Goal: Task Accomplishment & Management: Manage account settings

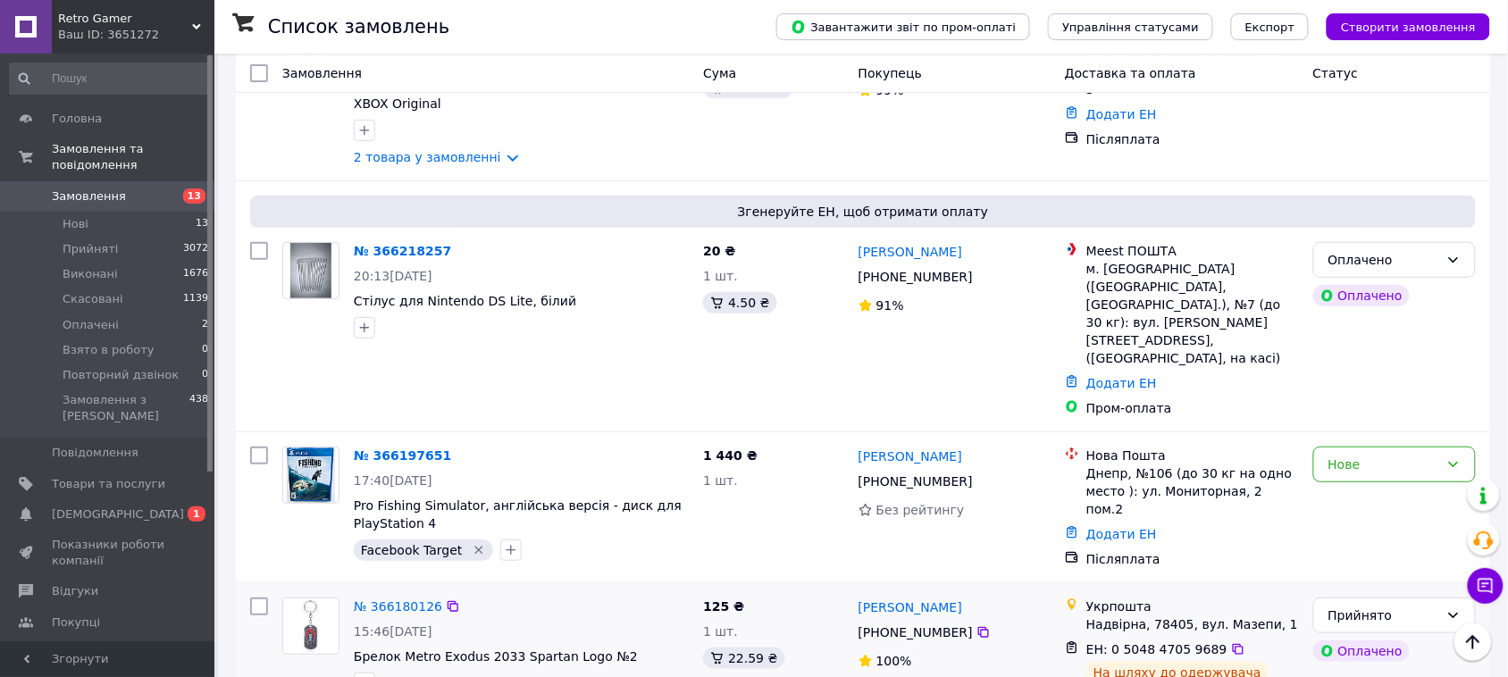
scroll to position [2010, 0]
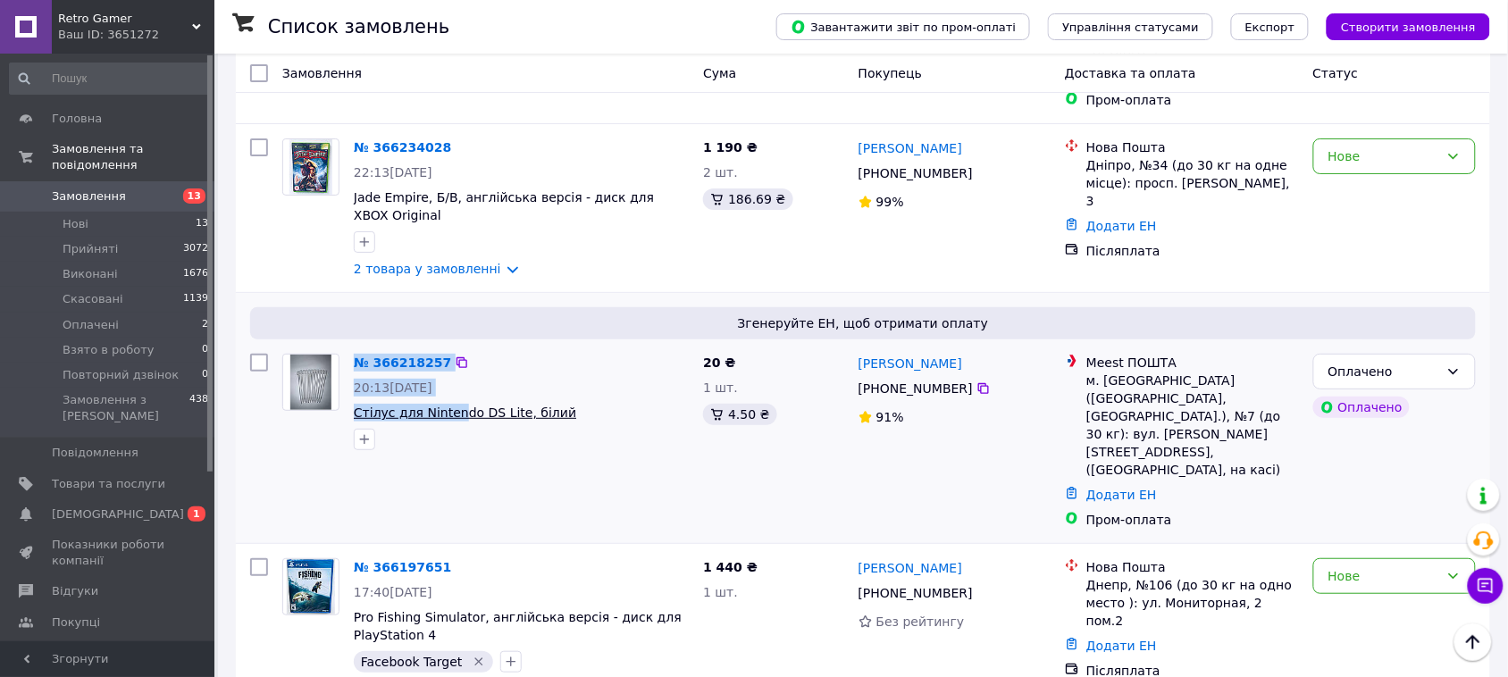
drag, startPoint x: 345, startPoint y: 287, endPoint x: 449, endPoint y: 284, distance: 104.6
click at [449, 347] on div "№ 366218257 20:13, 11.10.2025 Стілус для Nintendo DS Lite, білий" at bounding box center [485, 402] width 421 height 111
click at [512, 347] on div "№ 366218257 20:13, 11.10.2025 Стілус для Nintendo DS Lite, білий" at bounding box center [485, 441] width 421 height 189
drag, startPoint x: 351, startPoint y: 286, endPoint x: 507, endPoint y: 288, distance: 155.5
click at [507, 347] on div "№ 366218257 20:13, 11.10.2025 Стілус для Nintendo DS Lite, білий" at bounding box center [521, 402] width 349 height 111
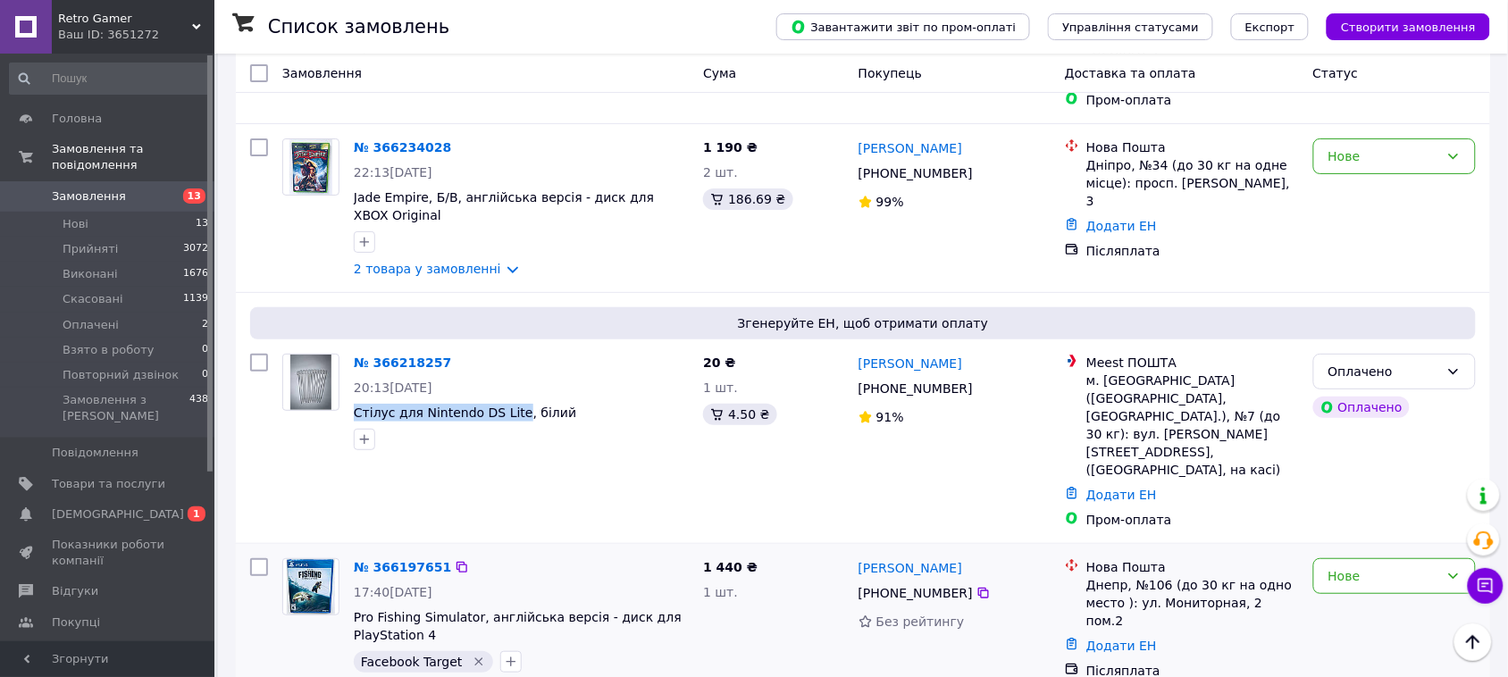
copy span "Стілус для Nintendo DS Lite"
click at [977, 382] on icon at bounding box center [984, 389] width 14 height 14
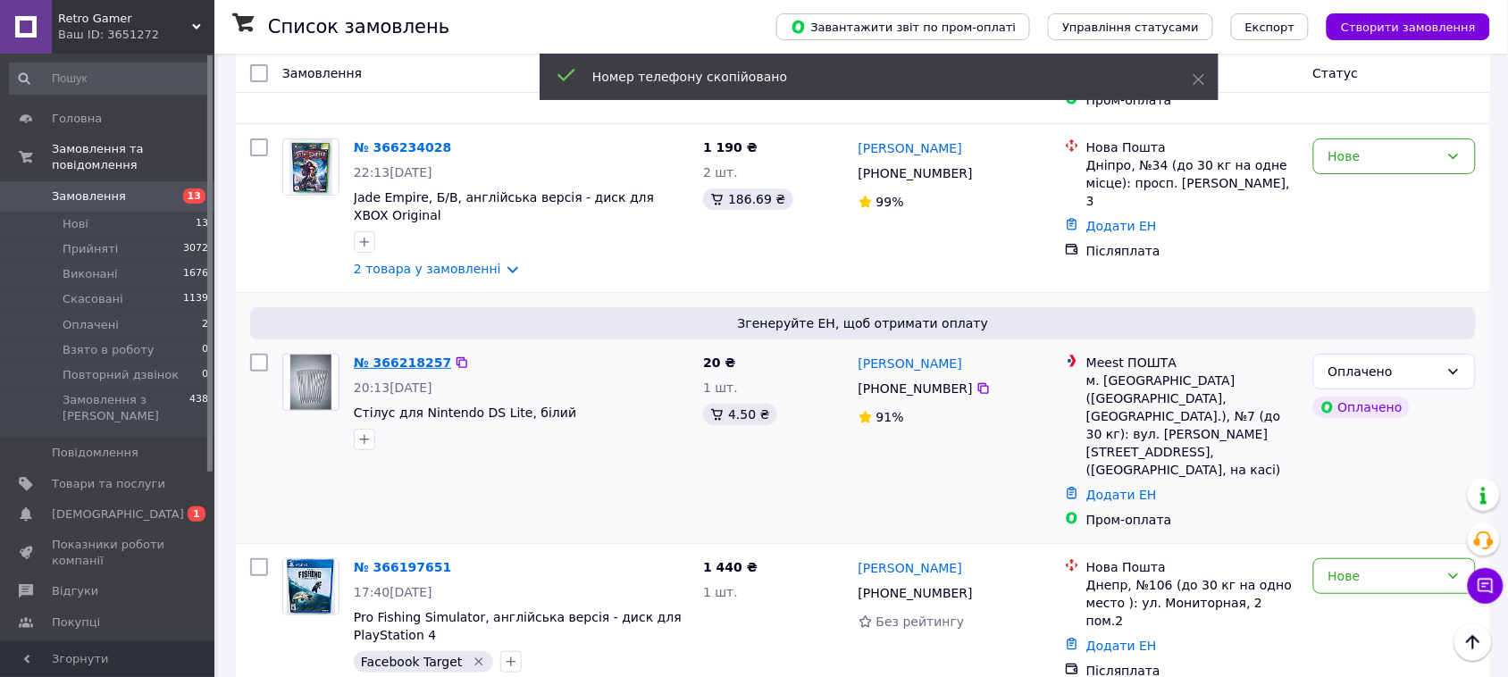
click at [399, 356] on link "№ 366218257" at bounding box center [402, 363] width 97 height 14
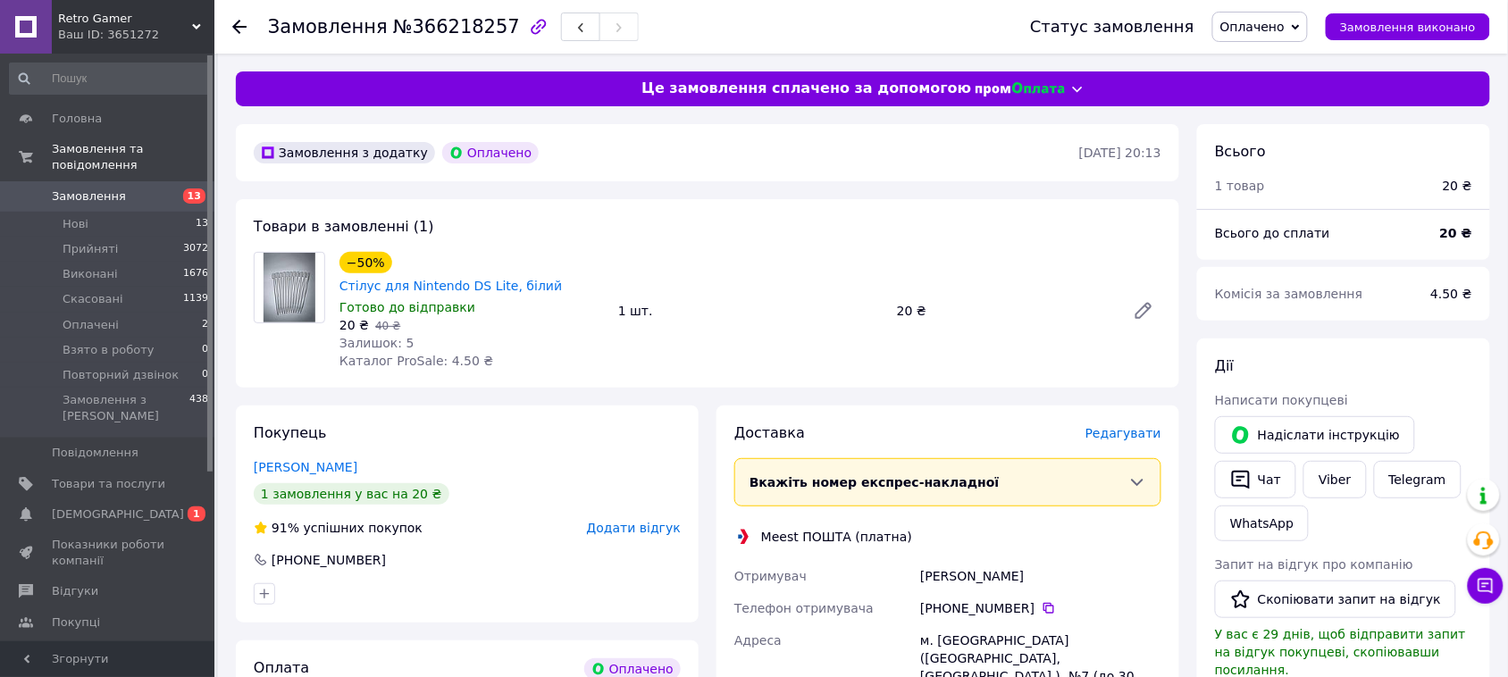
scroll to position [223, 0]
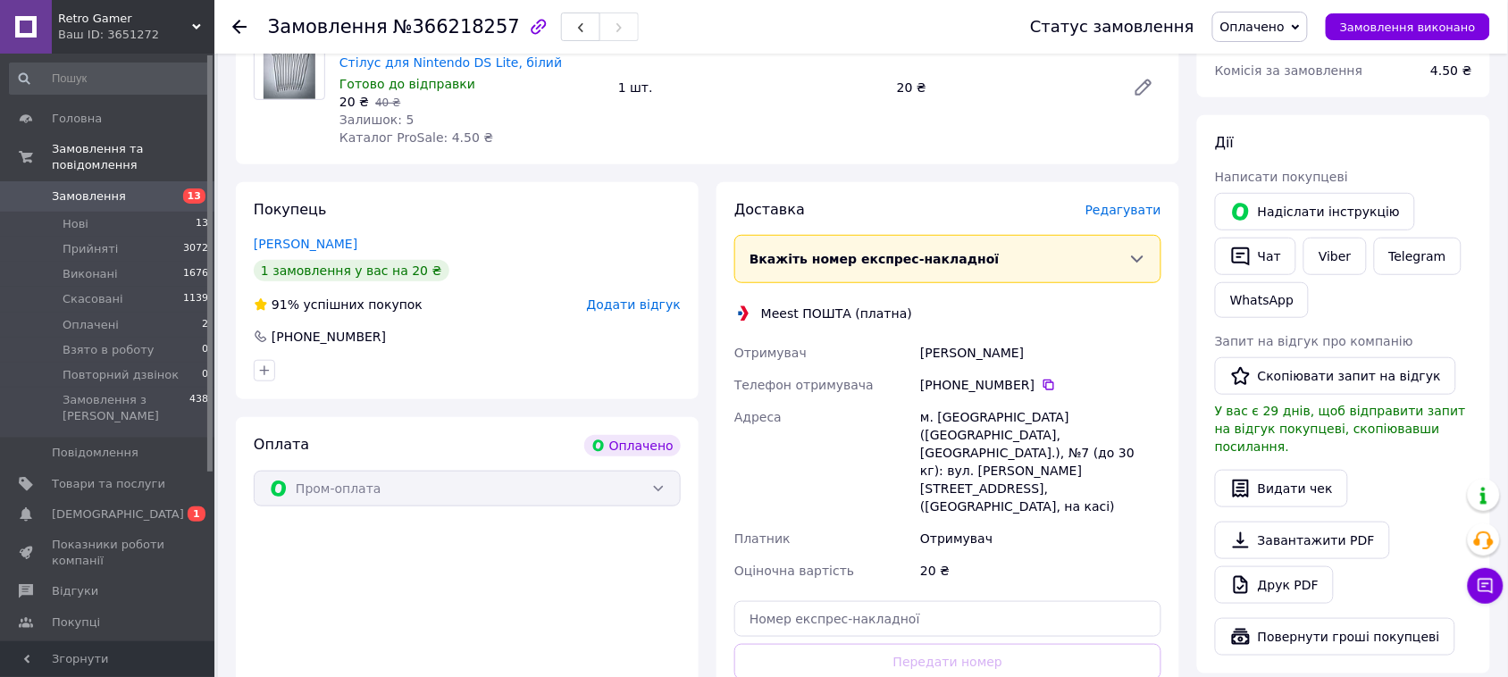
click at [1262, 31] on span "Оплачено" at bounding box center [1253, 27] width 64 height 14
click at [1265, 60] on li "Прийнято" at bounding box center [1280, 62] width 134 height 27
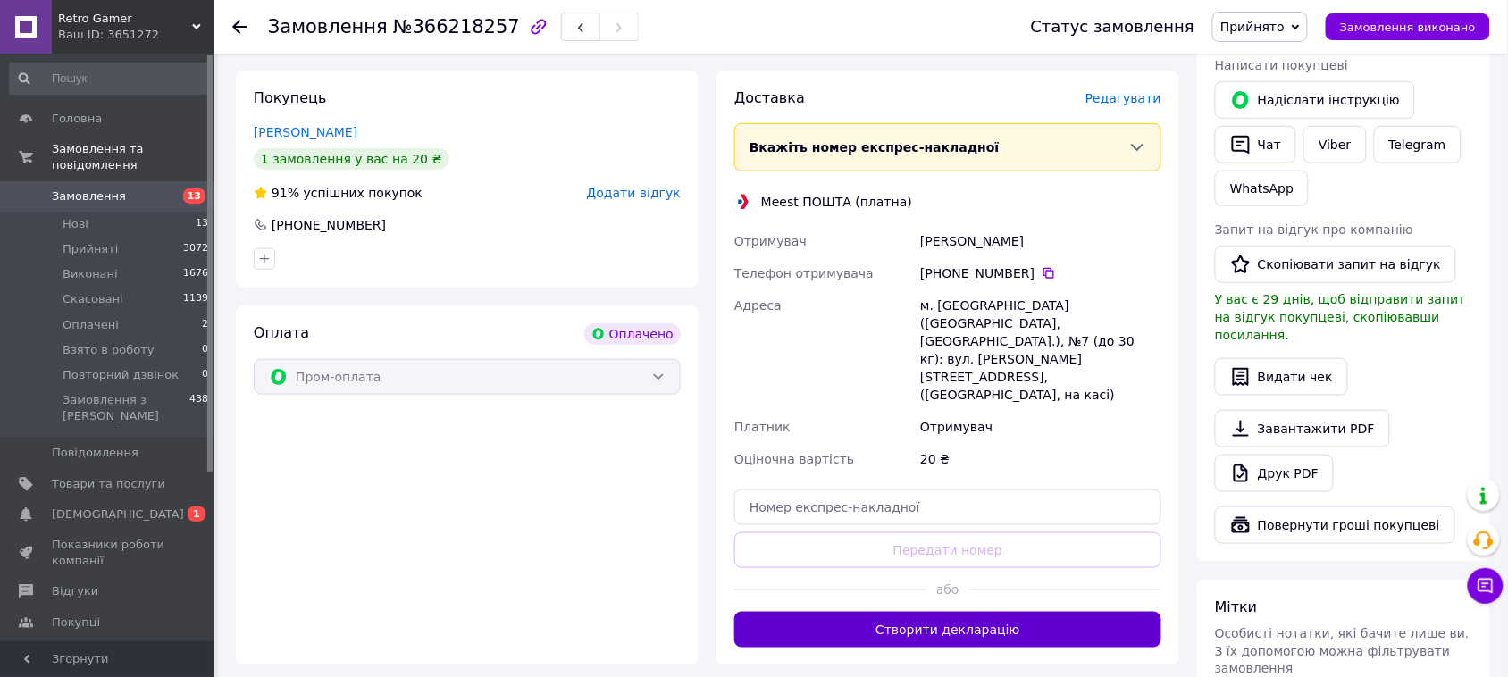
click at [920, 612] on button "Створити декларацію" at bounding box center [947, 630] width 427 height 36
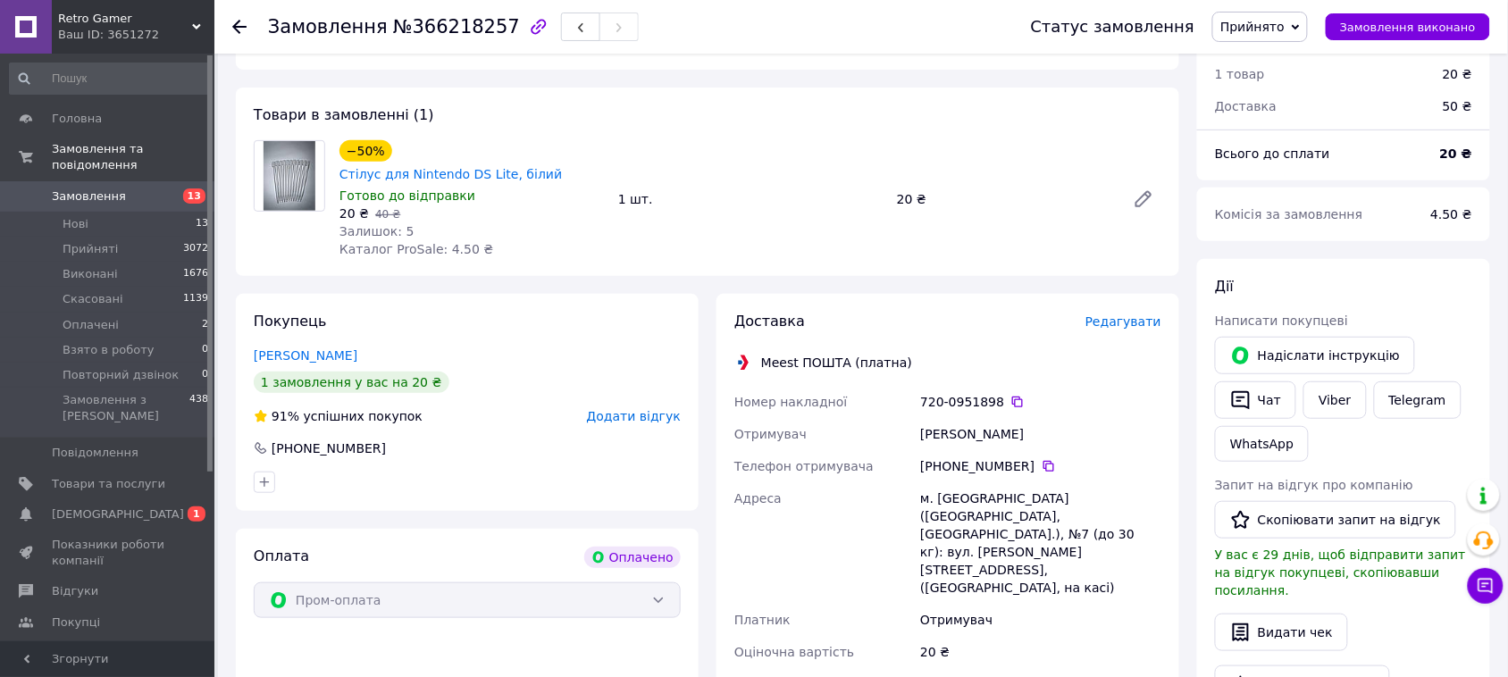
scroll to position [0, 0]
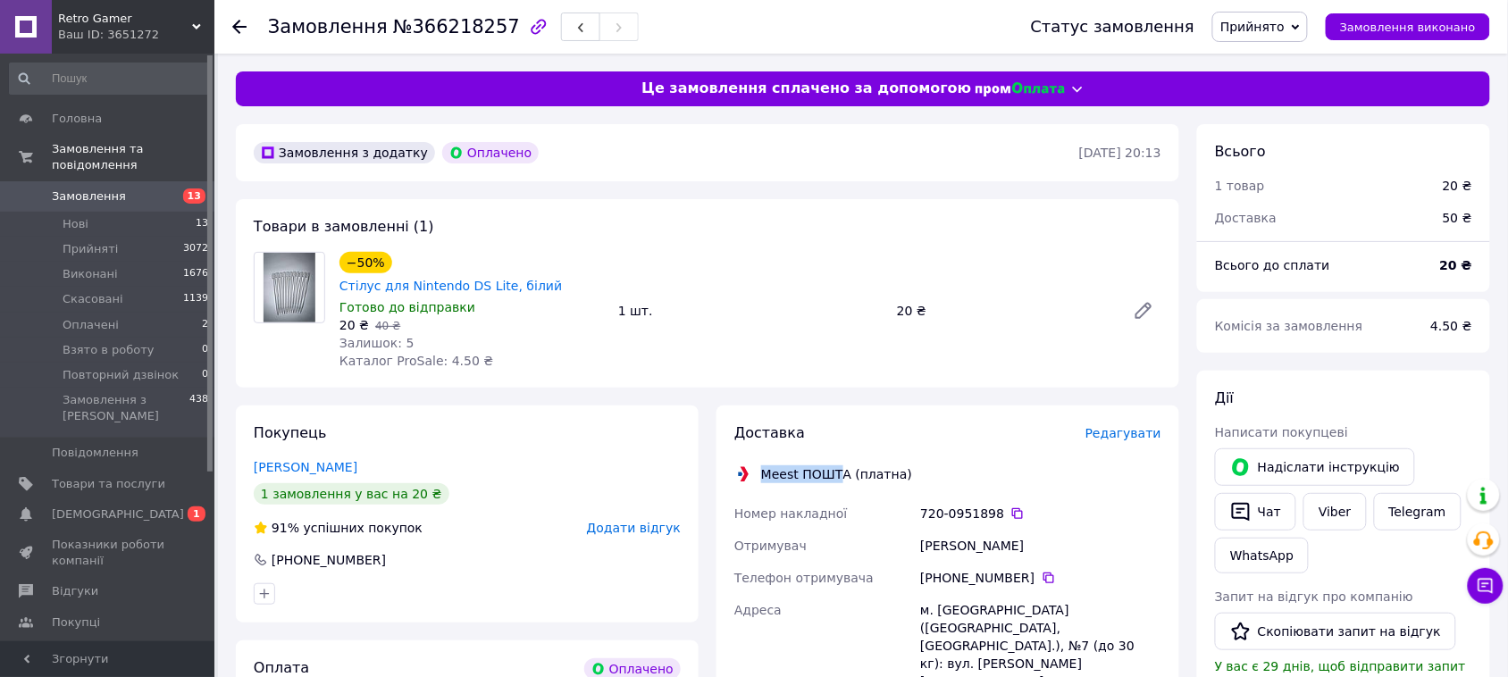
drag, startPoint x: 764, startPoint y: 454, endPoint x: 834, endPoint y: 454, distance: 69.7
click at [834, 466] on div "Meest ПОШТА (платна)" at bounding box center [837, 475] width 160 height 18
copy div "Meest ПОШТ"
click at [1011, 507] on icon at bounding box center [1018, 514] width 14 height 14
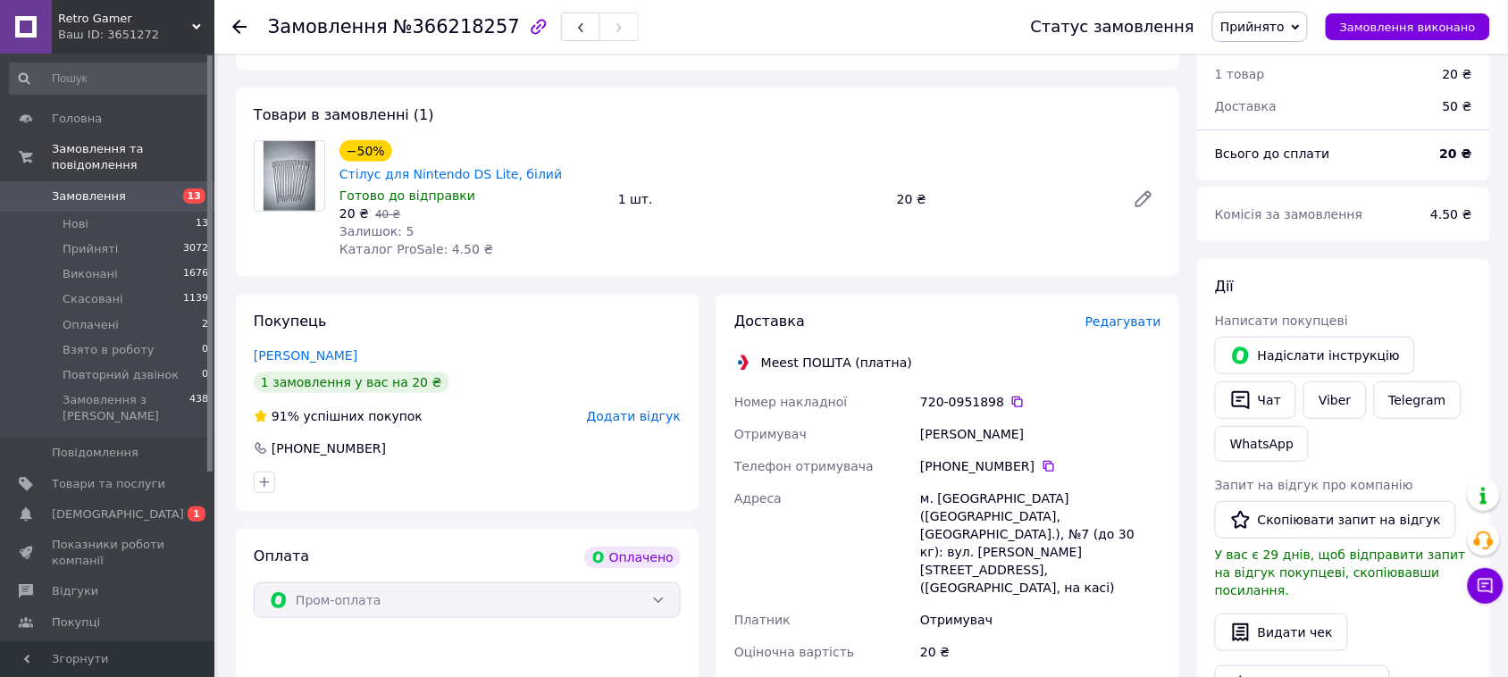
scroll to position [223, 0]
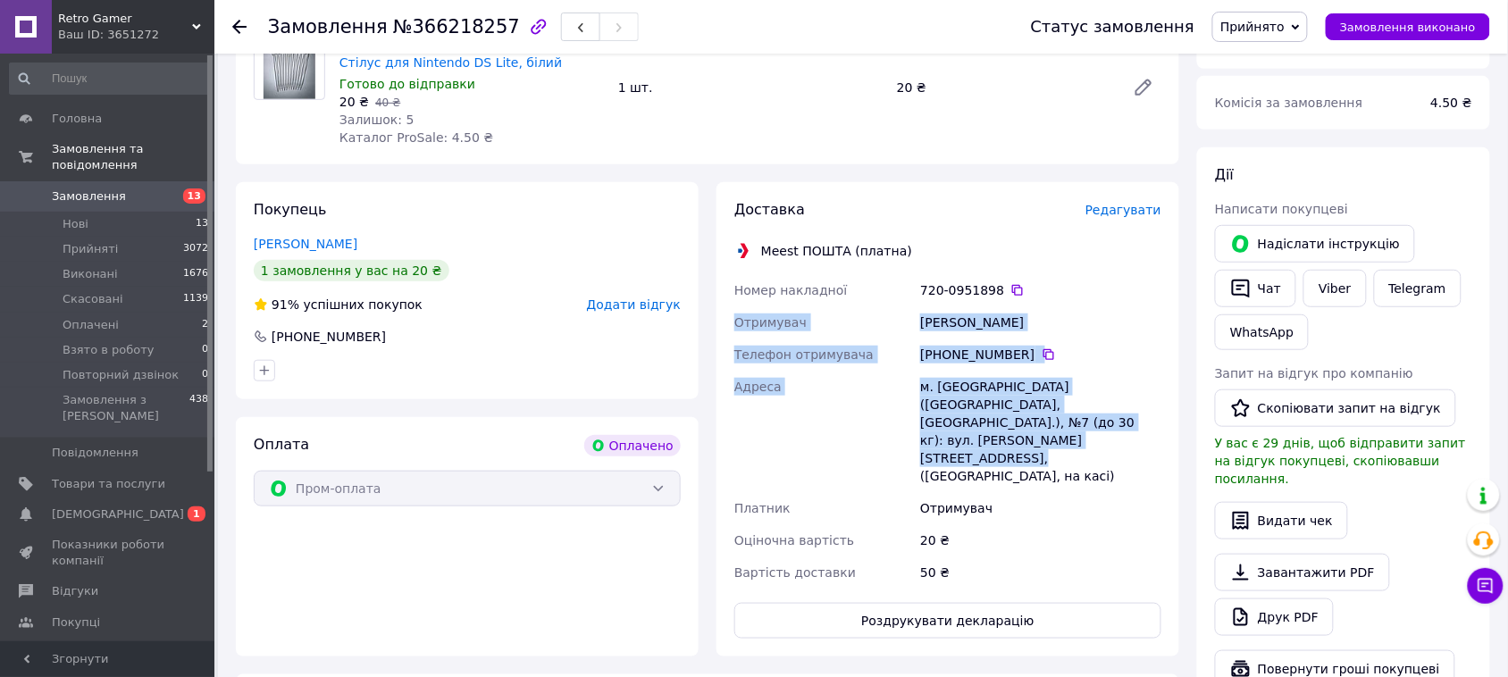
drag, startPoint x: 735, startPoint y: 301, endPoint x: 1128, endPoint y: 404, distance: 405.5
click at [1128, 404] on div "Номер накладної 720-0951898   Отримувач Анастасия Рубцова Телефон отримувача +3…" at bounding box center [948, 431] width 434 height 315
copy div "Отримувач Анастасия Рубцова Телефон отримувача +380 95 779 70 23   Адреса м. Те…"
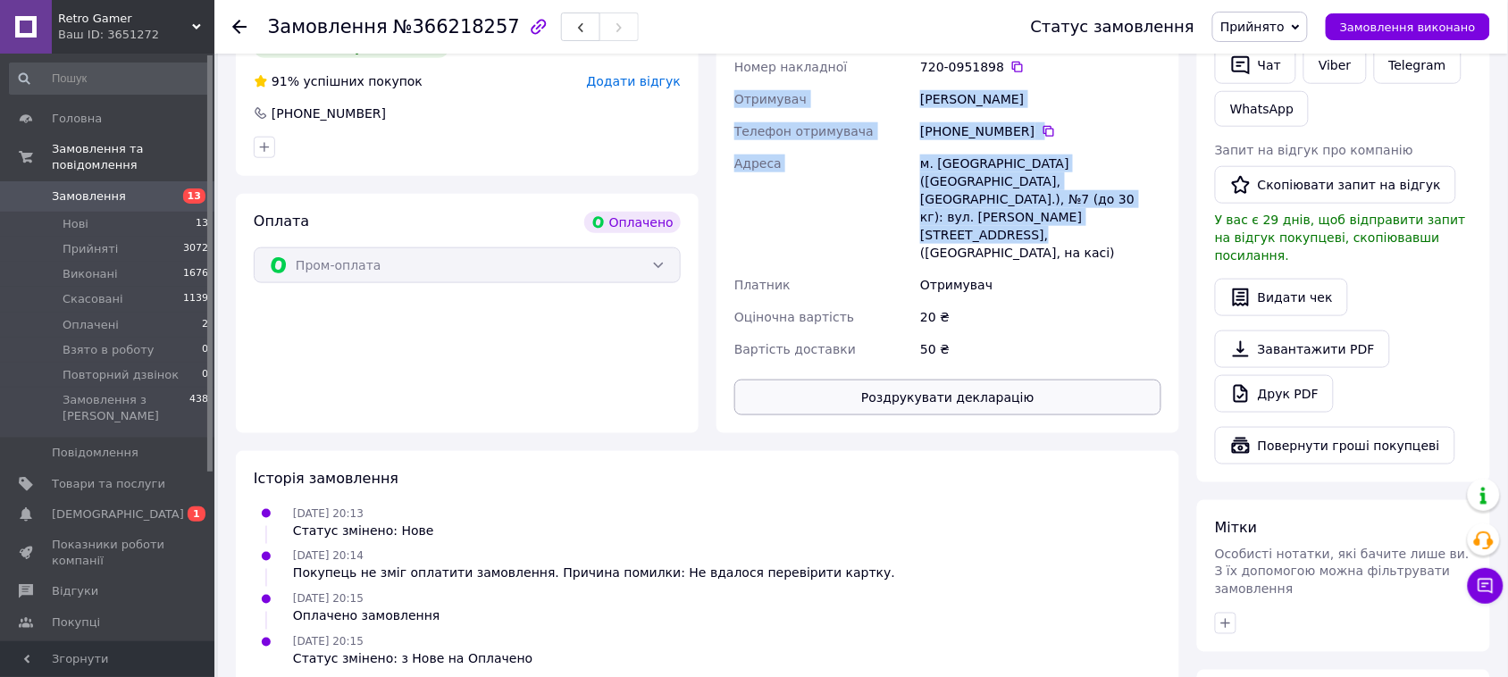
click at [969, 380] on button "Роздрукувати декларацію" at bounding box center [947, 398] width 427 height 36
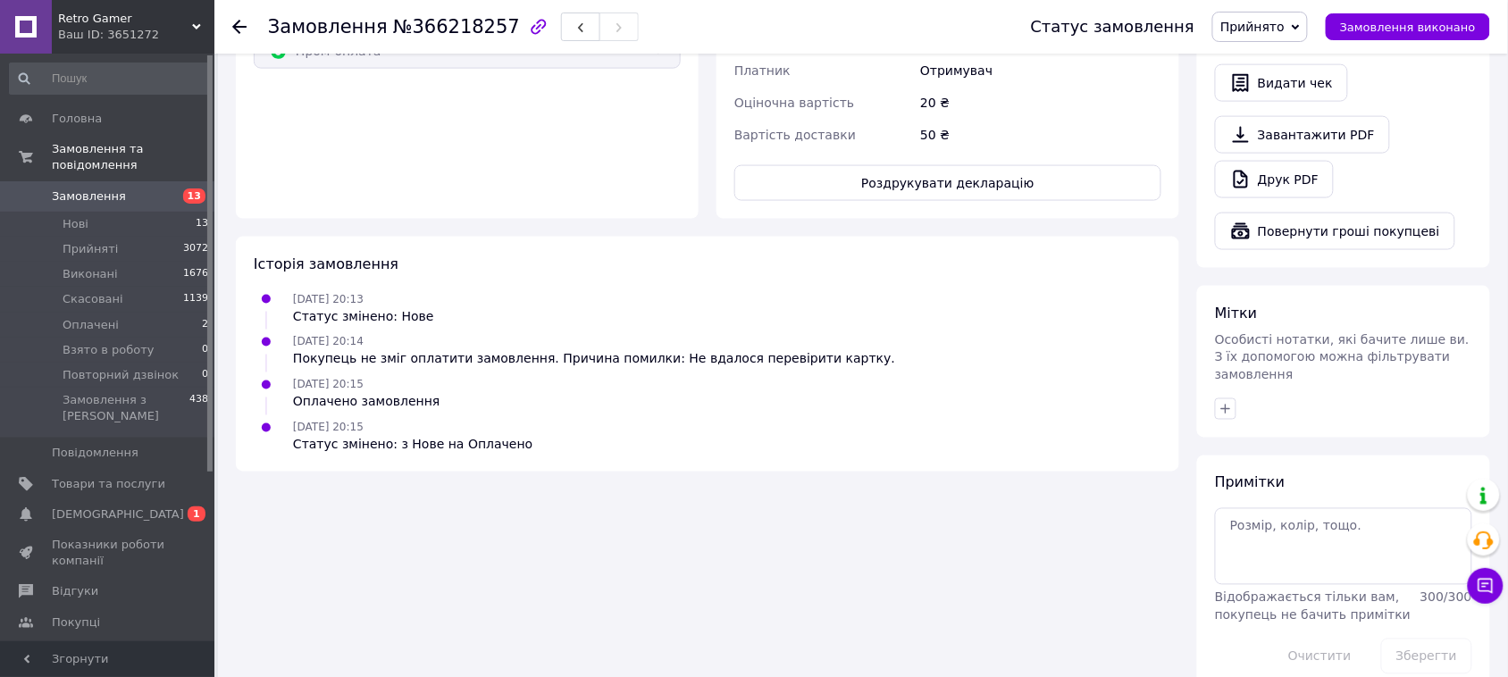
scroll to position [0, 0]
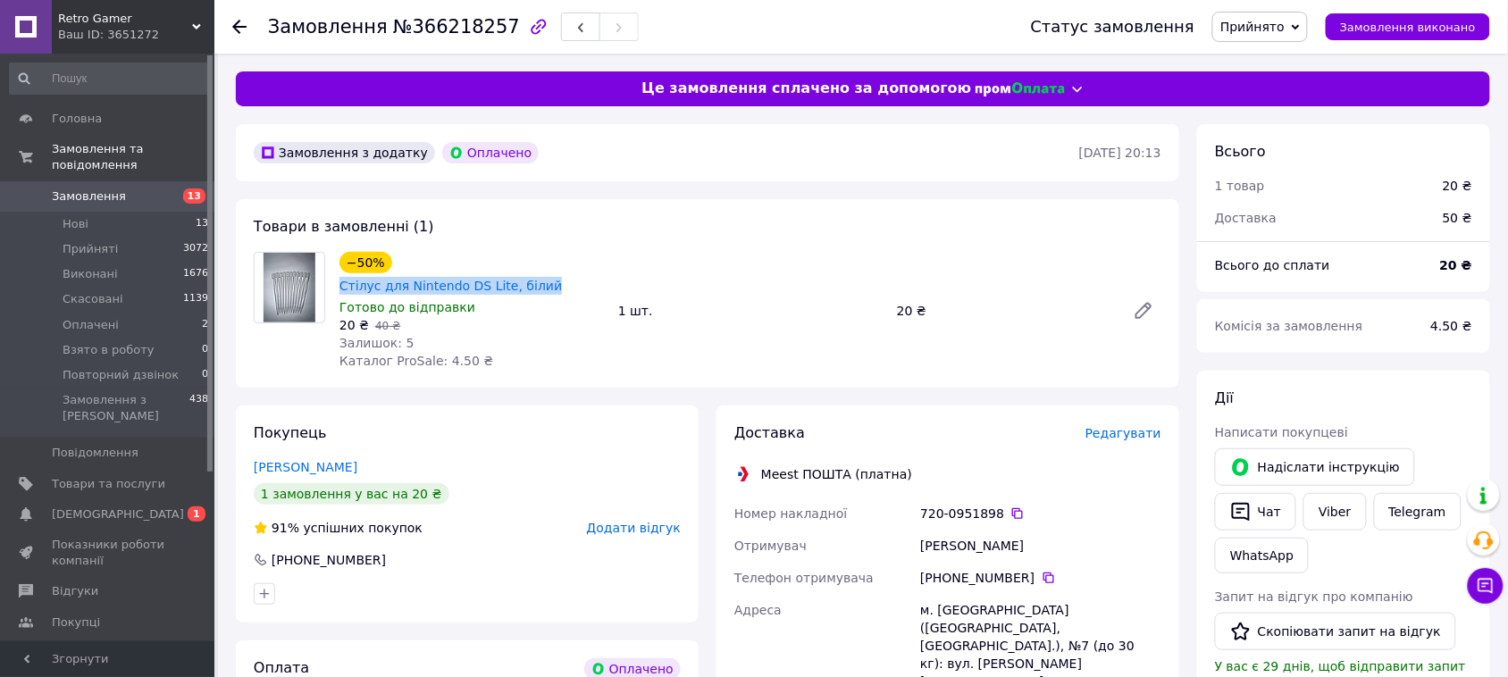
drag, startPoint x: 391, startPoint y: 246, endPoint x: 591, endPoint y: 264, distance: 200.9
click at [591, 264] on div "Товари в замовленні (1) −50% Стілус для Nintendo DS Lite, білий Готово до відпр…" at bounding box center [708, 293] width 944 height 189
copy link "Стілус для Nintendo DS Lite, білий"
click at [105, 507] on span "[DEMOGRAPHIC_DATA]" at bounding box center [118, 515] width 132 height 16
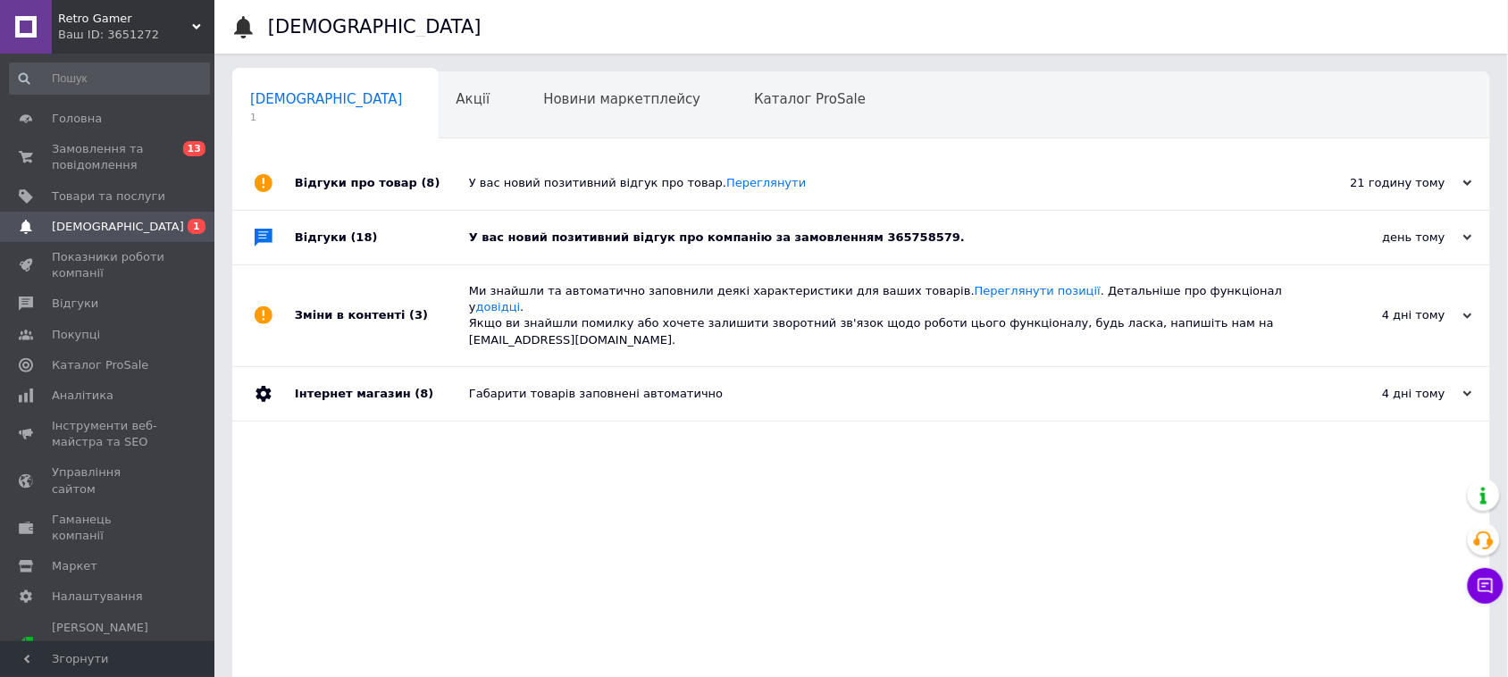
click at [610, 246] on div "У вас новий позитивний відгук про компанію за замовленням 365758579." at bounding box center [881, 238] width 825 height 16
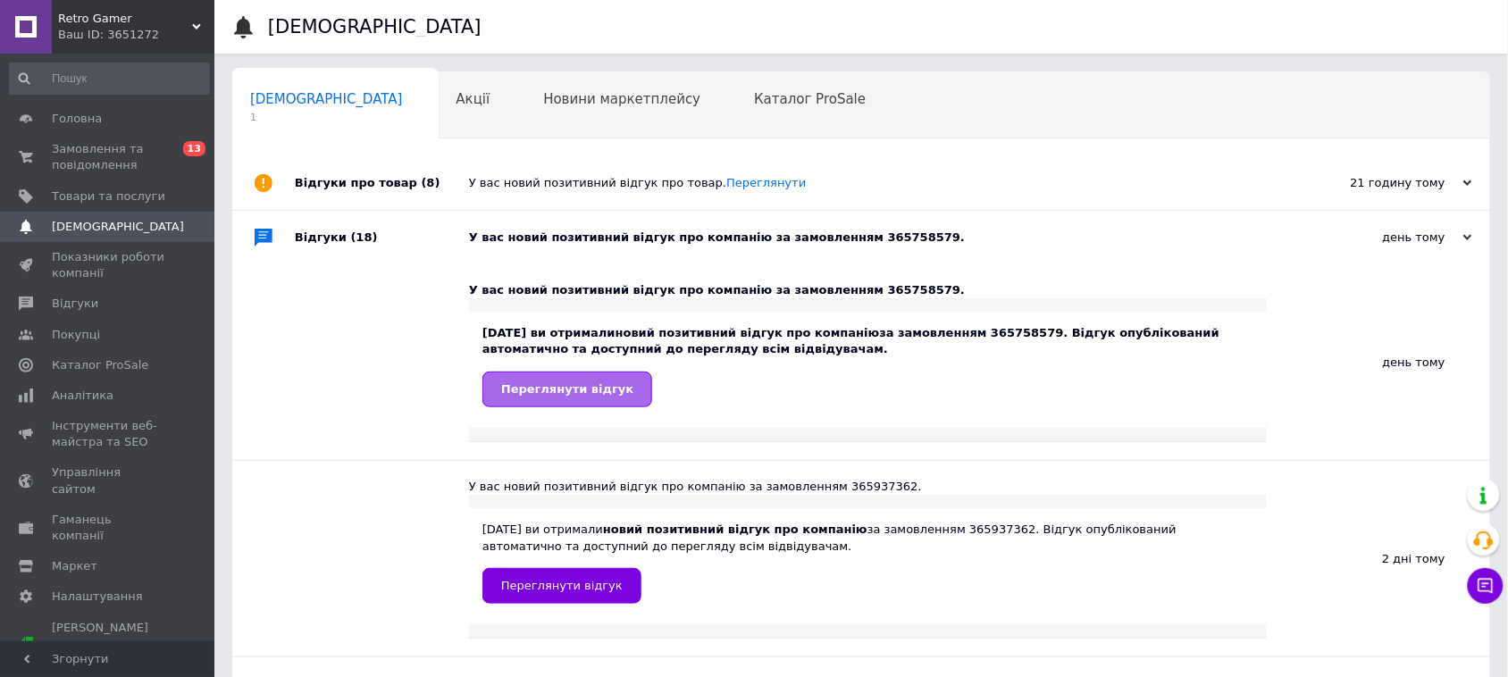
click at [586, 394] on span "Переглянути відгук" at bounding box center [567, 388] width 132 height 13
click at [742, 184] on link "Переглянути" at bounding box center [766, 182] width 80 height 13
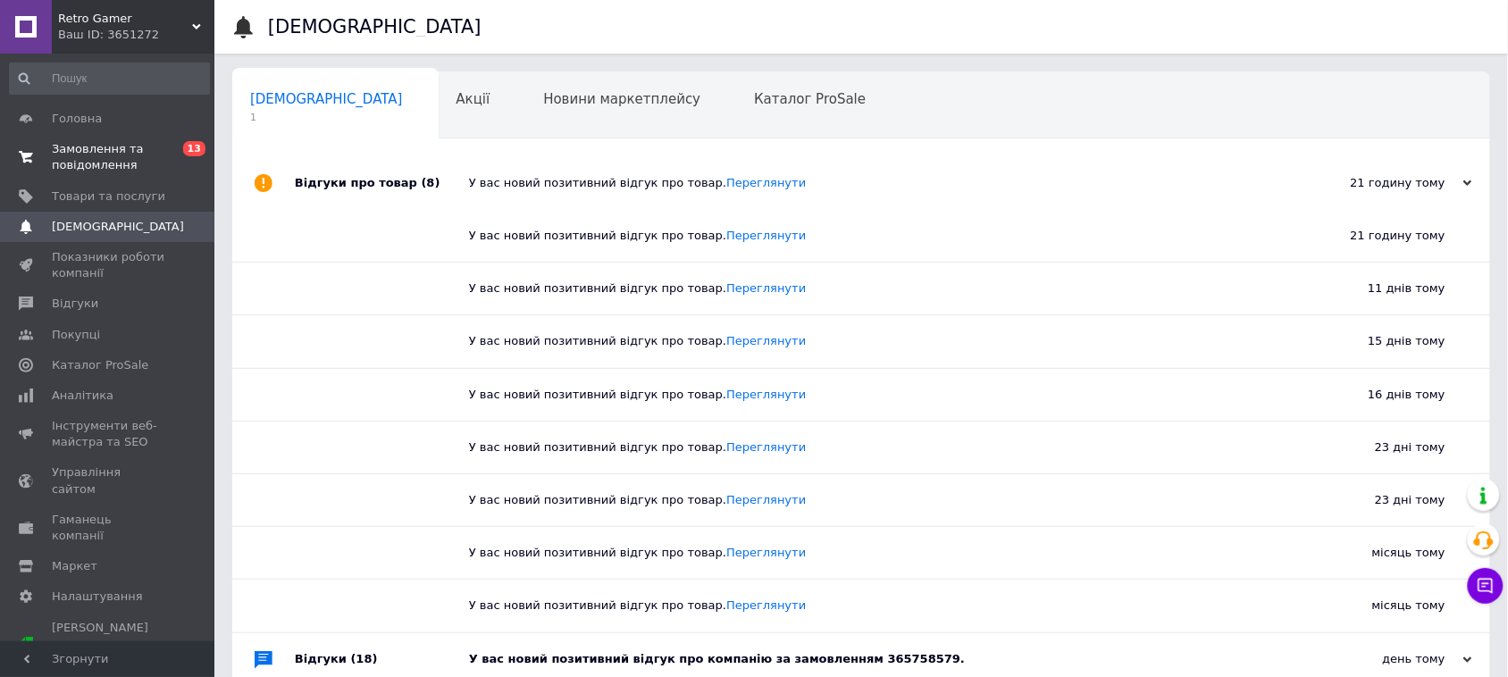
click at [104, 162] on span "Замовлення та повідомлення" at bounding box center [108, 157] width 113 height 32
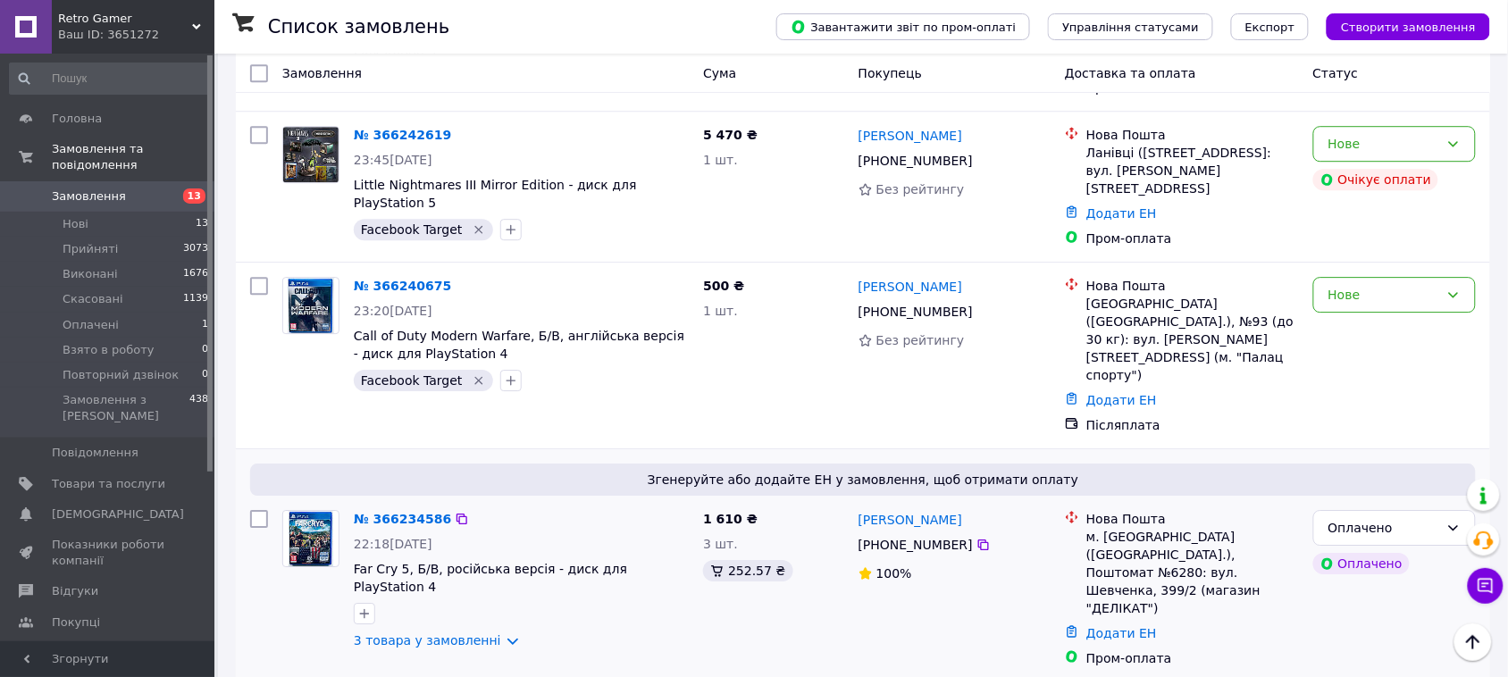
scroll to position [1564, 0]
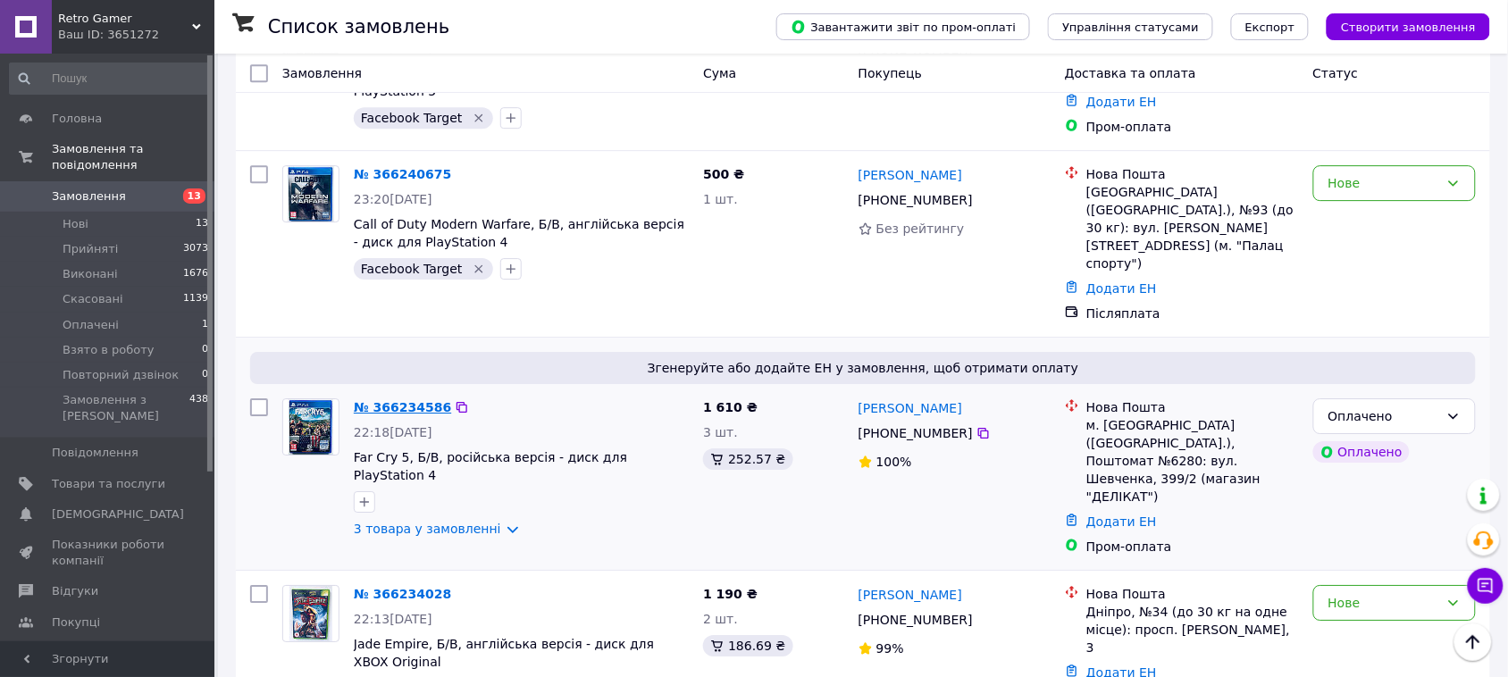
click at [404, 400] on link "№ 366234586" at bounding box center [402, 407] width 97 height 14
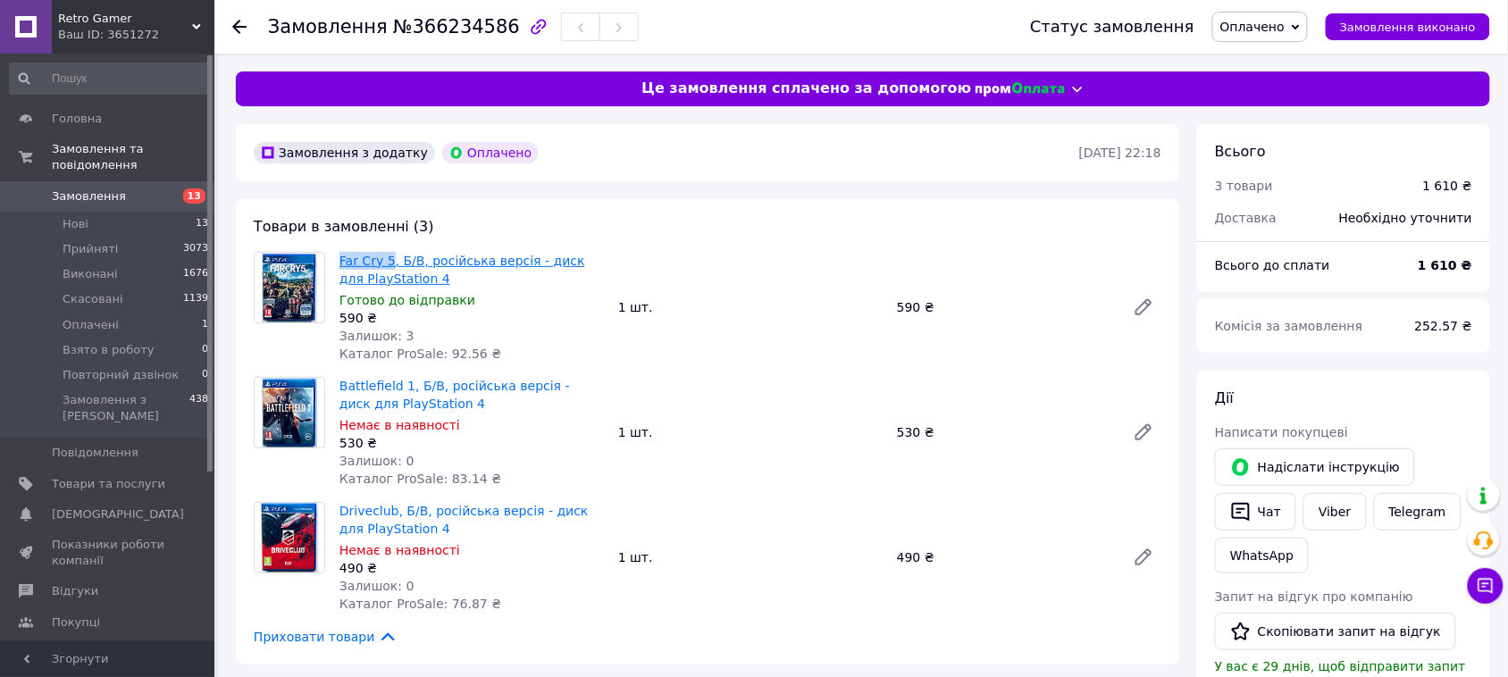
drag, startPoint x: 336, startPoint y: 253, endPoint x: 386, endPoint y: 268, distance: 52.3
click at [386, 268] on div "Far Cry 5, Б/В, російська версія - диск для PlayStation 4 Готово до відправки 5…" at bounding box center [471, 307] width 279 height 118
copy link "Far Cry 5"
drag, startPoint x: 335, startPoint y: 382, endPoint x: 404, endPoint y: 391, distance: 69.5
click at [404, 391] on div "Battlefield 1, Б/В, російська версія - диск для PlayStation 4 Немає в наявності…" at bounding box center [471, 432] width 279 height 118
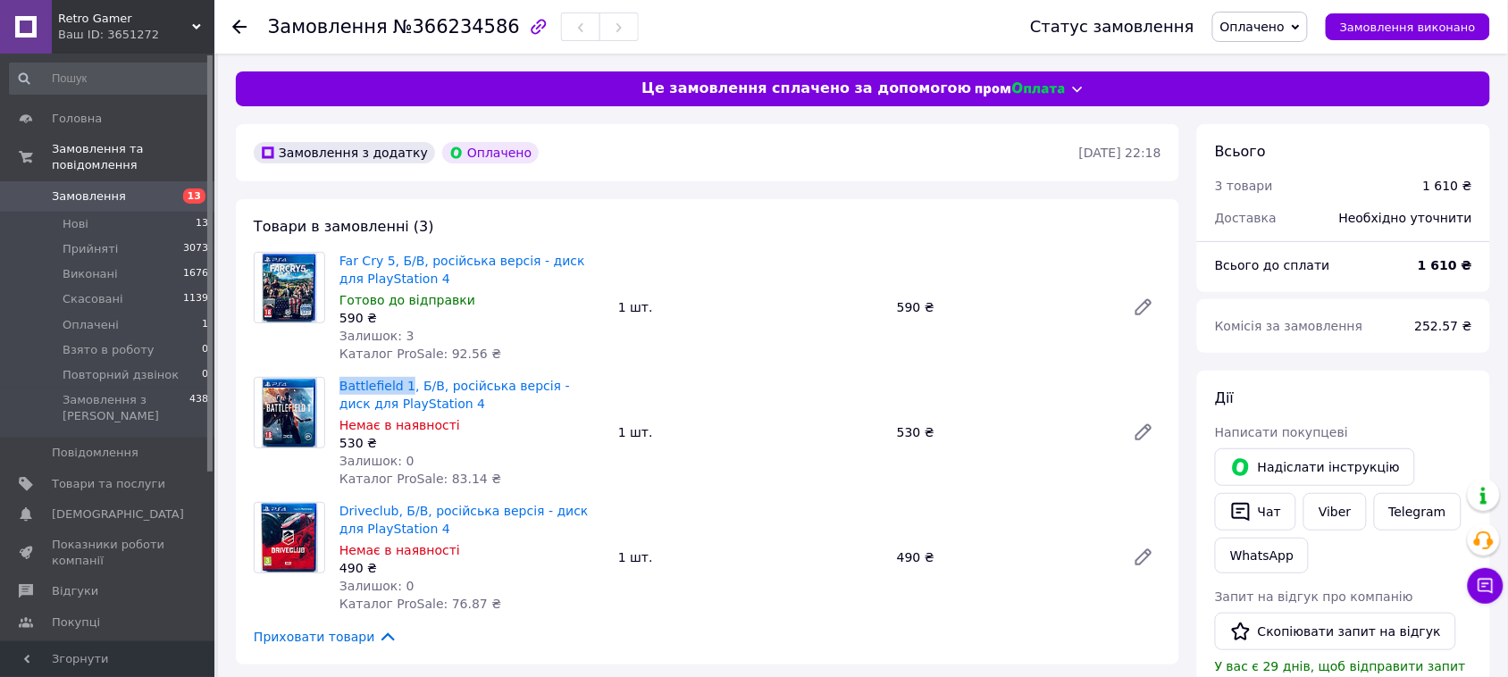
copy link "Battlefield 1"
drag, startPoint x: 333, startPoint y: 509, endPoint x: 390, endPoint y: 512, distance: 56.4
click at [390, 512] on div "Driveclub, Б/В, російська версія - диск для PlayStation 4 Немає в наявності 490…" at bounding box center [471, 558] width 279 height 118
copy link "Driveclub"
click at [1263, 33] on span "Оплачено" at bounding box center [1253, 27] width 64 height 14
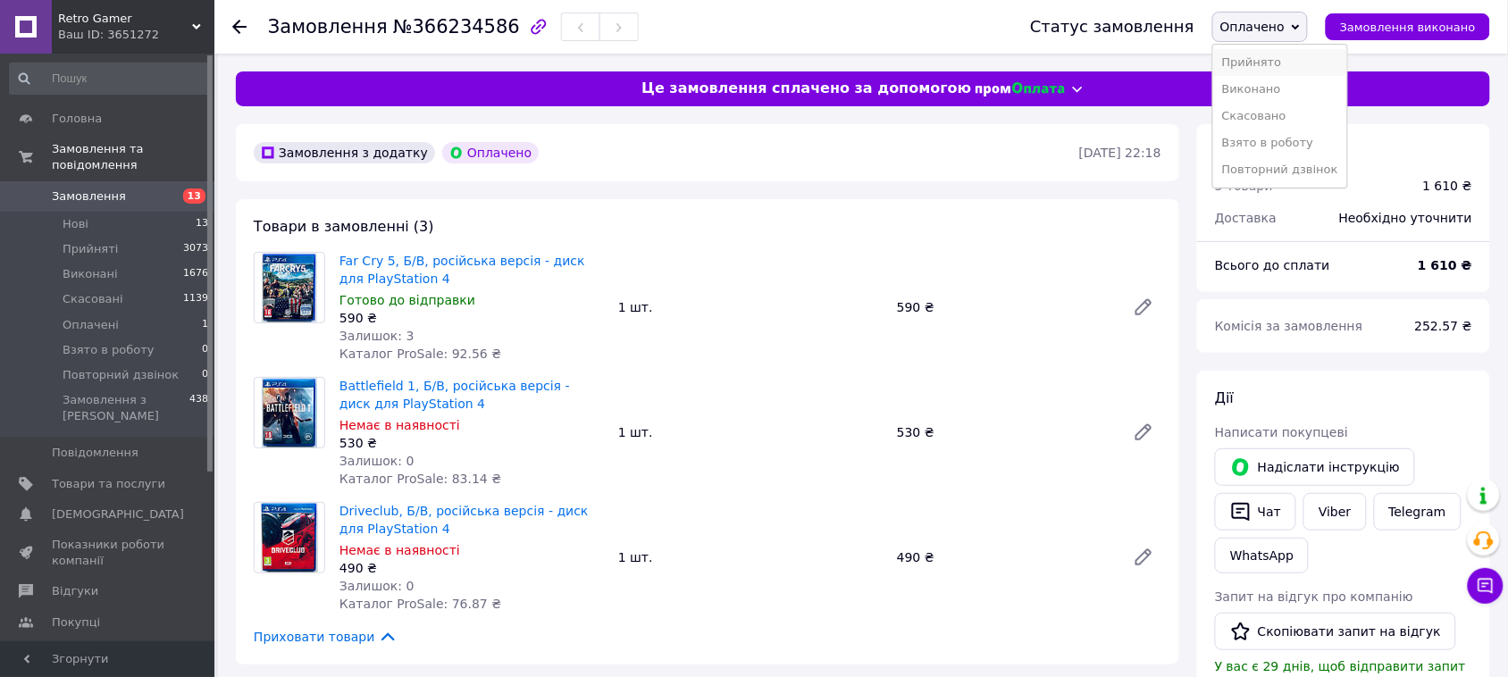
click at [1265, 64] on li "Прийнято" at bounding box center [1280, 62] width 134 height 27
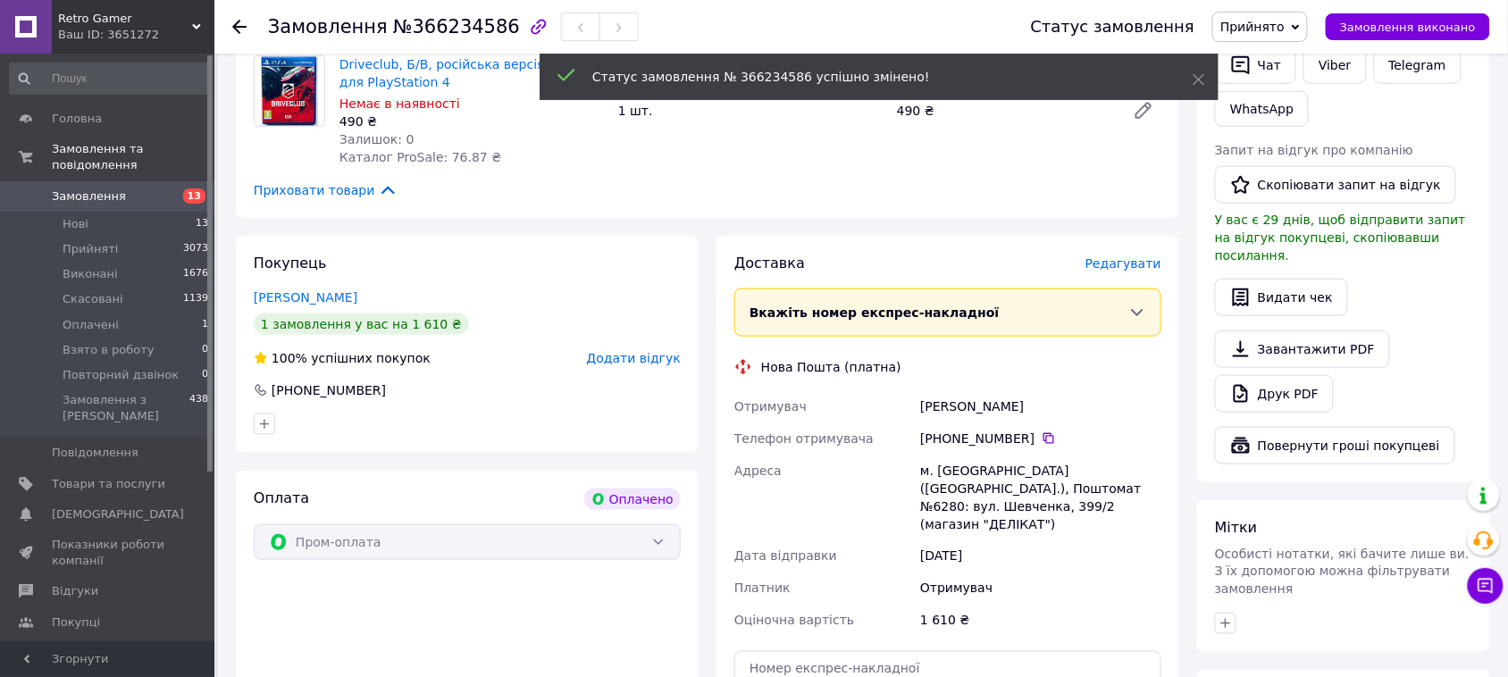
scroll to position [782, 0]
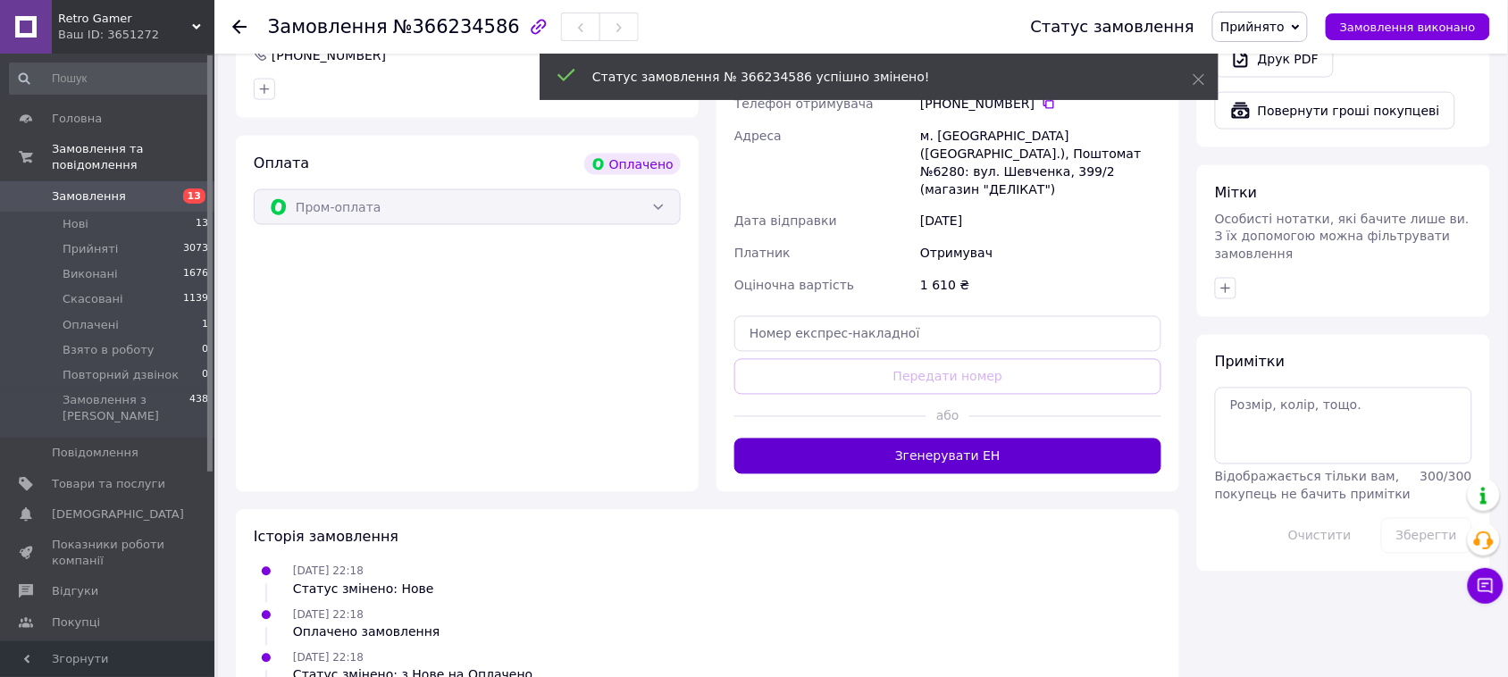
click at [965, 439] on button "Згенерувати ЕН" at bounding box center [947, 457] width 427 height 36
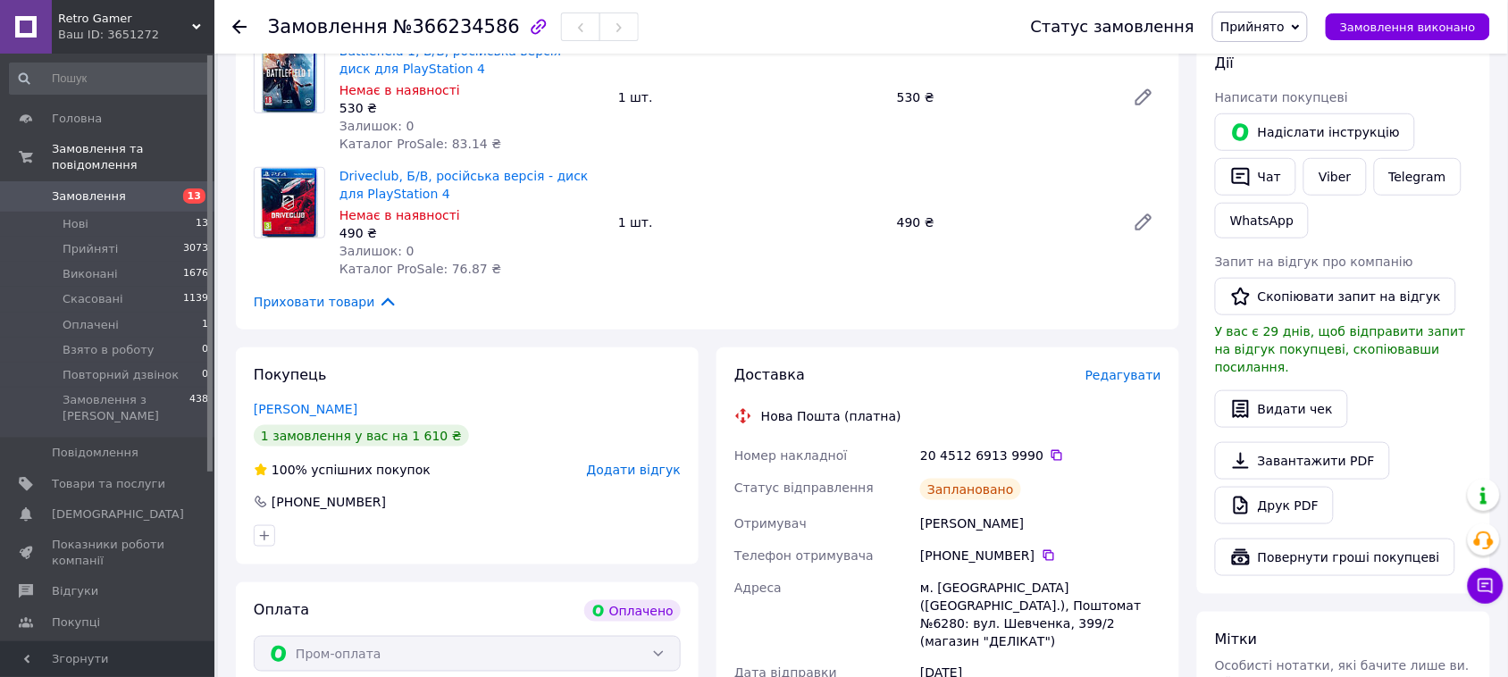
scroll to position [0, 0]
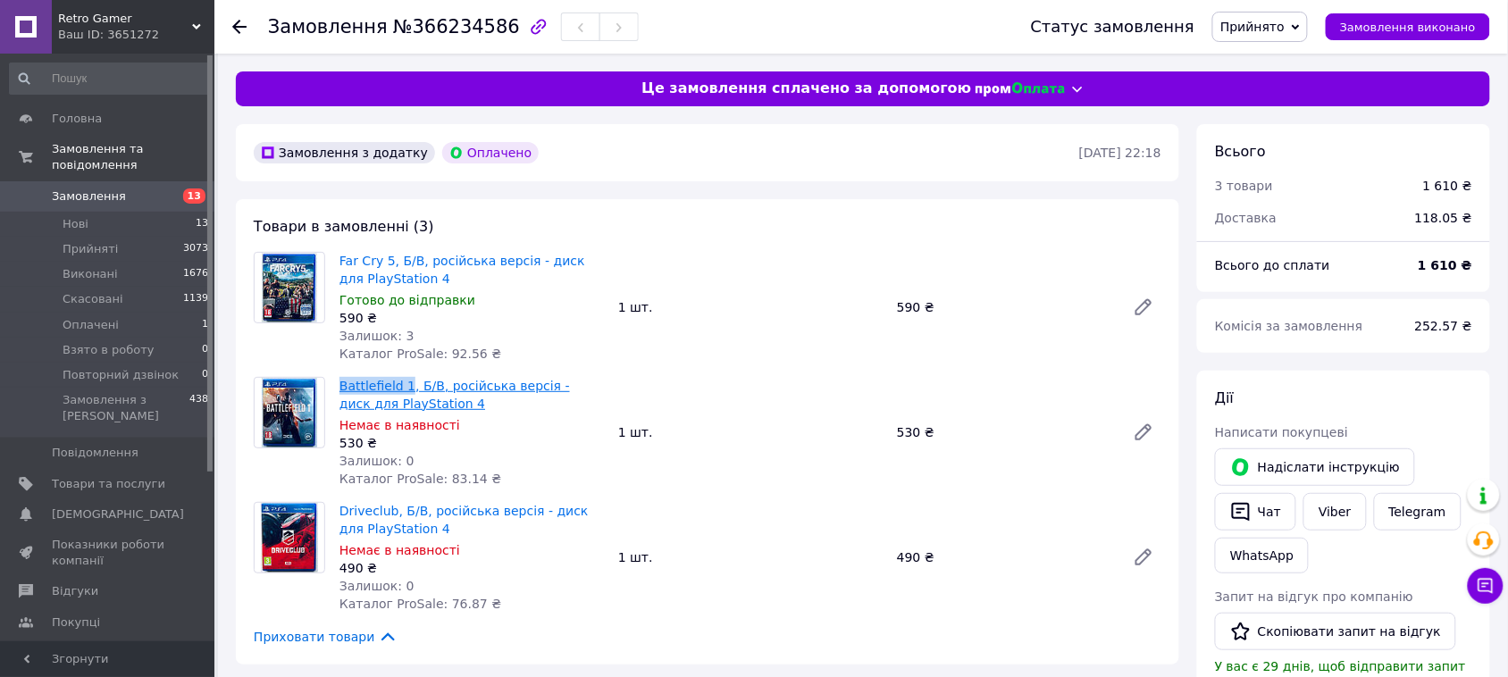
drag, startPoint x: 336, startPoint y: 373, endPoint x: 404, endPoint y: 385, distance: 68.9
click at [404, 385] on div "Battlefield 1, Б/В, російська версія - диск для PlayStation 4 Немає в наявності…" at bounding box center [471, 432] width 279 height 118
copy link "Battlefield 1"
drag, startPoint x: 333, startPoint y: 255, endPoint x: 386, endPoint y: 264, distance: 53.6
click at [386, 264] on div "Far Cry 5, Б/В, російська версія - диск для PlayStation 4 Готово до відправки 5…" at bounding box center [471, 307] width 279 height 118
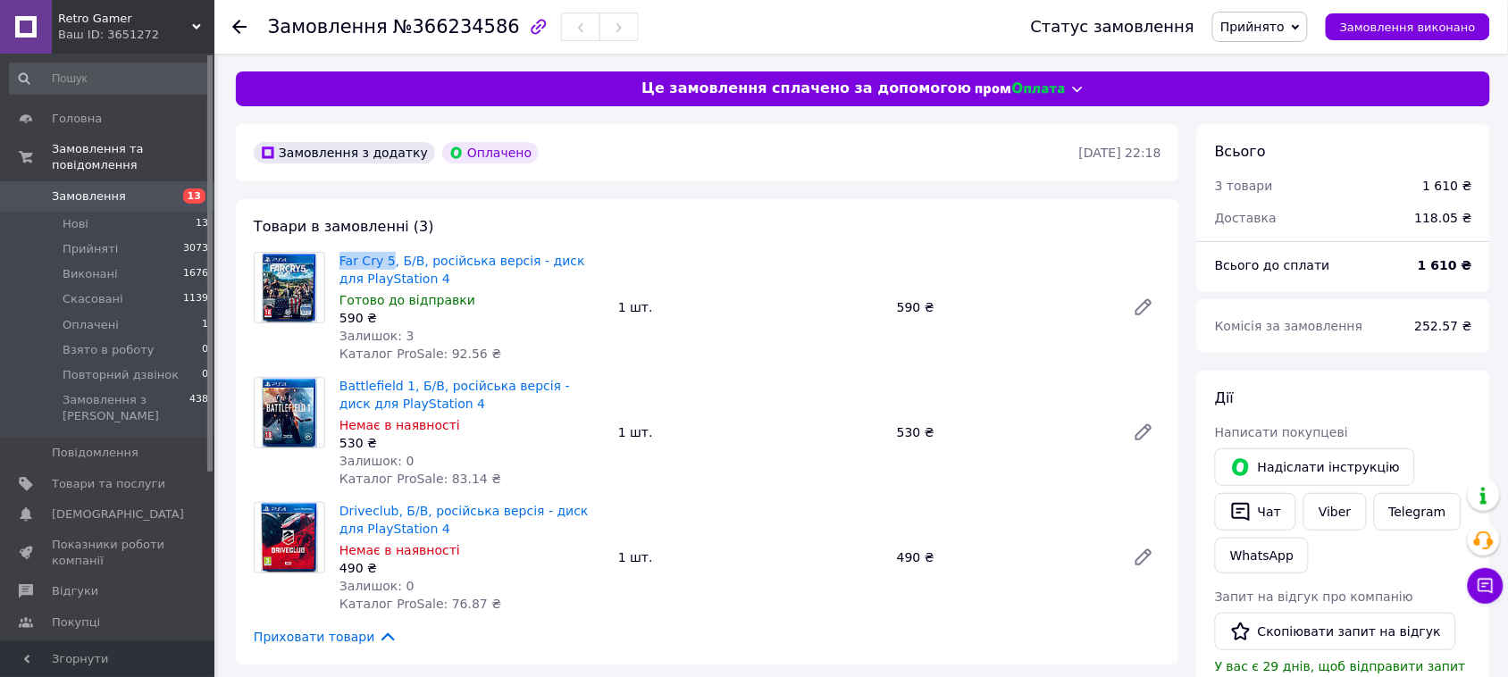
copy link "Far Cry 5"
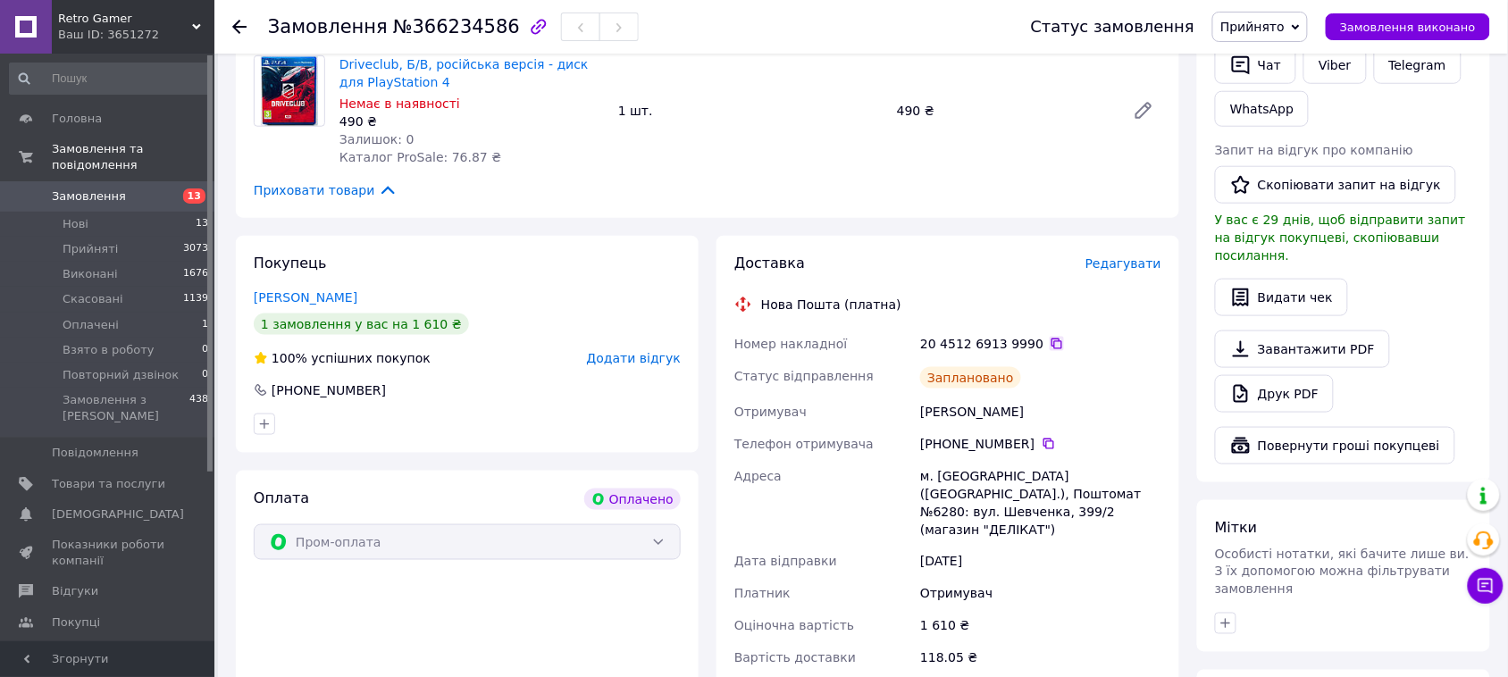
click at [1050, 344] on icon at bounding box center [1057, 344] width 14 height 14
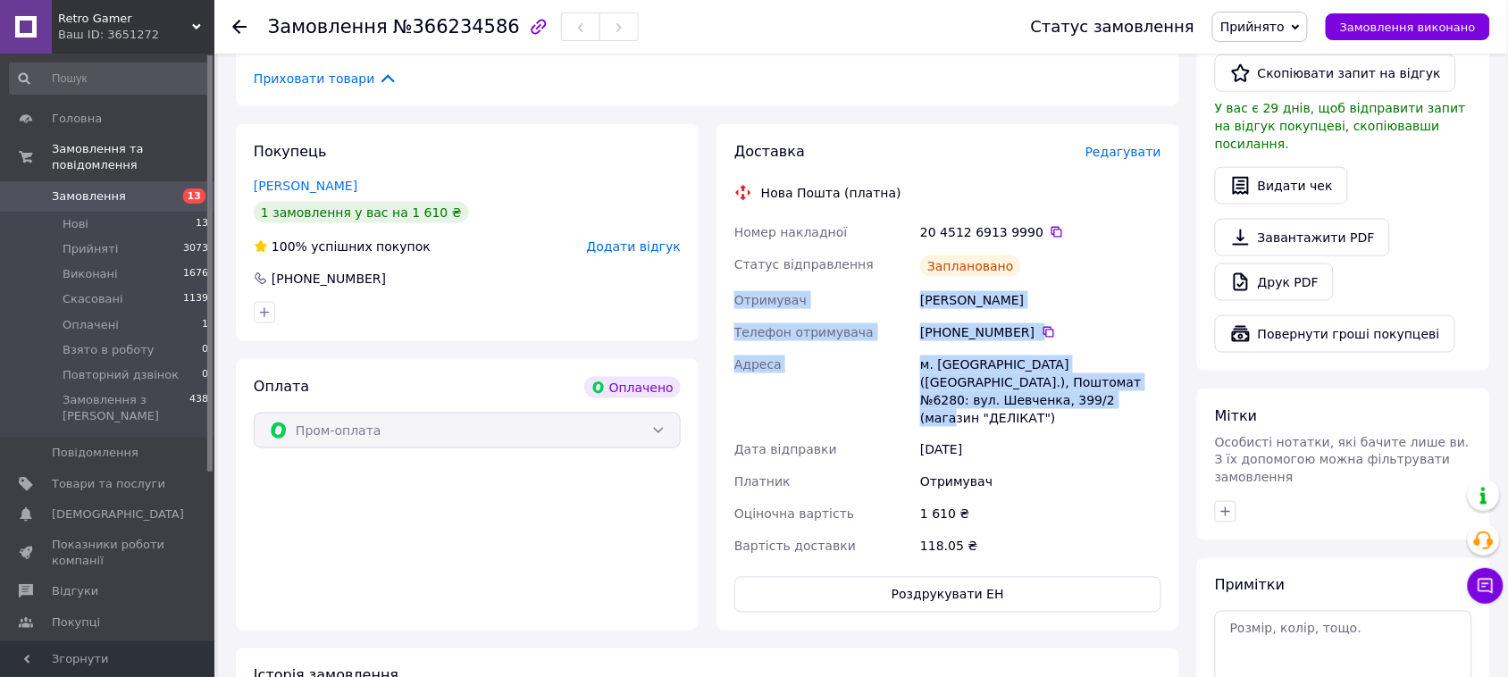
drag, startPoint x: 737, startPoint y: 302, endPoint x: 999, endPoint y: 393, distance: 277.2
click at [999, 393] on div "Номер накладної 20 4512 6913 9990   Статус відправлення Заплановано Отримувач М…" at bounding box center [948, 389] width 434 height 347
copy div "Отримувач Межинський Руслан Телефон отримувача +380 96 279 02 86   Адреса м. Че…"
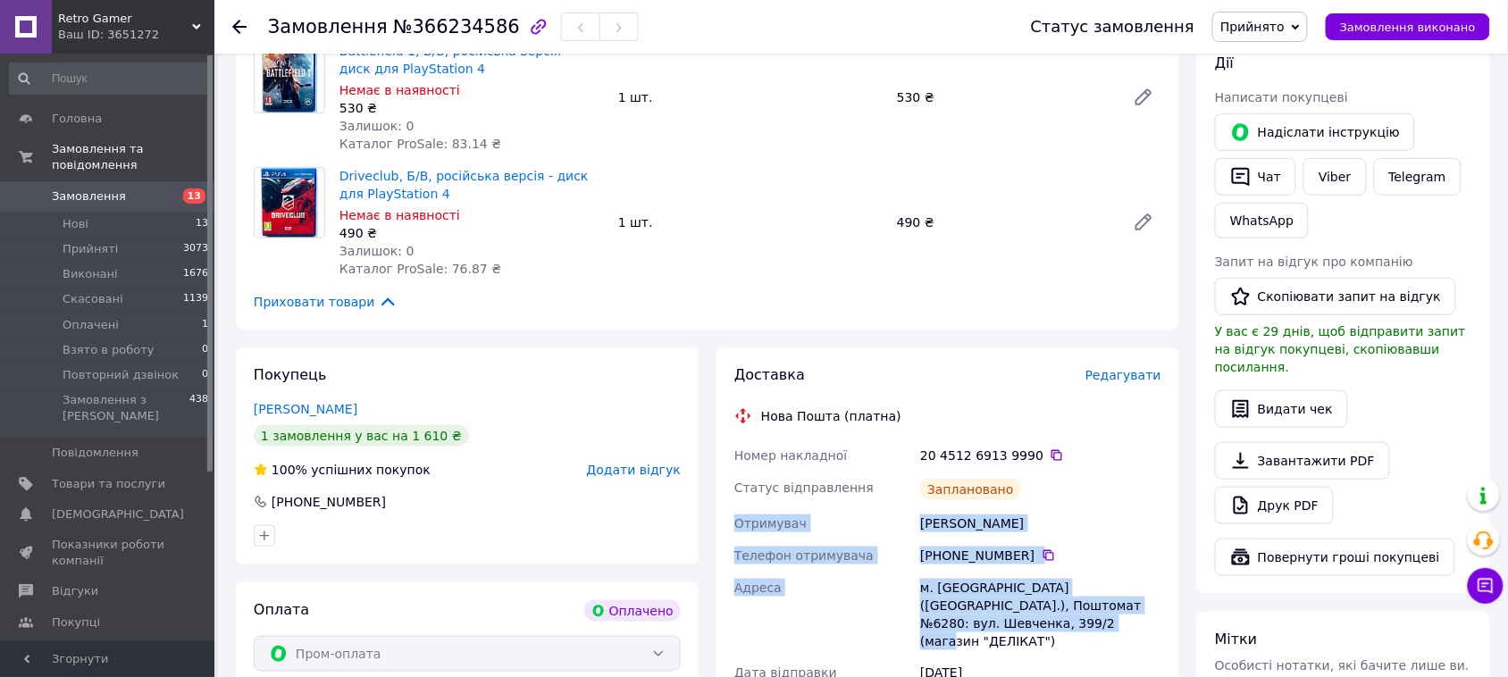
scroll to position [0, 0]
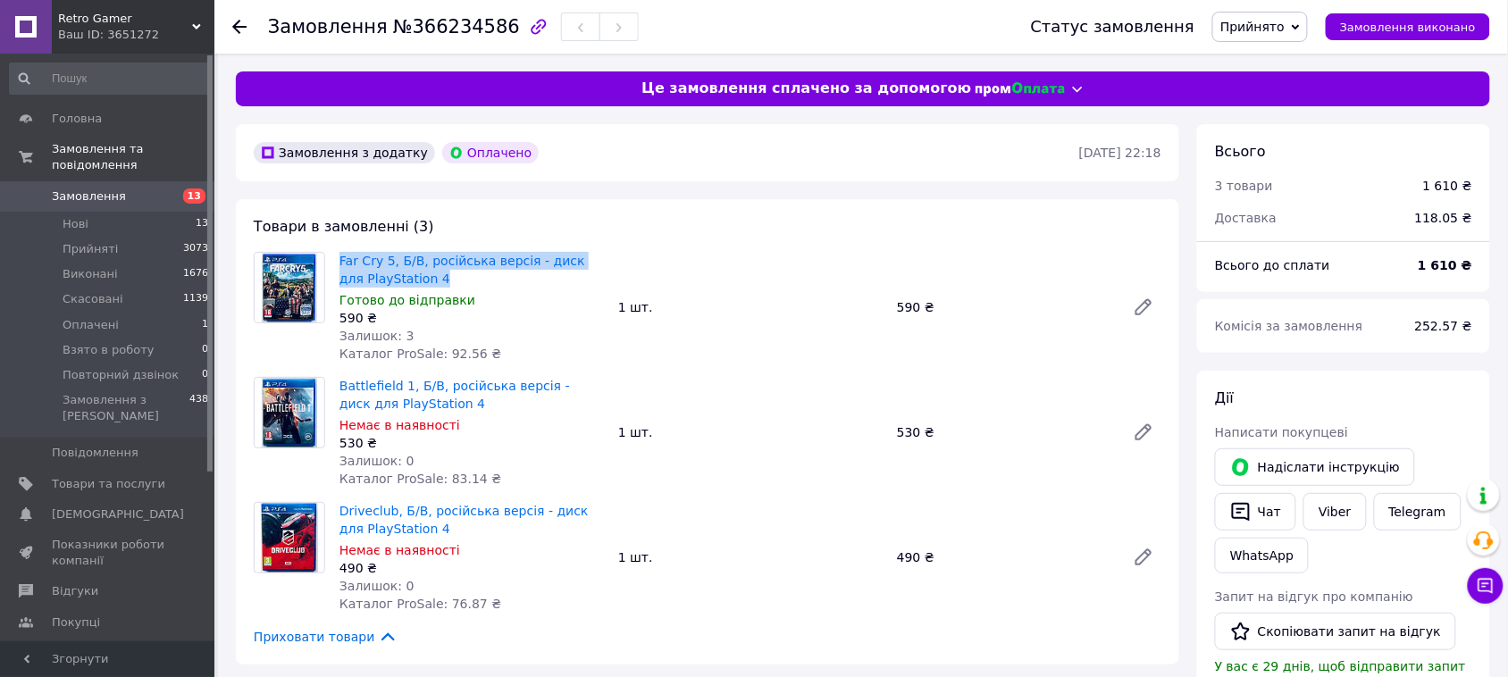
drag, startPoint x: 336, startPoint y: 248, endPoint x: 415, endPoint y: 274, distance: 83.6
click at [415, 274] on div "Far Cry 5, Б/В, російська версія - диск для PlayStation 4 Готово до відправки 5…" at bounding box center [471, 307] width 279 height 118
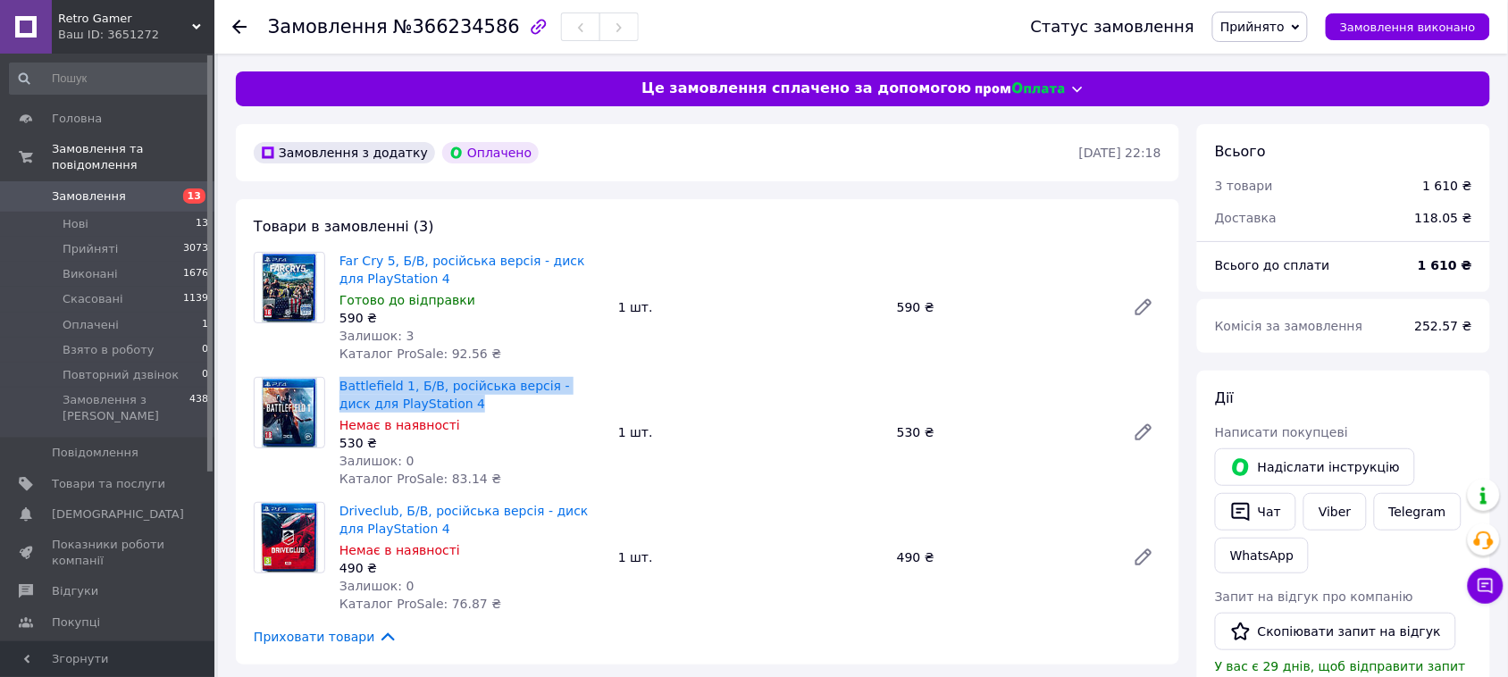
drag, startPoint x: 338, startPoint y: 373, endPoint x: 412, endPoint y: 404, distance: 80.1
click at [412, 404] on div "Battlefield 1, Б/В, російська версія - диск для PlayStation 4 Немає в наявності…" at bounding box center [471, 432] width 279 height 118
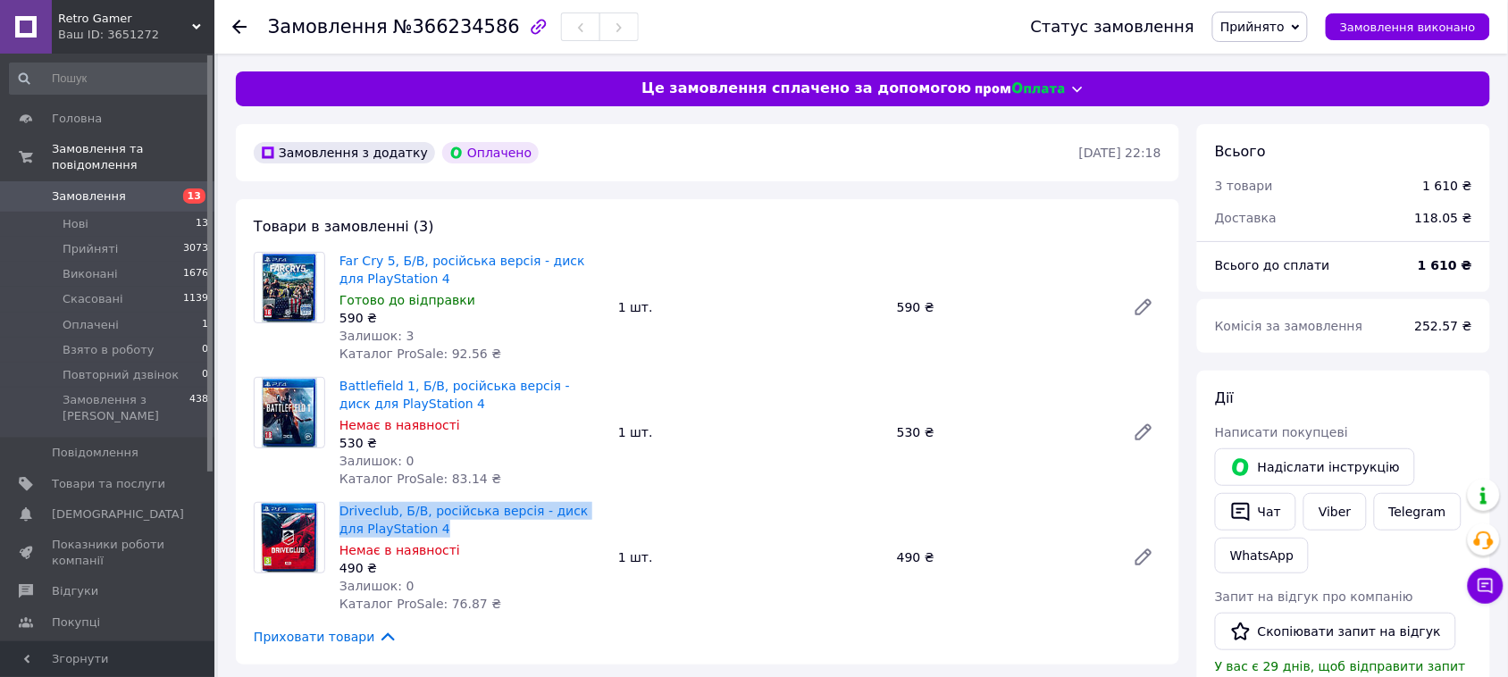
drag, startPoint x: 336, startPoint y: 498, endPoint x: 449, endPoint y: 524, distance: 115.7
click at [449, 524] on div "Driveclub, Б/В, російська версія - диск для PlayStation 4 Немає в наявності 490…" at bounding box center [471, 558] width 279 height 118
click at [148, 189] on span "Замовлення" at bounding box center [108, 197] width 113 height 16
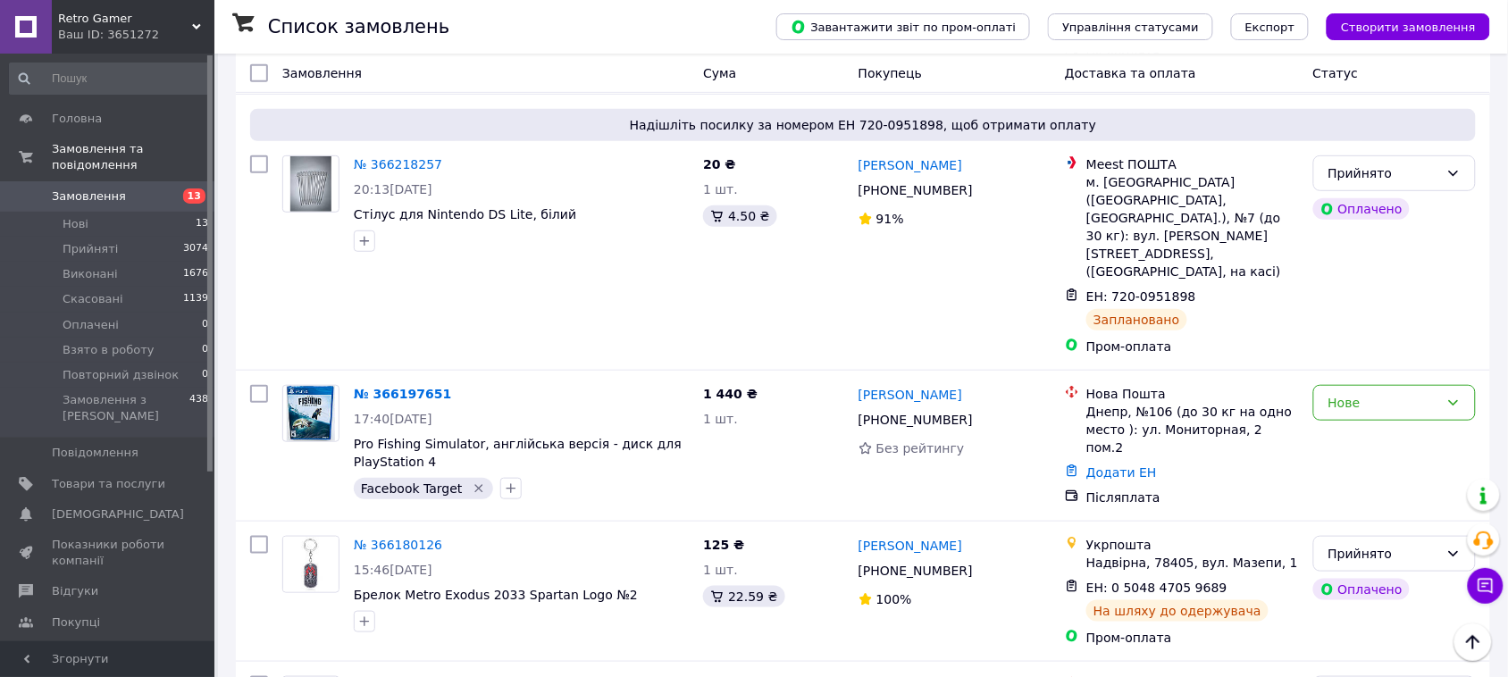
scroll to position [2122, 0]
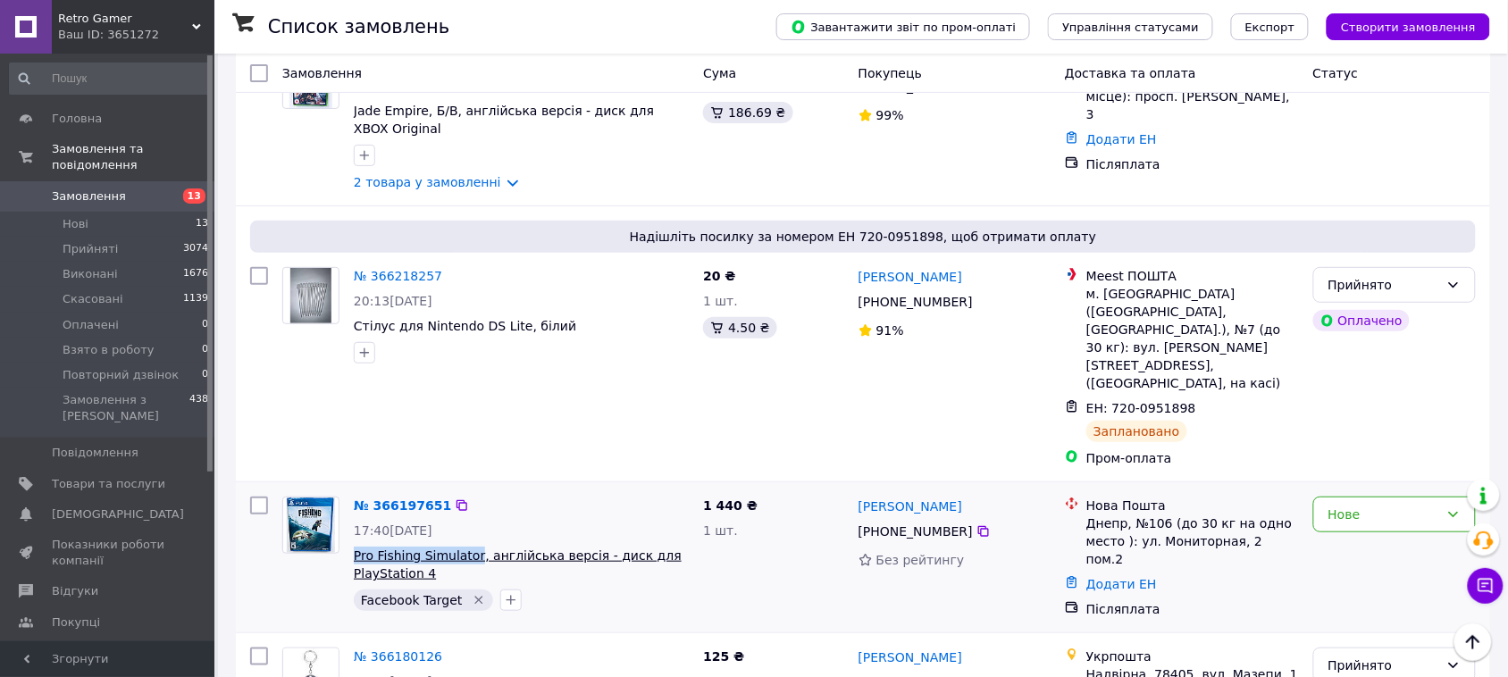
drag, startPoint x: 430, startPoint y: 398, endPoint x: 472, endPoint y: 398, distance: 42.0
click at [472, 490] on div "№ 366197651 17:40, 11.10.2025 Pro Fishing Simulator, англійська версія - диск д…" at bounding box center [521, 554] width 349 height 129
click at [977, 524] on icon at bounding box center [984, 531] width 14 height 14
click at [391, 499] on link "№ 366197651" at bounding box center [402, 506] width 97 height 14
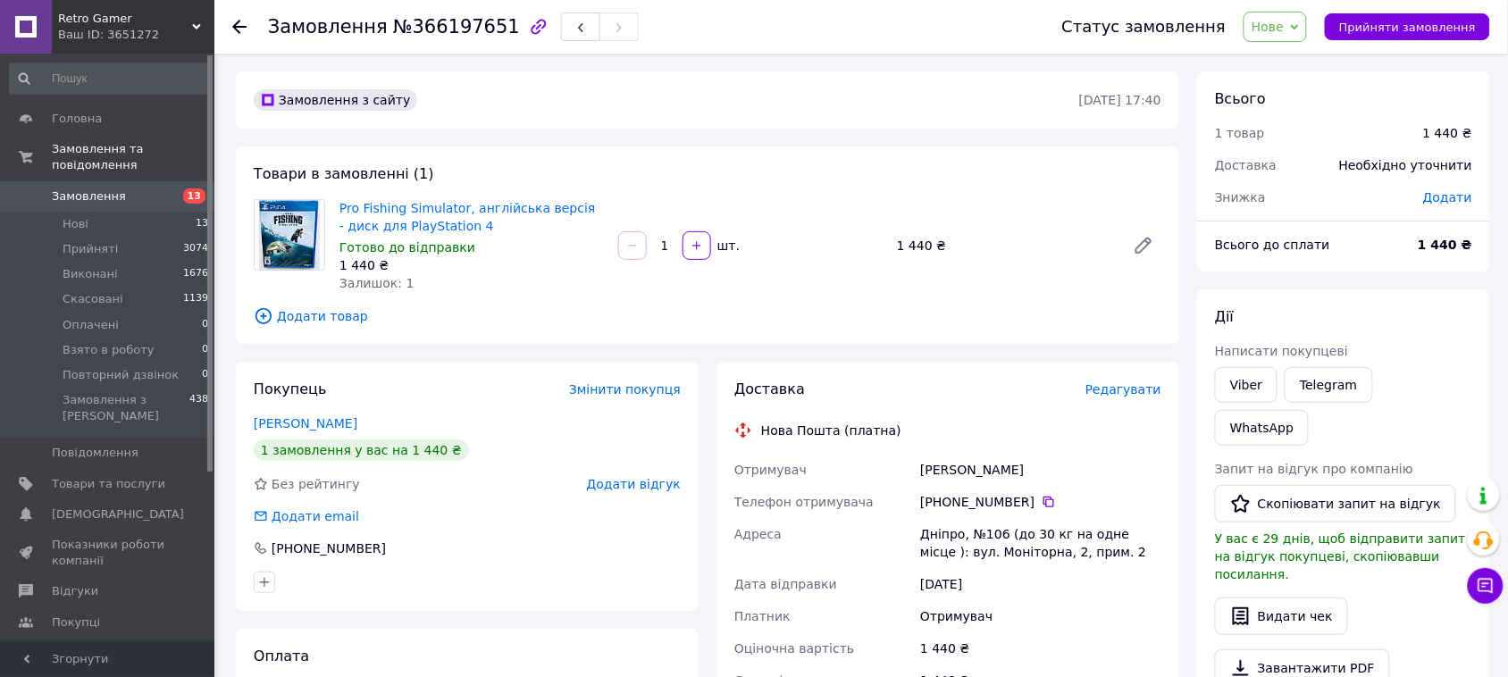
scroll to position [112, 0]
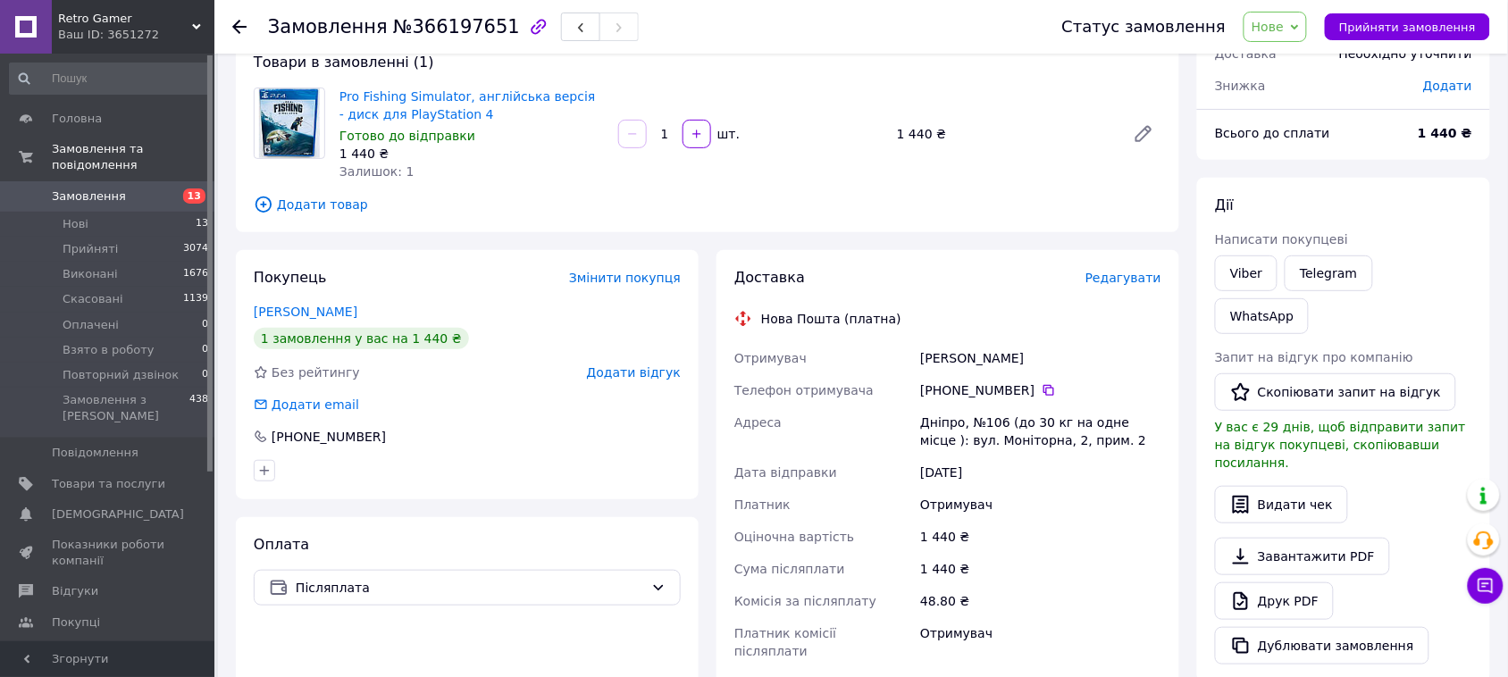
click at [1284, 28] on span "Нове" at bounding box center [1268, 27] width 32 height 14
click at [1278, 65] on li "Прийнято" at bounding box center [1312, 62] width 134 height 27
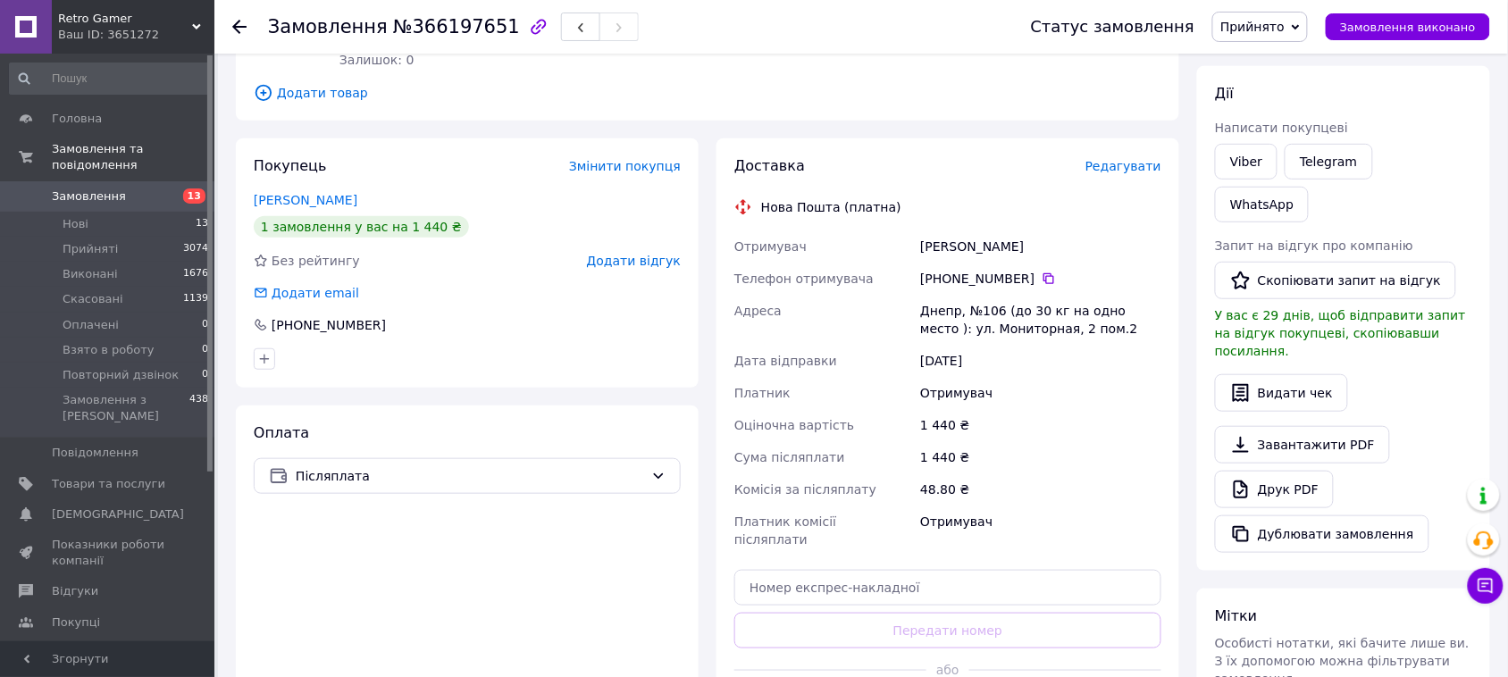
scroll to position [447, 0]
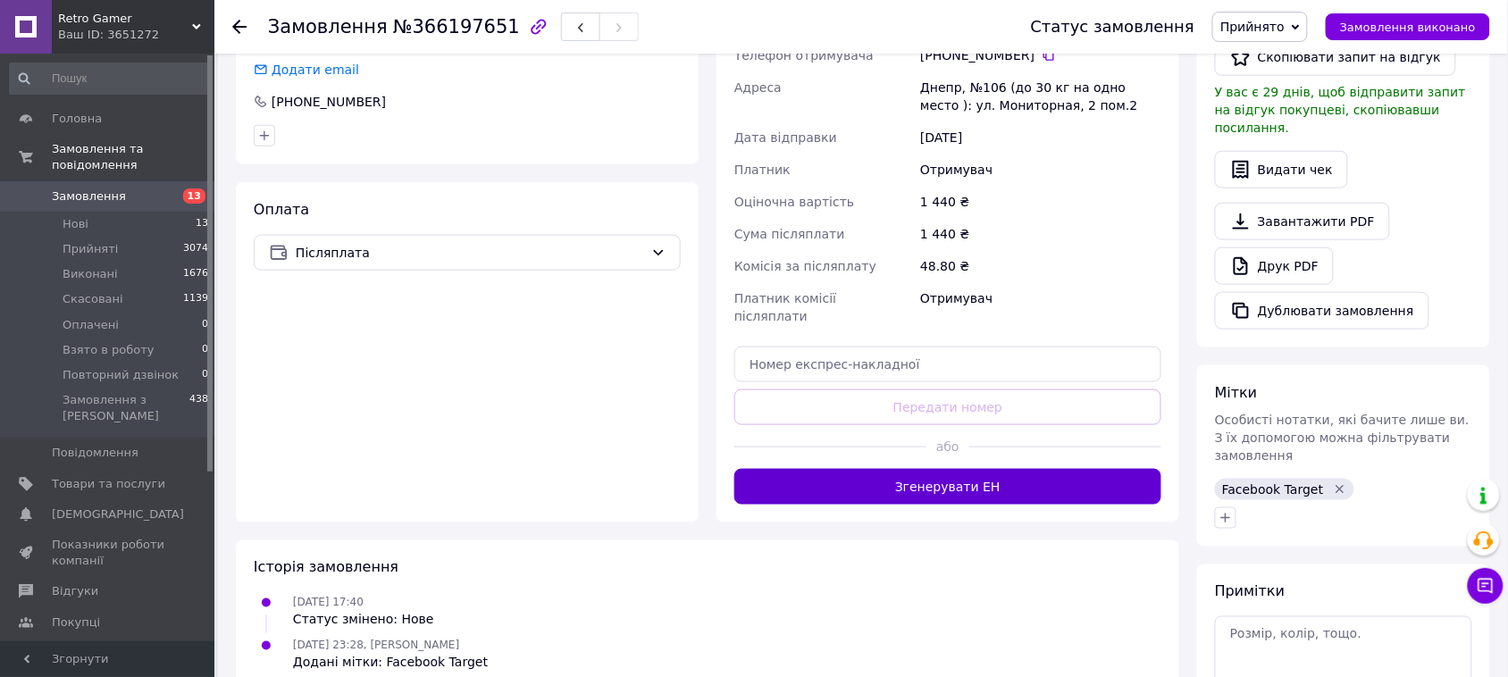
click at [957, 469] on button "Згенерувати ЕН" at bounding box center [947, 487] width 427 height 36
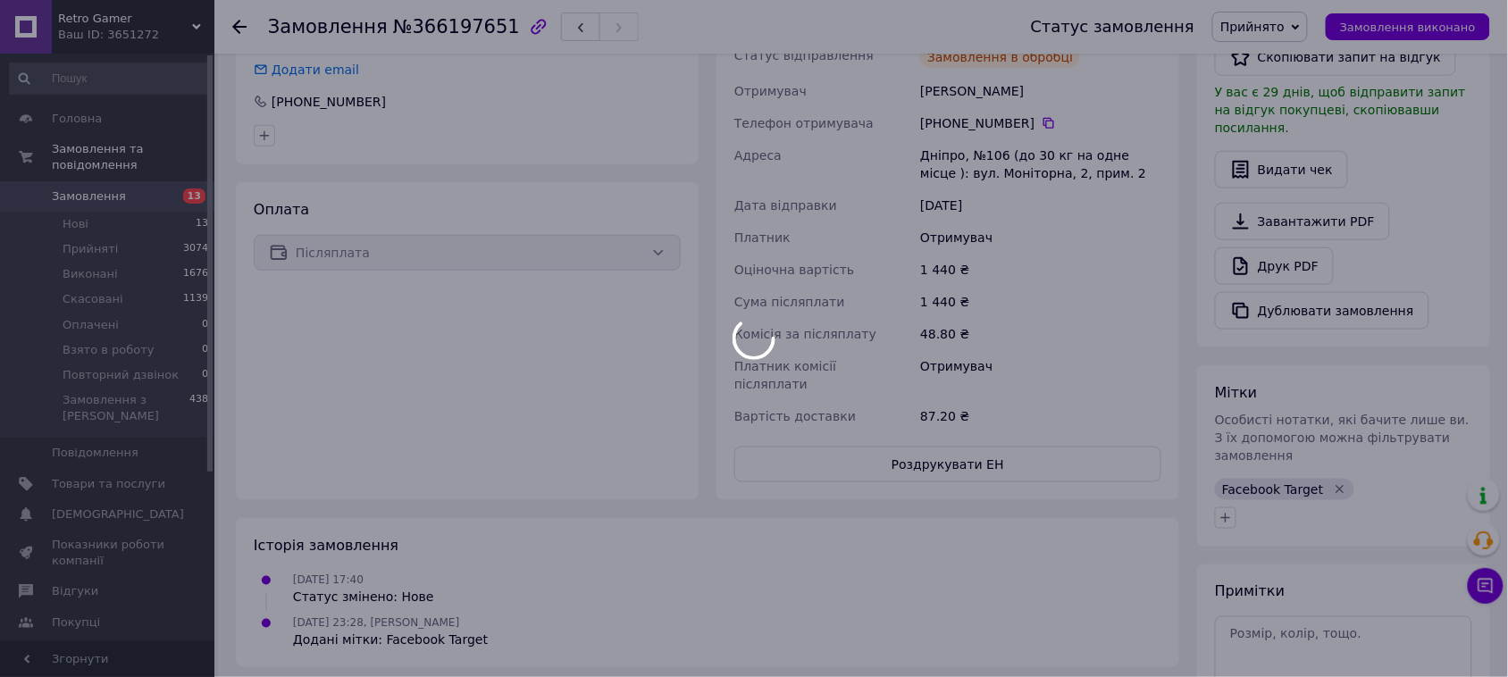
scroll to position [0, 0]
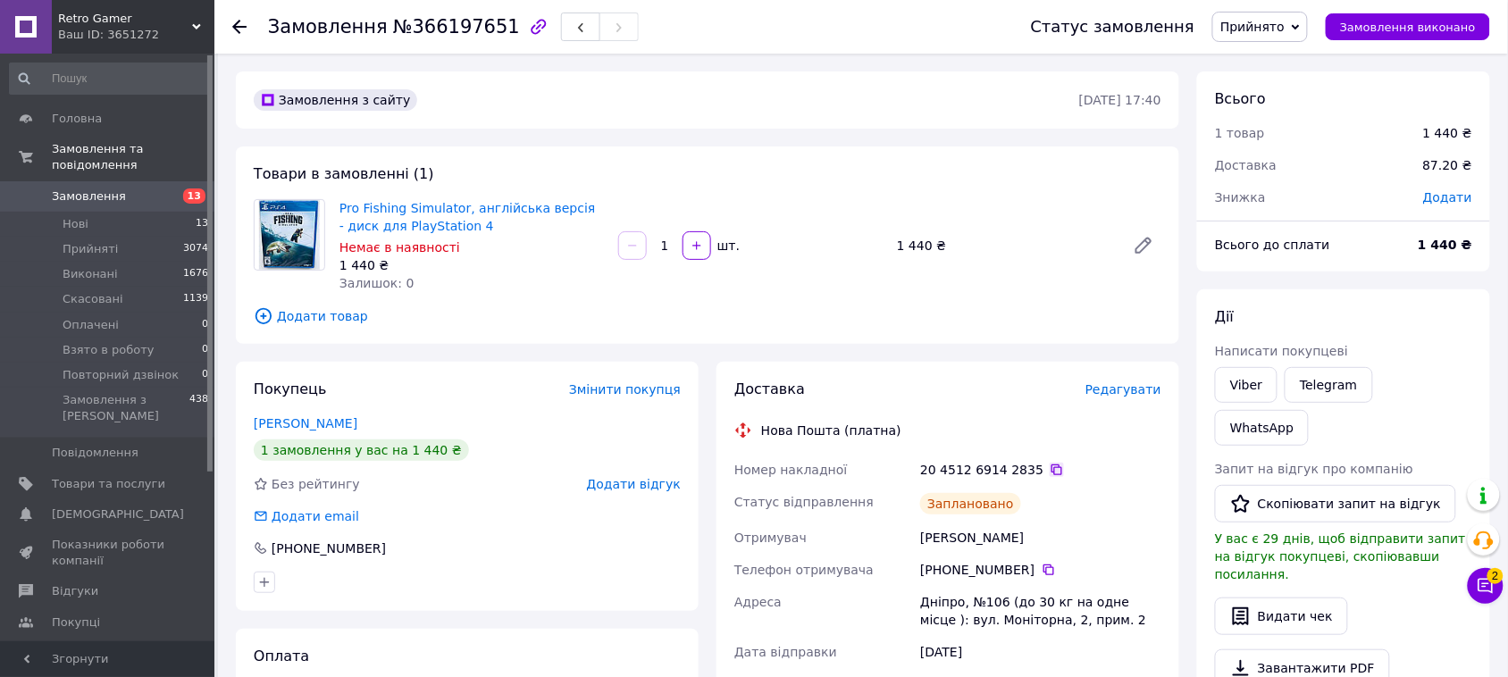
click at [1052, 467] on icon at bounding box center [1057, 470] width 11 height 11
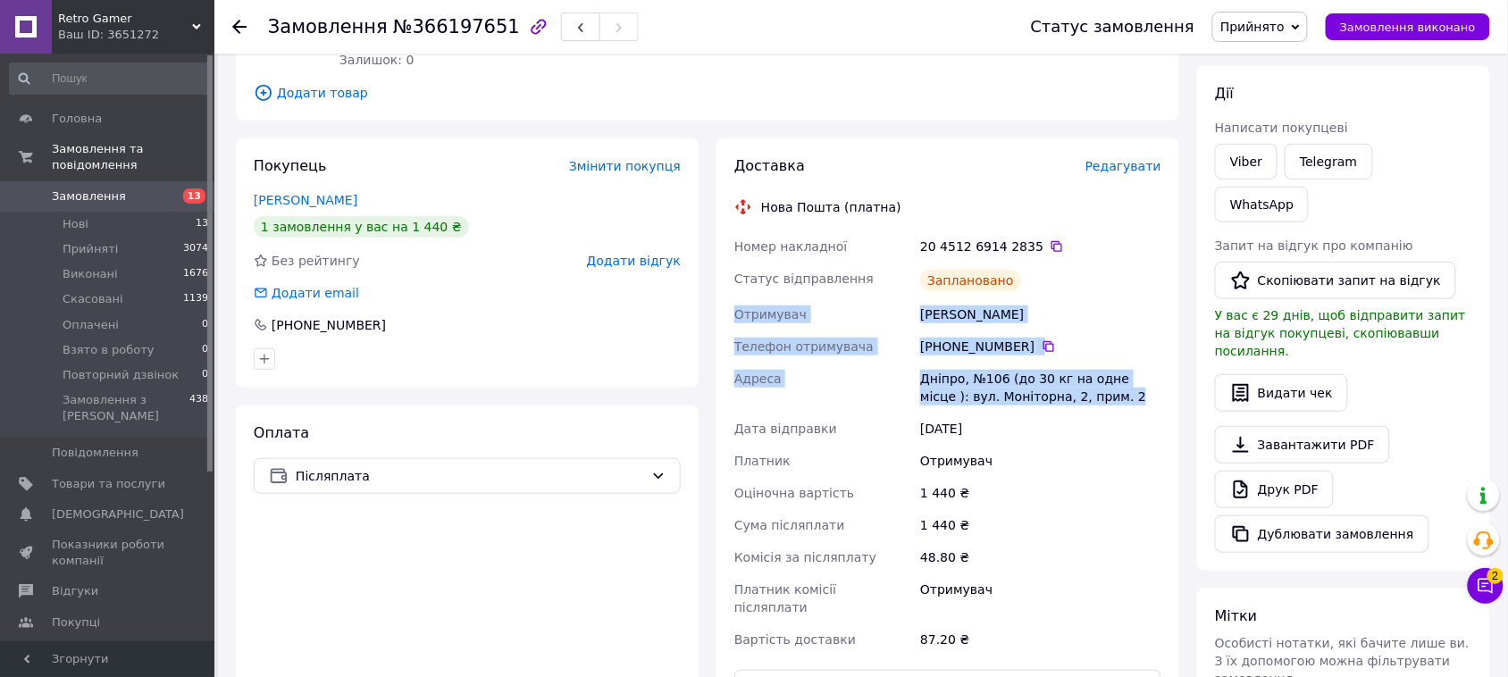
drag, startPoint x: 726, startPoint y: 310, endPoint x: 1119, endPoint y: 389, distance: 400.0
click at [1119, 389] on div "Доставка Редагувати Нова Пошта (платна) Номер накладної 20 4512 6914 2835   Ста…" at bounding box center [948, 430] width 463 height 585
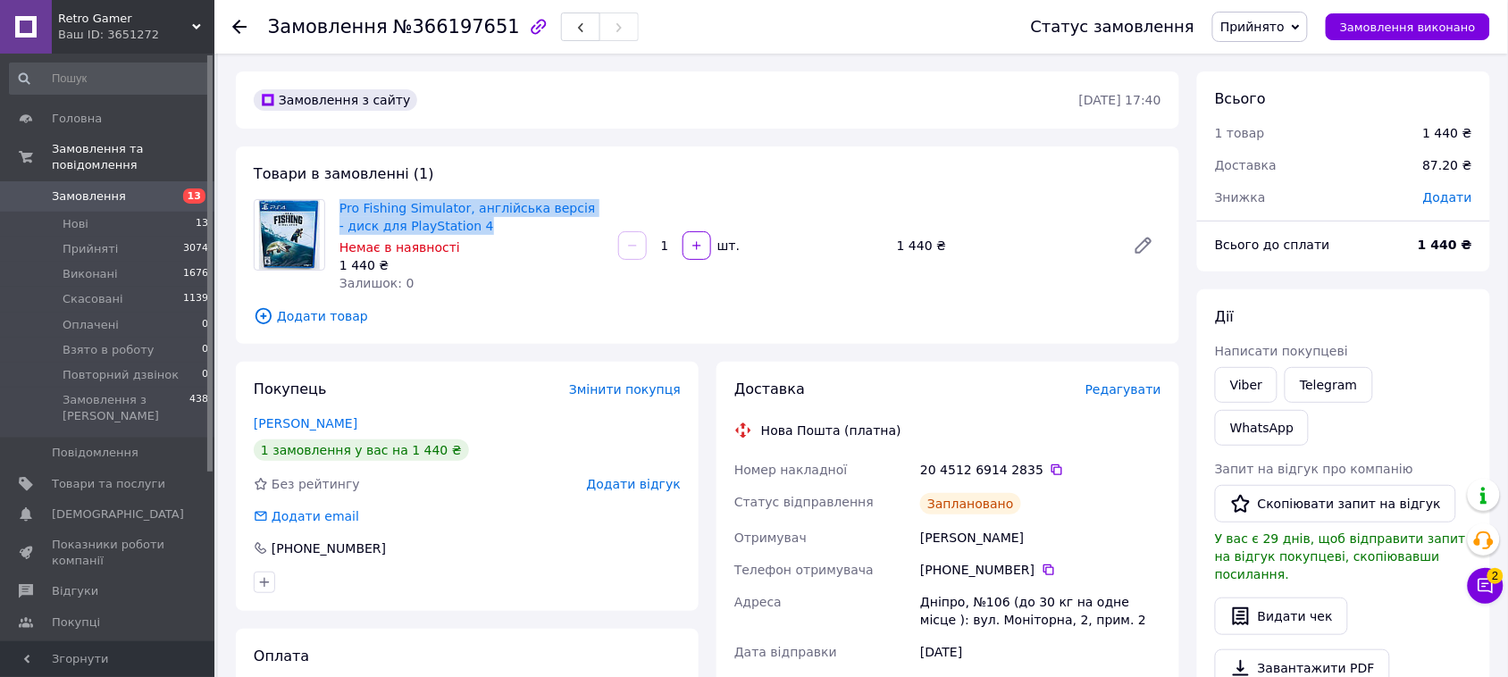
drag, startPoint x: 332, startPoint y: 197, endPoint x: 456, endPoint y: 232, distance: 128.4
click at [456, 232] on div "Pro Fishing Simulator, англійська версія - диск для PlayStation 4 Немає в наявн…" at bounding box center [471, 246] width 279 height 100
click at [148, 189] on span "Замовлення" at bounding box center [108, 197] width 113 height 16
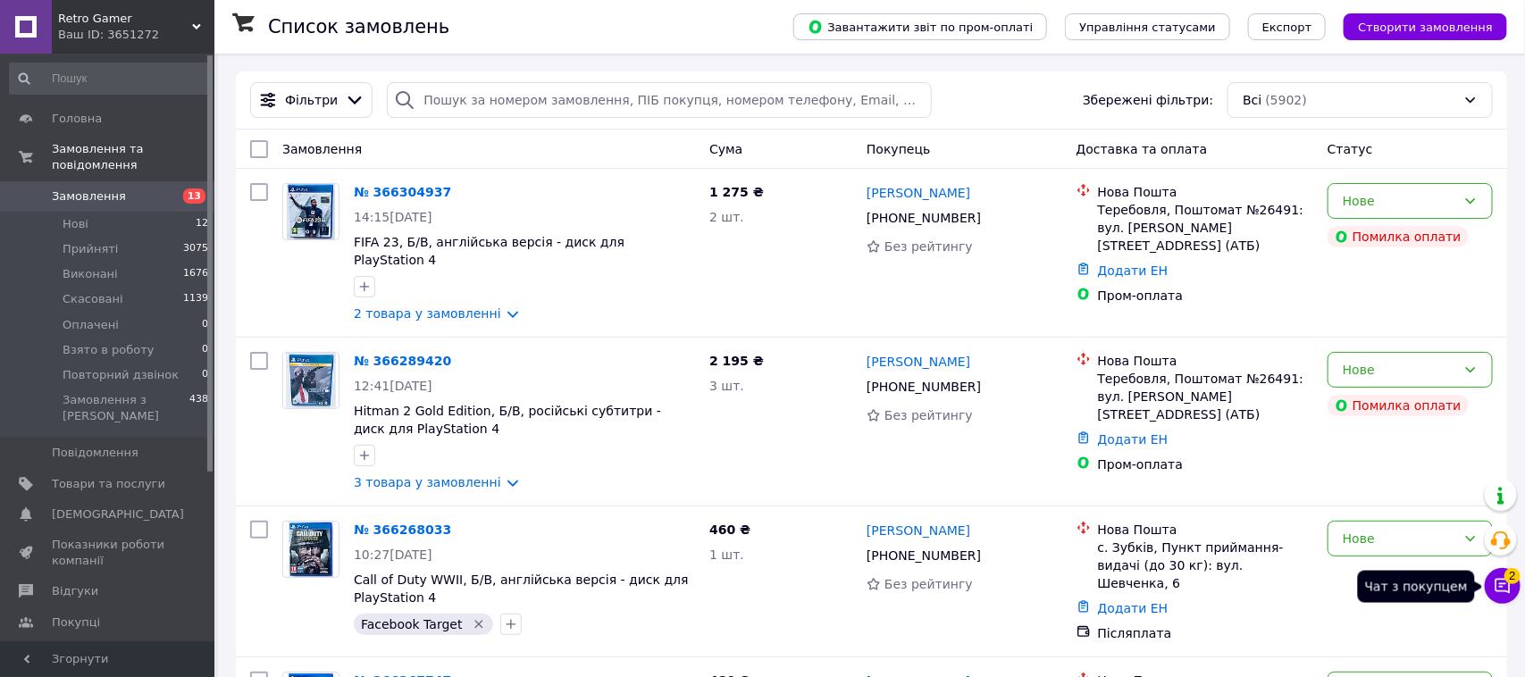
click at [1494, 586] on icon at bounding box center [1503, 586] width 18 height 18
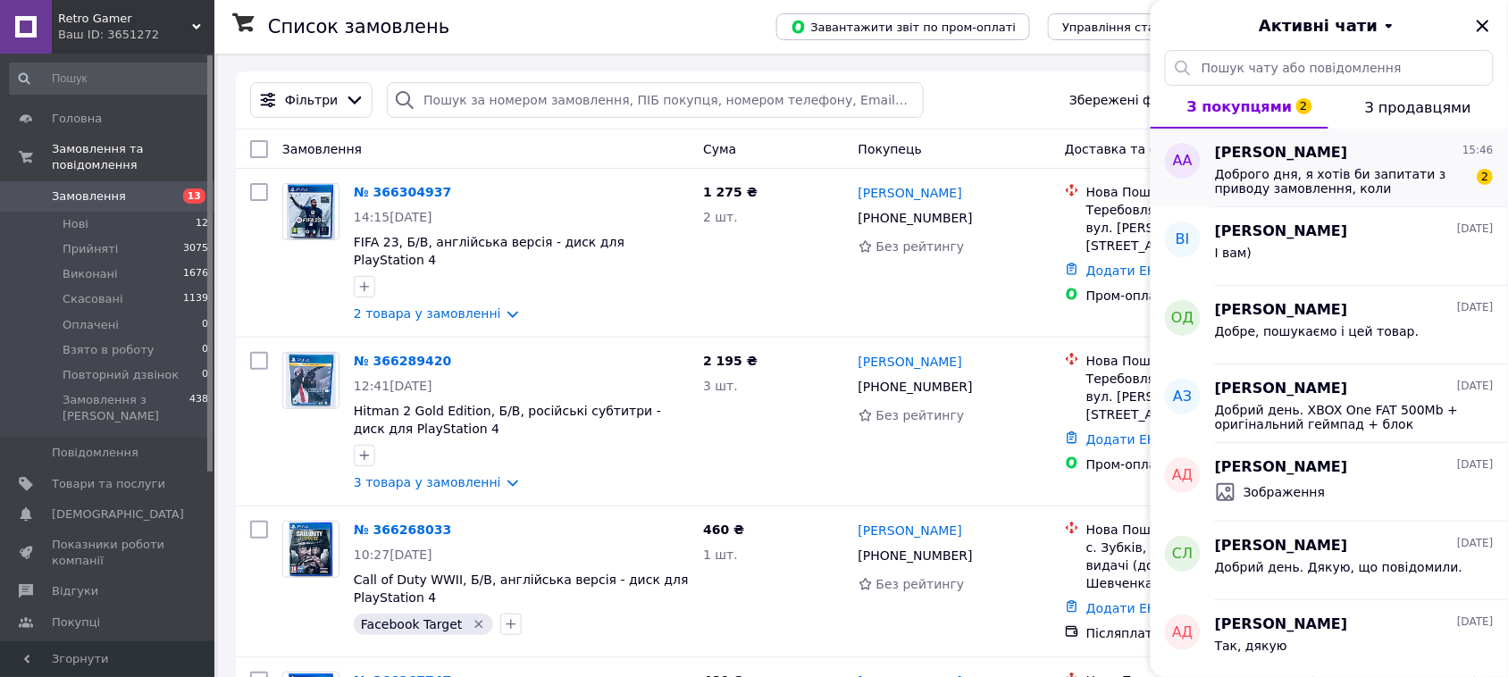
click at [1305, 181] on span "Доброго дня, я хотів би запитати з приводу замовлення, коли приблизно, ви його …" at bounding box center [1342, 181] width 254 height 29
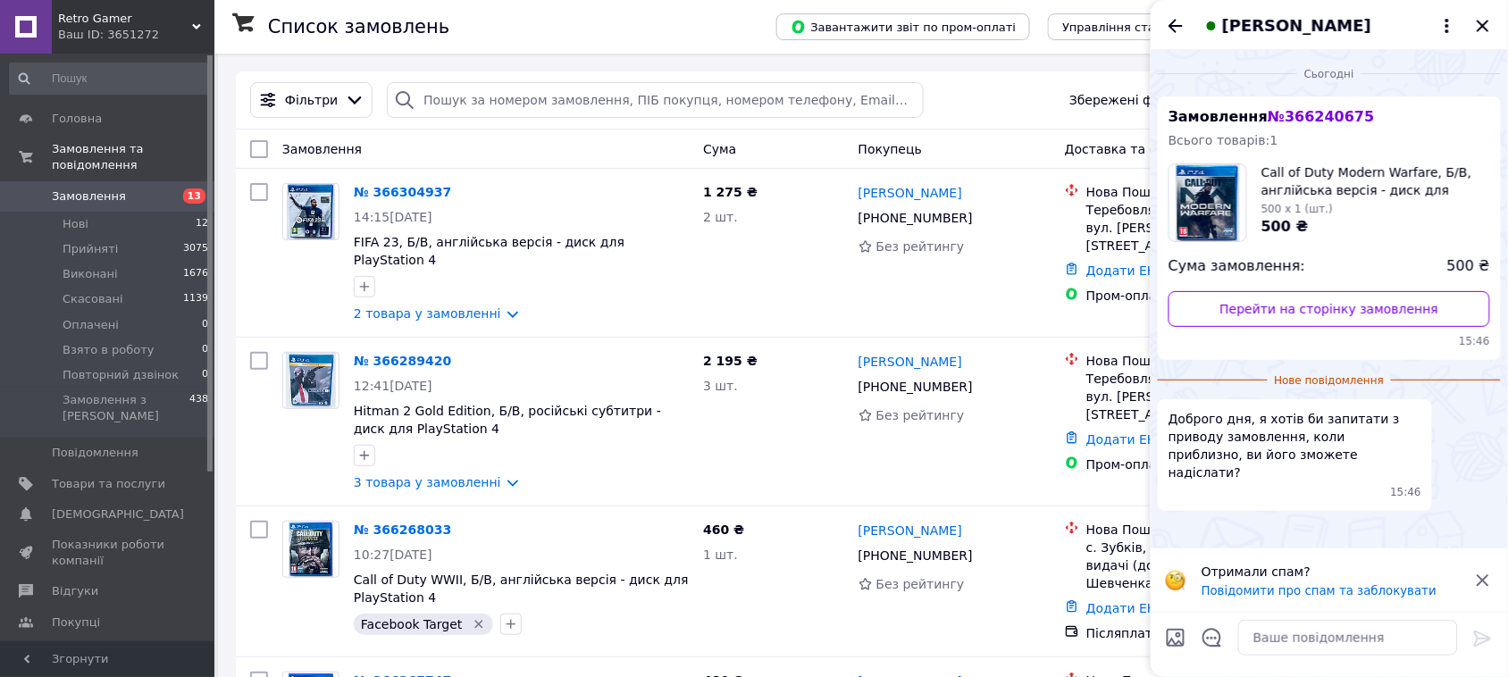
click at [1481, 575] on icon at bounding box center [1483, 581] width 12 height 12
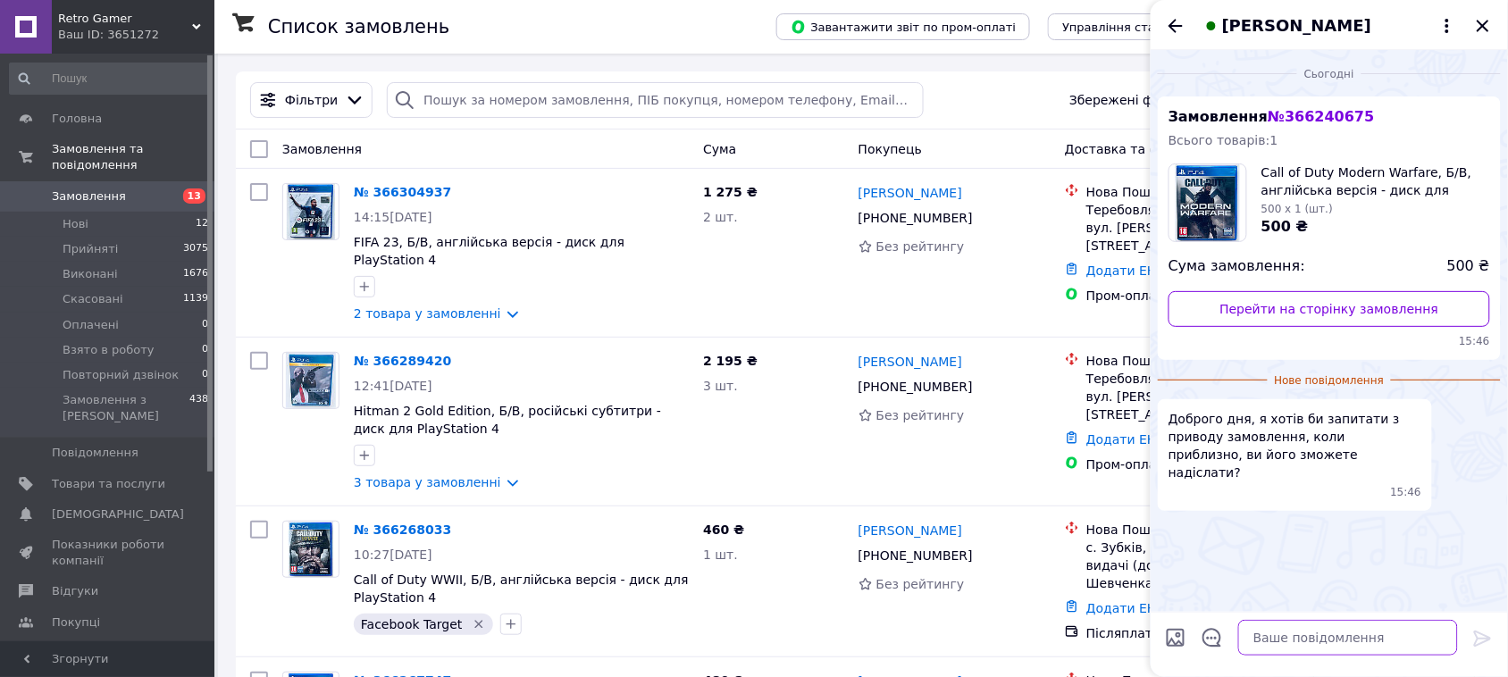
click at [1304, 645] on textarea at bounding box center [1348, 638] width 220 height 36
click at [1292, 642] on textarea "Добрий день. Відправка буде завтра." at bounding box center [1331, 638] width 256 height 36
type textarea "Добрий день, дякую за замовлення. Відправка буде завтра."
click at [1484, 639] on icon at bounding box center [1482, 639] width 17 height 16
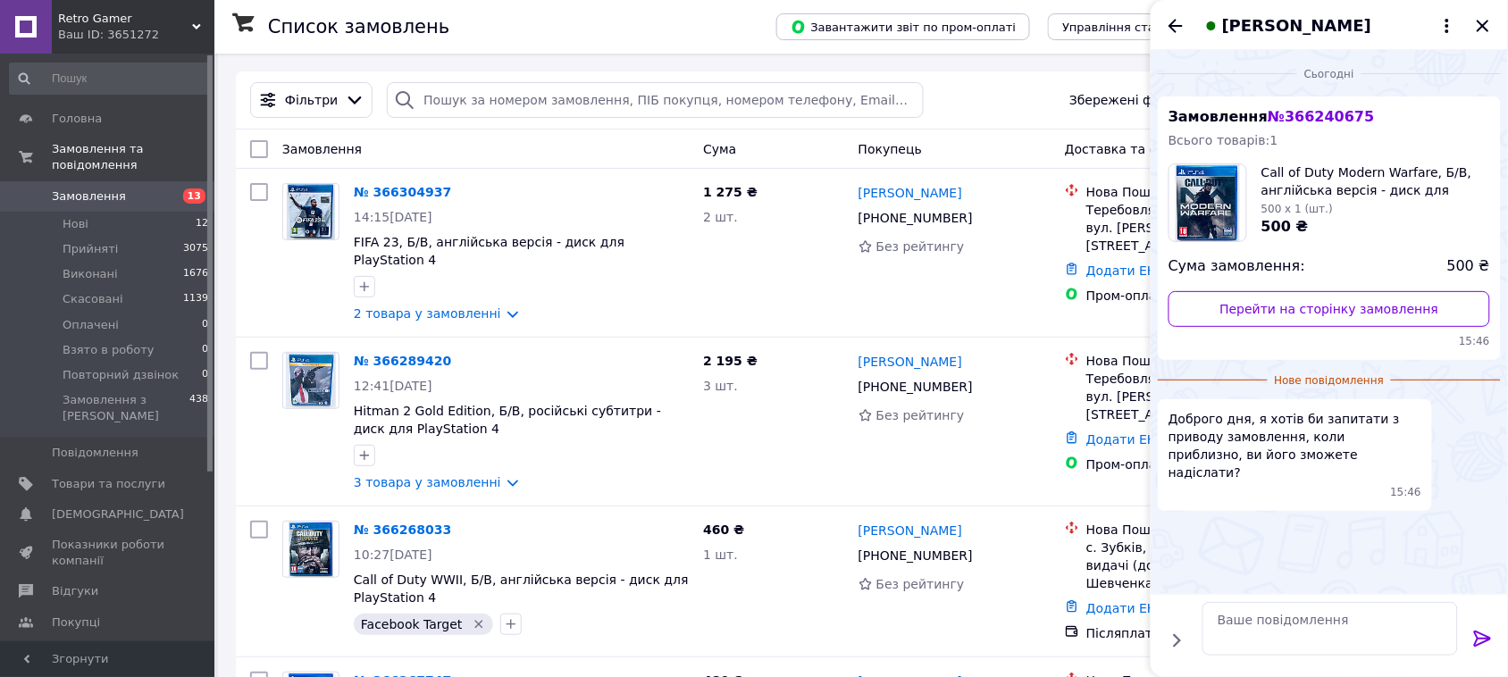
scroll to position [0, 0]
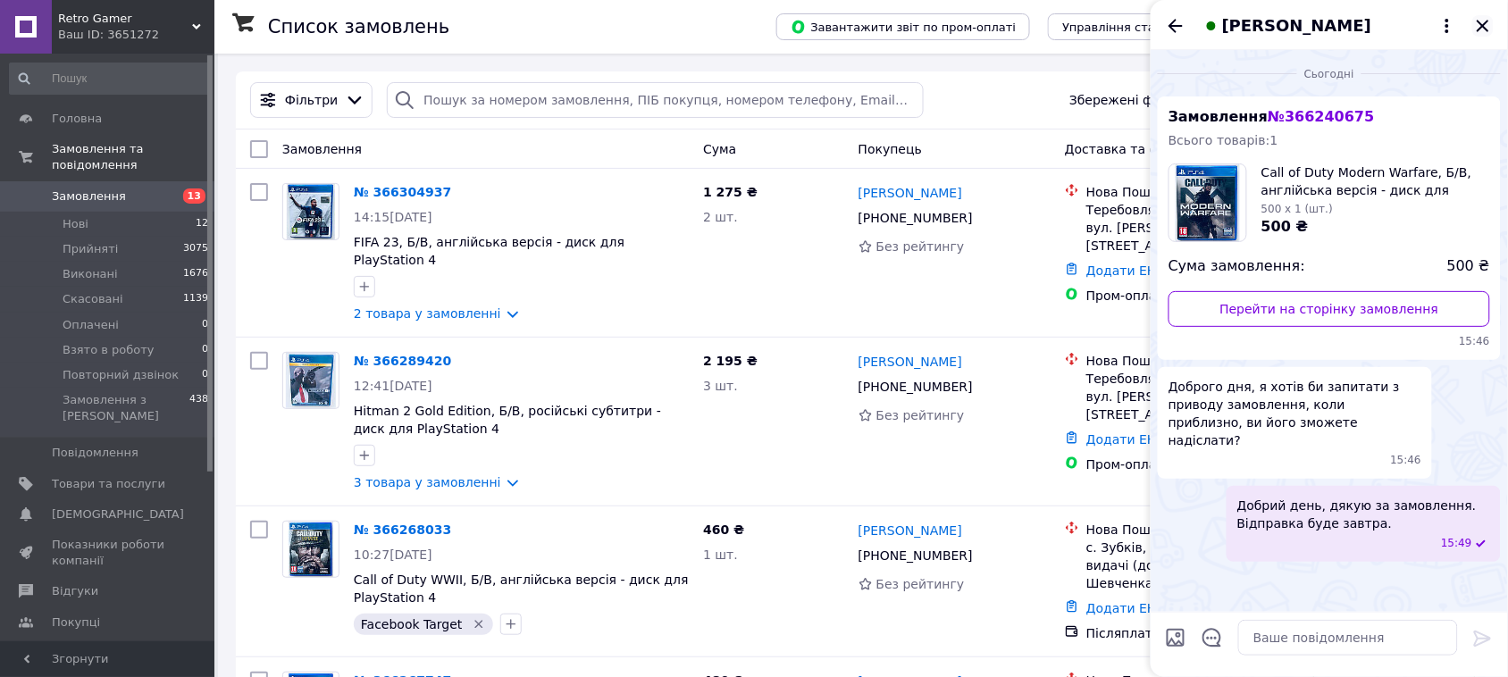
click at [1481, 28] on icon "Закрити" at bounding box center [1483, 26] width 12 height 12
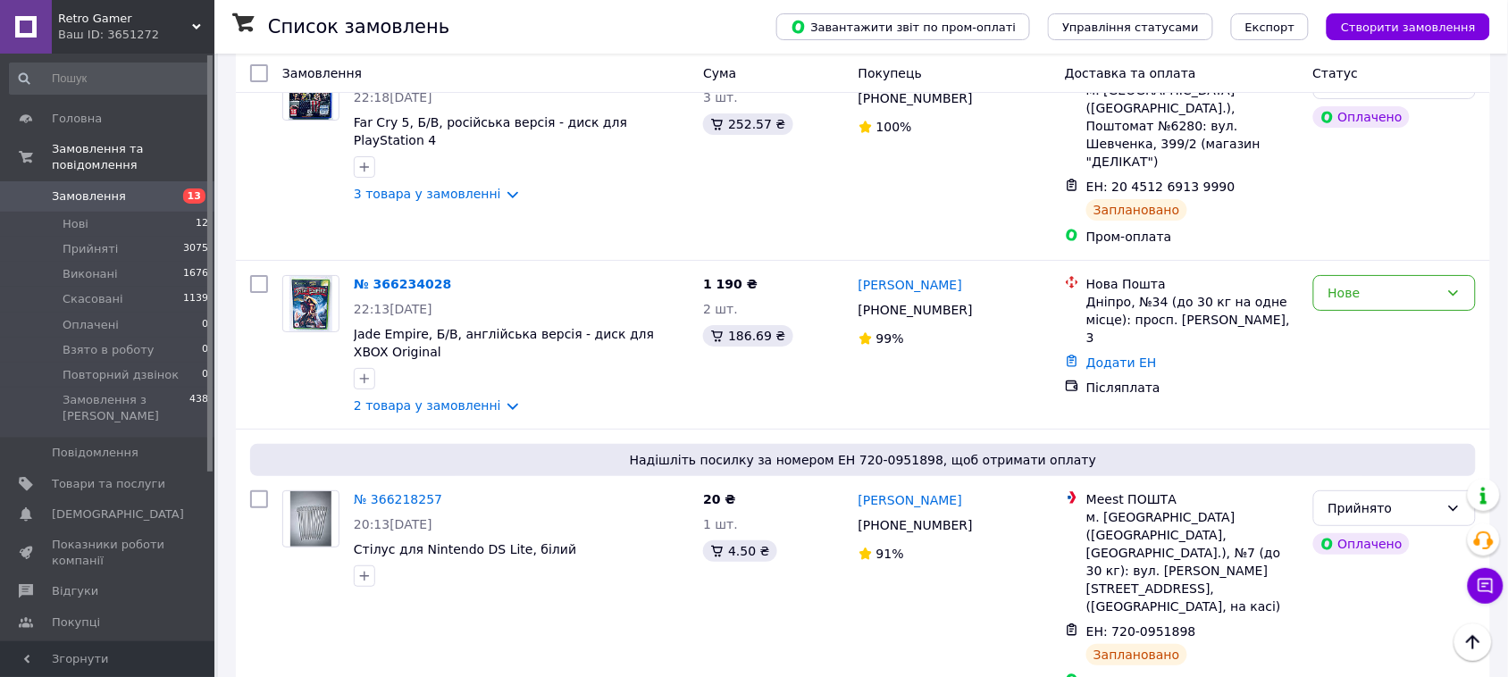
scroll to position [1787, 0]
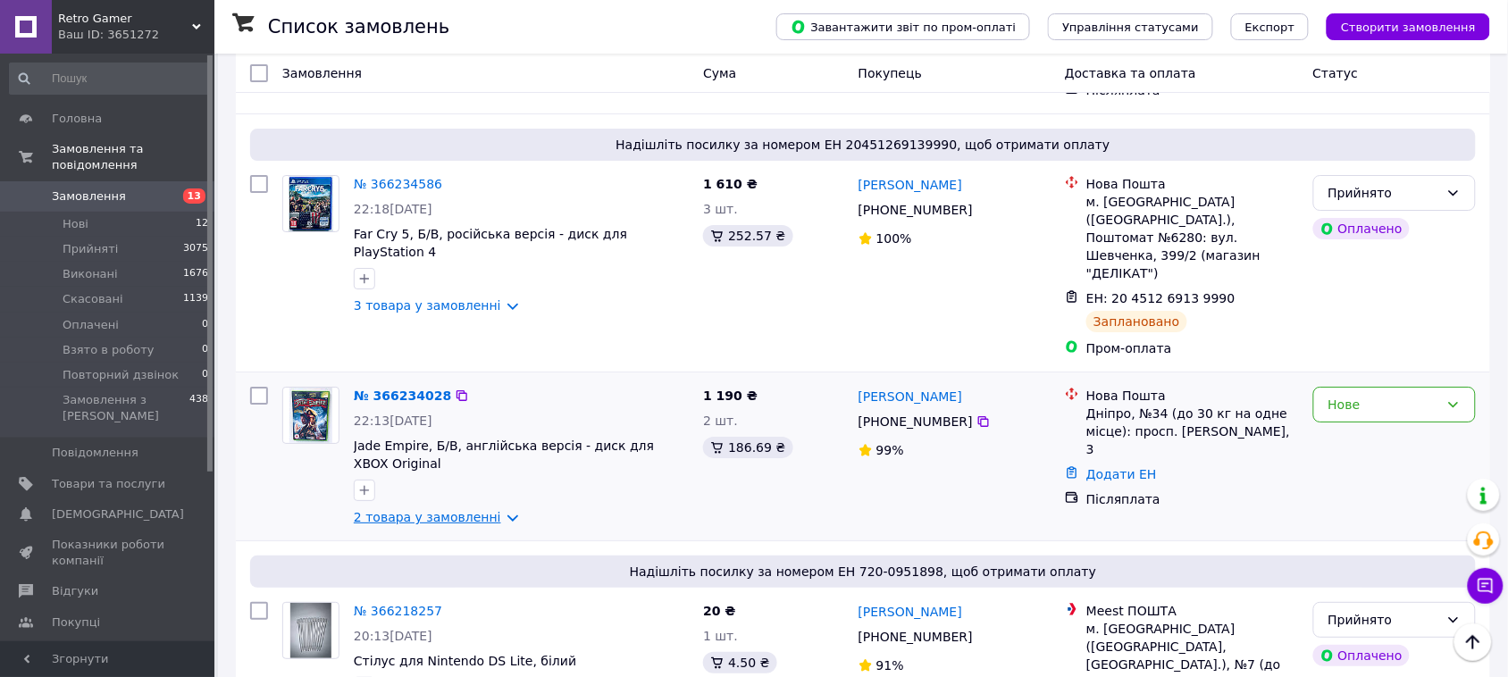
click at [499, 510] on link "2 товара у замовленні" at bounding box center [427, 517] width 147 height 14
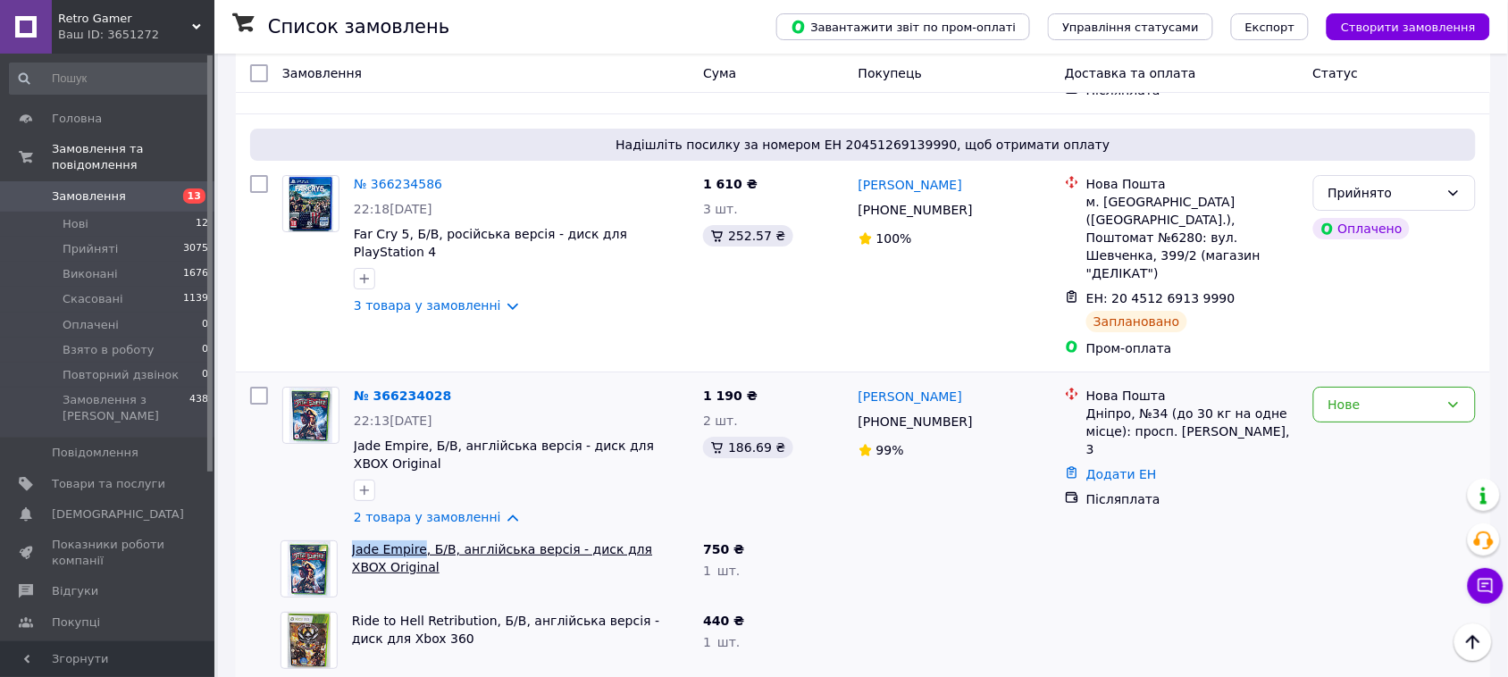
drag, startPoint x: 346, startPoint y: 417, endPoint x: 418, endPoint y: 424, distance: 72.7
click at [418, 533] on div "Jade Empire, Б/В, англійська версія - диск для XBOX Original" at bounding box center [520, 568] width 351 height 71
drag, startPoint x: 348, startPoint y: 490, endPoint x: 481, endPoint y: 500, distance: 132.7
click at [481, 605] on div "Ride to Hell Retribution, Б/В, англійська версія - диск для Xbox 360" at bounding box center [520, 640] width 351 height 71
click at [977, 415] on icon at bounding box center [984, 422] width 14 height 14
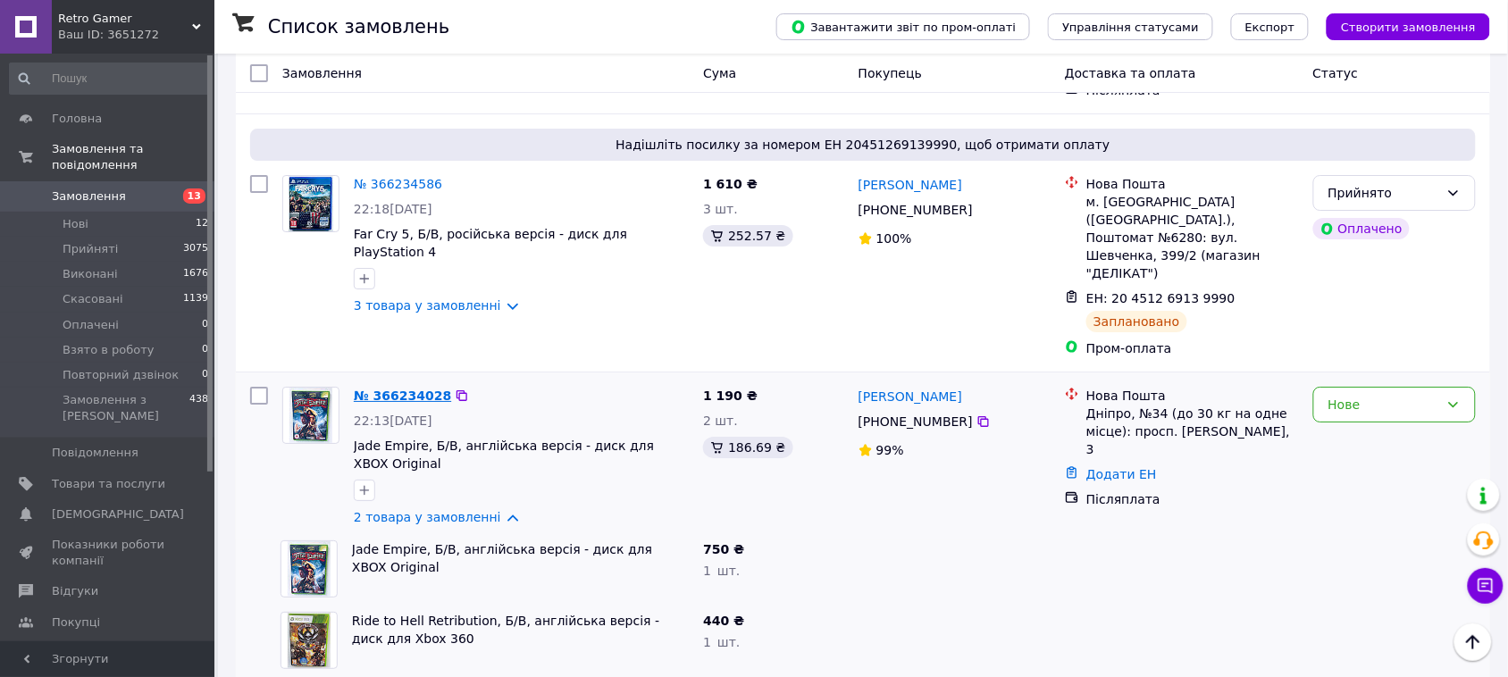
click at [407, 389] on link "№ 366234028" at bounding box center [402, 396] width 97 height 14
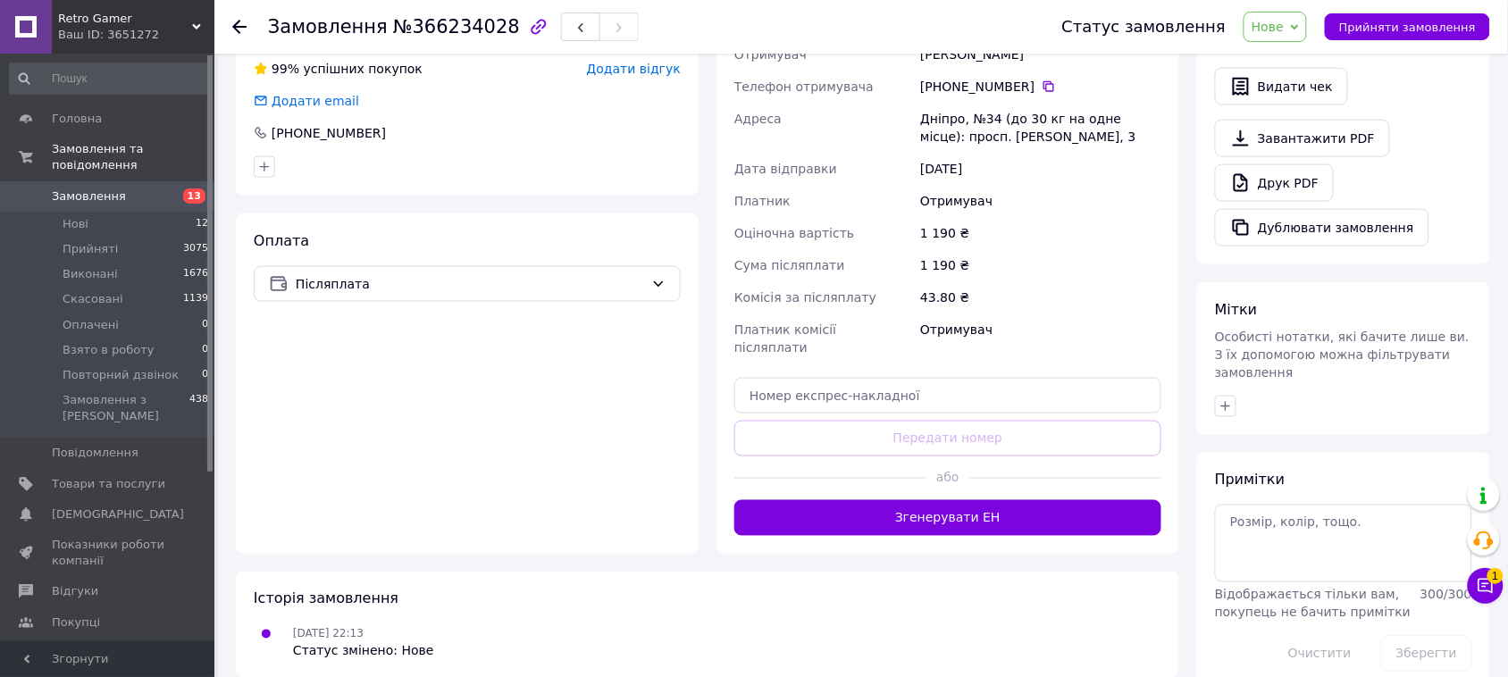
scroll to position [257, 0]
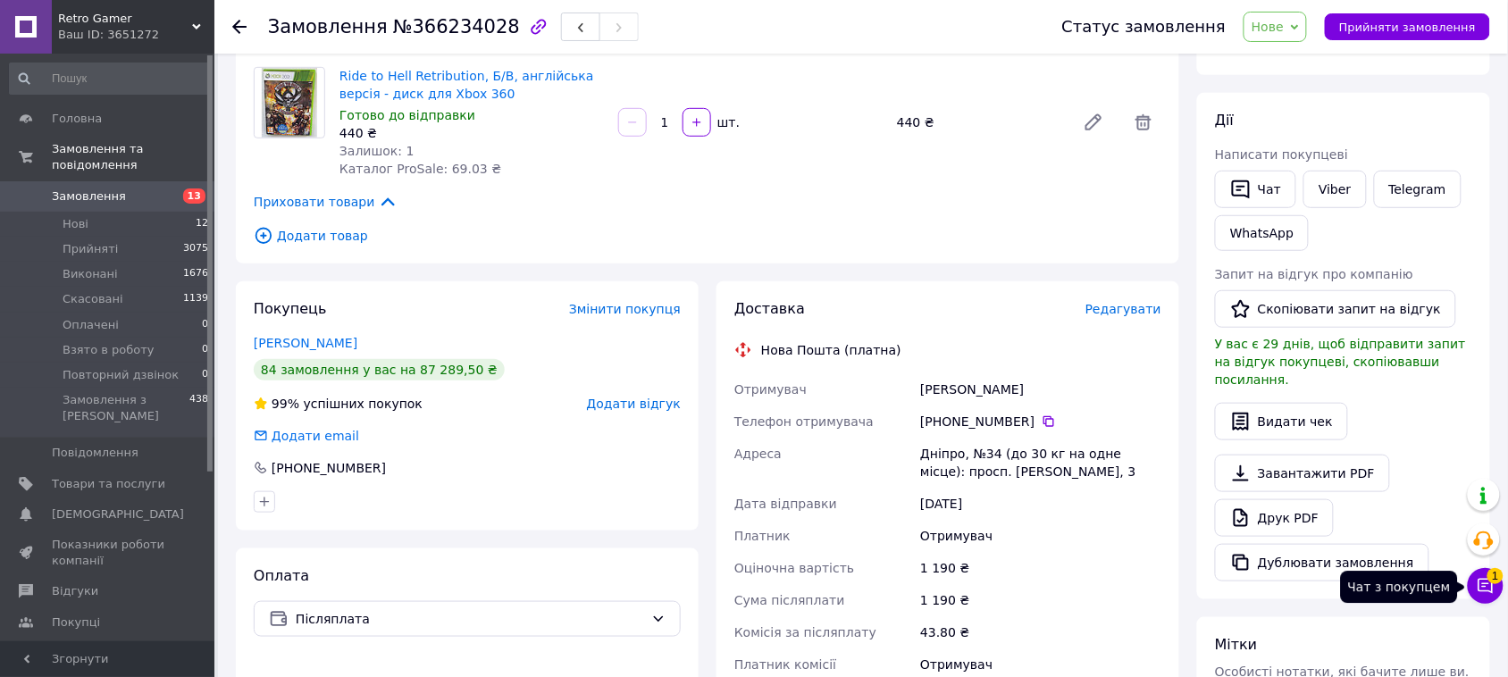
click at [1479, 585] on icon at bounding box center [1486, 586] width 18 height 18
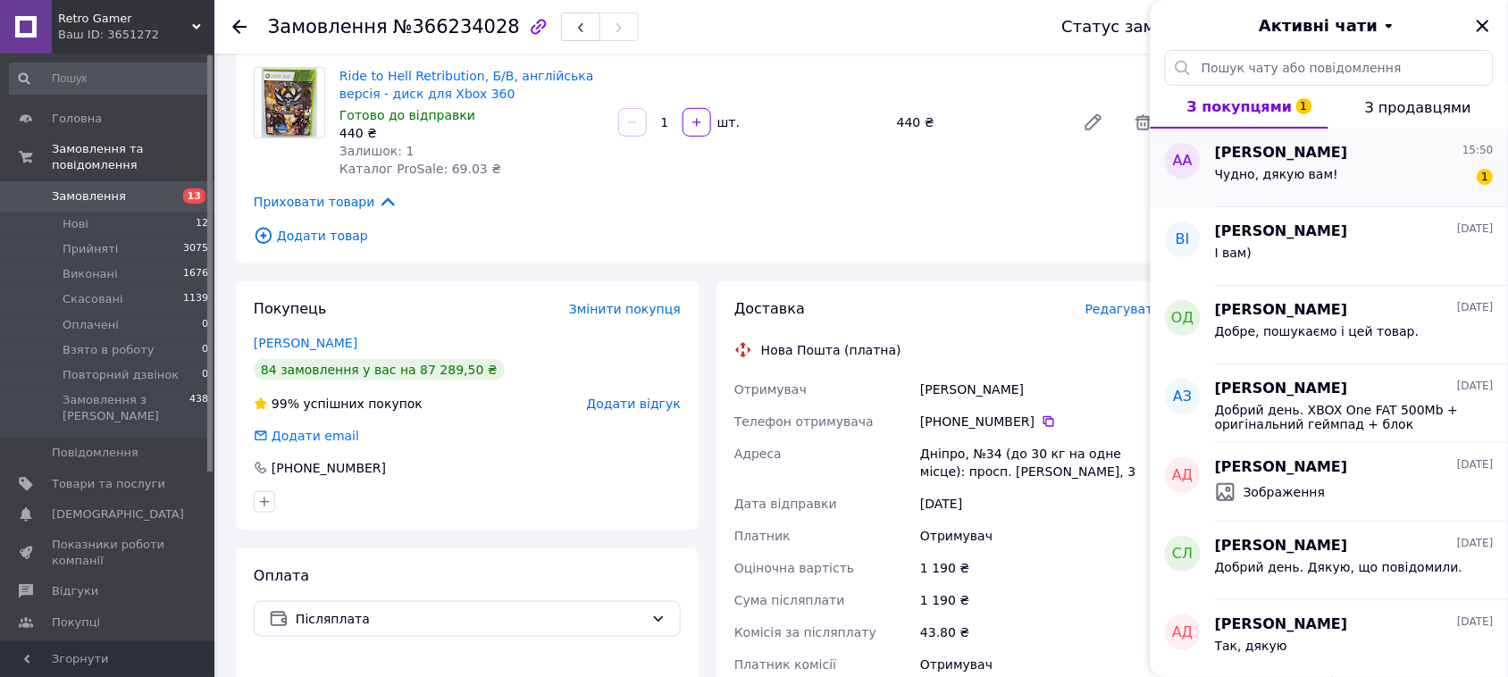
click at [1363, 179] on div "Чудно, дякую вам! 1" at bounding box center [1354, 178] width 279 height 29
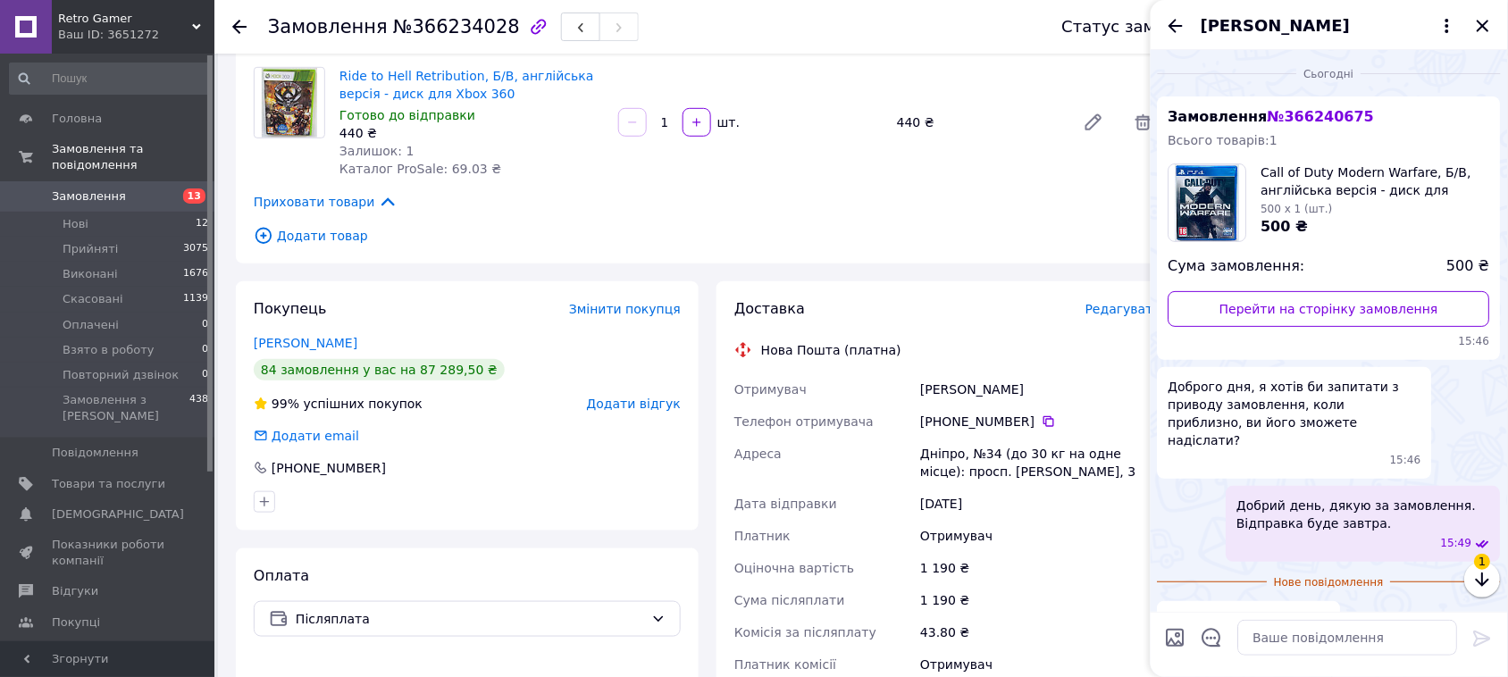
scroll to position [19, 0]
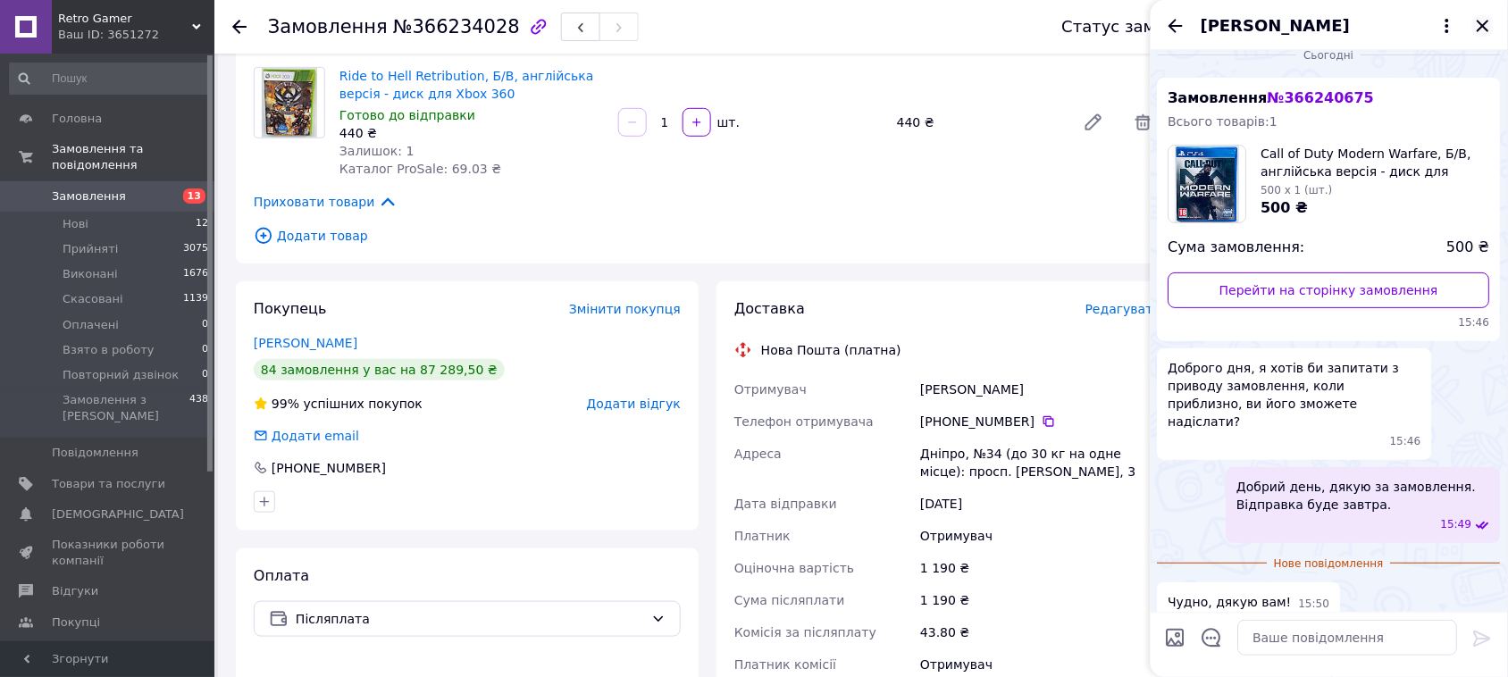
click at [1481, 28] on icon "Закрити" at bounding box center [1483, 26] width 12 height 12
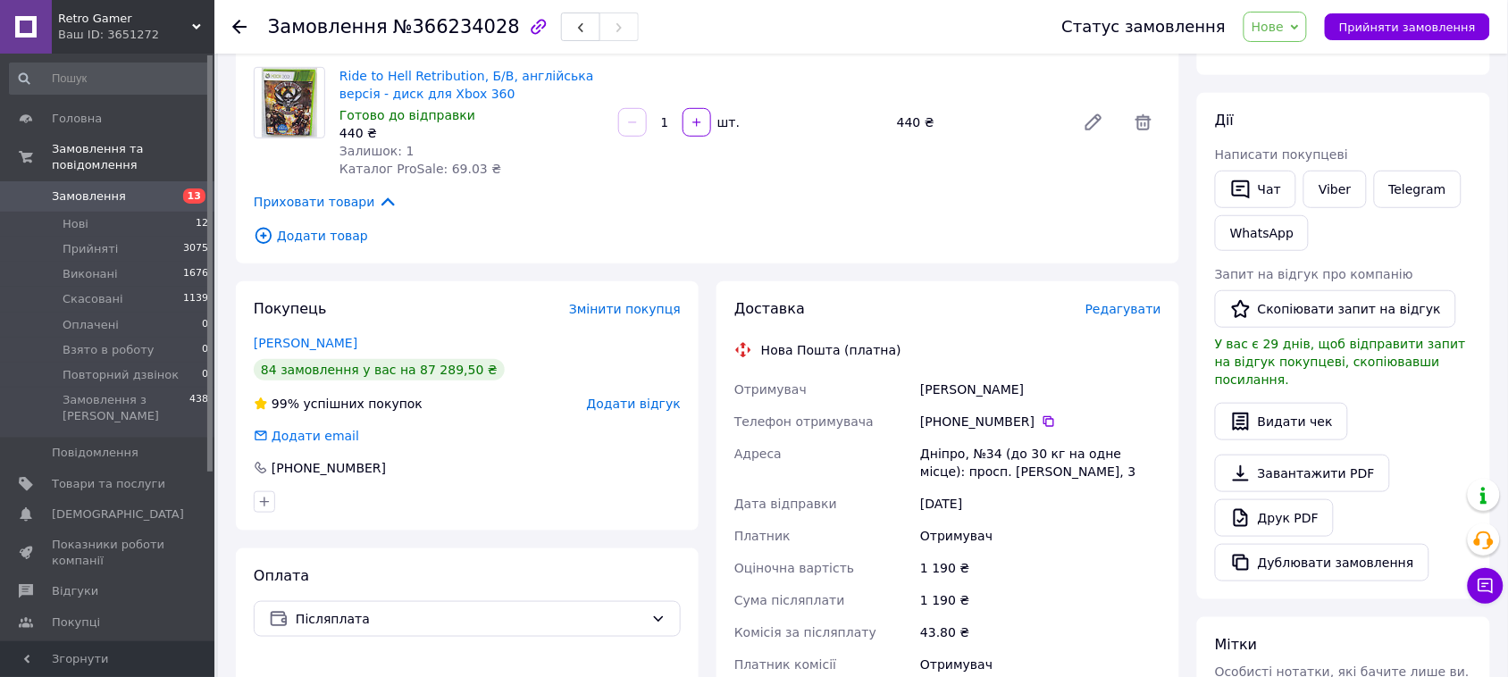
click at [1284, 29] on span "Нове" at bounding box center [1268, 27] width 32 height 14
click at [1311, 190] on li "Повторний дзвінок" at bounding box center [1312, 196] width 134 height 27
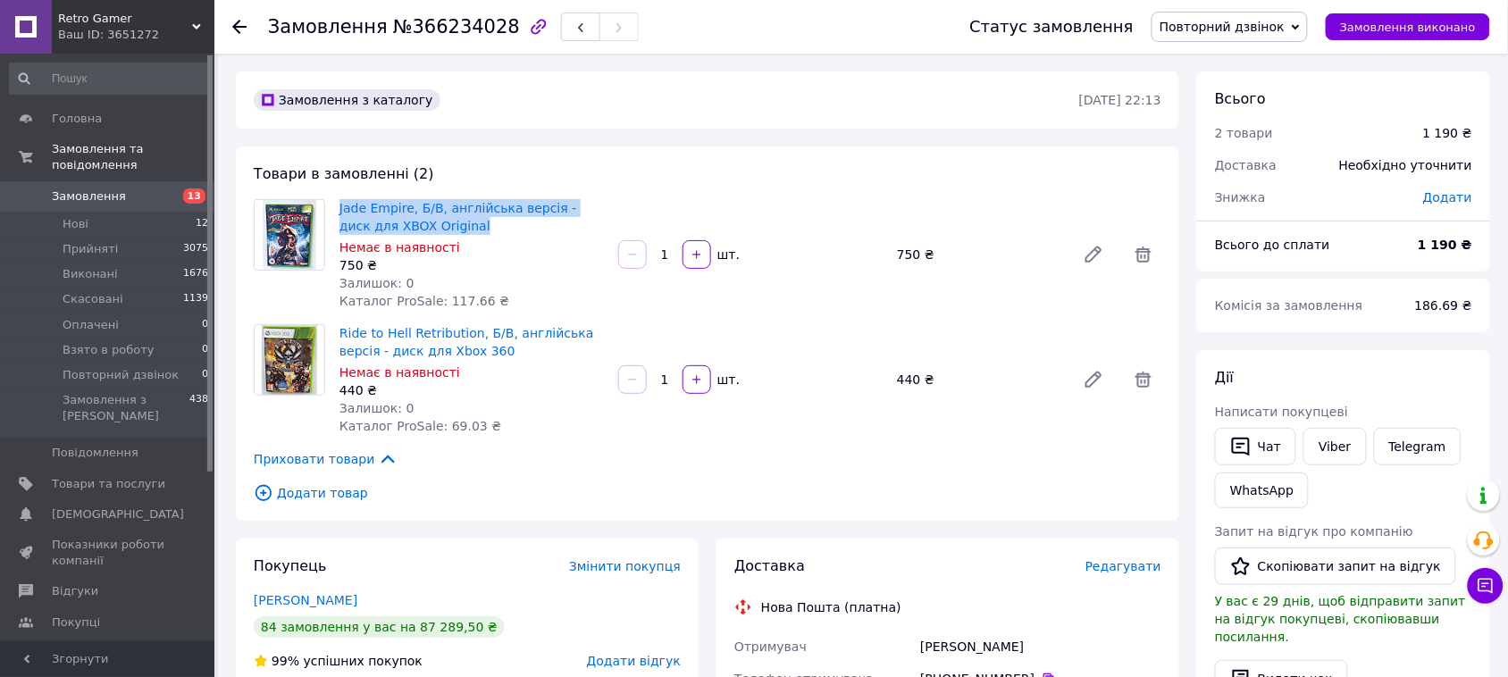
drag, startPoint x: 337, startPoint y: 197, endPoint x: 427, endPoint y: 225, distance: 94.4
click at [427, 225] on div "Jade Empire, Б/В, англійська версія - диск для XBOX Original Немає в наявності …" at bounding box center [471, 255] width 279 height 118
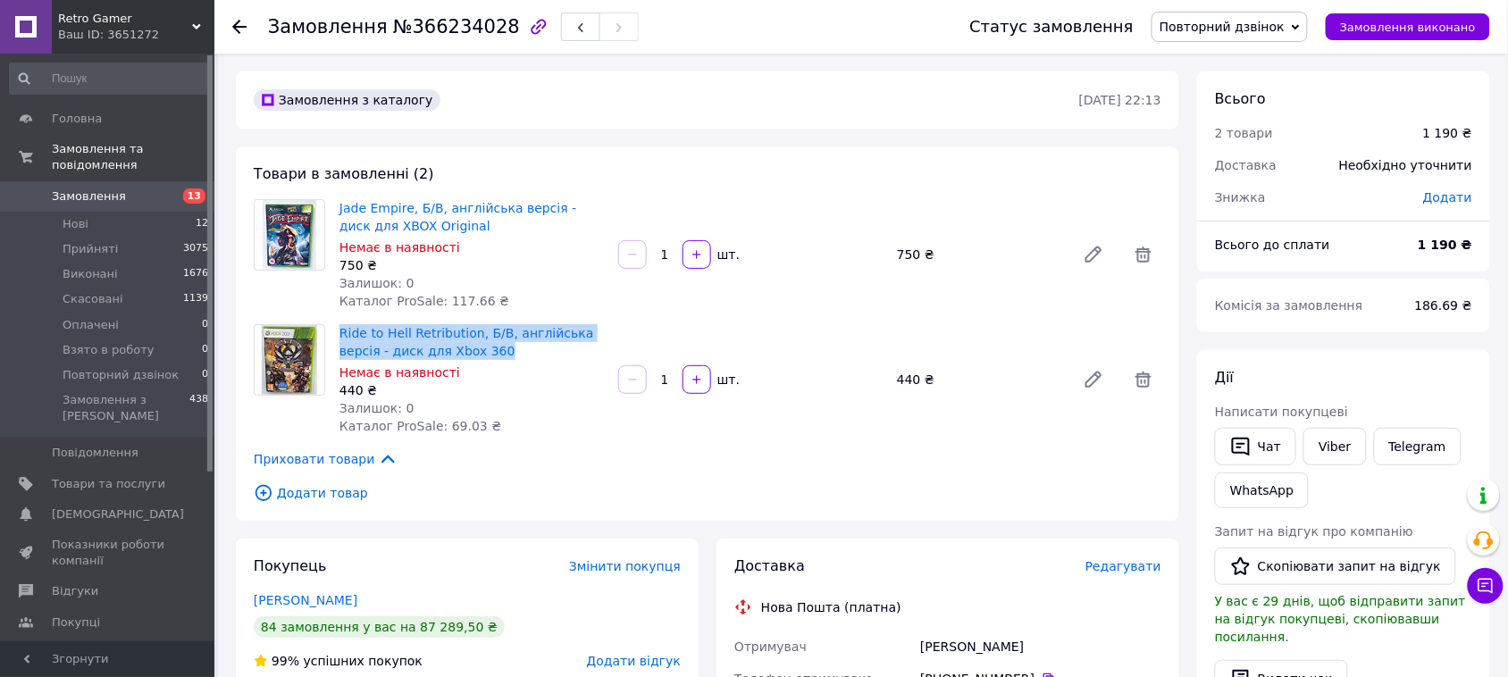
drag, startPoint x: 332, startPoint y: 323, endPoint x: 461, endPoint y: 349, distance: 131.4
click at [461, 349] on div "Ride to Hell Retribution, Б/В, англійська версія - диск для Xbox 360 Немає в на…" at bounding box center [471, 380] width 279 height 118
click at [128, 189] on span "Замовлення" at bounding box center [108, 197] width 113 height 16
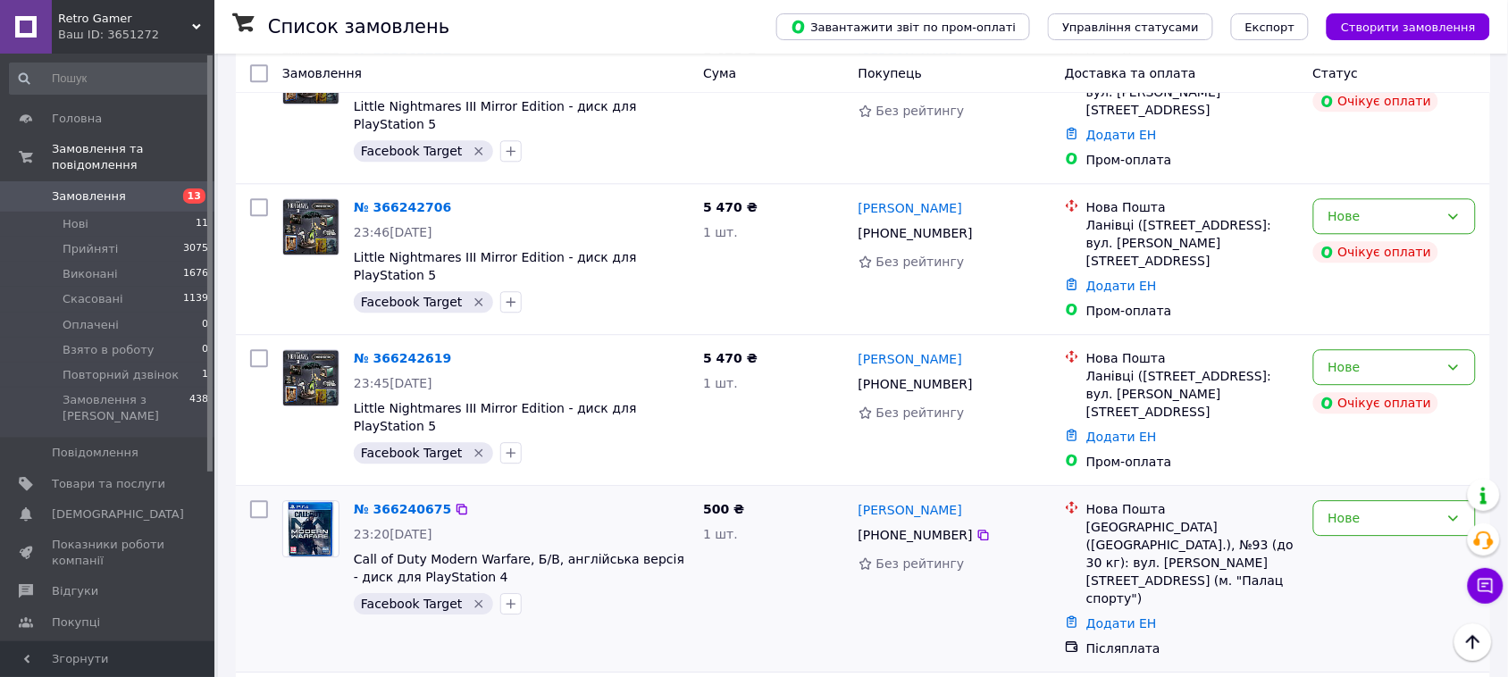
scroll to position [1340, 0]
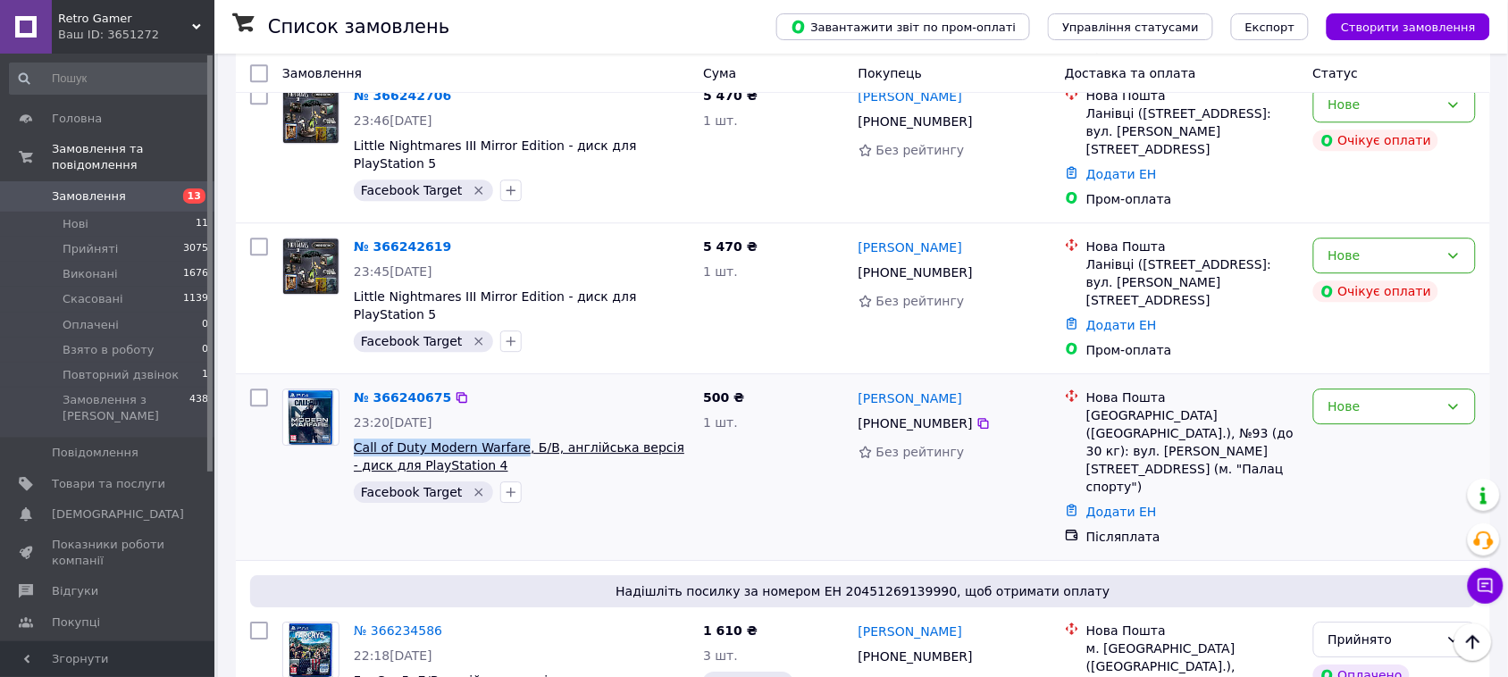
drag, startPoint x: 348, startPoint y: 389, endPoint x: 510, endPoint y: 394, distance: 161.8
click at [510, 394] on div "№ 366240675 23:20, 11.10.2025 Call of Duty Modern Warfare, Б/В, англійська верс…" at bounding box center [521, 446] width 349 height 129
click at [977, 416] on icon at bounding box center [984, 423] width 14 height 14
click at [403, 390] on link "№ 366240675" at bounding box center [402, 397] width 97 height 14
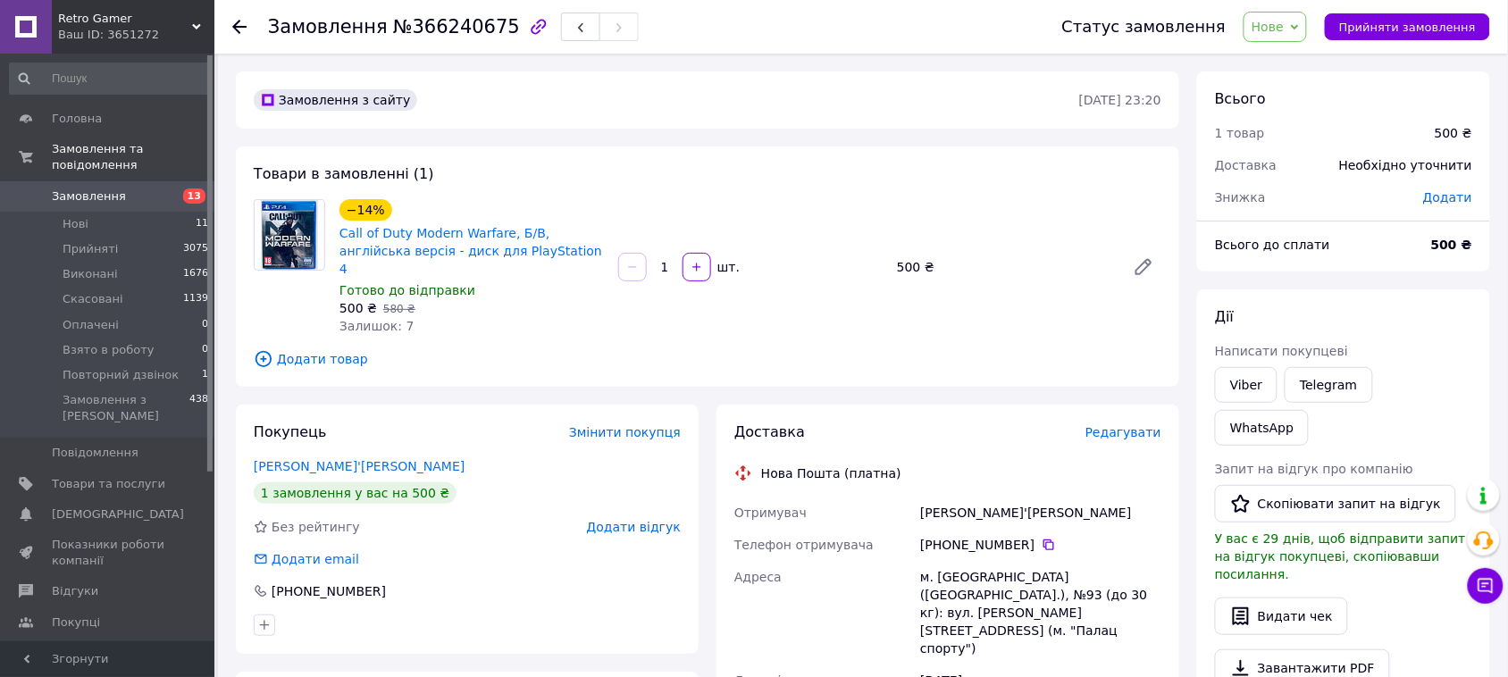
scroll to position [112, 0]
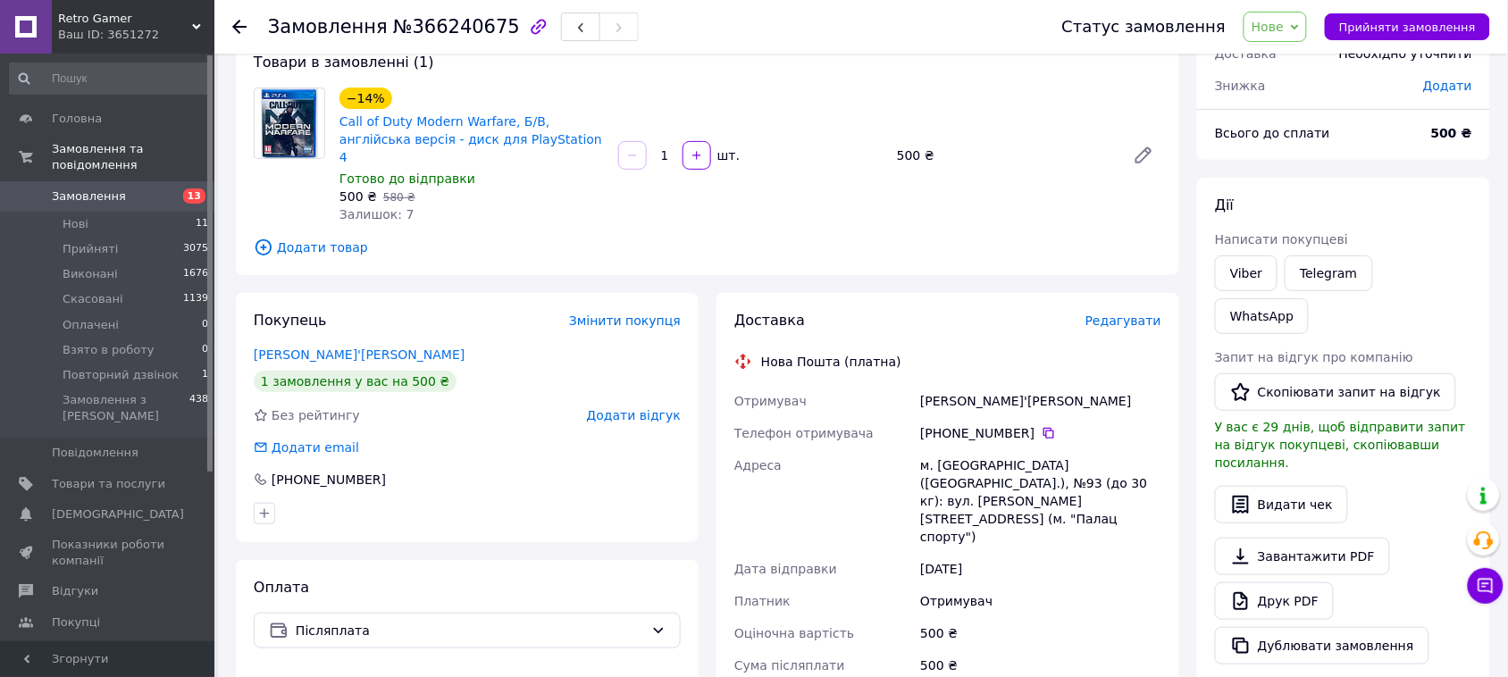
click at [1284, 22] on span "Нове" at bounding box center [1268, 27] width 32 height 14
click at [1288, 55] on li "Прийнято" at bounding box center [1312, 62] width 134 height 27
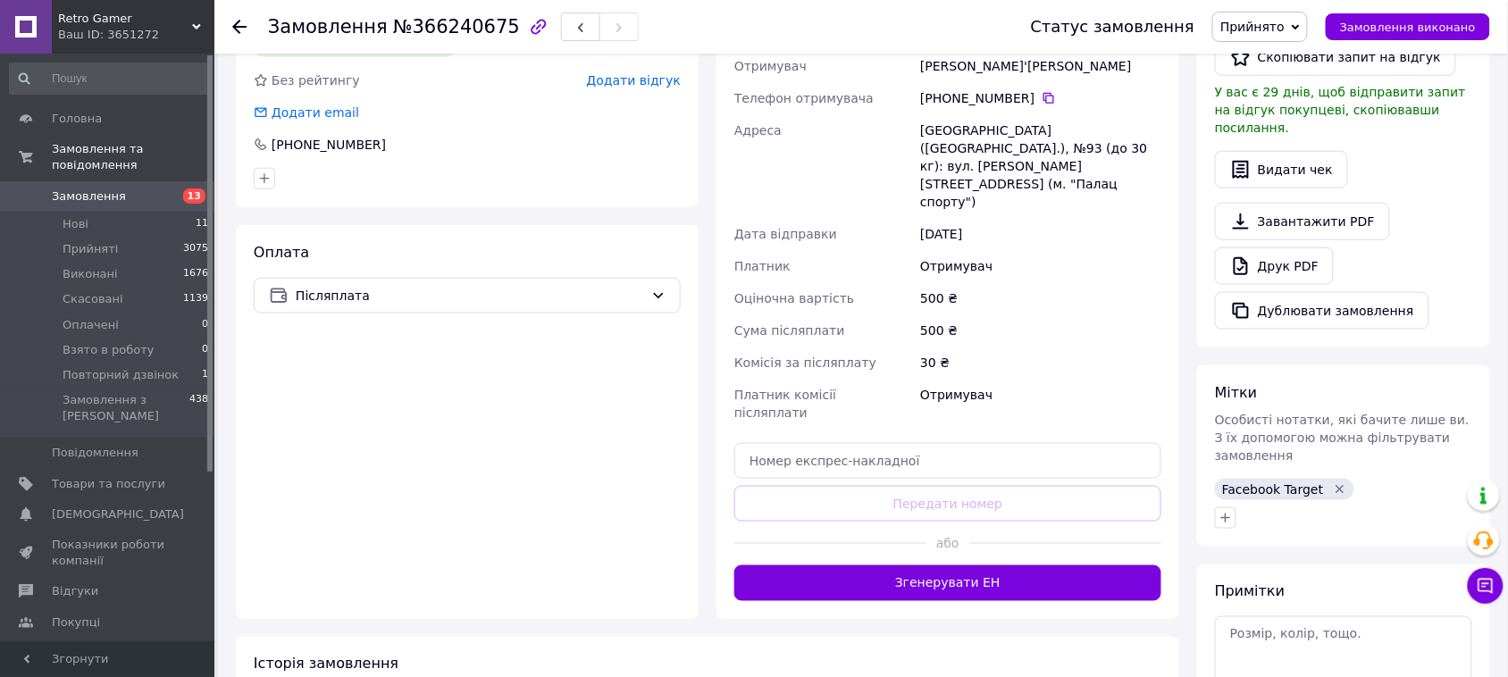
scroll to position [527, 0]
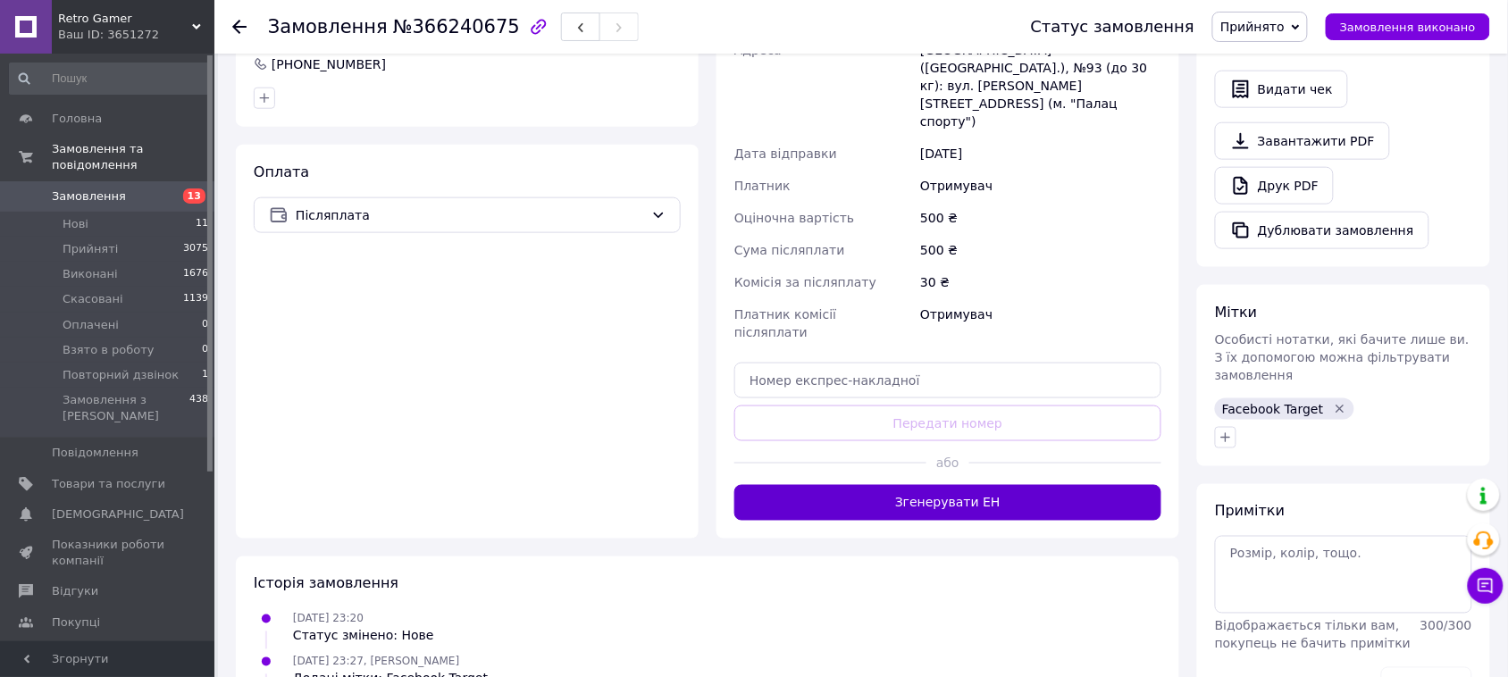
click at [941, 485] on button "Згенерувати ЕН" at bounding box center [947, 503] width 427 height 36
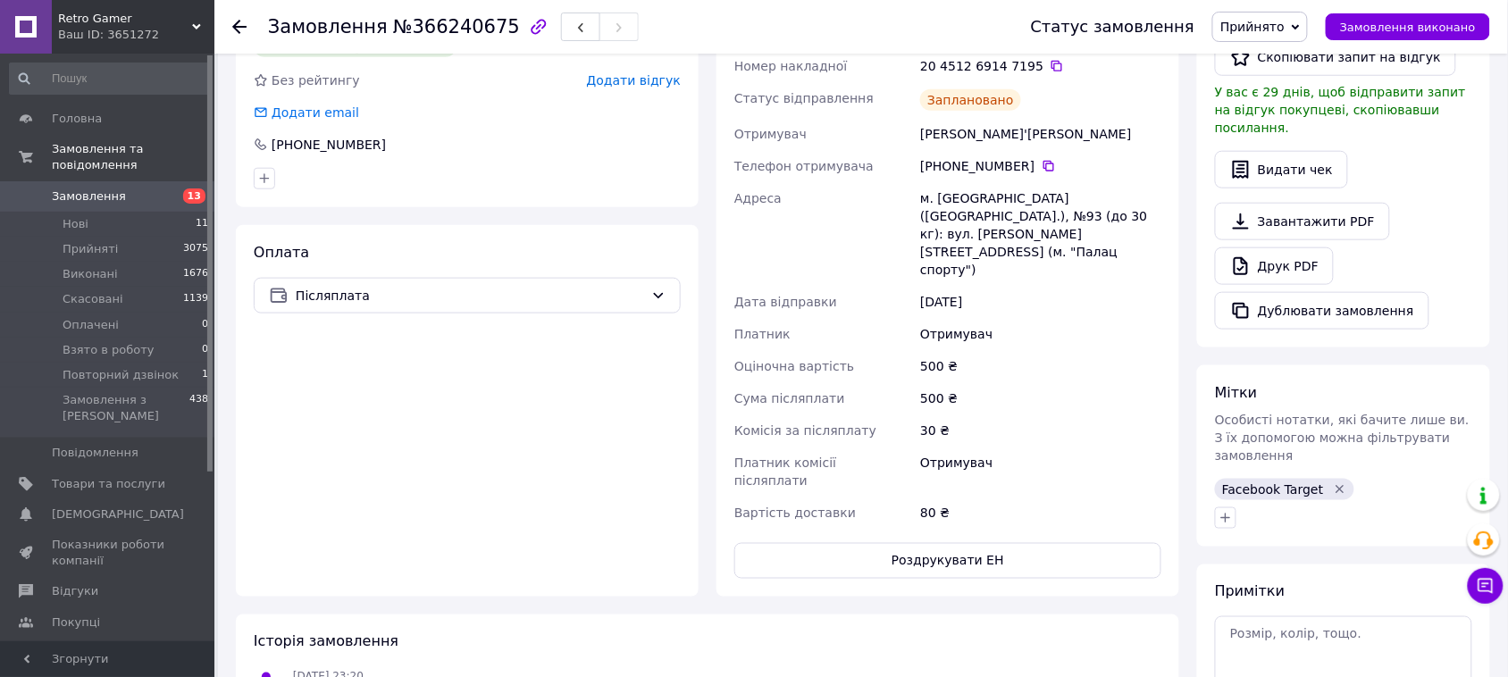
scroll to position [223, 0]
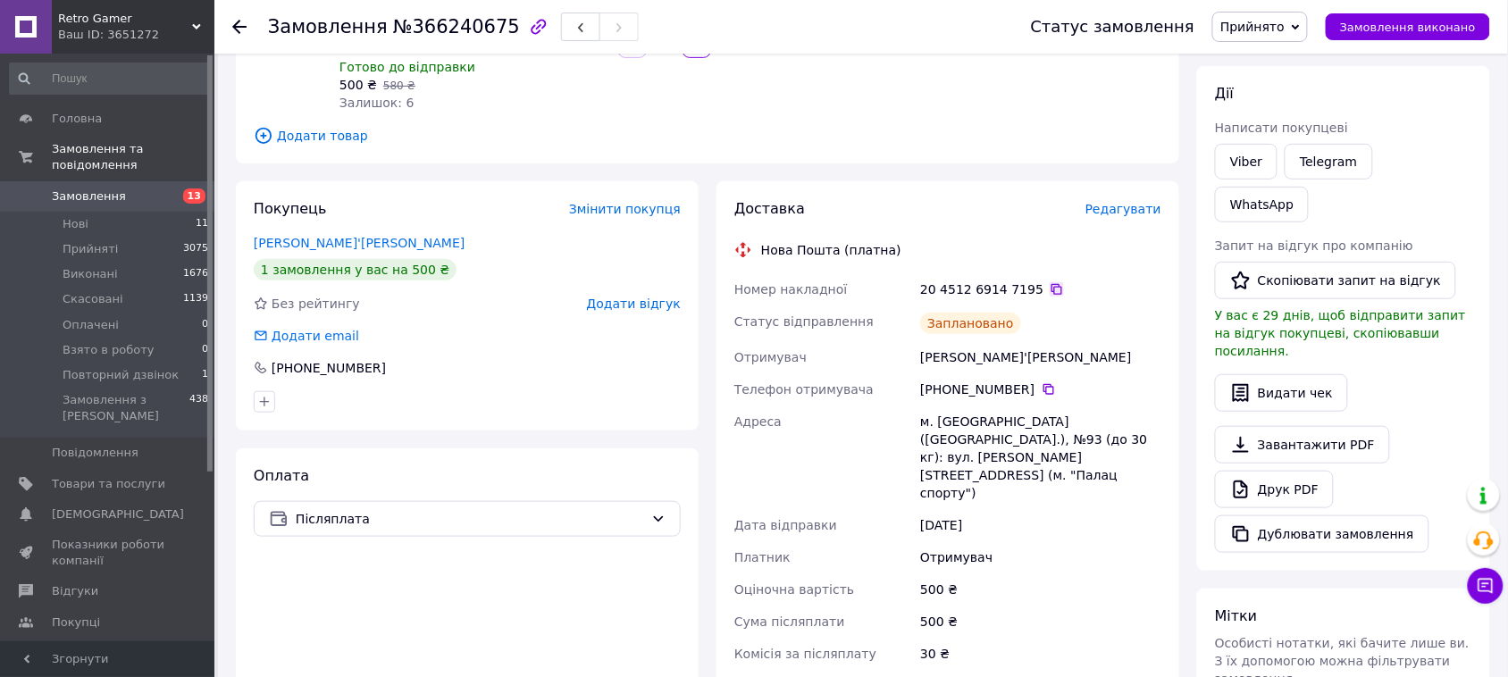
click at [1050, 282] on icon at bounding box center [1057, 289] width 14 height 14
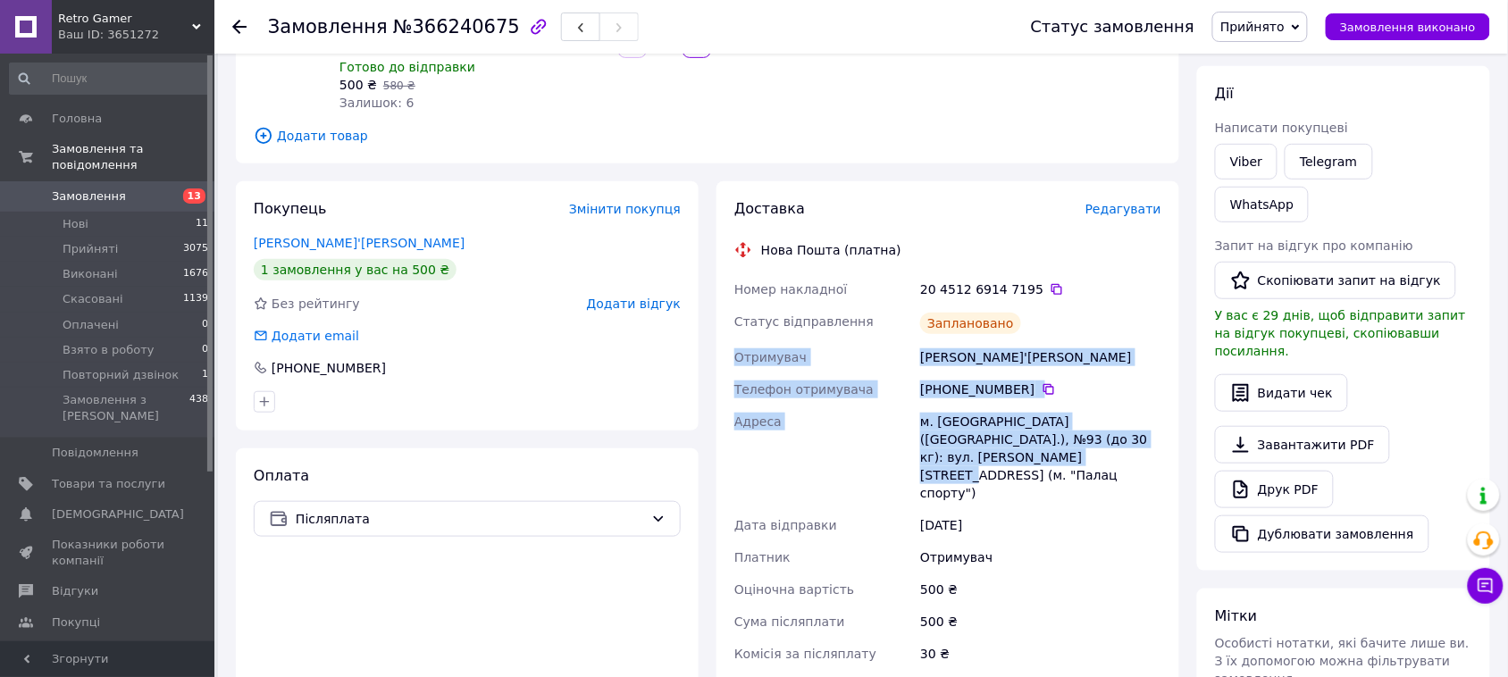
drag, startPoint x: 735, startPoint y: 341, endPoint x: 1019, endPoint y: 435, distance: 298.4
click at [1019, 435] on div "Номер накладної 20 4512 6914 7195   Статус відправлення Заплановано Отримувач А…" at bounding box center [948, 512] width 434 height 479
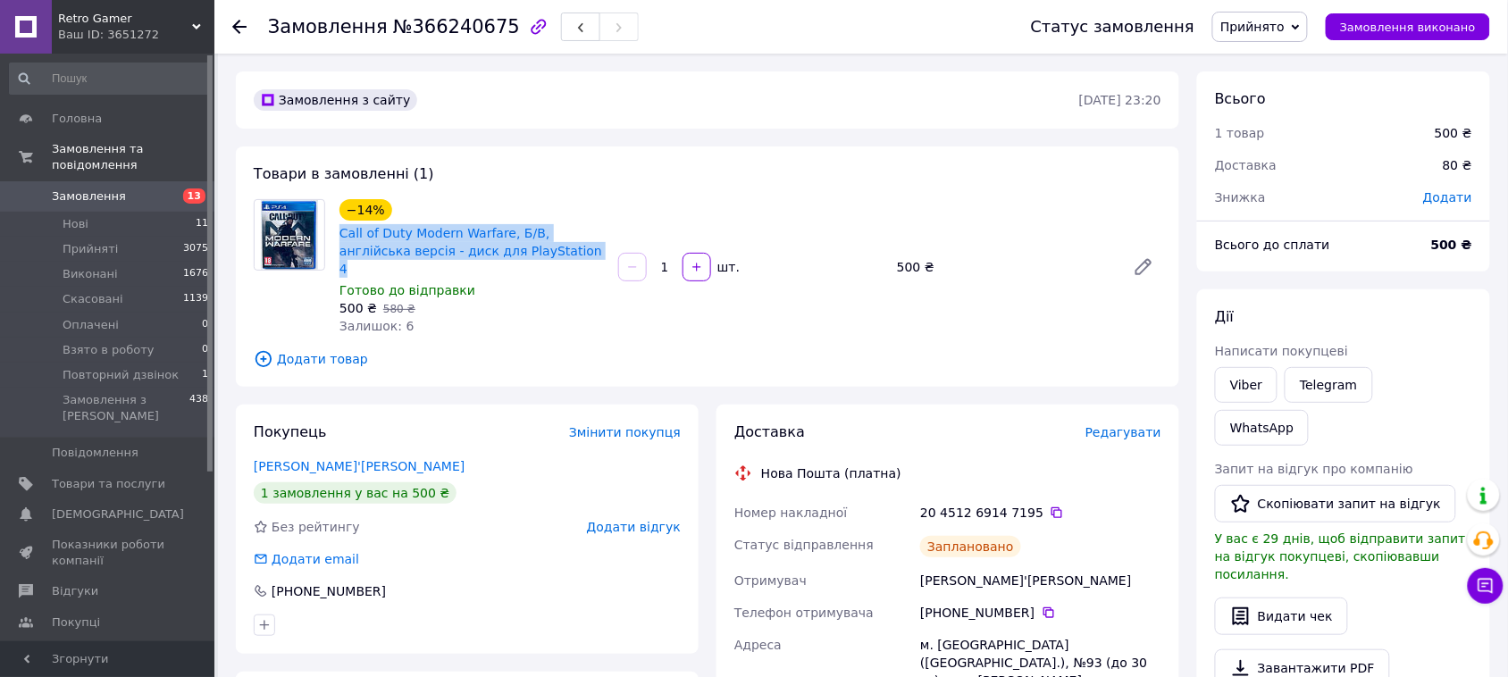
drag, startPoint x: 336, startPoint y: 229, endPoint x: 514, endPoint y: 256, distance: 179.9
click at [514, 256] on div "−14% Call of Duty Modern Warfare, Б/В, англійська версія - диск для PlayStation…" at bounding box center [471, 267] width 279 height 143
click at [556, 317] on div "Залишок: 6" at bounding box center [472, 326] width 264 height 18
click at [109, 189] on span "Замовлення" at bounding box center [89, 197] width 74 height 16
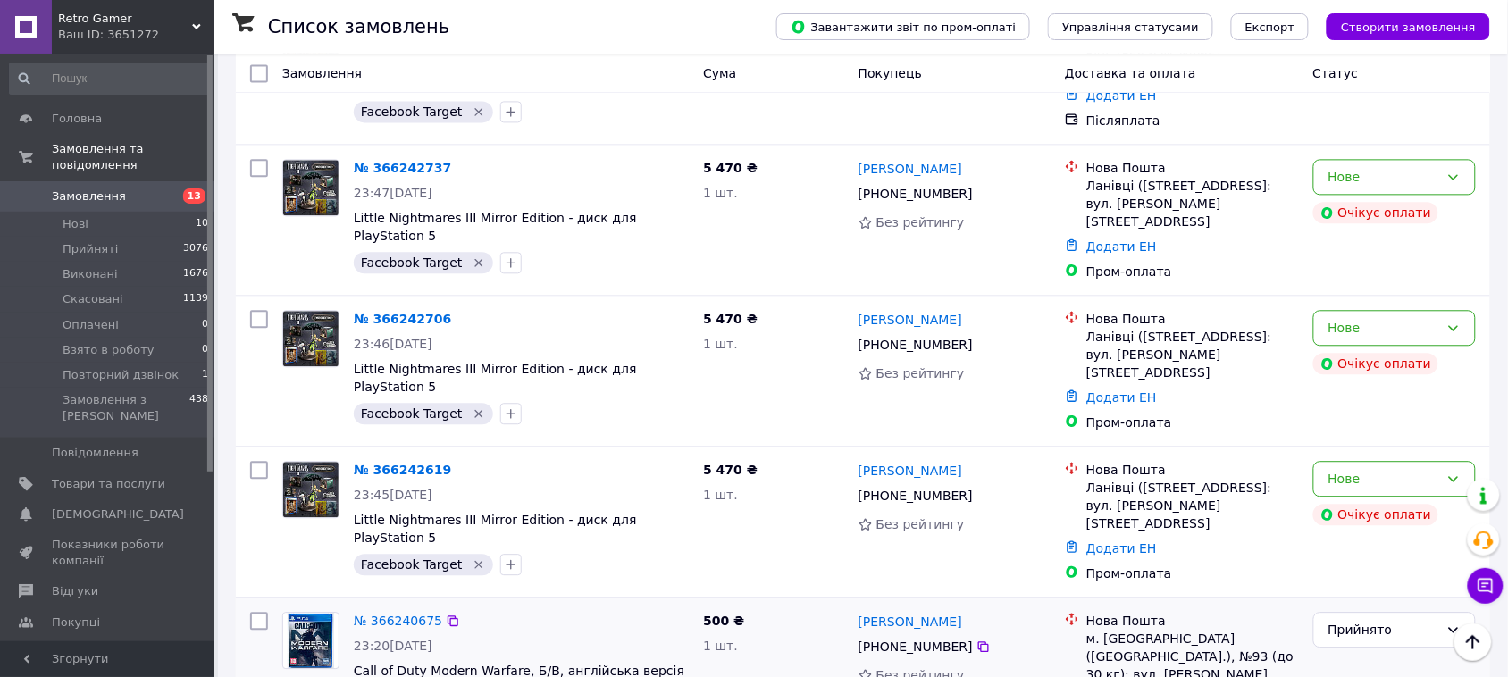
scroll to position [1229, 0]
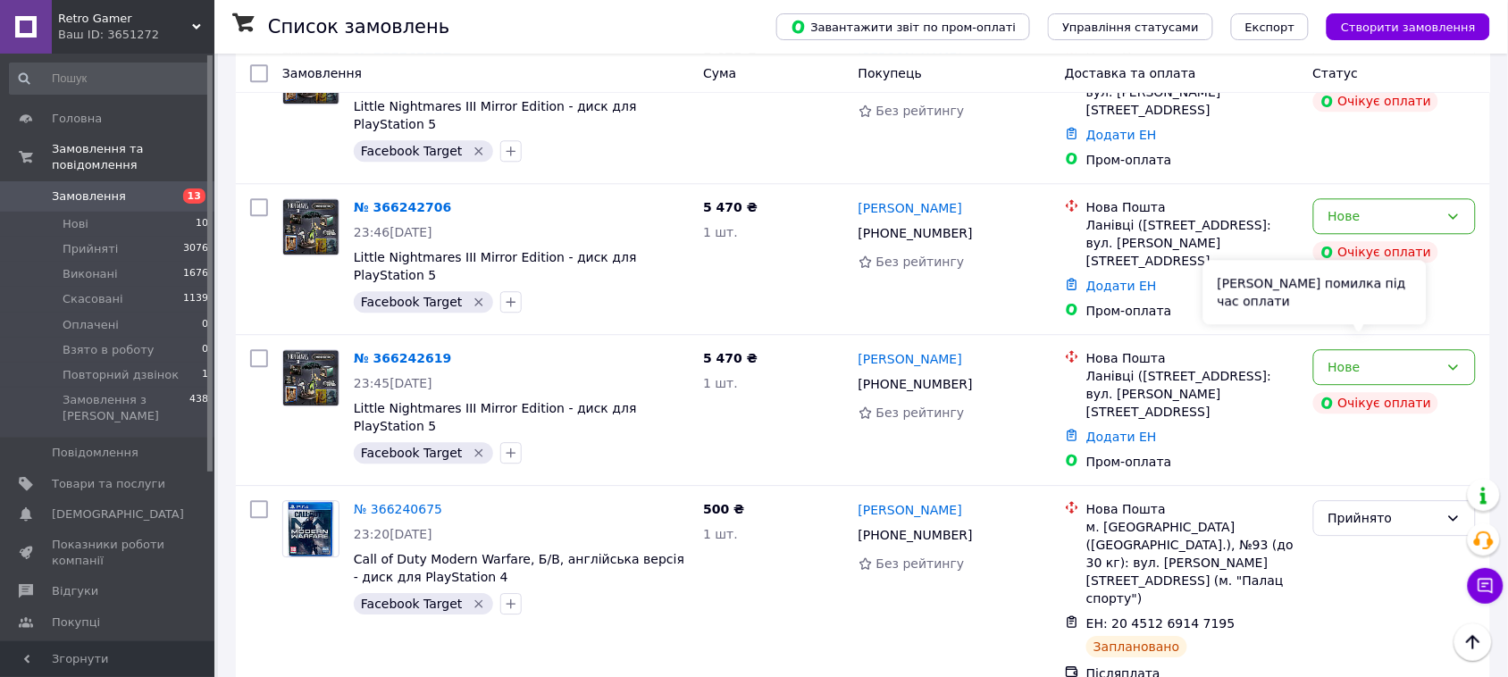
click at [1378, 319] on div "Сталася помилка під час оплати" at bounding box center [1315, 292] width 223 height 64
click at [1453, 360] on icon at bounding box center [1454, 367] width 14 height 14
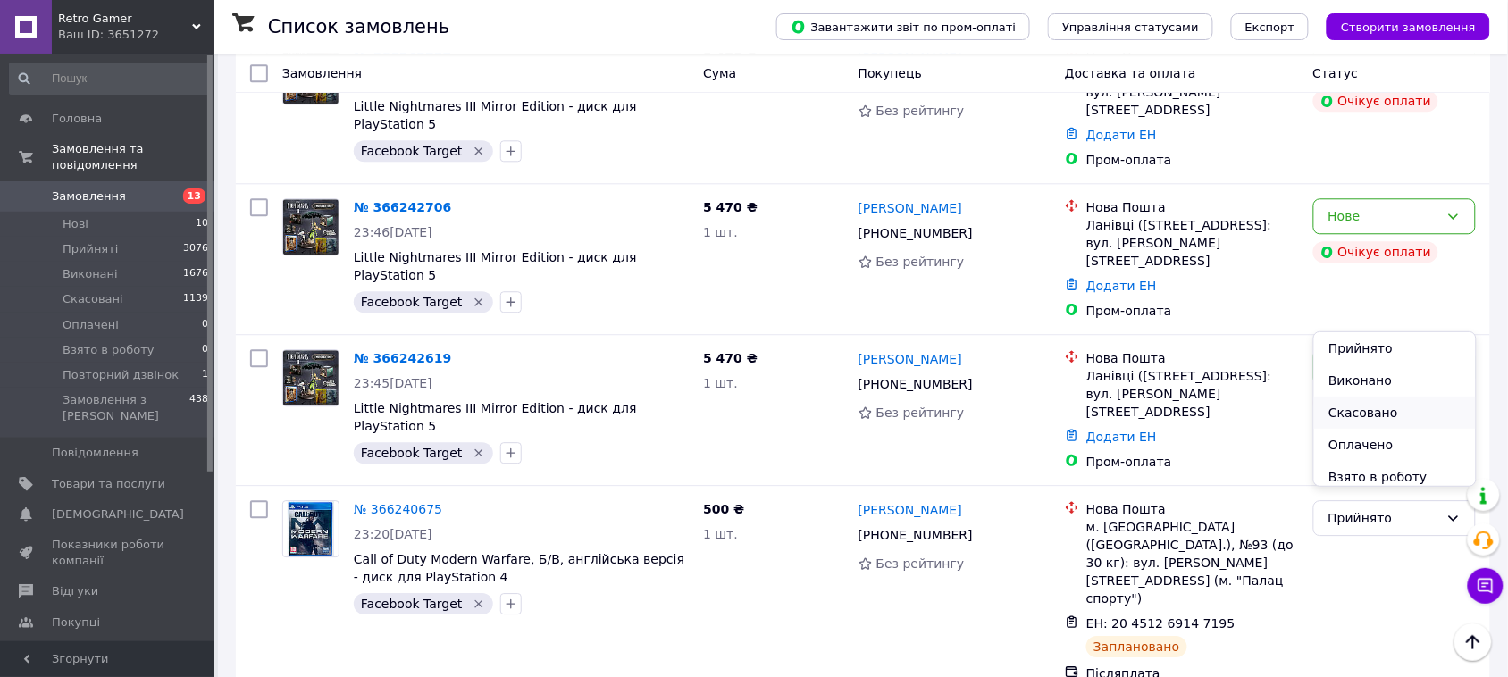
click at [1372, 411] on li "Скасовано" at bounding box center [1394, 413] width 161 height 32
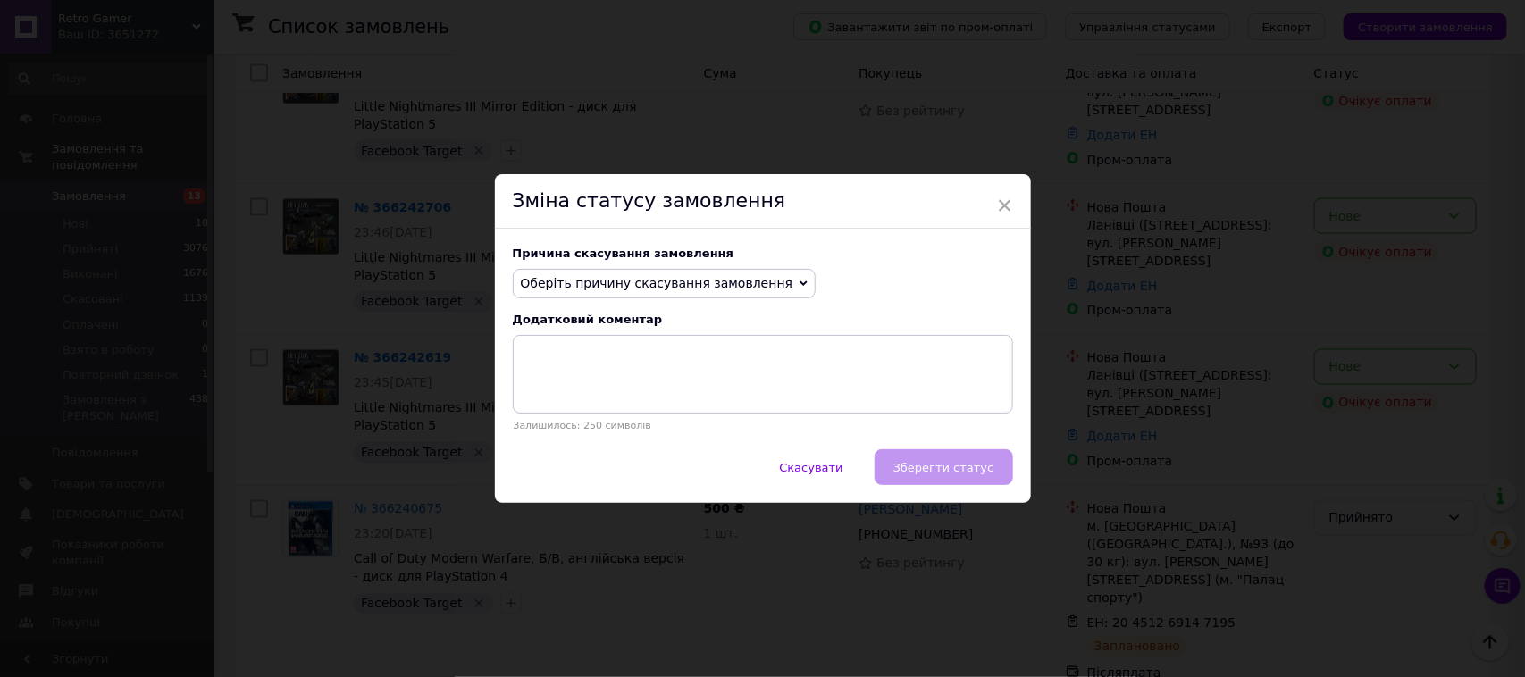
click at [577, 292] on span "Оберіть причину скасування замовлення" at bounding box center [665, 284] width 304 height 30
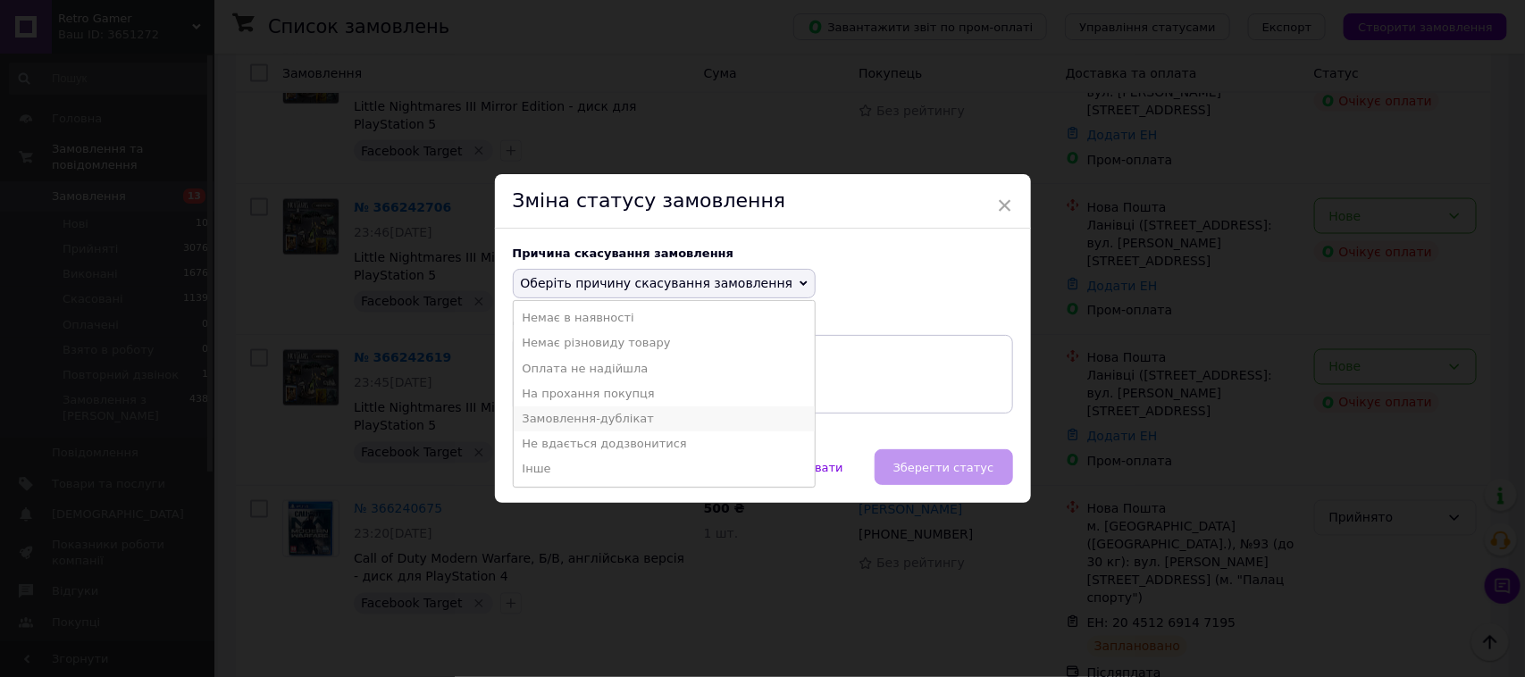
click at [591, 414] on li "Замовлення-дублікат" at bounding box center [665, 419] width 302 height 25
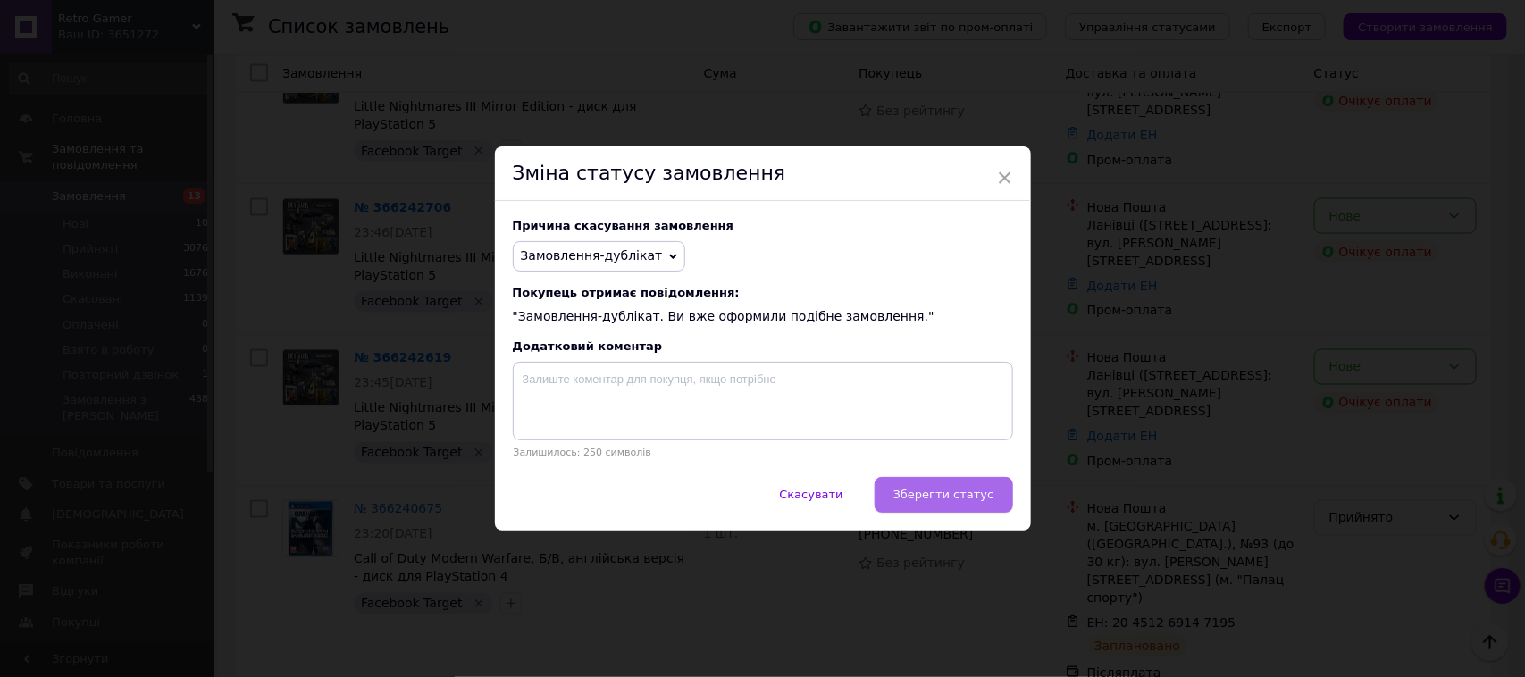
click at [948, 493] on span "Зберегти статус" at bounding box center [943, 494] width 101 height 13
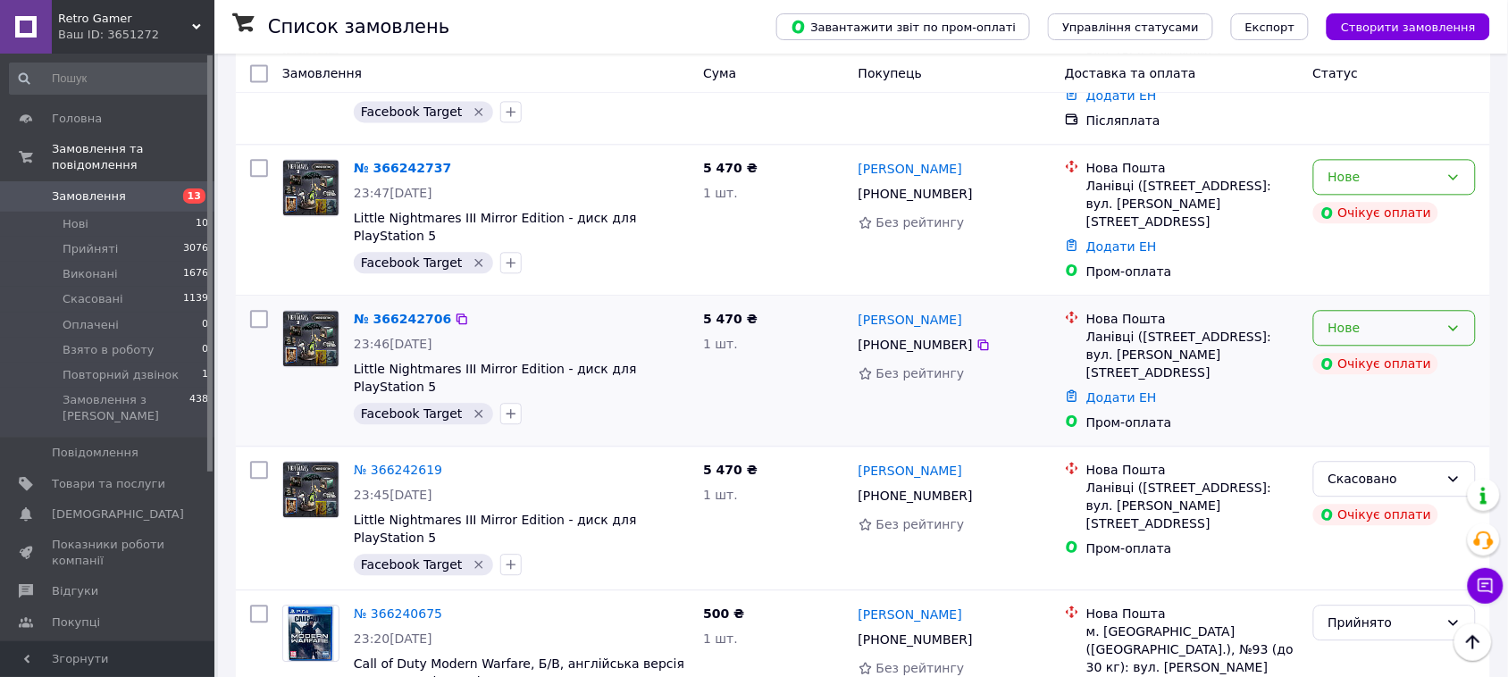
scroll to position [1005, 0]
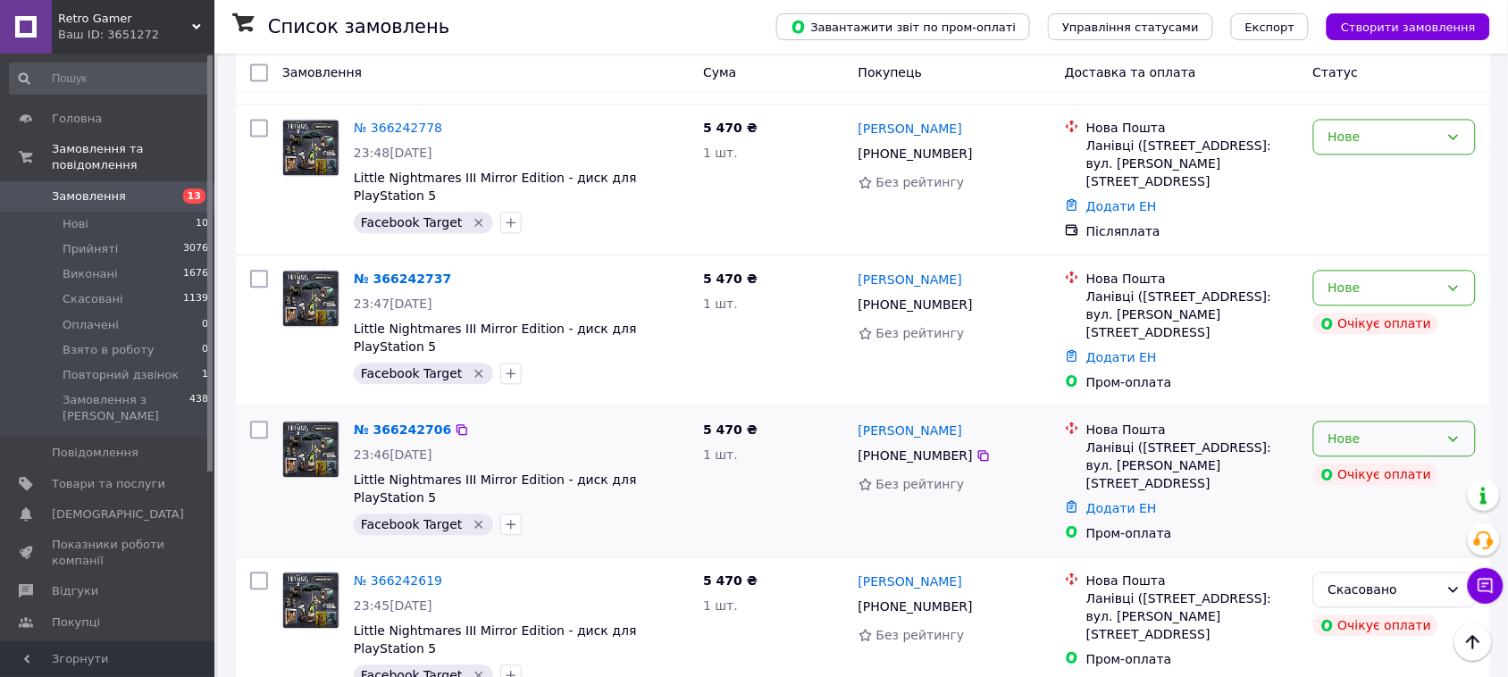
click at [1387, 430] on div "Нове" at bounding box center [1384, 440] width 111 height 20
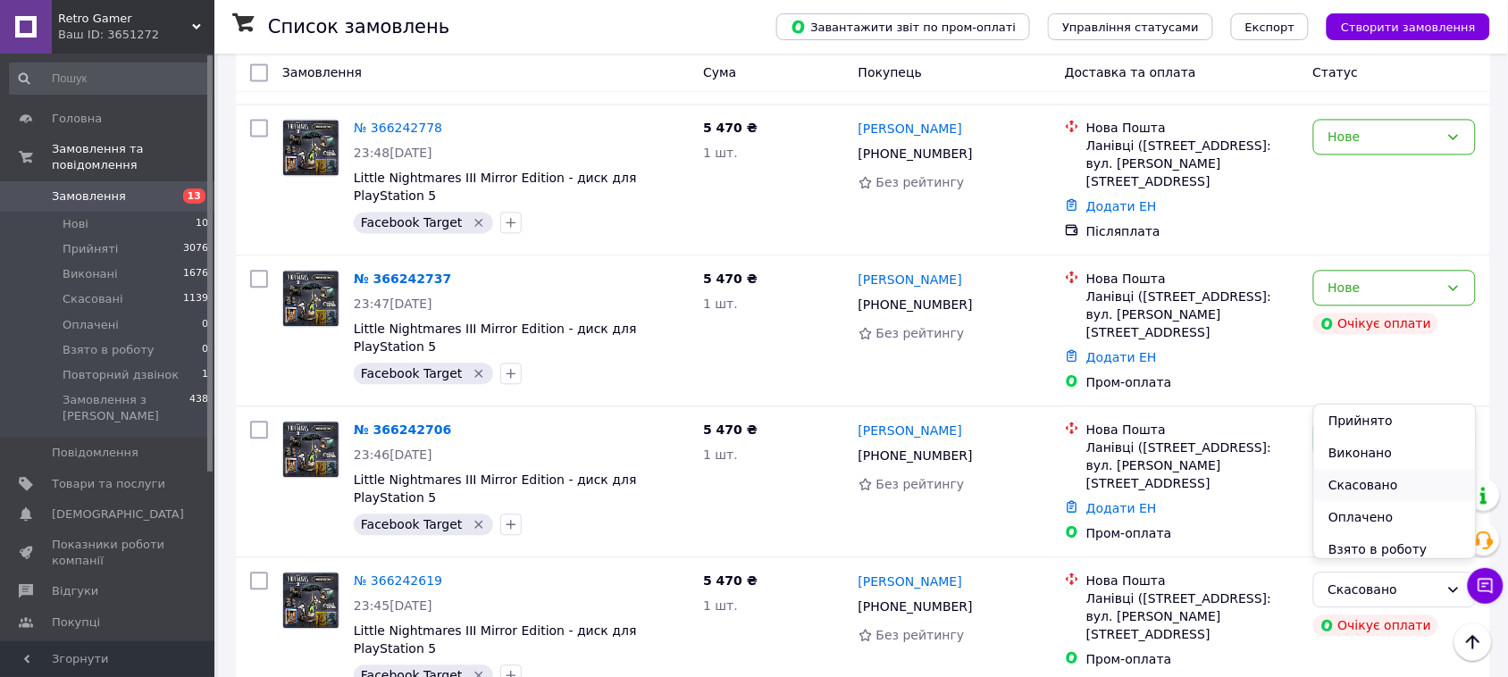
click at [1354, 482] on li "Скасовано" at bounding box center [1394, 485] width 161 height 32
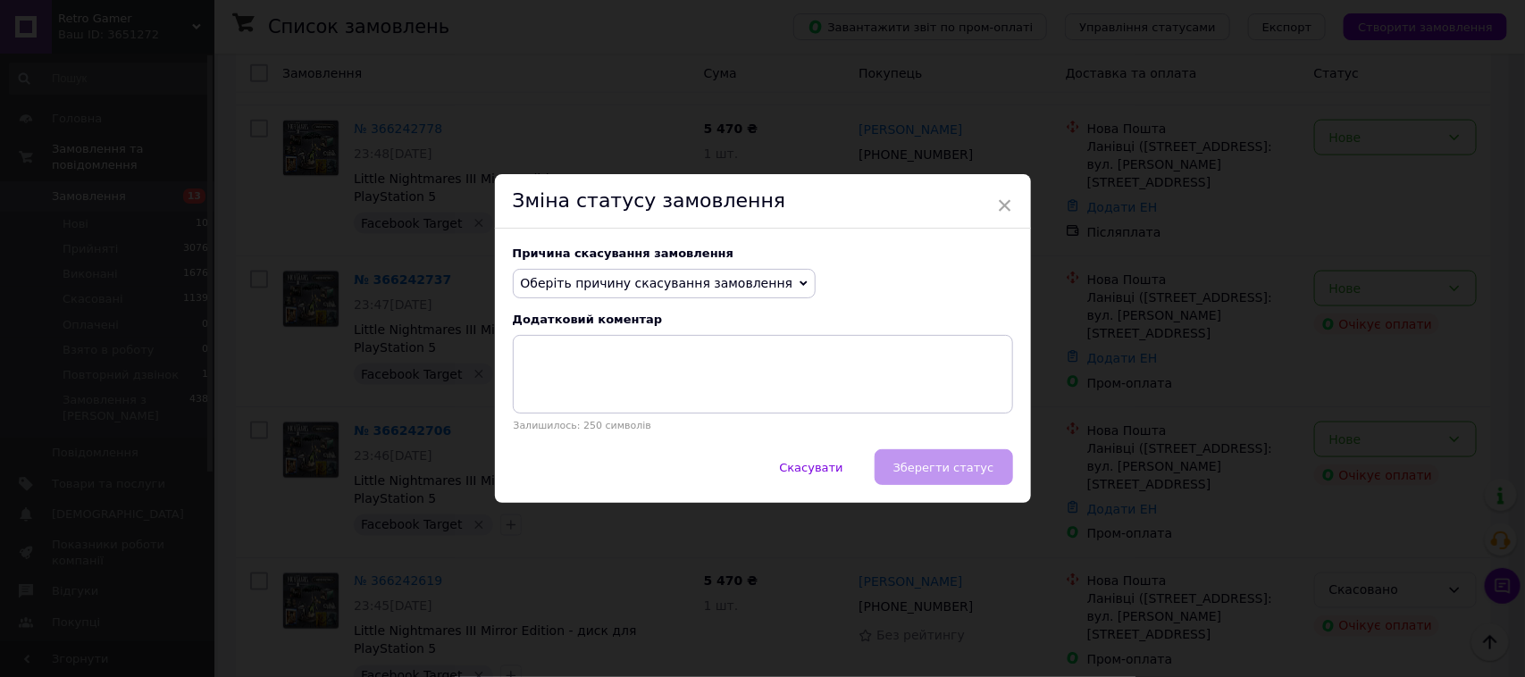
click at [722, 295] on span "Оберіть причину скасування замовлення" at bounding box center [665, 284] width 304 height 30
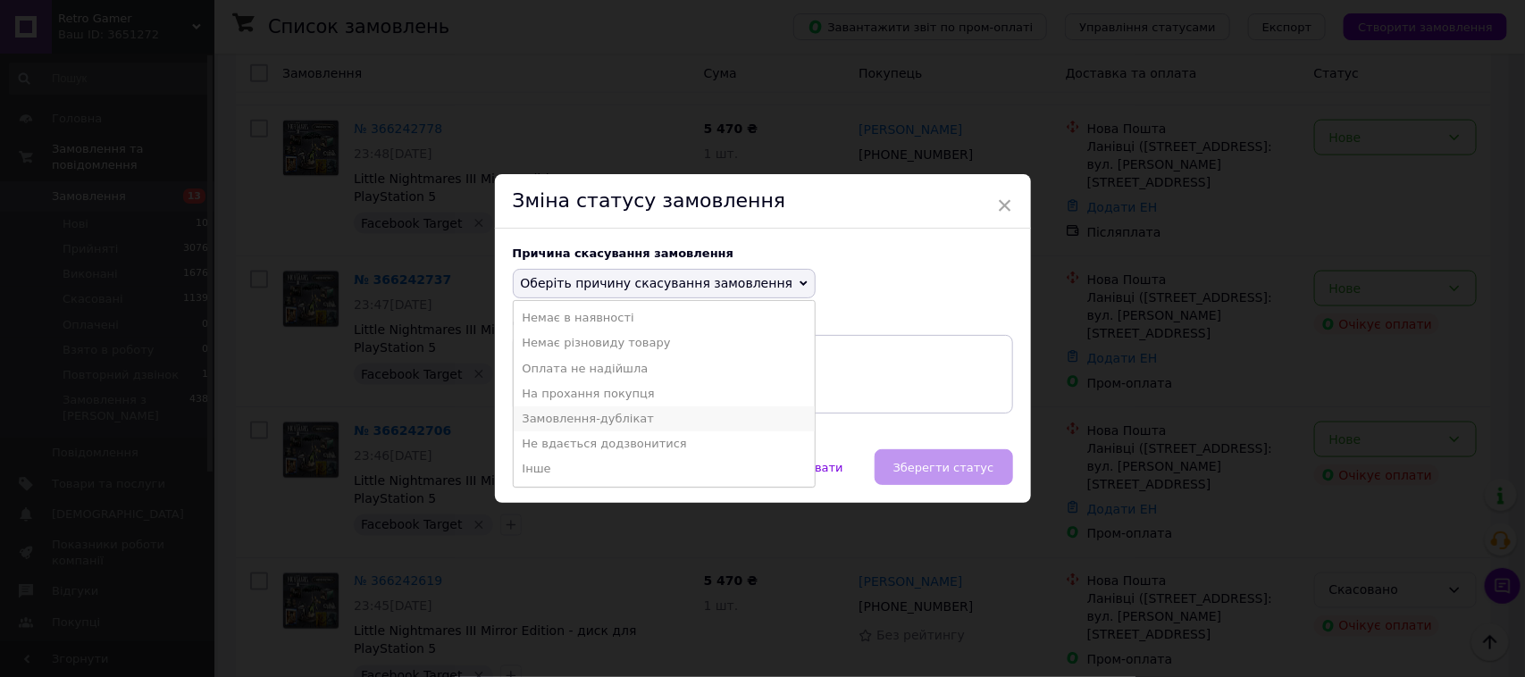
click at [608, 415] on li "Замовлення-дублікат" at bounding box center [665, 419] width 302 height 25
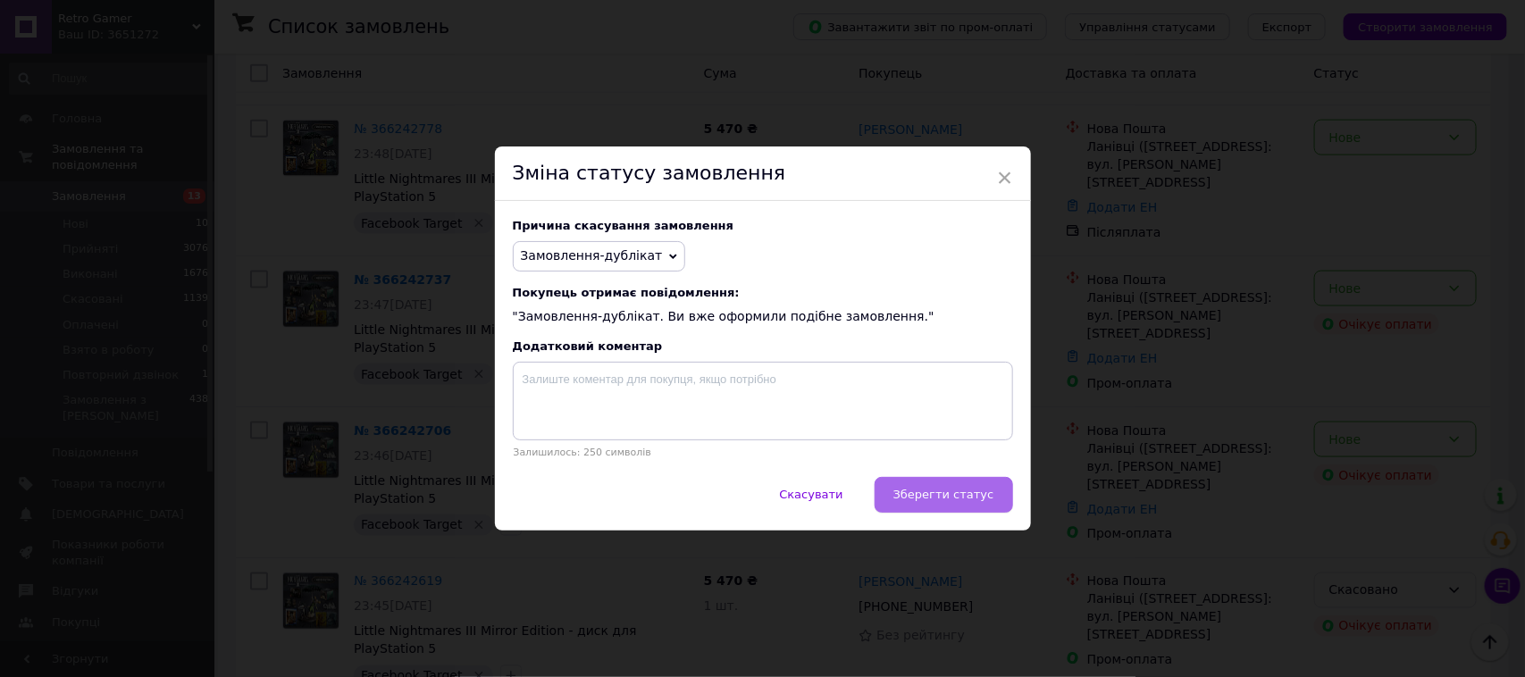
click at [944, 501] on span "Зберегти статус" at bounding box center [943, 494] width 101 height 13
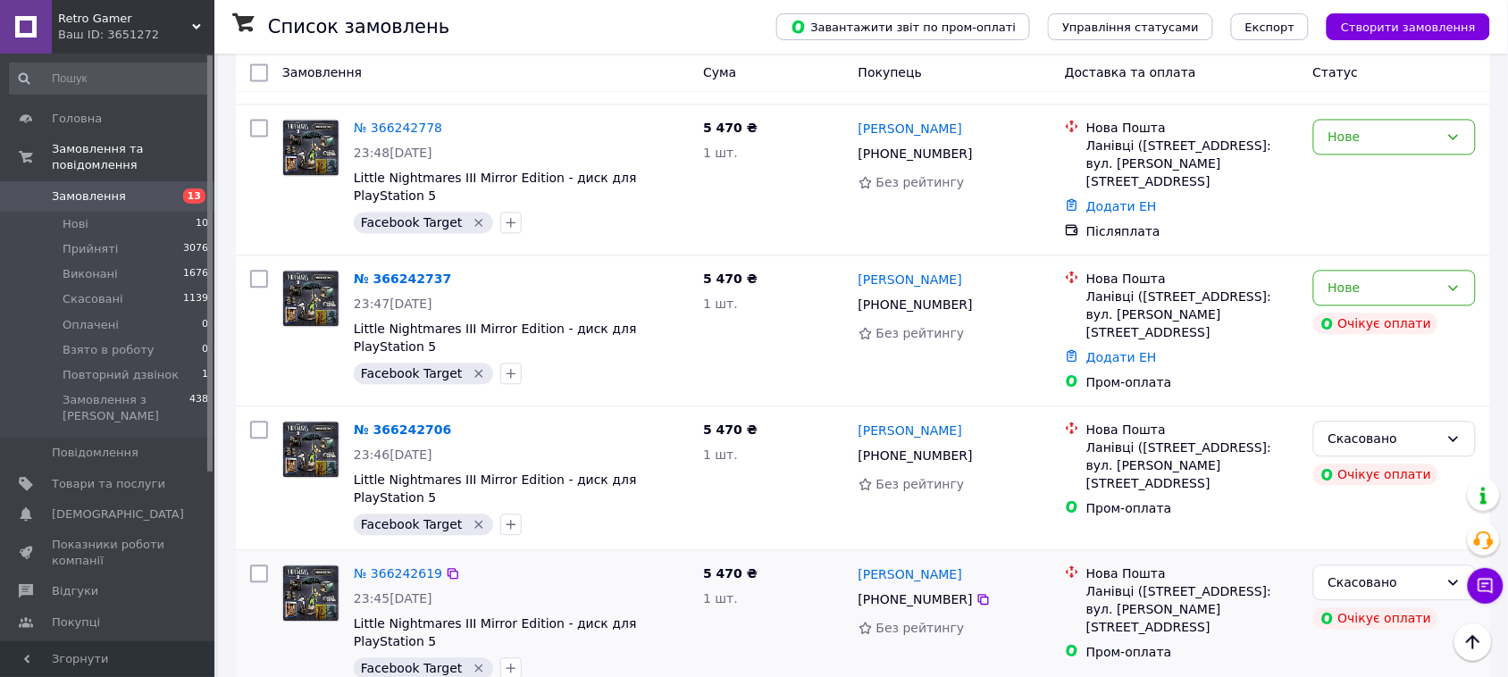
scroll to position [893, 0]
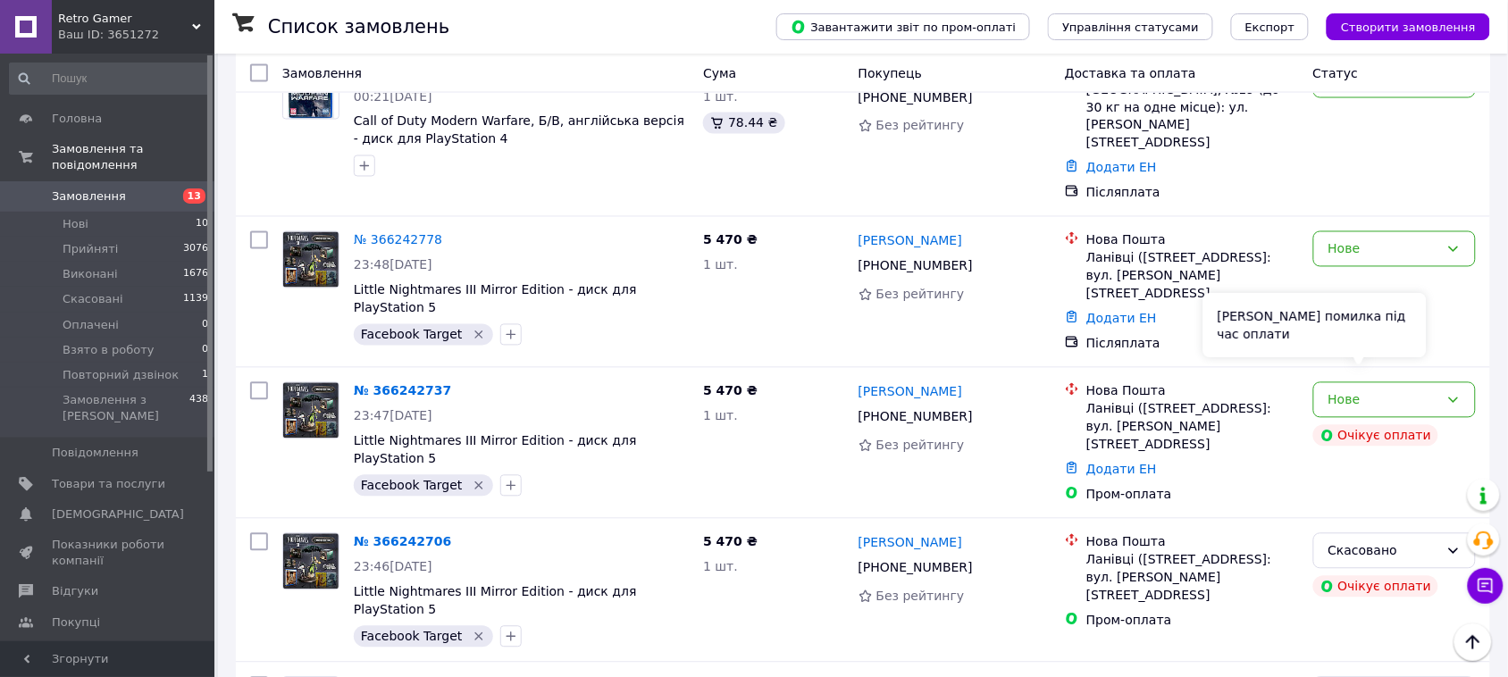
click at [1421, 350] on div "Сталася помилка під час оплати" at bounding box center [1315, 326] width 223 height 64
click at [1466, 382] on div "Нове" at bounding box center [1394, 400] width 163 height 36
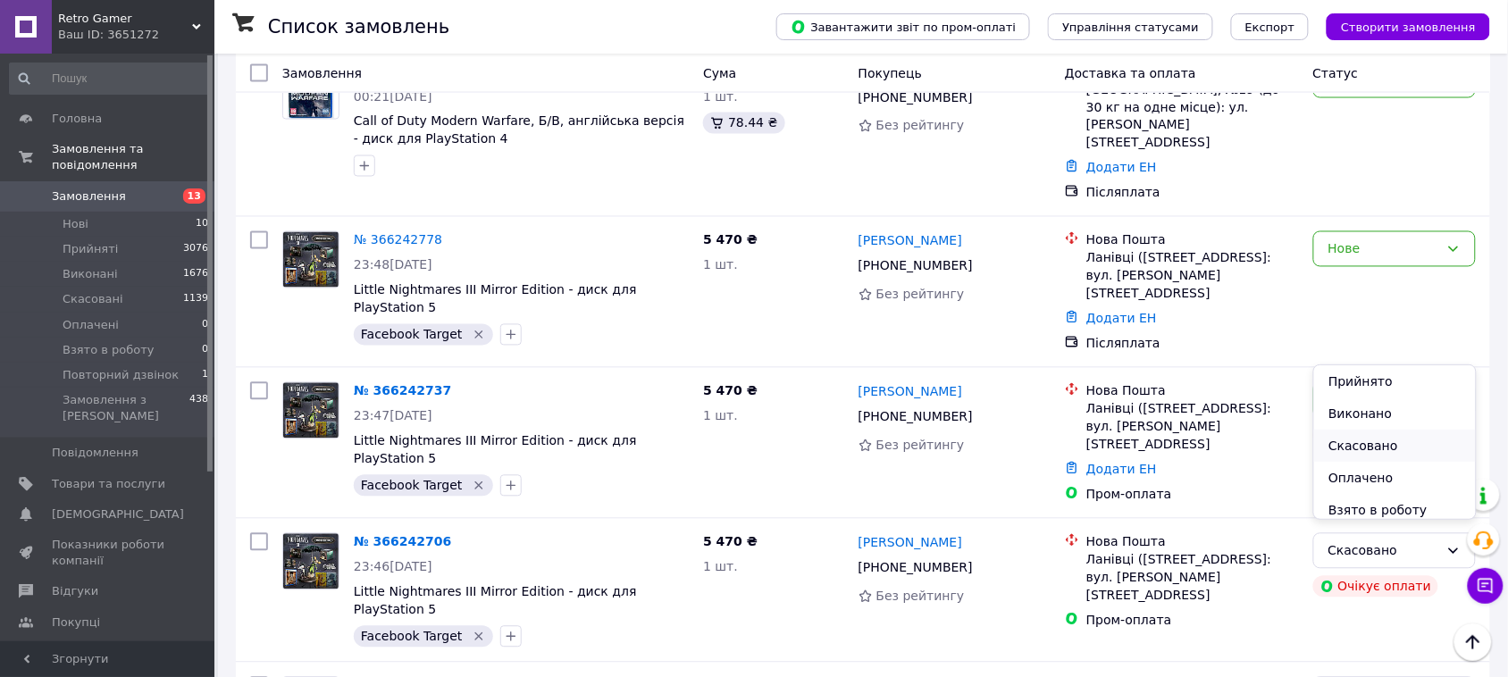
click at [1354, 449] on li "Скасовано" at bounding box center [1394, 446] width 161 height 32
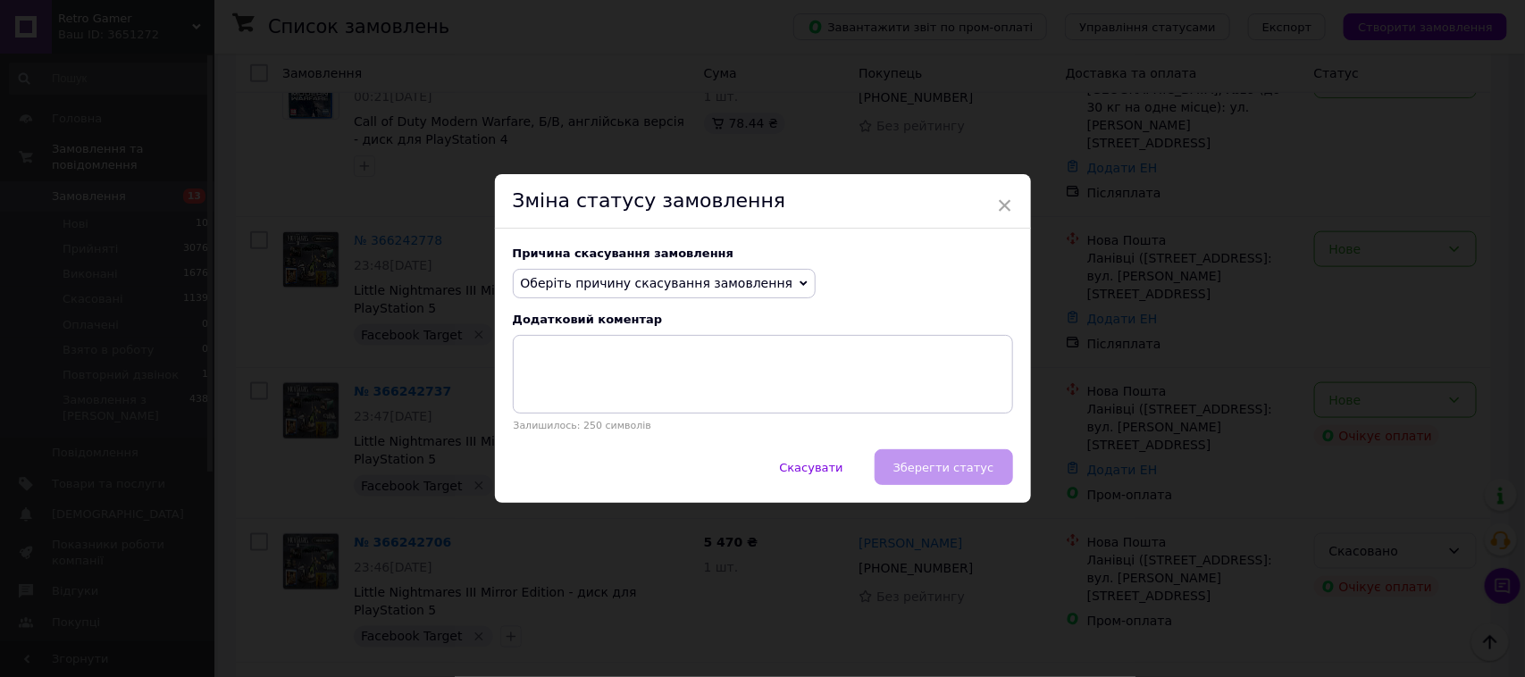
click at [758, 284] on span "Оберіть причину скасування замовлення" at bounding box center [665, 284] width 304 height 30
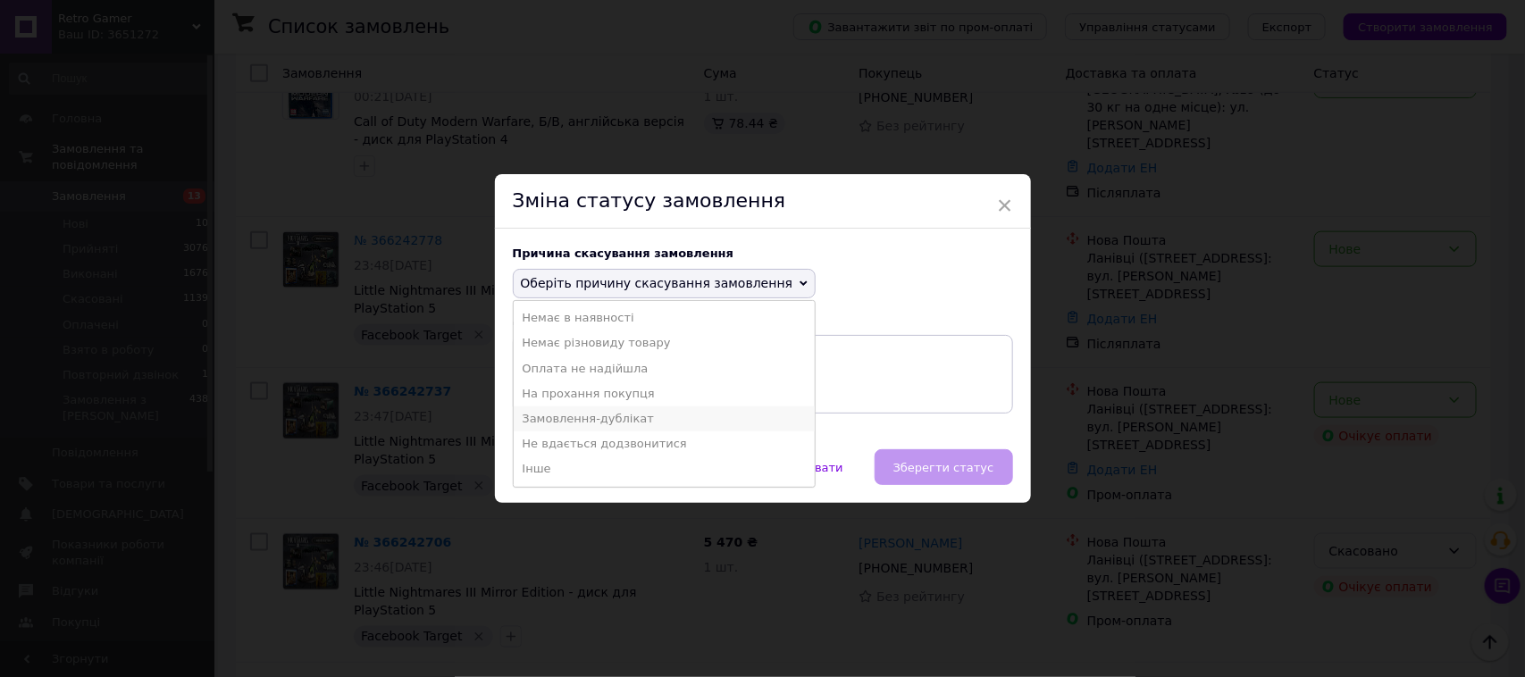
click at [610, 416] on li "Замовлення-дублікат" at bounding box center [665, 419] width 302 height 25
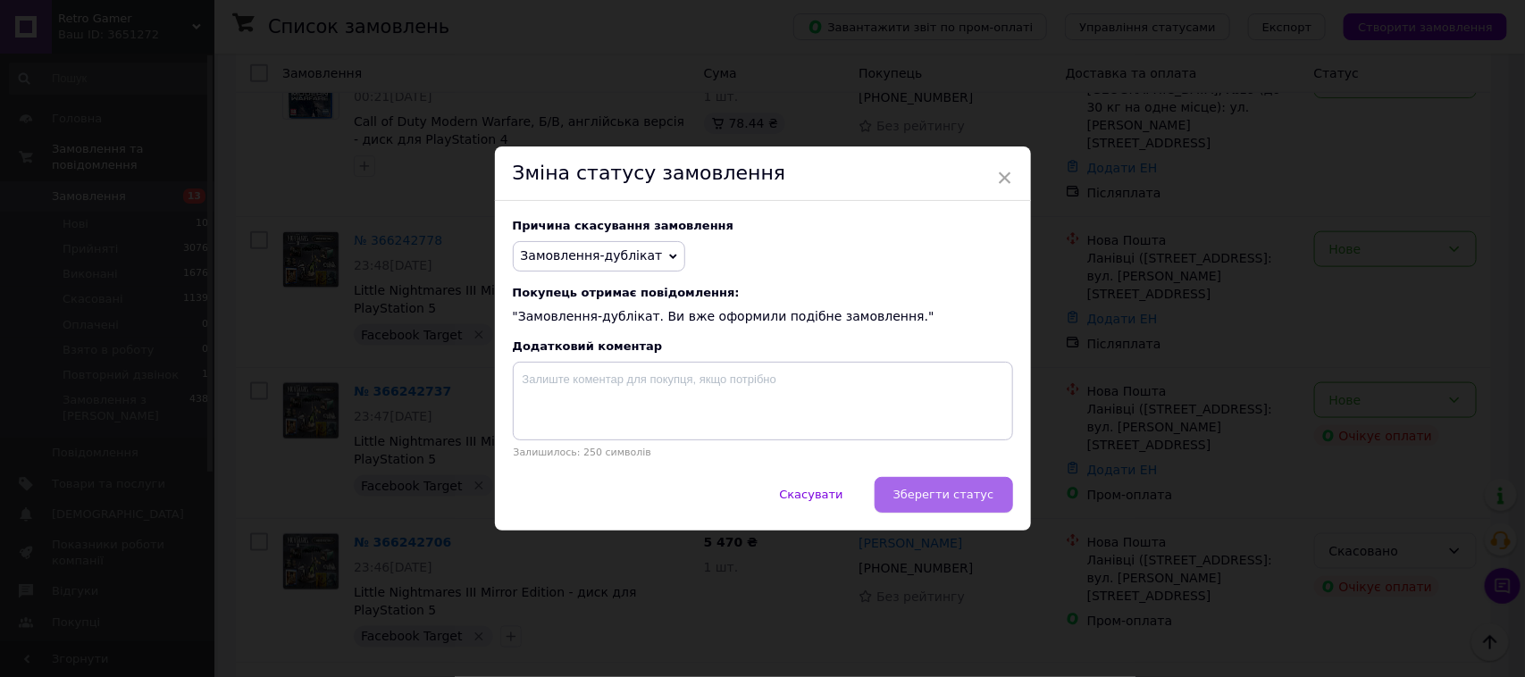
click at [956, 501] on span "Зберегти статус" at bounding box center [943, 494] width 101 height 13
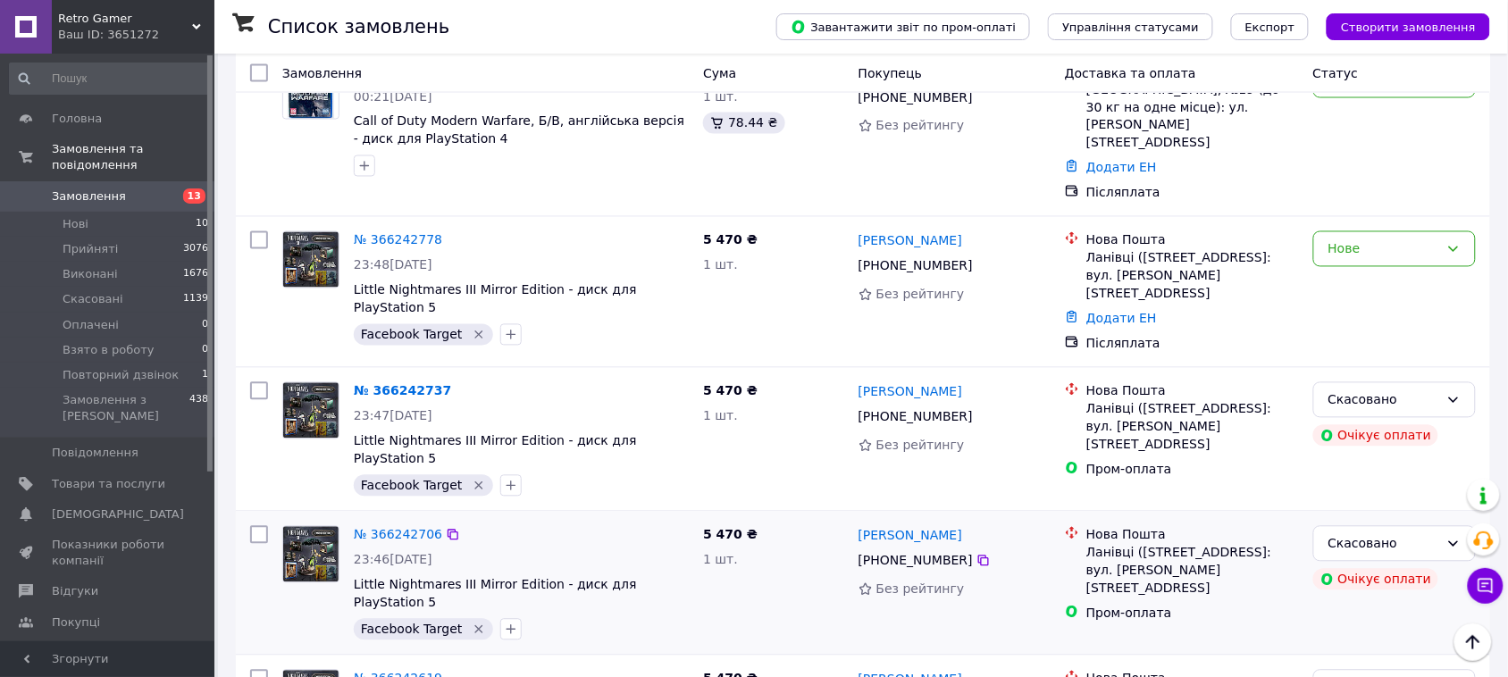
scroll to position [782, 0]
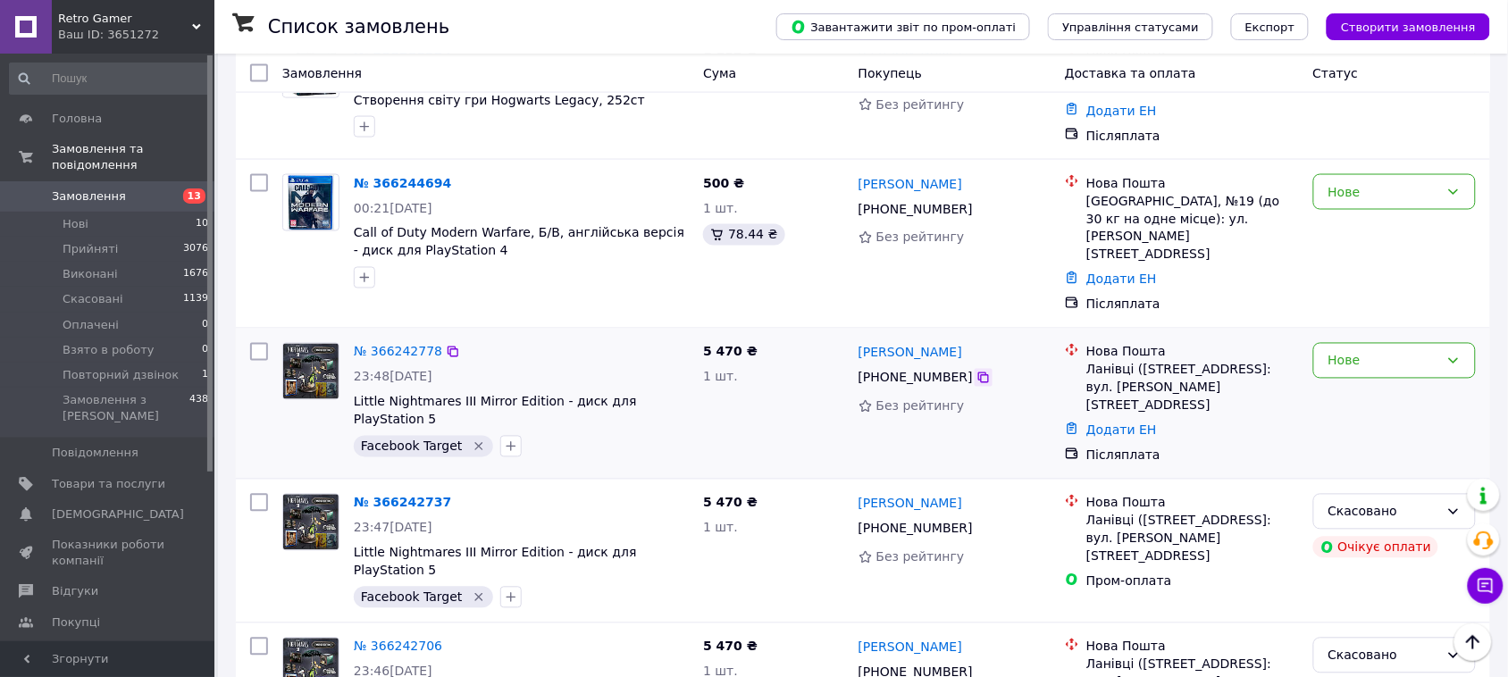
click at [977, 371] on icon at bounding box center [984, 378] width 14 height 14
click at [391, 345] on link "№ 366242778" at bounding box center [398, 352] width 88 height 14
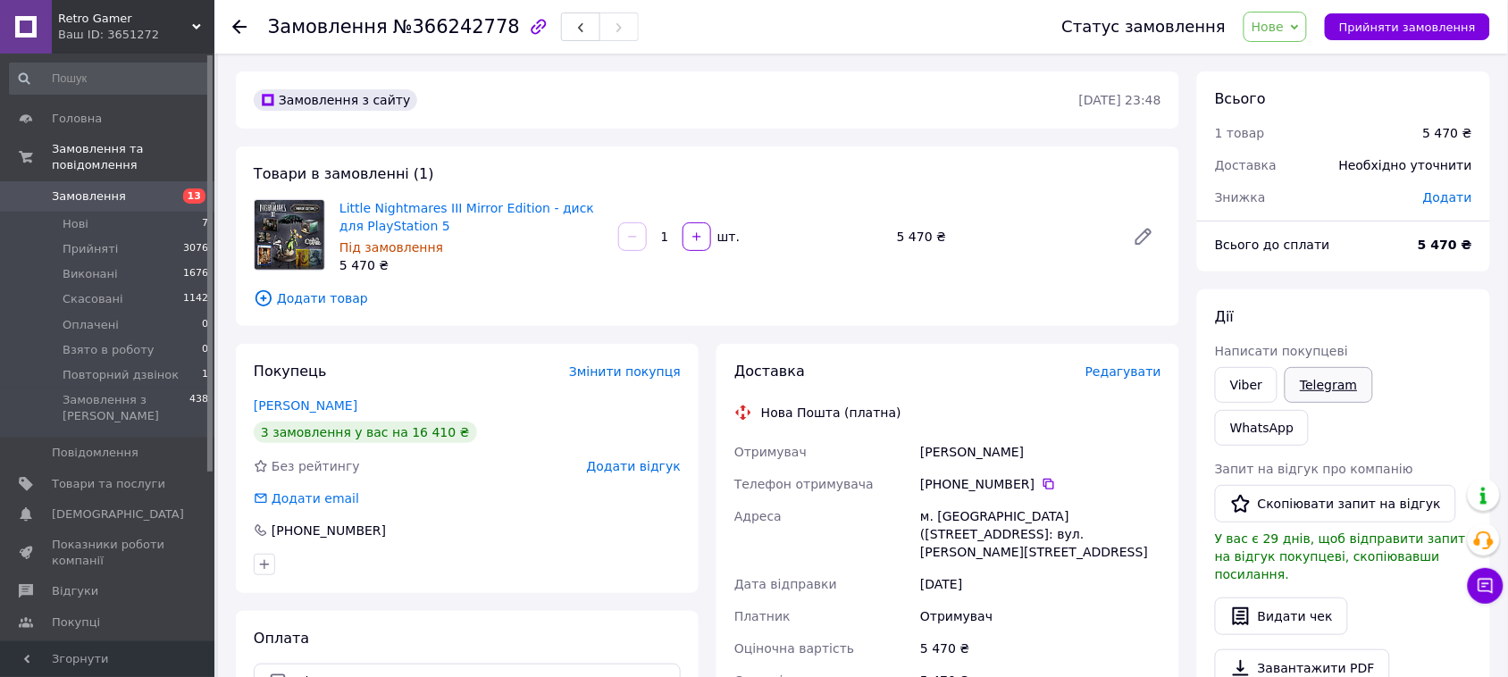
click at [1323, 385] on link "Telegram" at bounding box center [1329, 385] width 88 height 36
click at [1284, 27] on span "Нове" at bounding box center [1268, 27] width 32 height 14
click at [1296, 56] on li "Прийнято" at bounding box center [1312, 62] width 134 height 27
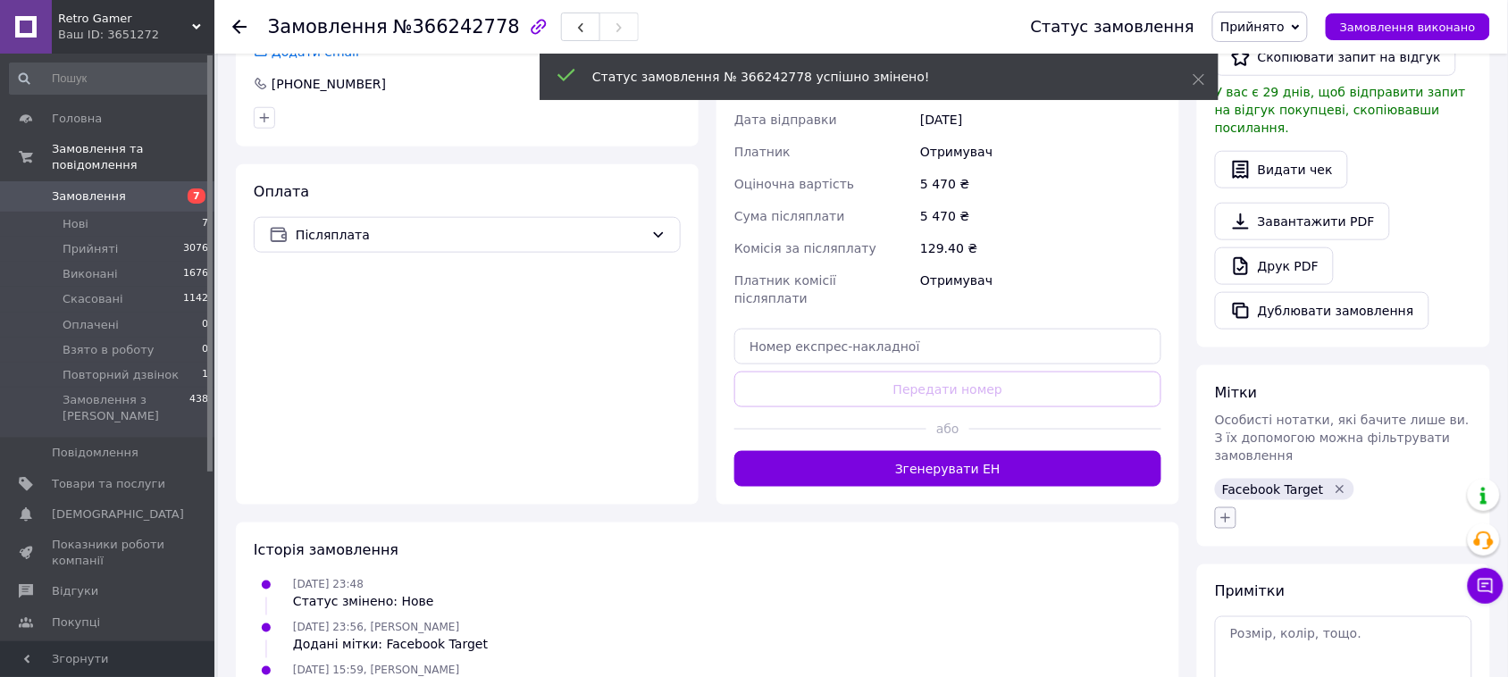
scroll to position [511, 0]
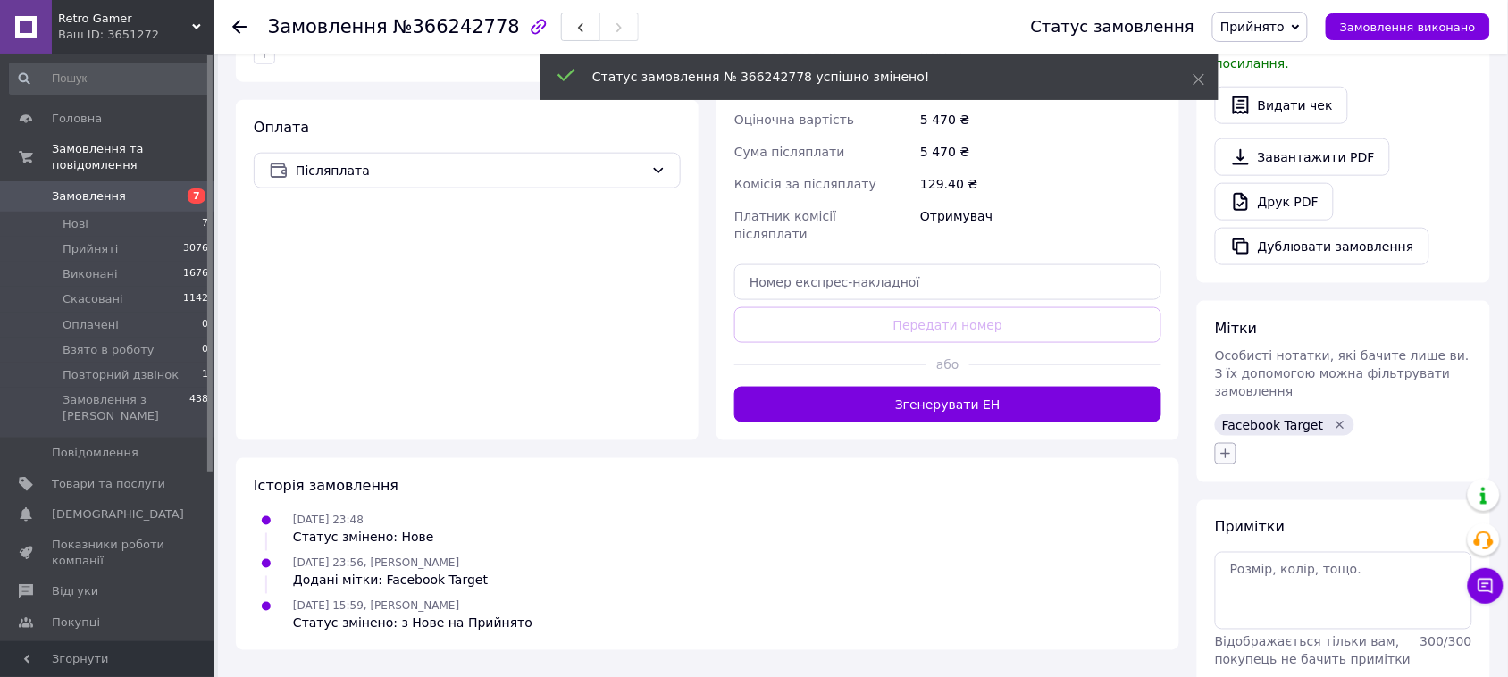
click at [1226, 449] on icon "button" at bounding box center [1226, 454] width 10 height 10
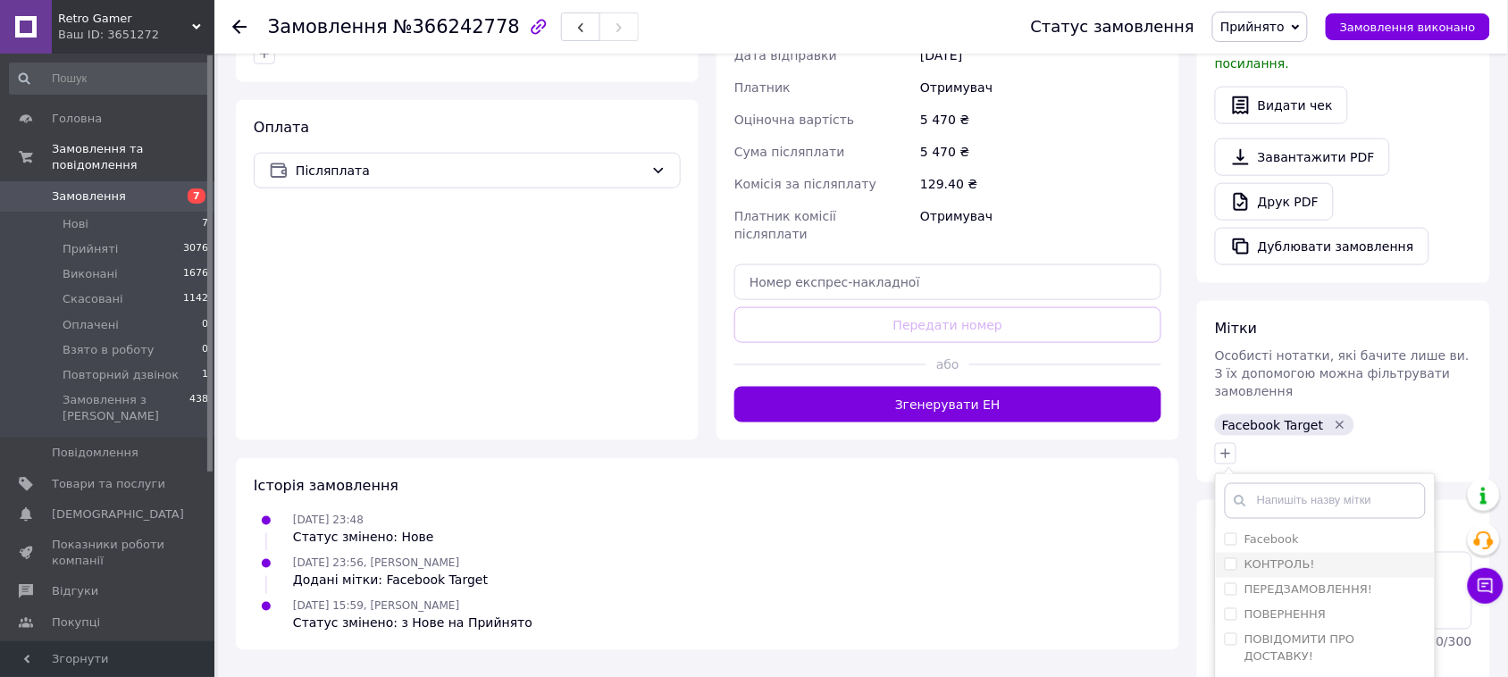
click at [1236, 558] on input "КОНТРОЛЬ!" at bounding box center [1231, 564] width 12 height 12
checkbox input "true"
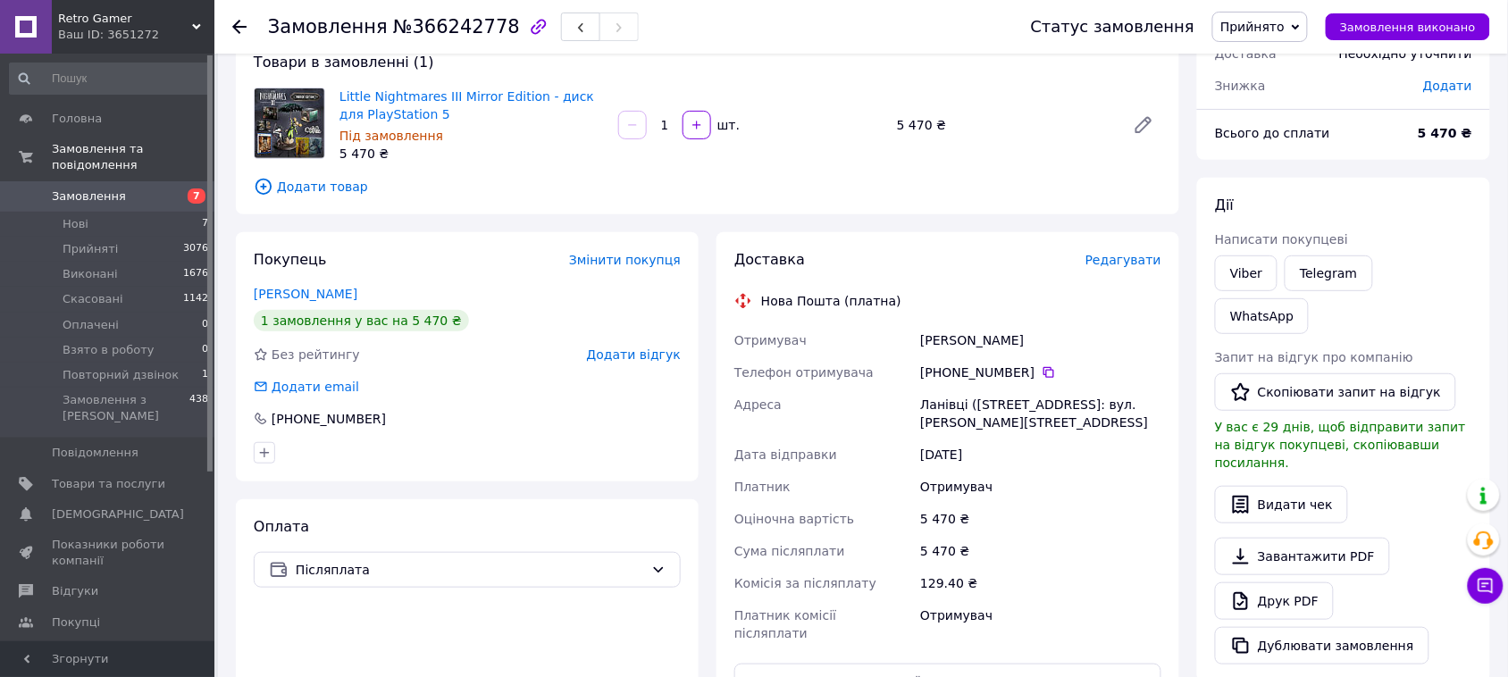
scroll to position [223, 0]
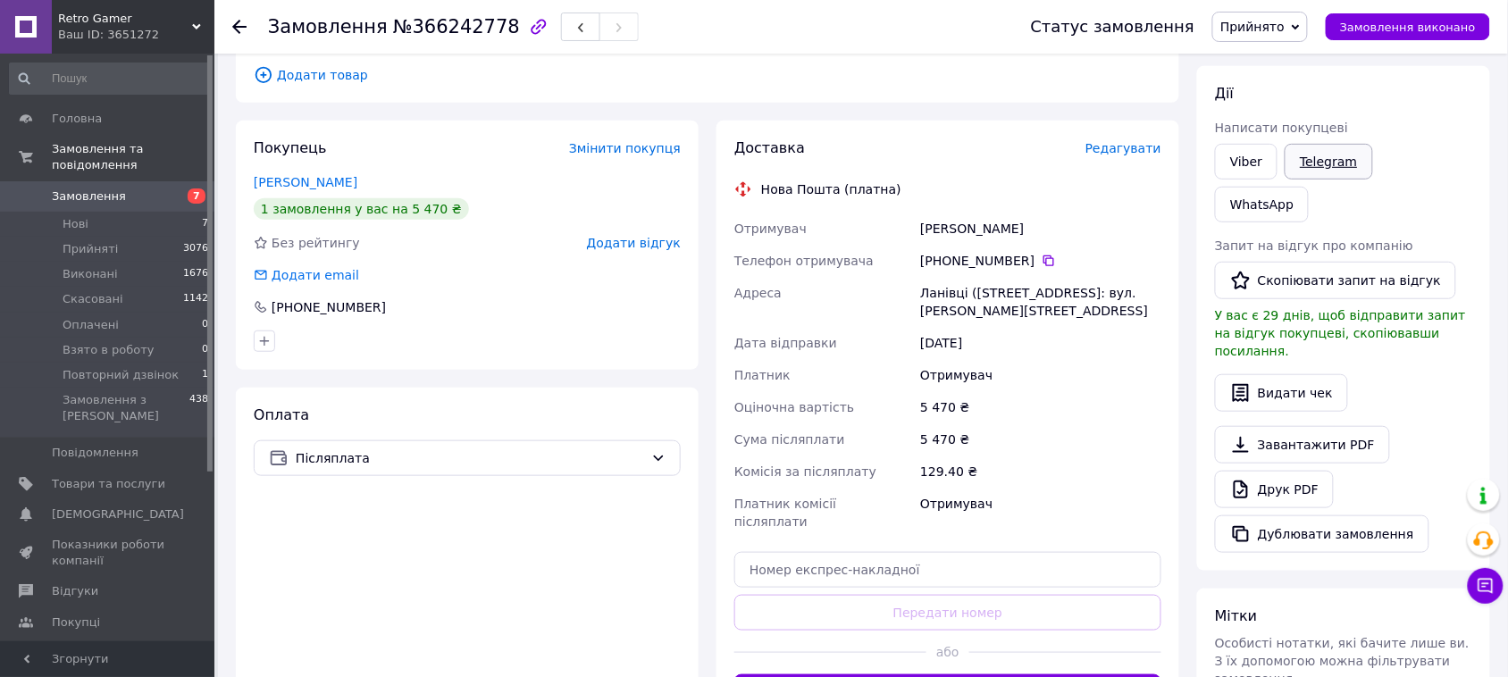
click at [1345, 174] on link "Telegram" at bounding box center [1329, 162] width 88 height 36
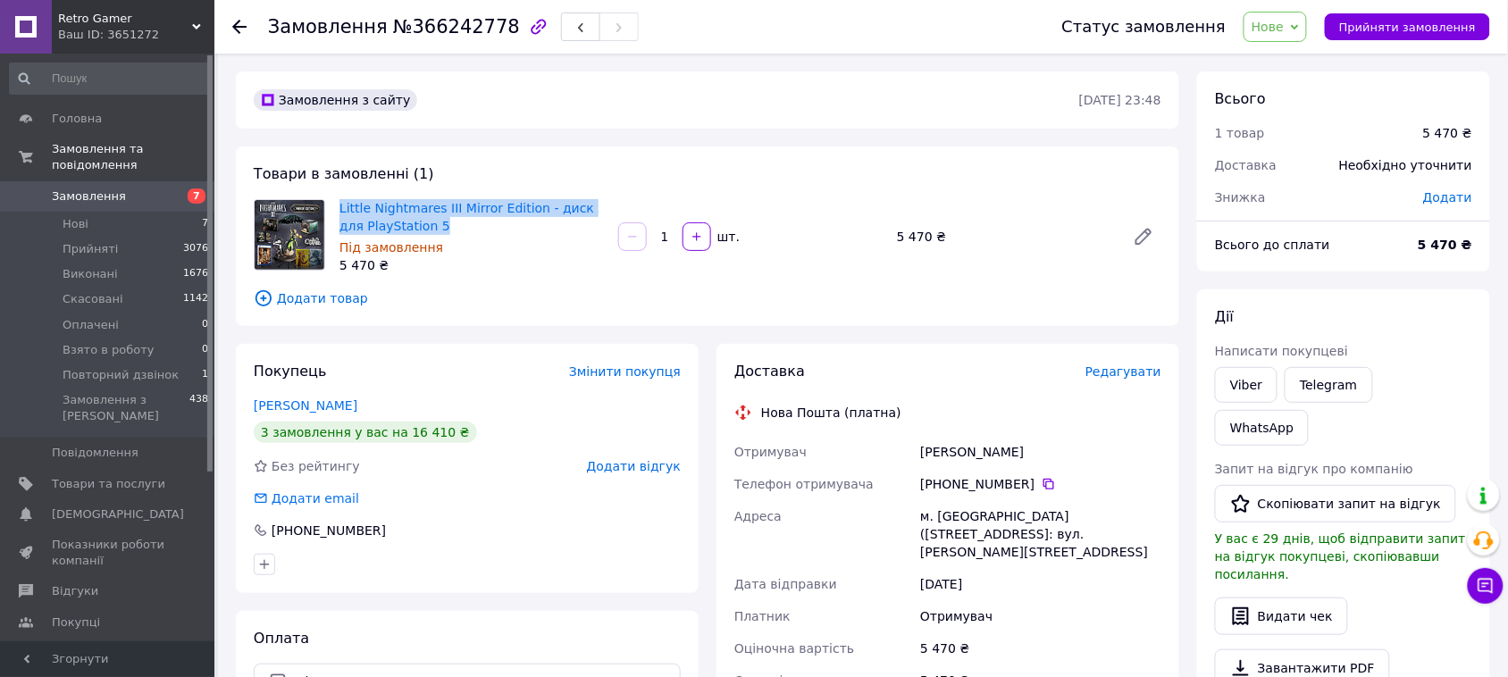
drag, startPoint x: 338, startPoint y: 193, endPoint x: 415, endPoint y: 221, distance: 82.5
click at [415, 221] on div "Товари в замовленні (1) Little Nightmares III Mirror Edition - диск для PlaySta…" at bounding box center [708, 237] width 944 height 180
copy link "Little Nightmares III Mirror Edition - диск для PlayStation 5"
click at [150, 189] on span "Замовлення" at bounding box center [108, 197] width 113 height 16
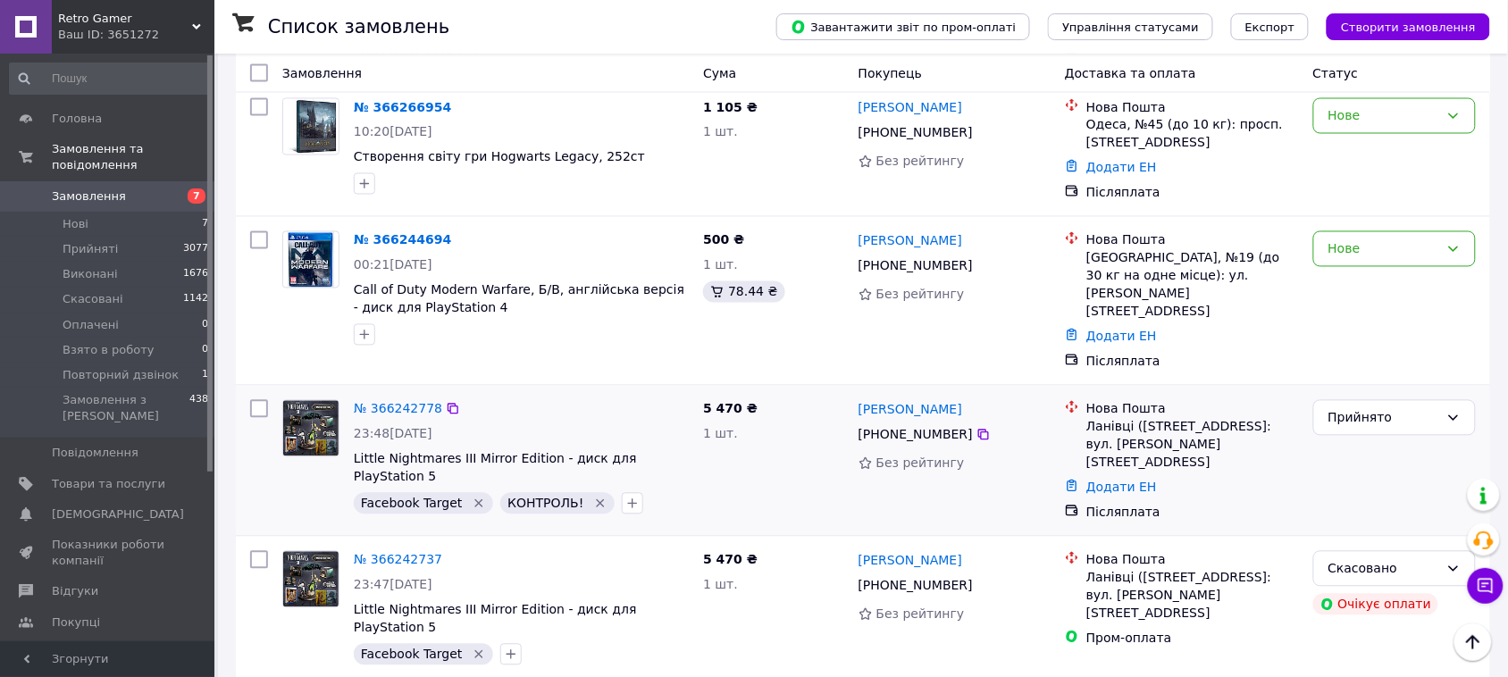
scroll to position [782, 0]
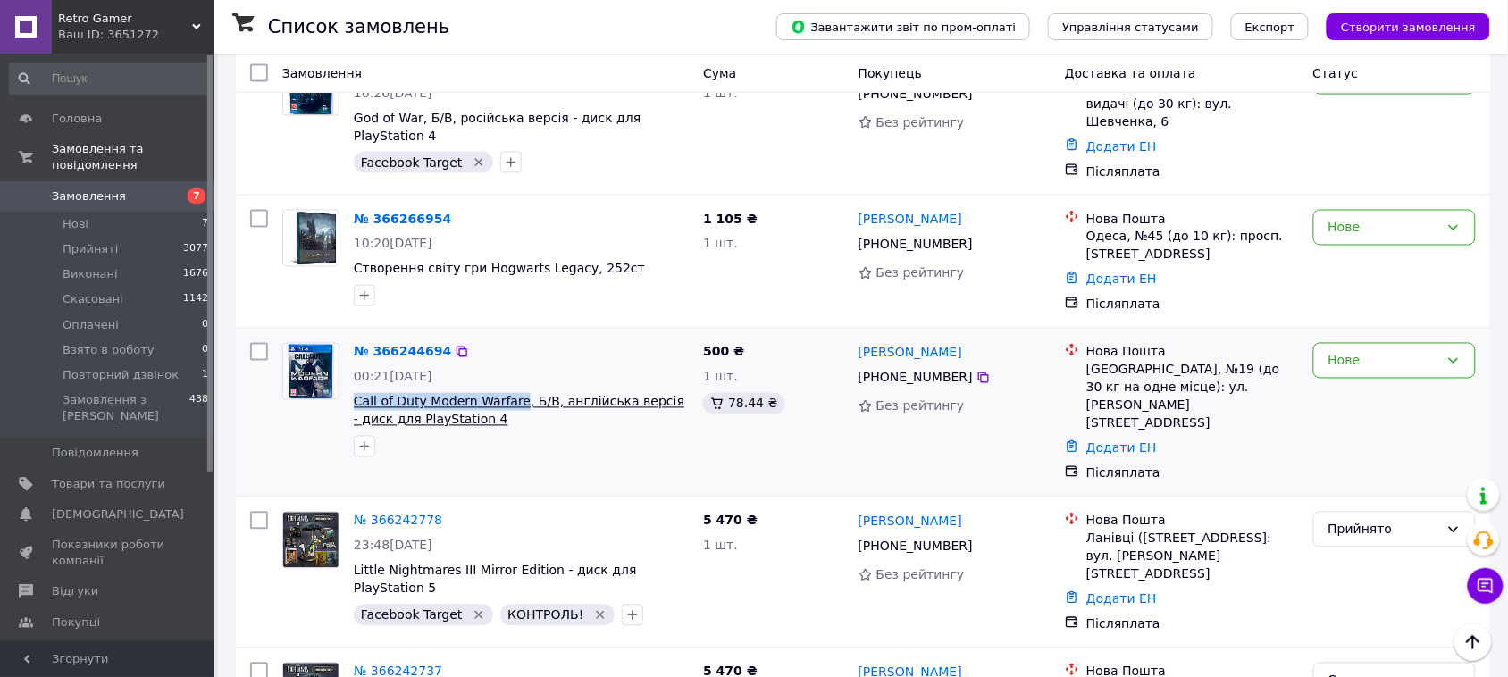
drag, startPoint x: 349, startPoint y: 344, endPoint x: 512, endPoint y: 351, distance: 162.8
click at [512, 351] on div "№ 366244694 00:21, 12.10.2025 Call of Duty Modern Warfare, Б/В, англійська верс…" at bounding box center [521, 400] width 349 height 129
click at [594, 432] on div at bounding box center [521, 446] width 342 height 29
click at [977, 371] on icon at bounding box center [984, 378] width 14 height 14
click at [391, 345] on link "№ 366244694" at bounding box center [402, 352] width 97 height 14
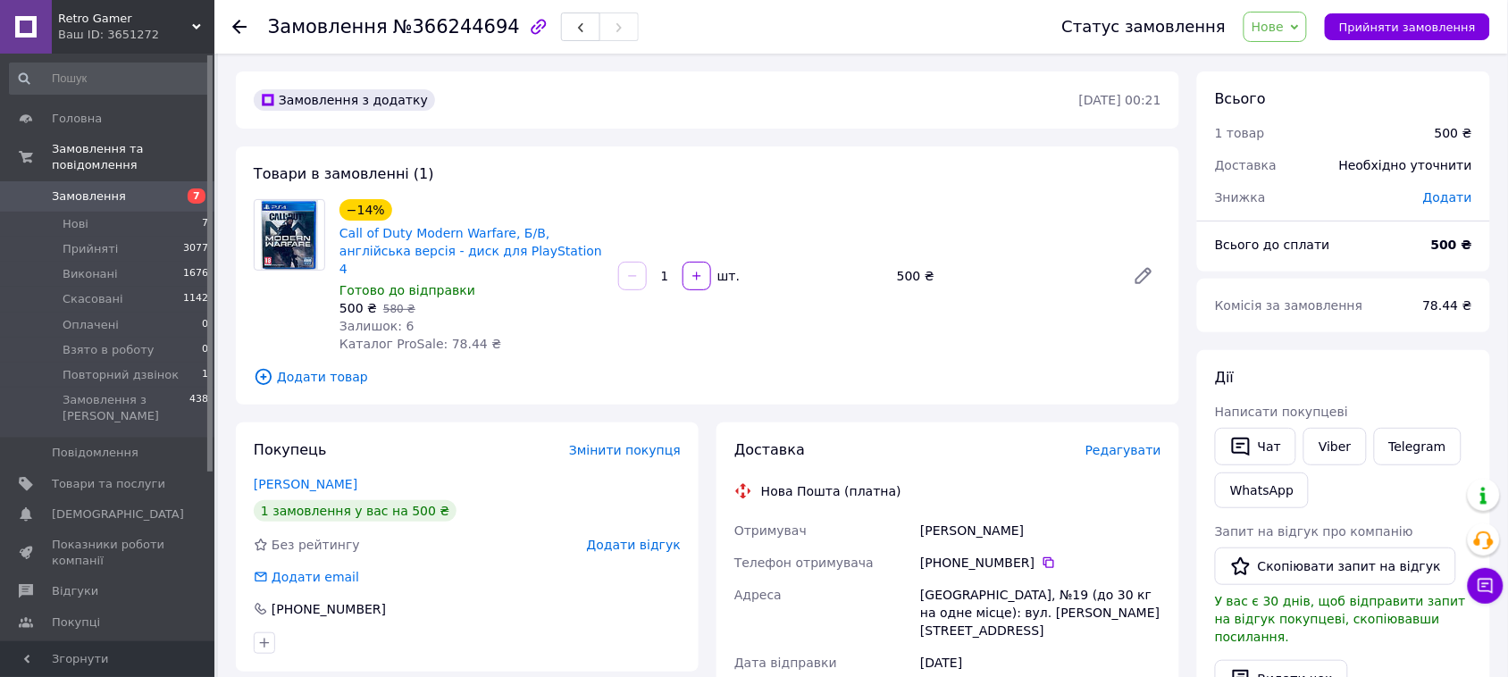
click at [1284, 24] on span "Нове" at bounding box center [1268, 27] width 32 height 14
click at [1280, 55] on li "Прийнято" at bounding box center [1312, 62] width 134 height 27
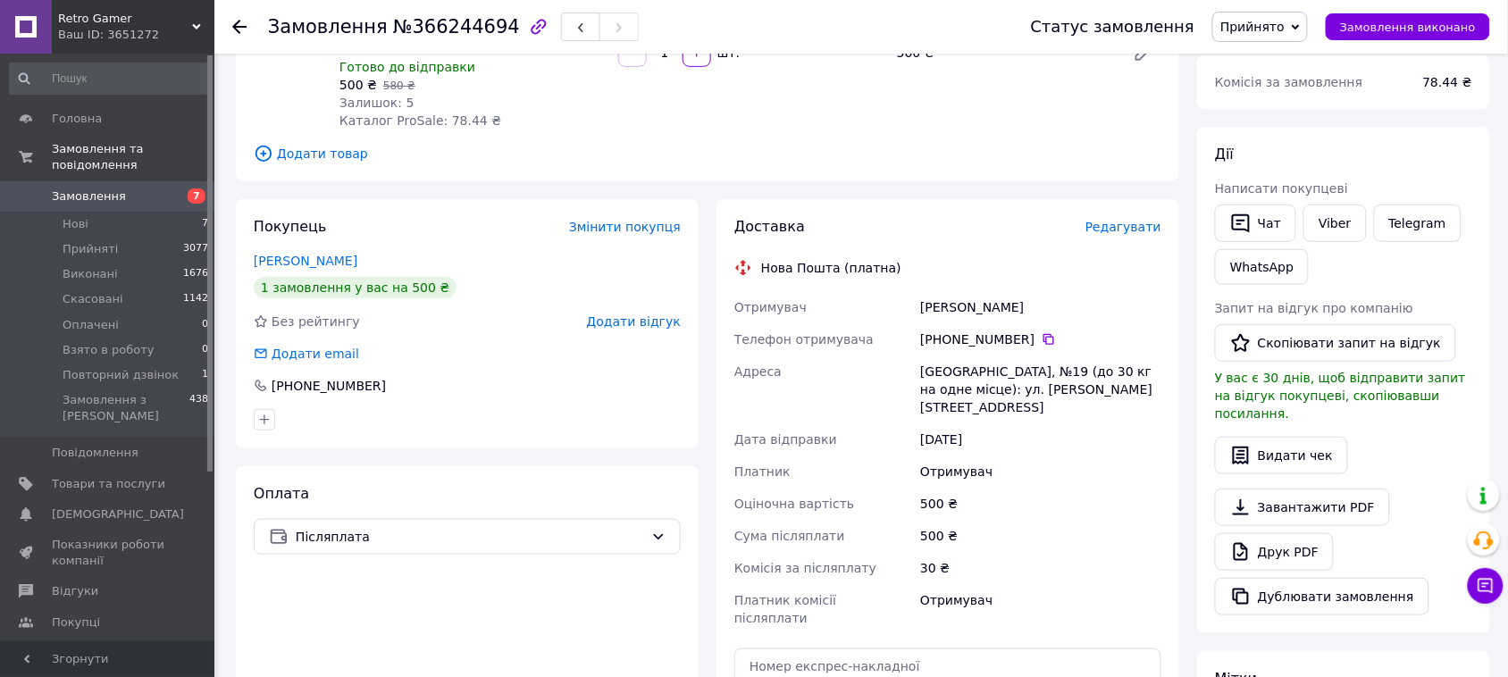
scroll to position [447, 0]
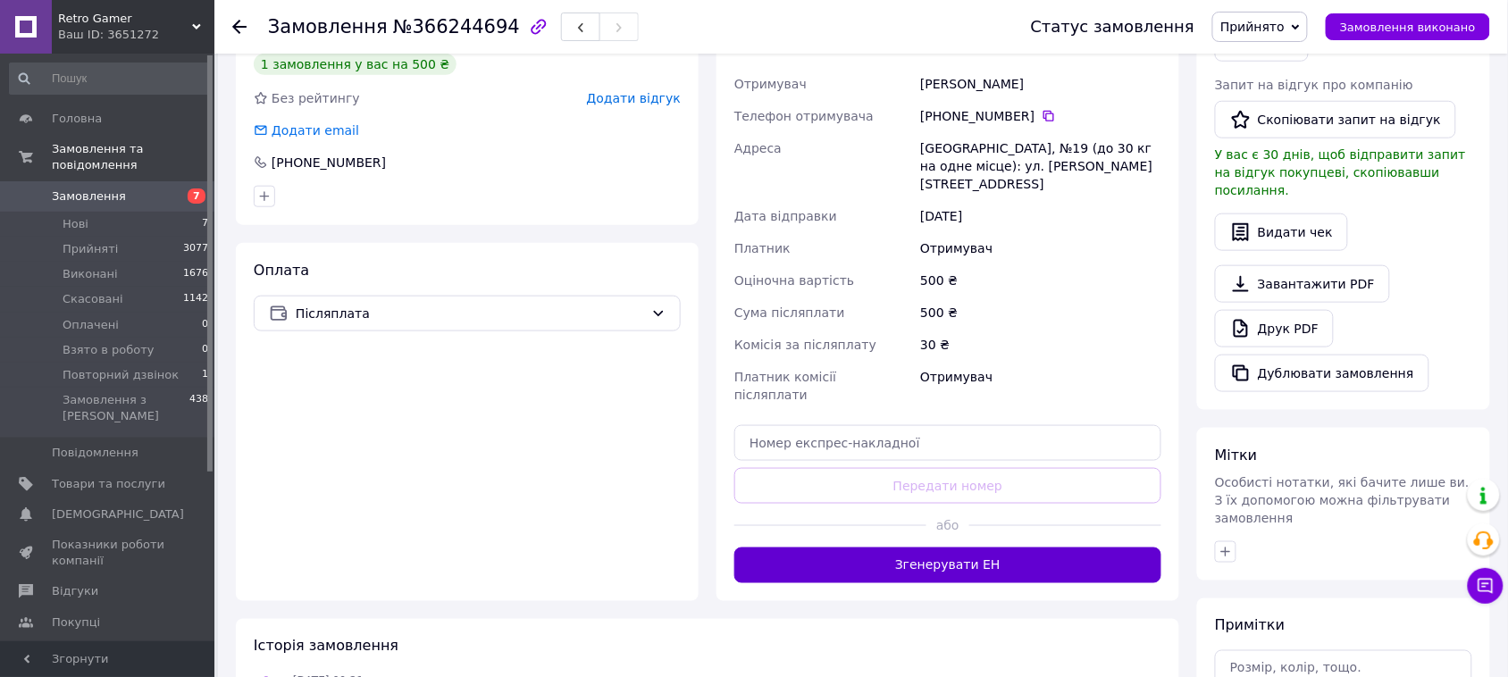
click at [944, 548] on button "Згенерувати ЕН" at bounding box center [947, 566] width 427 height 36
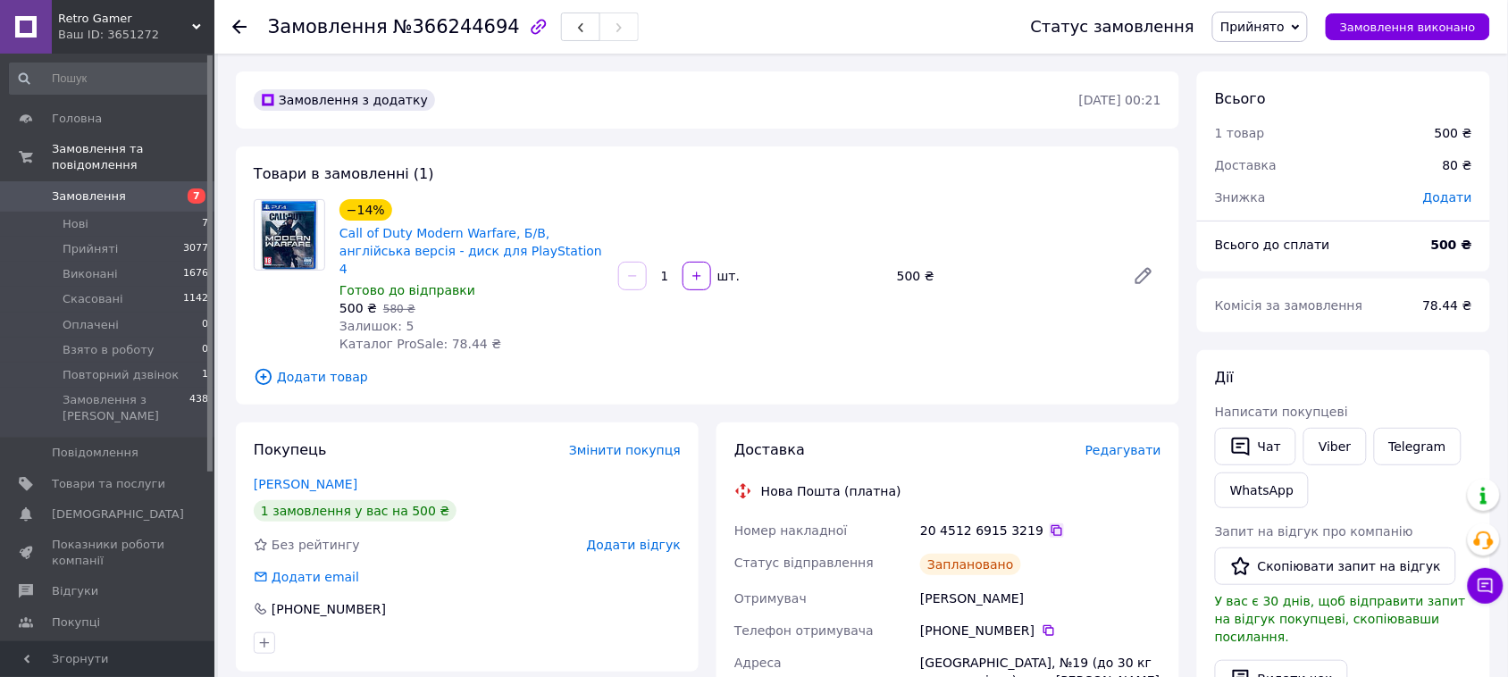
click at [1052, 525] on icon at bounding box center [1057, 530] width 11 height 11
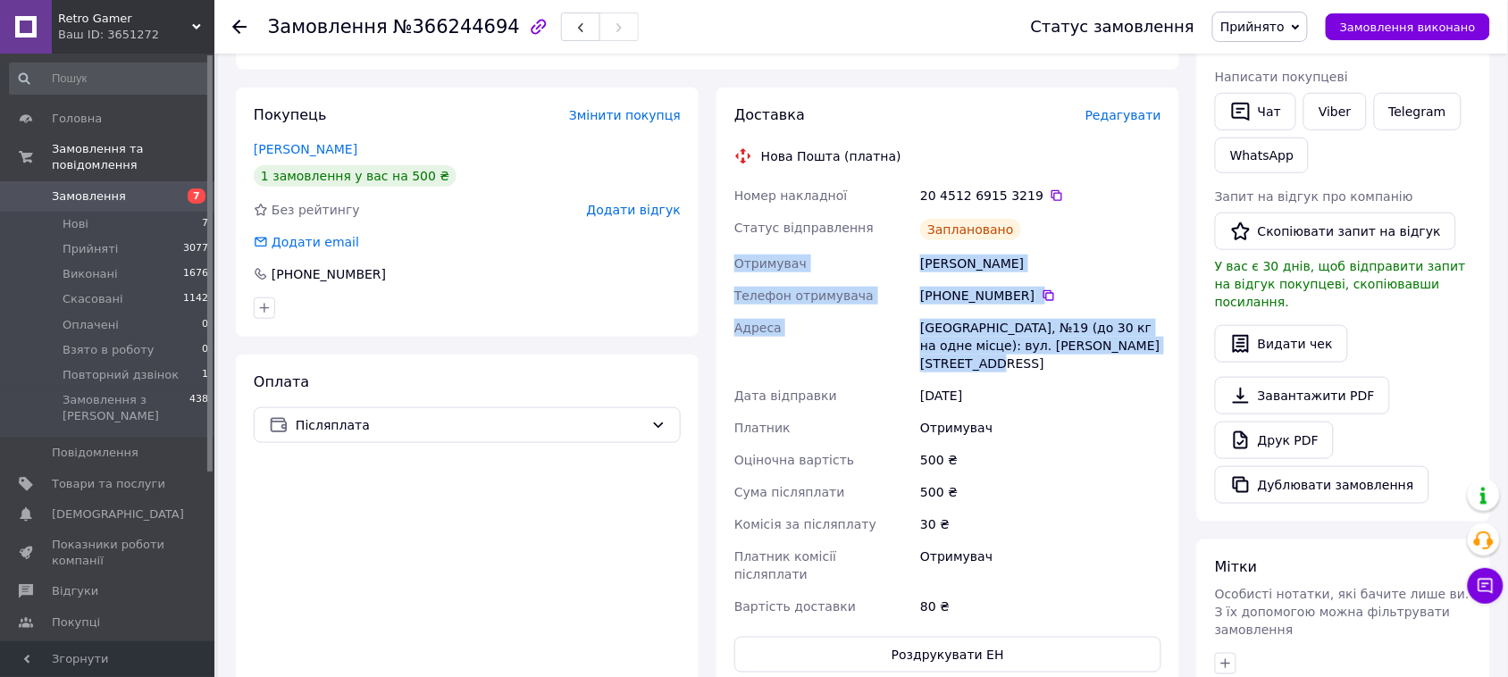
drag, startPoint x: 734, startPoint y: 246, endPoint x: 1155, endPoint y: 323, distance: 427.8
click at [1155, 323] on div "Номер накладної 20 4512 6915 3219   Статус відправлення Заплановано Отримувач Я…" at bounding box center [948, 401] width 434 height 443
copy div "Отримувач Ярмошук Ігор Телефон отримувача +380 99 260 50 07   Адреса Івано-Фран…"
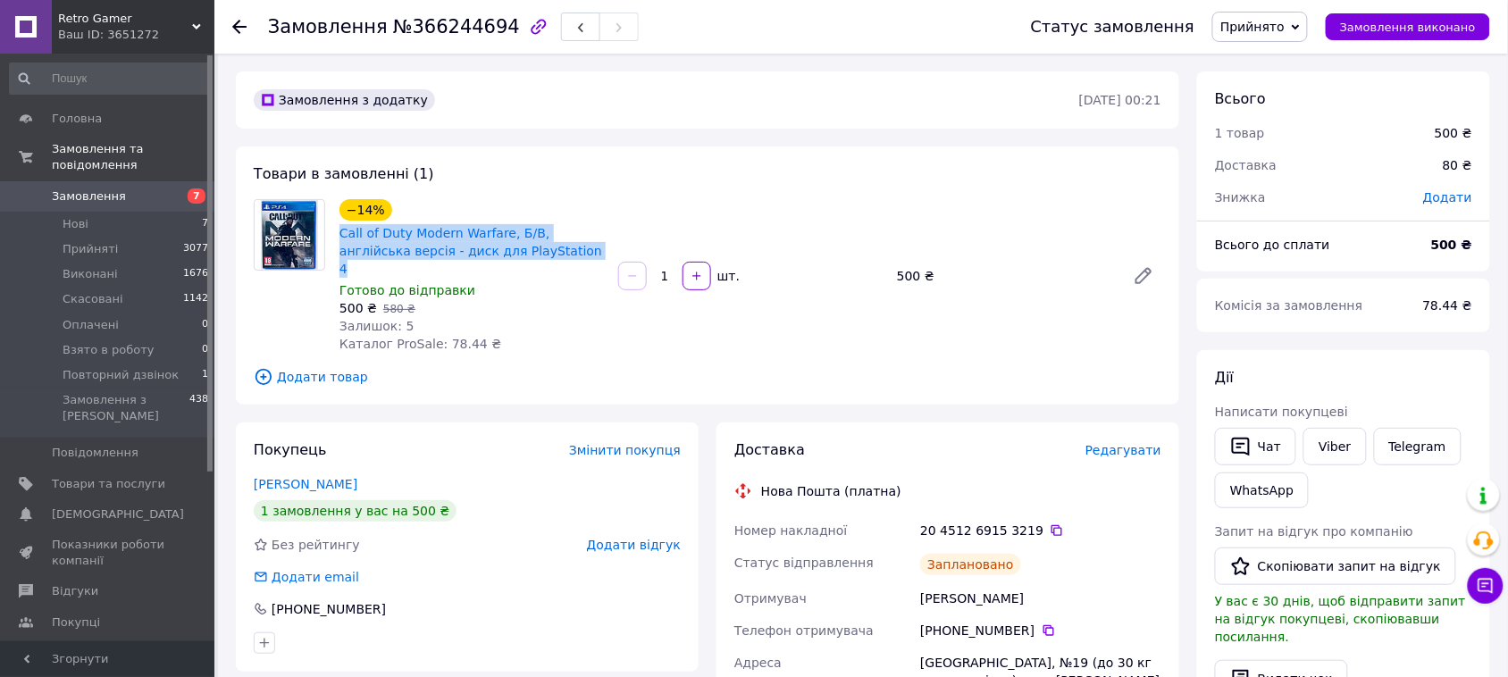
drag, startPoint x: 336, startPoint y: 224, endPoint x: 528, endPoint y: 244, distance: 193.1
click at [528, 244] on div "−14% Call of Duty Modern Warfare, Б/В, англійська версія - диск для PlayStation…" at bounding box center [471, 276] width 279 height 161
copy link "Call of Duty Modern Warfare, Б/В, англійська версія - диск для PlayStation 4"
click at [567, 367] on span "Додати товар" at bounding box center [708, 377] width 908 height 20
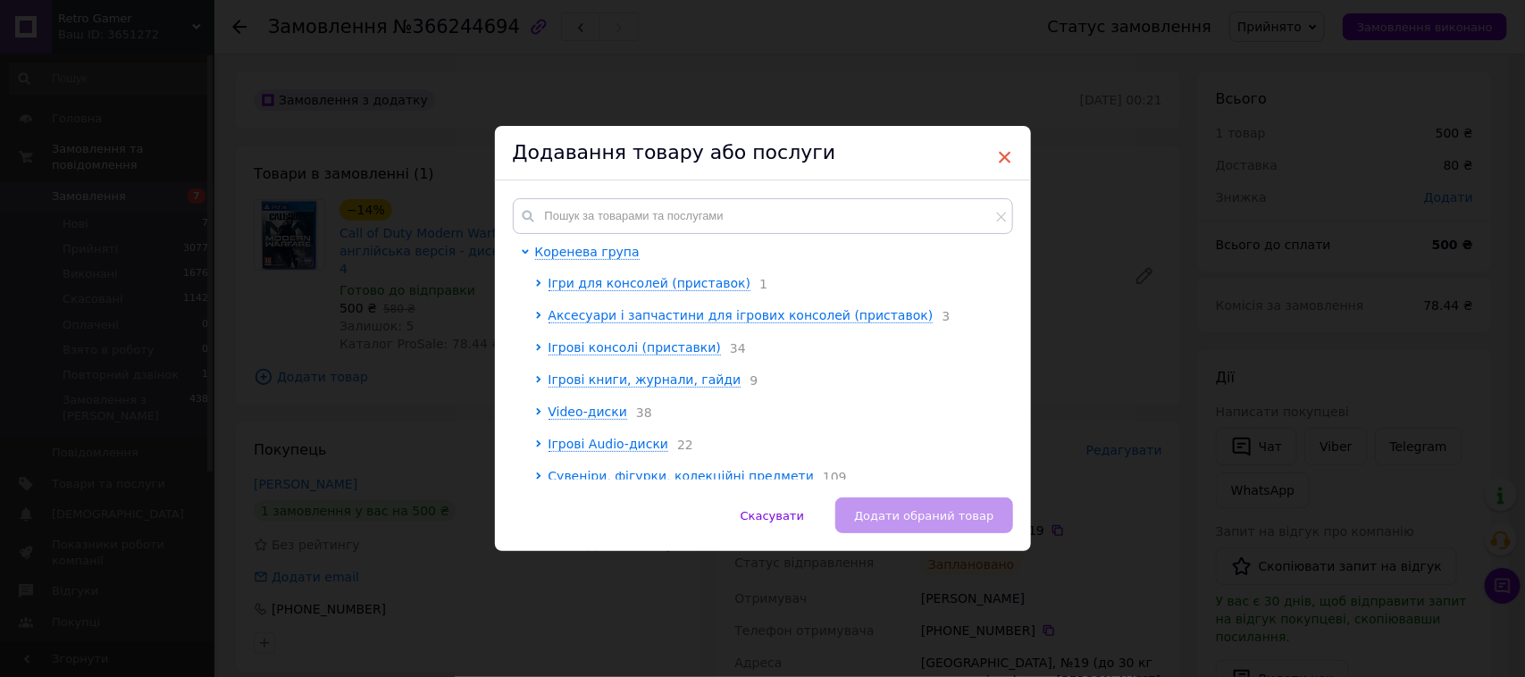
click at [998, 158] on span "×" at bounding box center [1005, 157] width 16 height 30
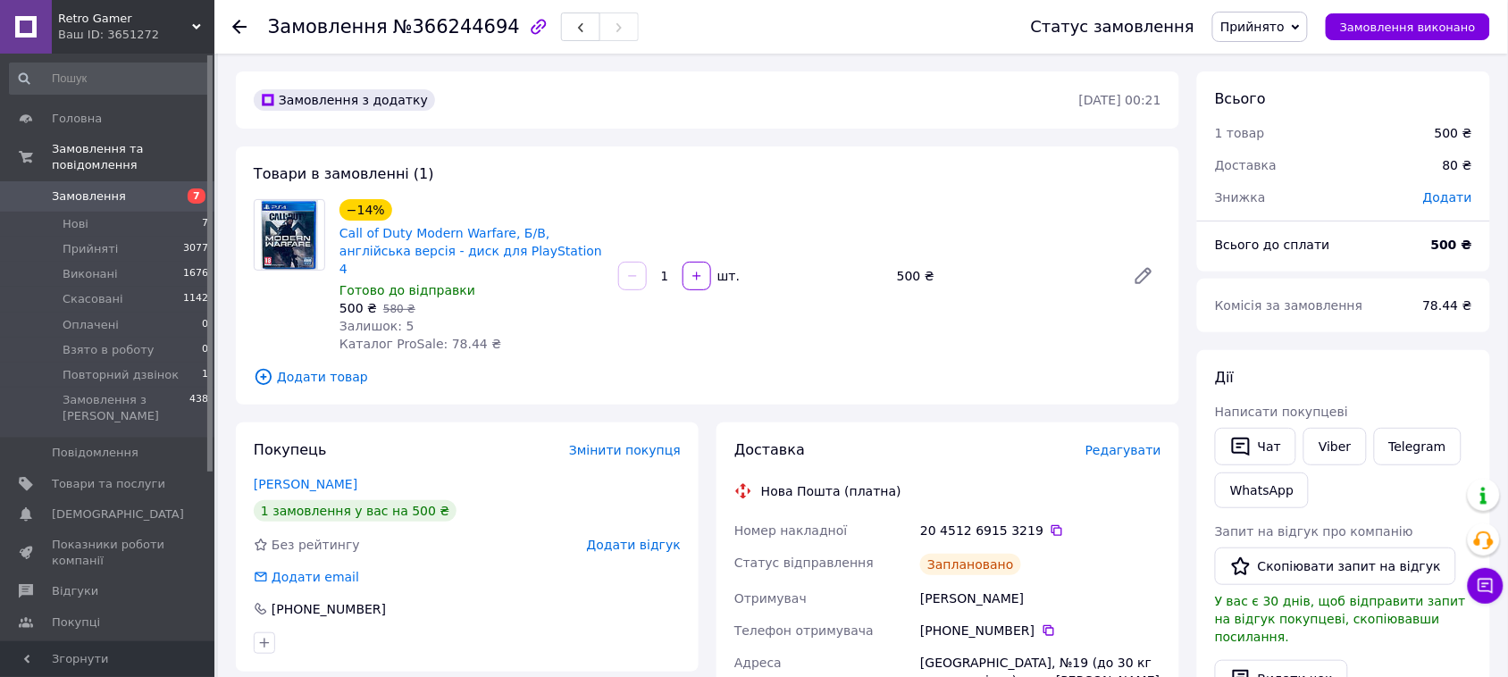
click at [130, 189] on span "Замовлення" at bounding box center [108, 197] width 113 height 16
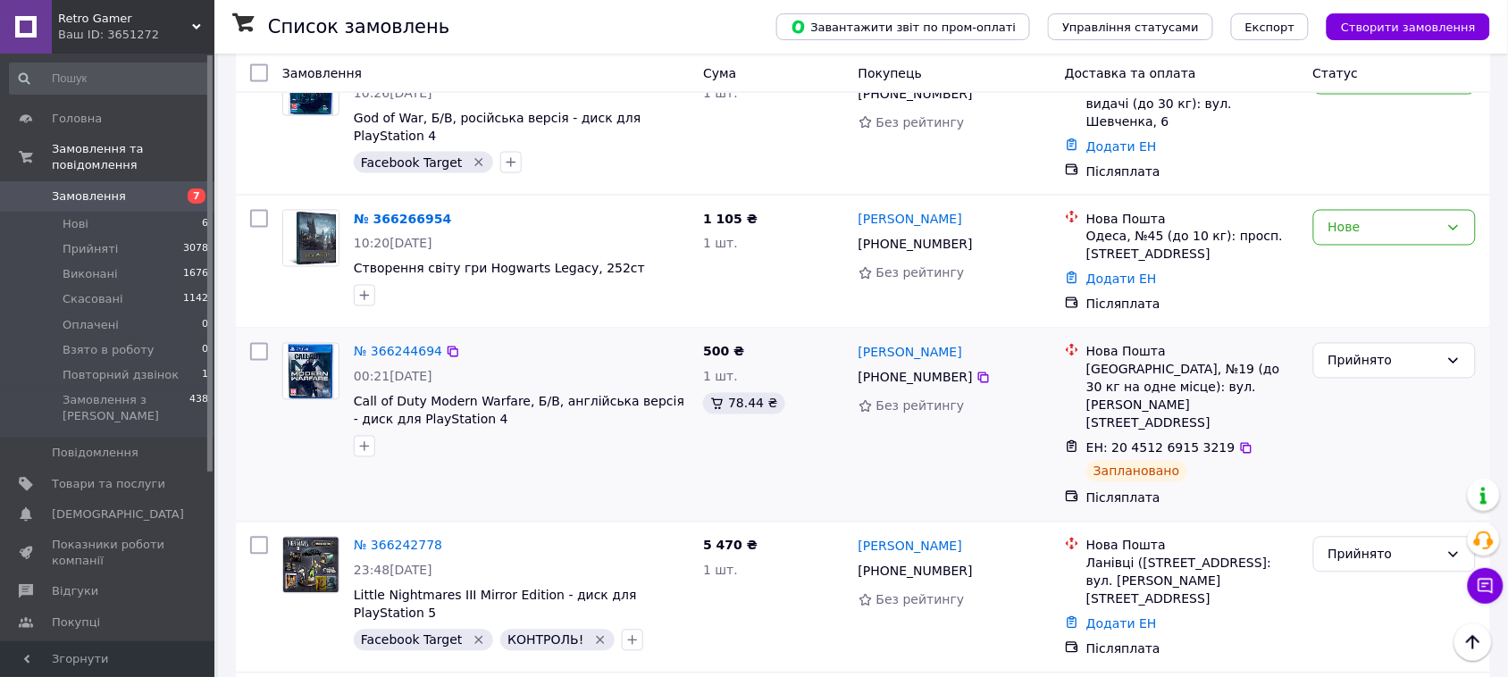
scroll to position [670, 0]
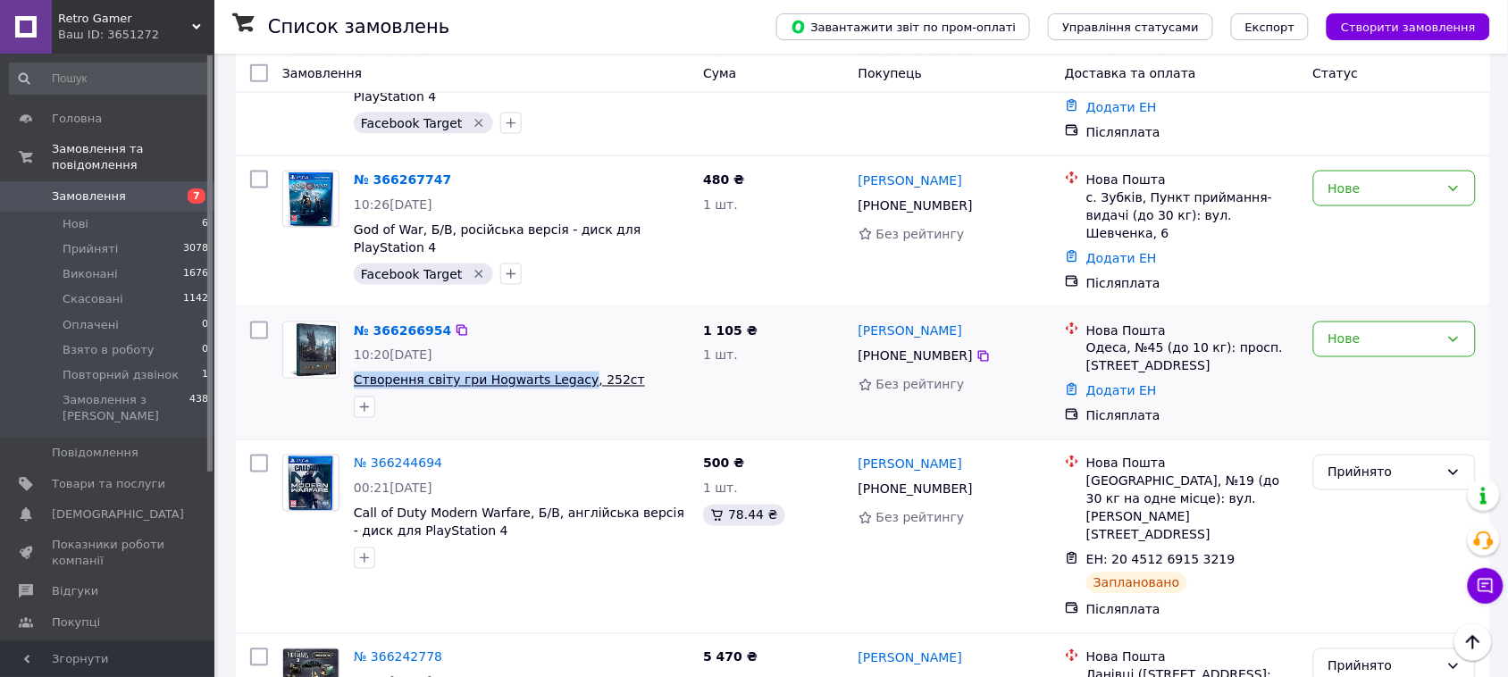
drag, startPoint x: 348, startPoint y: 323, endPoint x: 566, endPoint y: 326, distance: 217.1
click at [566, 326] on div "№ 366266954 10:20, 12.10.2025 Створення світу гри Hogwarts Legacy, 252ст" at bounding box center [521, 370] width 349 height 111
copy span "Створення світу гри Hogwarts Legacy"
click at [977, 349] on icon at bounding box center [984, 356] width 14 height 14
click at [396, 323] on link "№ 366266954" at bounding box center [402, 330] width 97 height 14
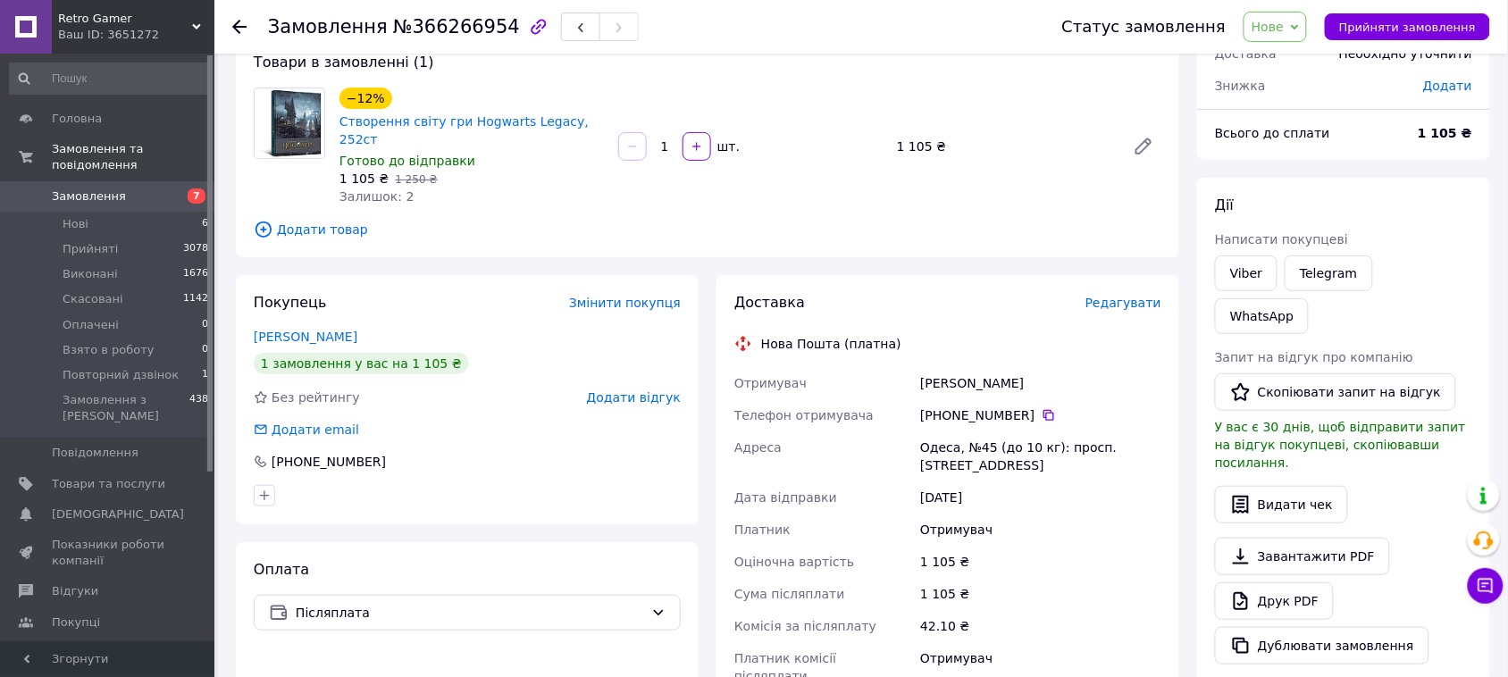
scroll to position [223, 0]
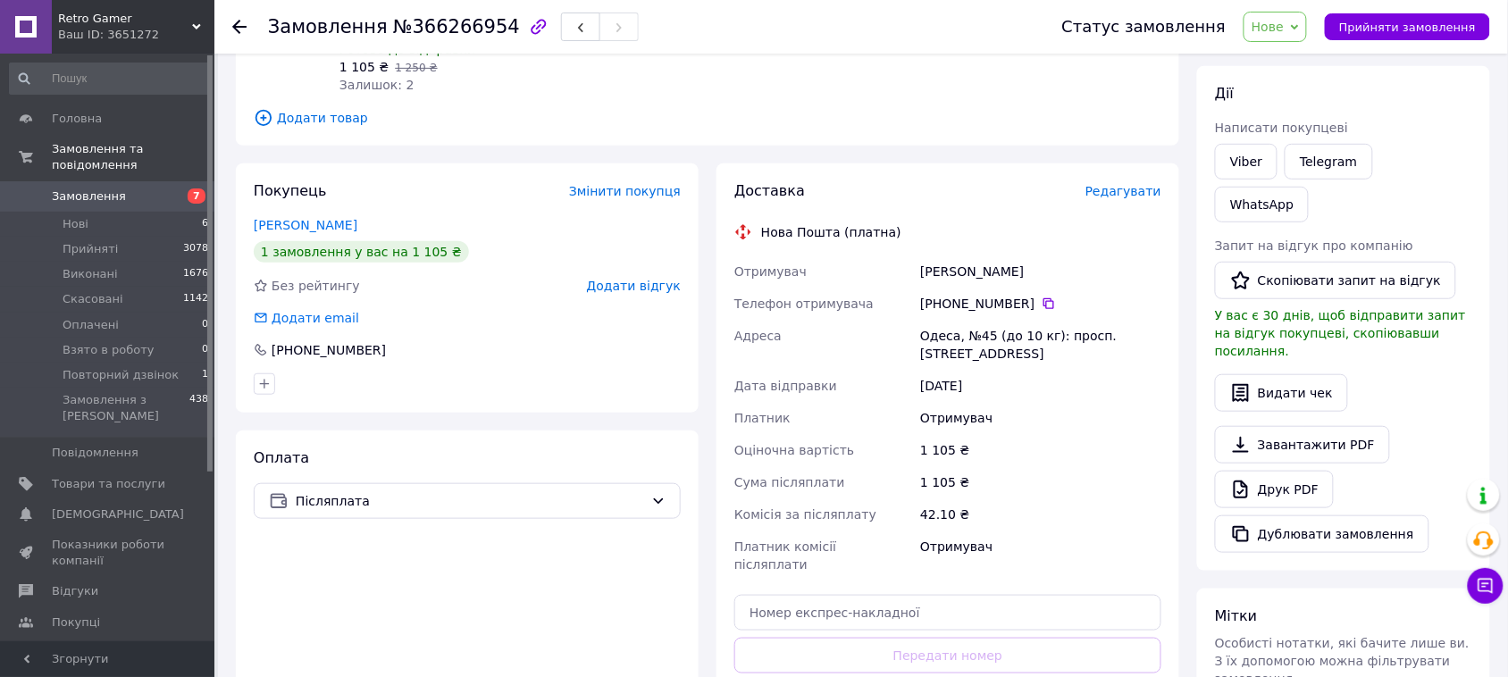
click at [1284, 21] on span "Нове" at bounding box center [1268, 27] width 32 height 14
click at [1283, 54] on li "Прийнято" at bounding box center [1312, 62] width 134 height 27
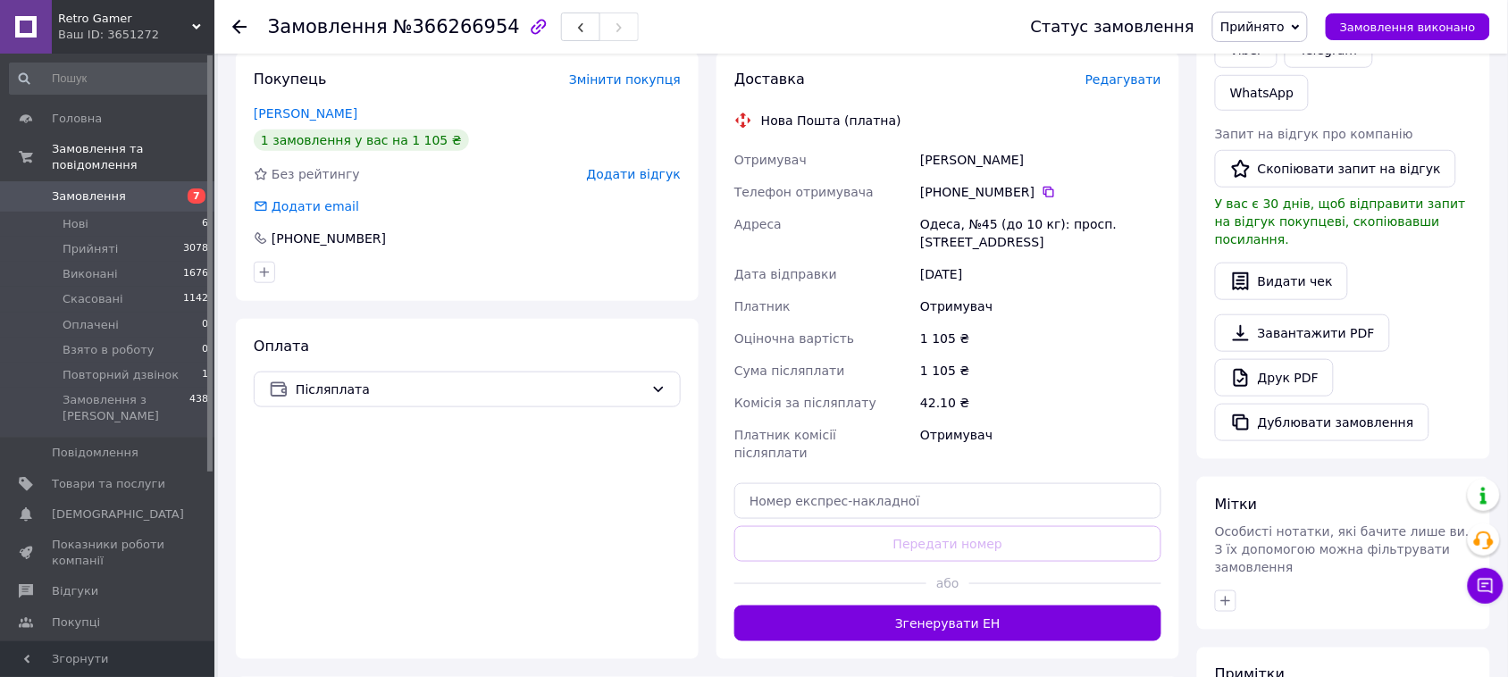
scroll to position [447, 0]
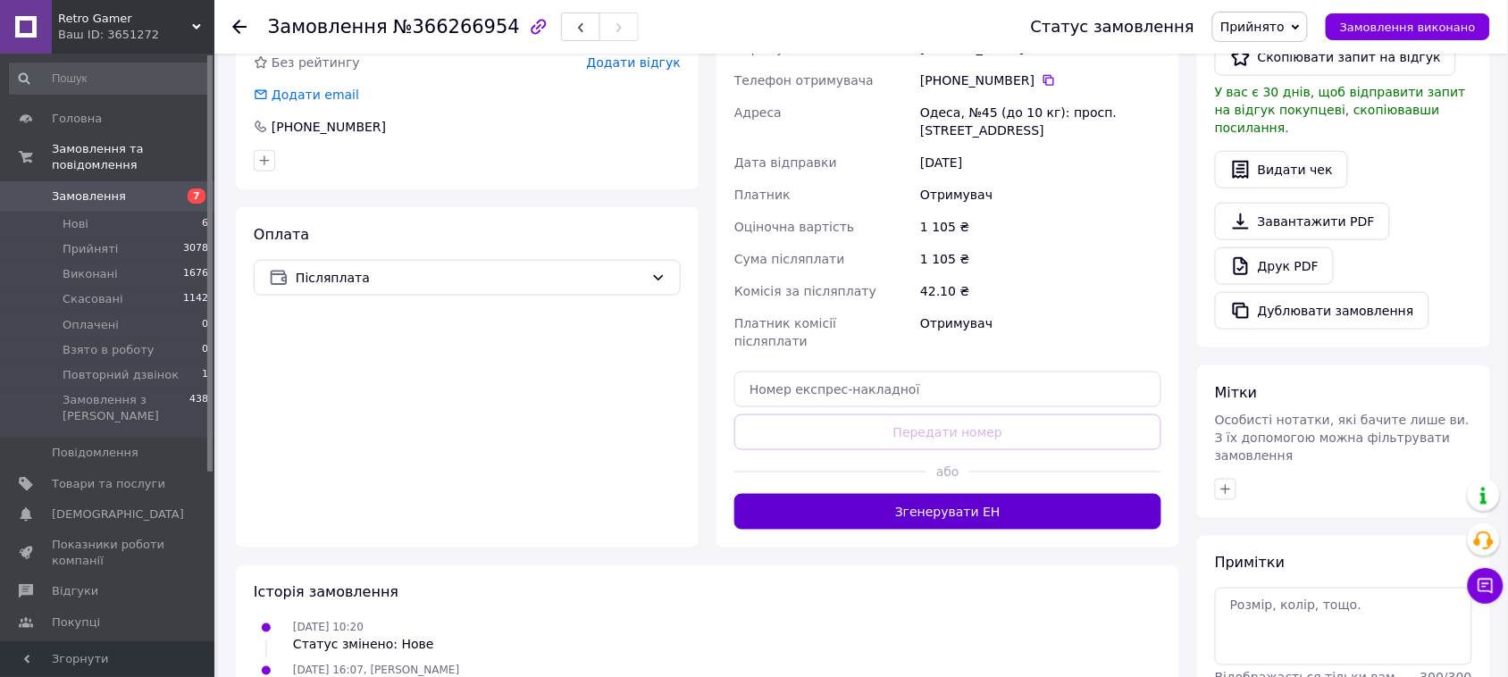
click at [941, 494] on button "Згенерувати ЕН" at bounding box center [947, 512] width 427 height 36
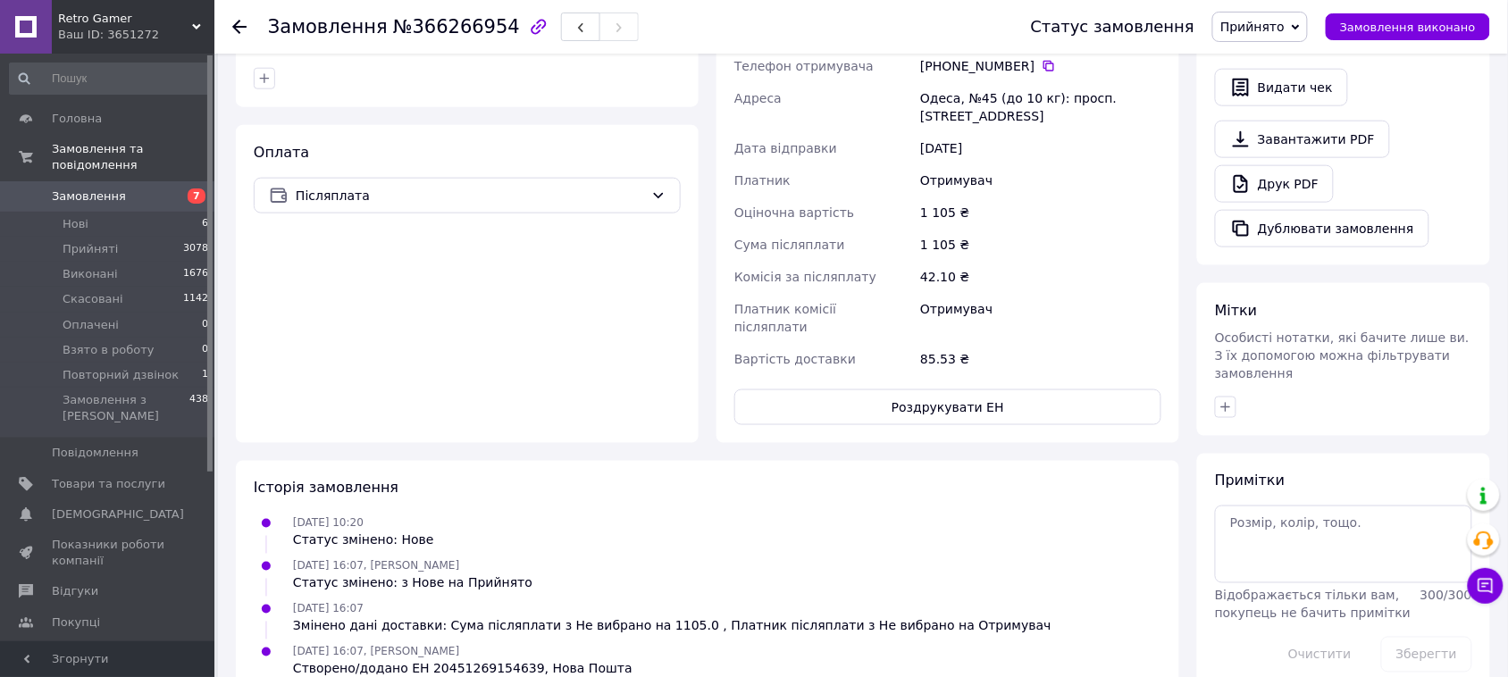
scroll to position [0, 0]
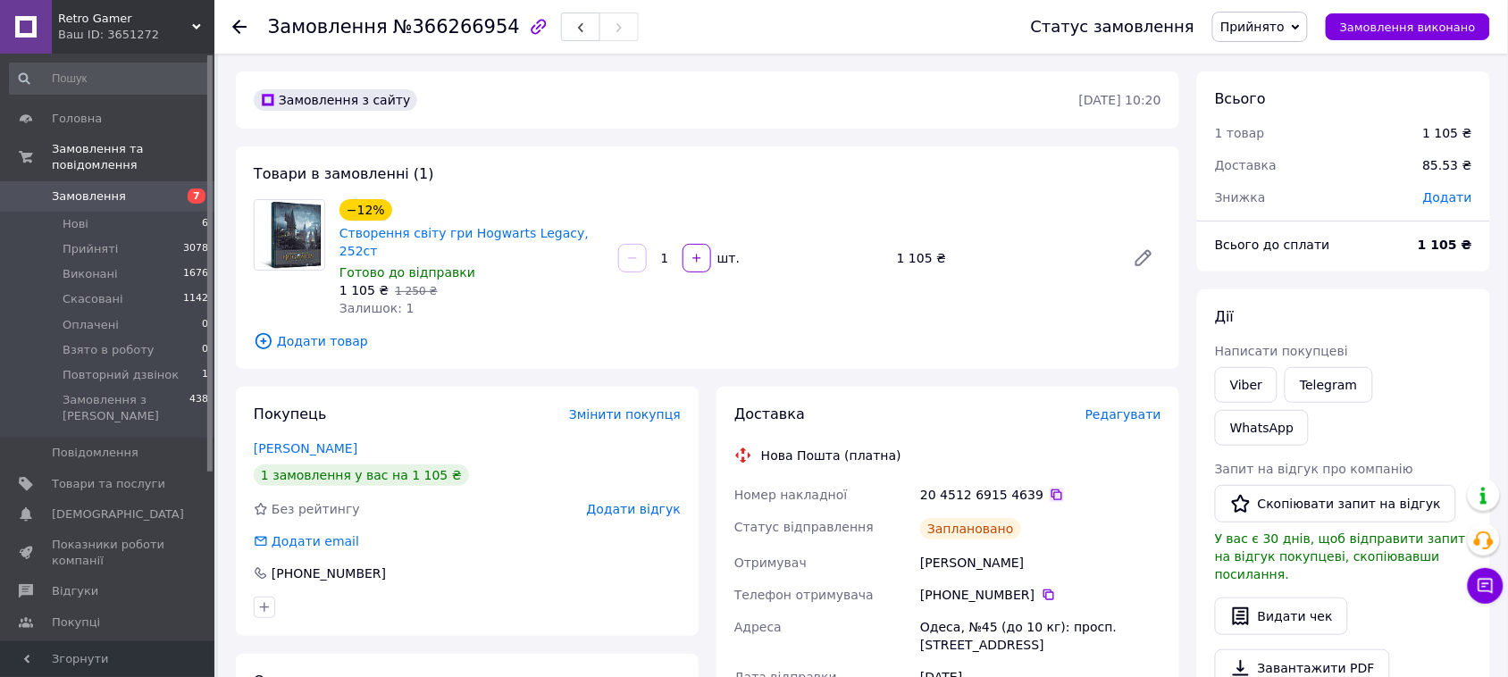
click at [1050, 488] on icon at bounding box center [1057, 495] width 14 height 14
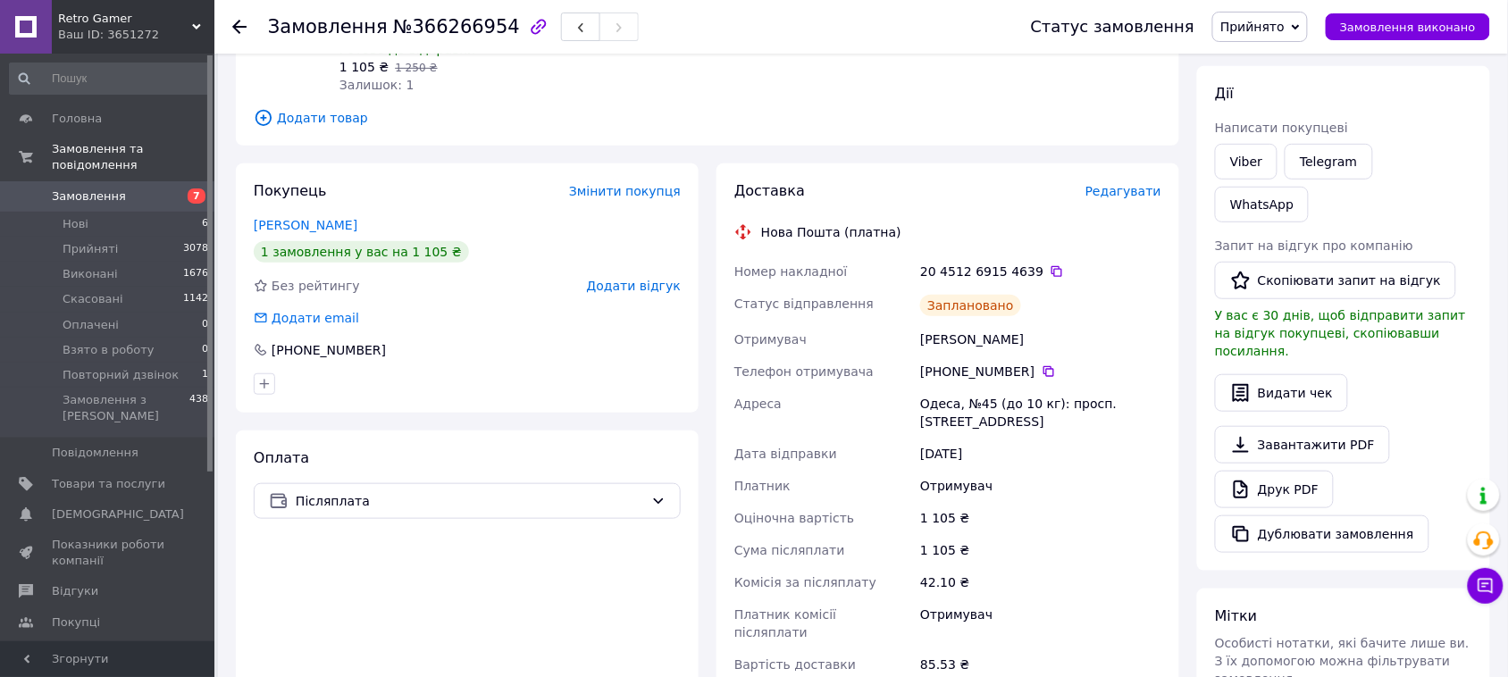
drag, startPoint x: 734, startPoint y: 320, endPoint x: 1039, endPoint y: 399, distance: 315.8
click at [1039, 399] on div "Номер накладної 20 4512 6915 4639   Статус відправлення Заплановано Отримувач Б…" at bounding box center [948, 468] width 434 height 425
copy div "Отримувач Боєв Сергій Телефон отримувача +380 96 773 85 81   Адреса Одеса, №45 …"
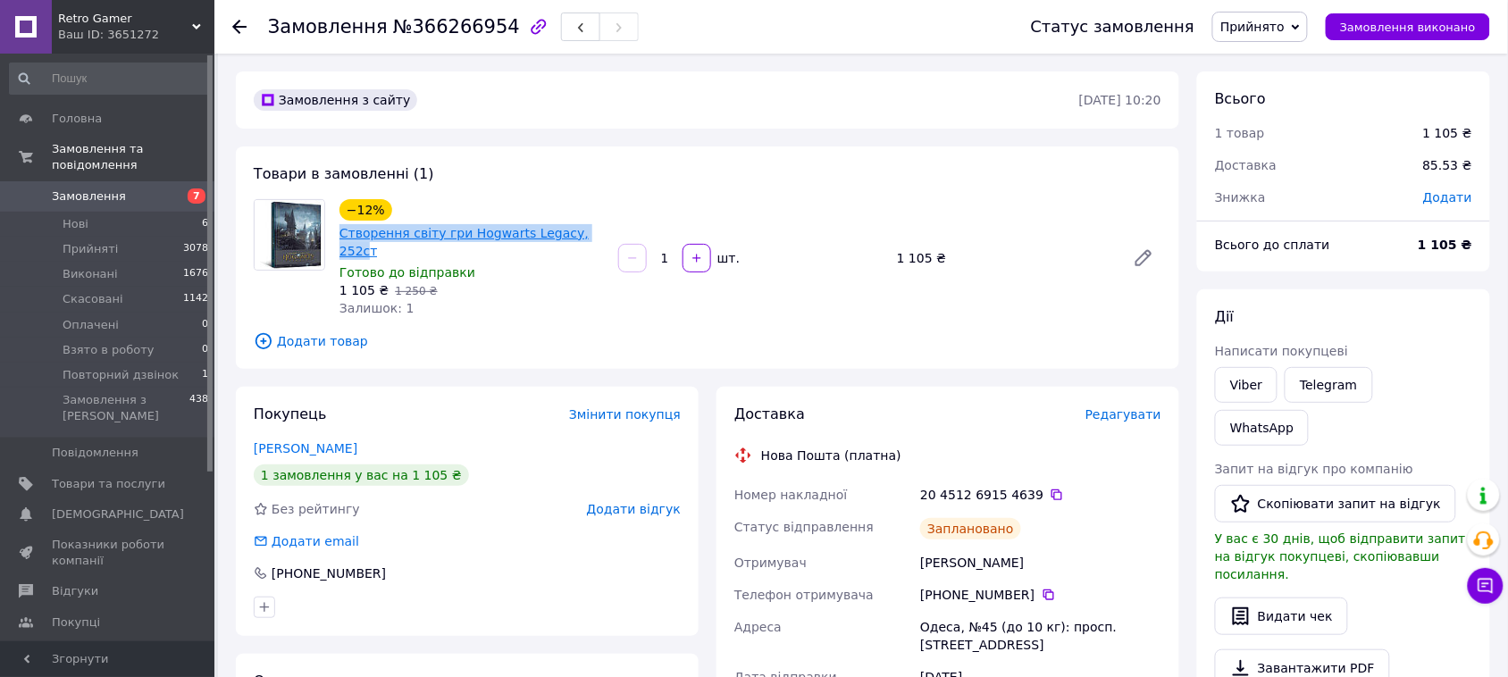
drag, startPoint x: 395, startPoint y: 234, endPoint x: 583, endPoint y: 239, distance: 188.6
click at [583, 239] on div "−12% Створення світу гри Hogwarts Legacy, 252ст Готово до відправки 1 105 ₴   1…" at bounding box center [471, 258] width 279 height 125
click at [533, 299] on div "Залишок: 1" at bounding box center [472, 308] width 264 height 18
drag, startPoint x: 336, startPoint y: 231, endPoint x: 587, endPoint y: 237, distance: 251.1
click at [587, 237] on div "−12% Створення світу гри Hogwarts Legacy, 252ст Готово до відправки 1 105 ₴   1…" at bounding box center [471, 258] width 279 height 125
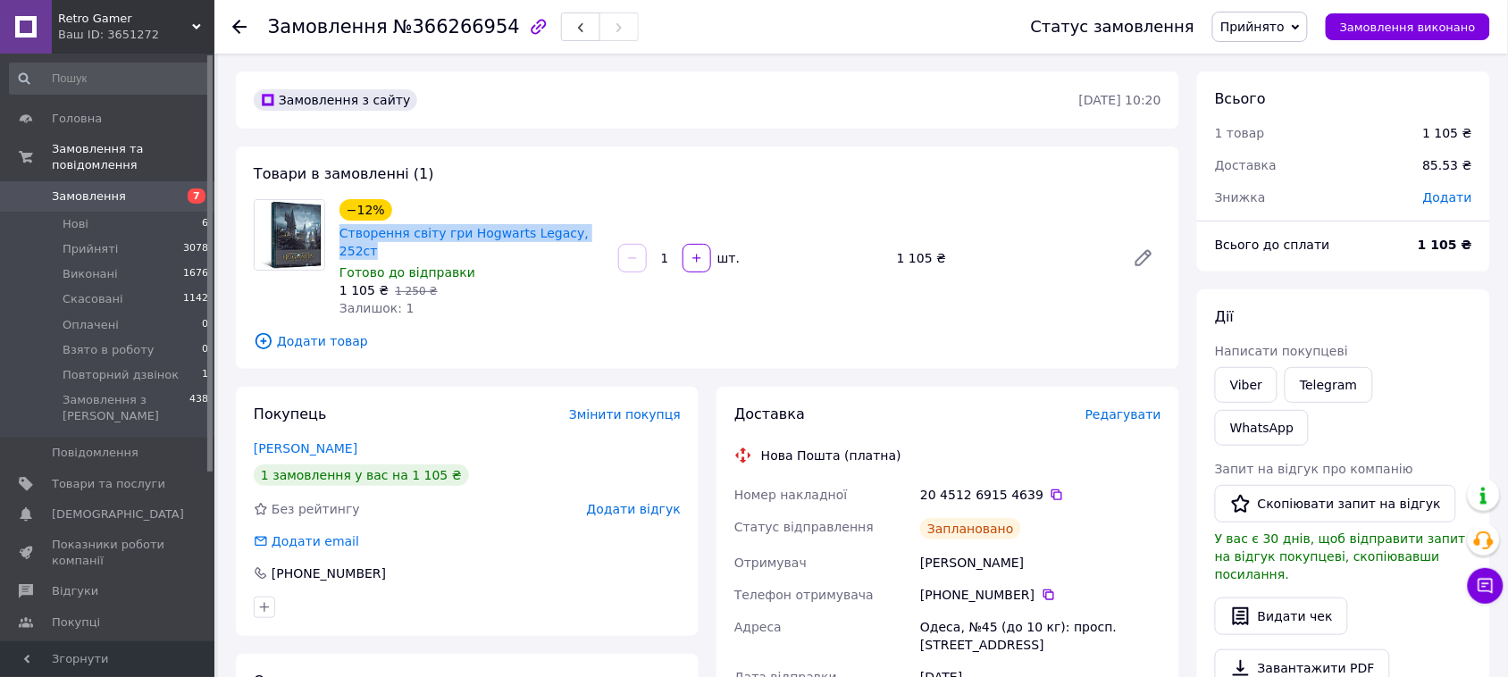
copy link "Створення світу гри Hogwarts Legacy, 252ст"
click at [126, 189] on span "Замовлення" at bounding box center [108, 197] width 113 height 16
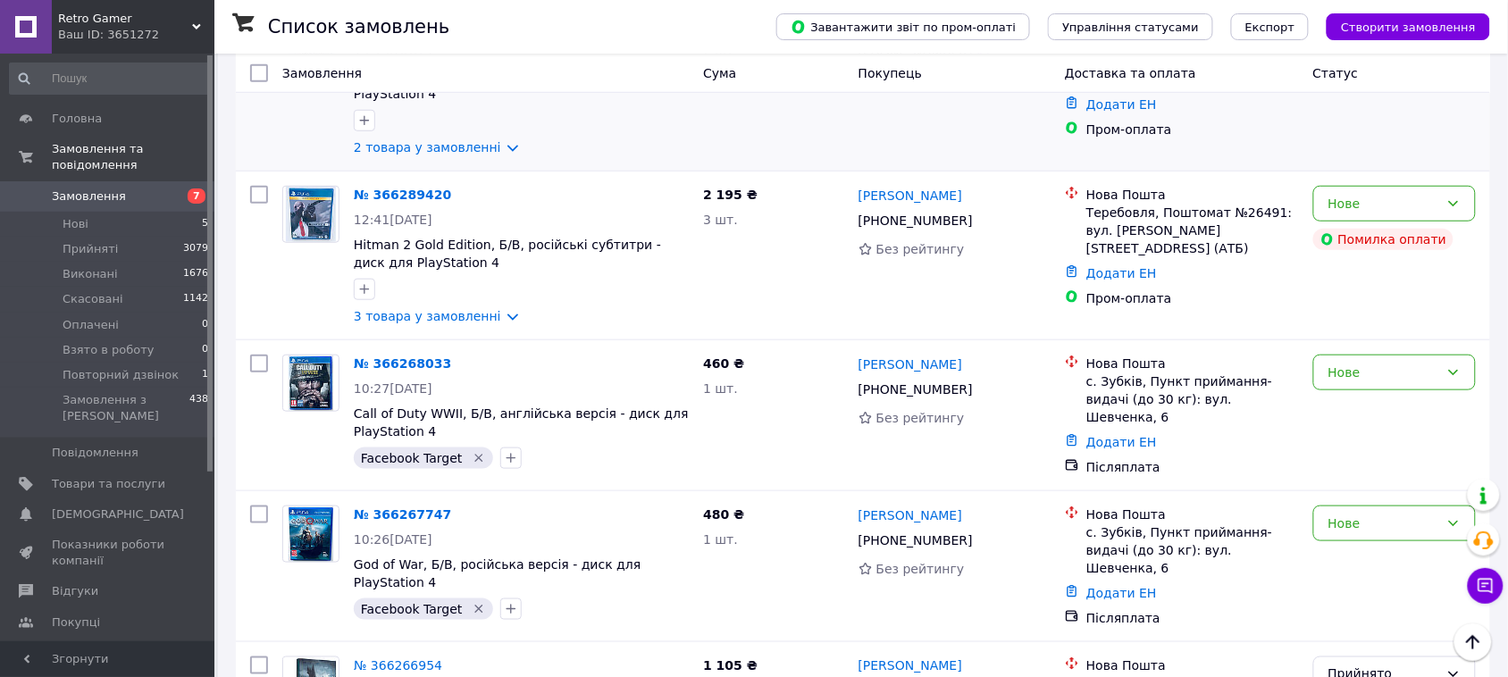
scroll to position [558, 0]
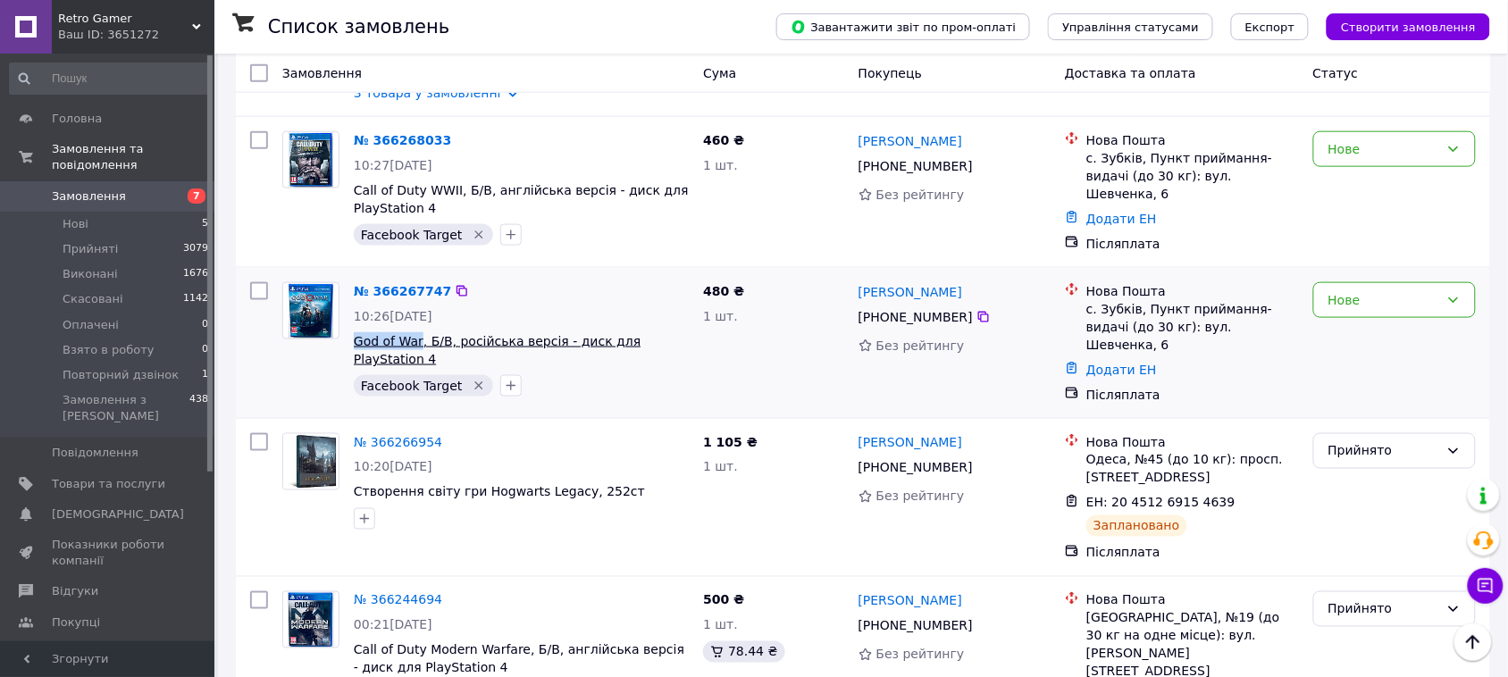
drag, startPoint x: 350, startPoint y: 301, endPoint x: 416, endPoint y: 306, distance: 66.3
click at [416, 306] on div "№ 366267747 10:26, 12.10.2025 God of War, Б/В, російська версія - диск для Play…" at bounding box center [521, 339] width 349 height 129
copy span "God of War"
click at [977, 310] on icon at bounding box center [984, 317] width 14 height 14
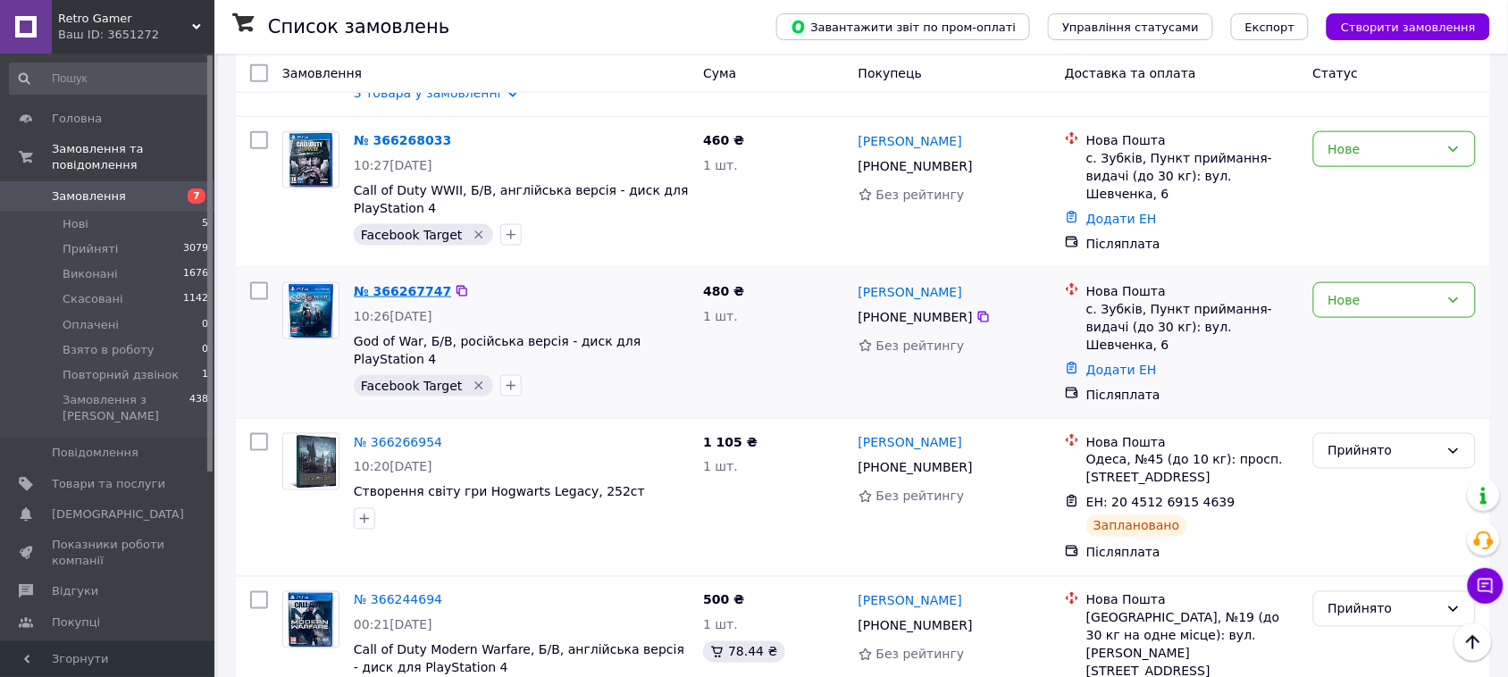
click at [405, 284] on link "№ 366267747" at bounding box center [402, 291] width 97 height 14
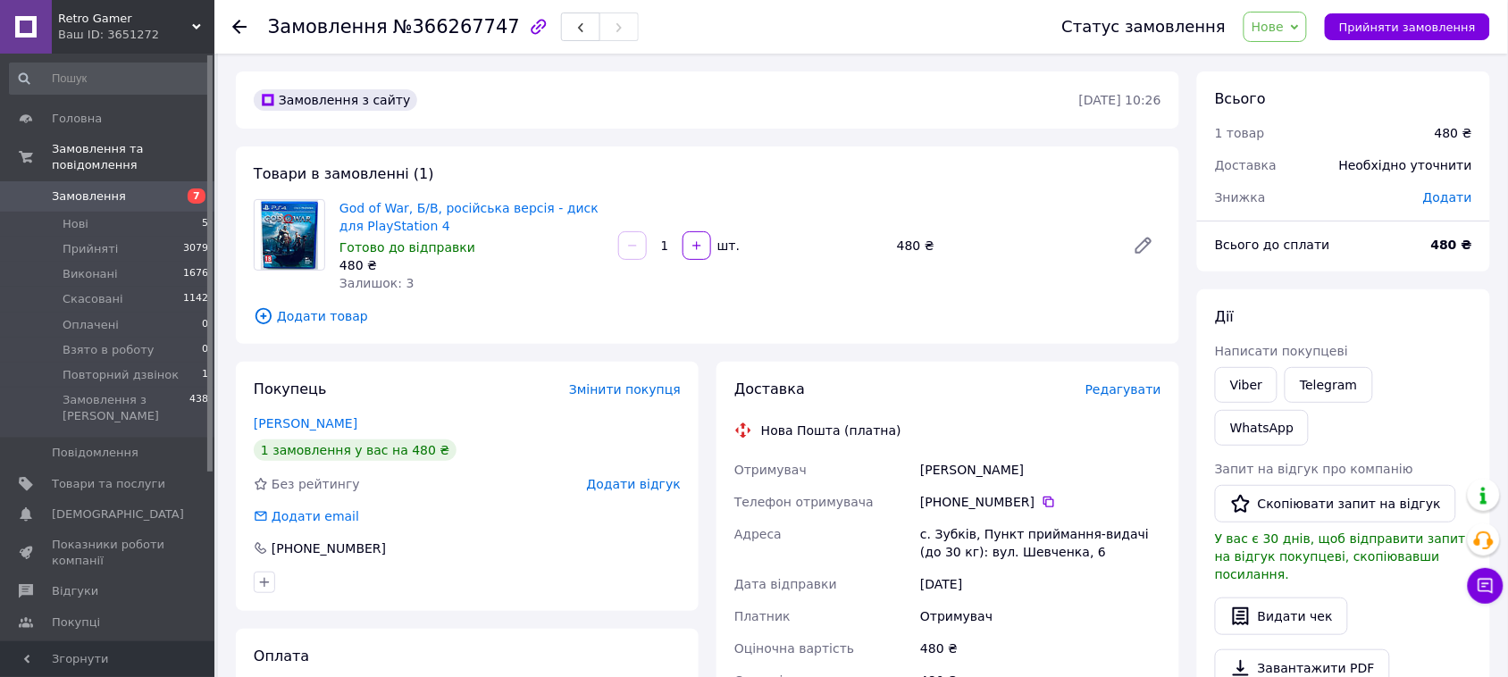
click at [1299, 29] on icon at bounding box center [1295, 27] width 8 height 8
click at [1292, 55] on li "Прийнято" at bounding box center [1312, 62] width 134 height 27
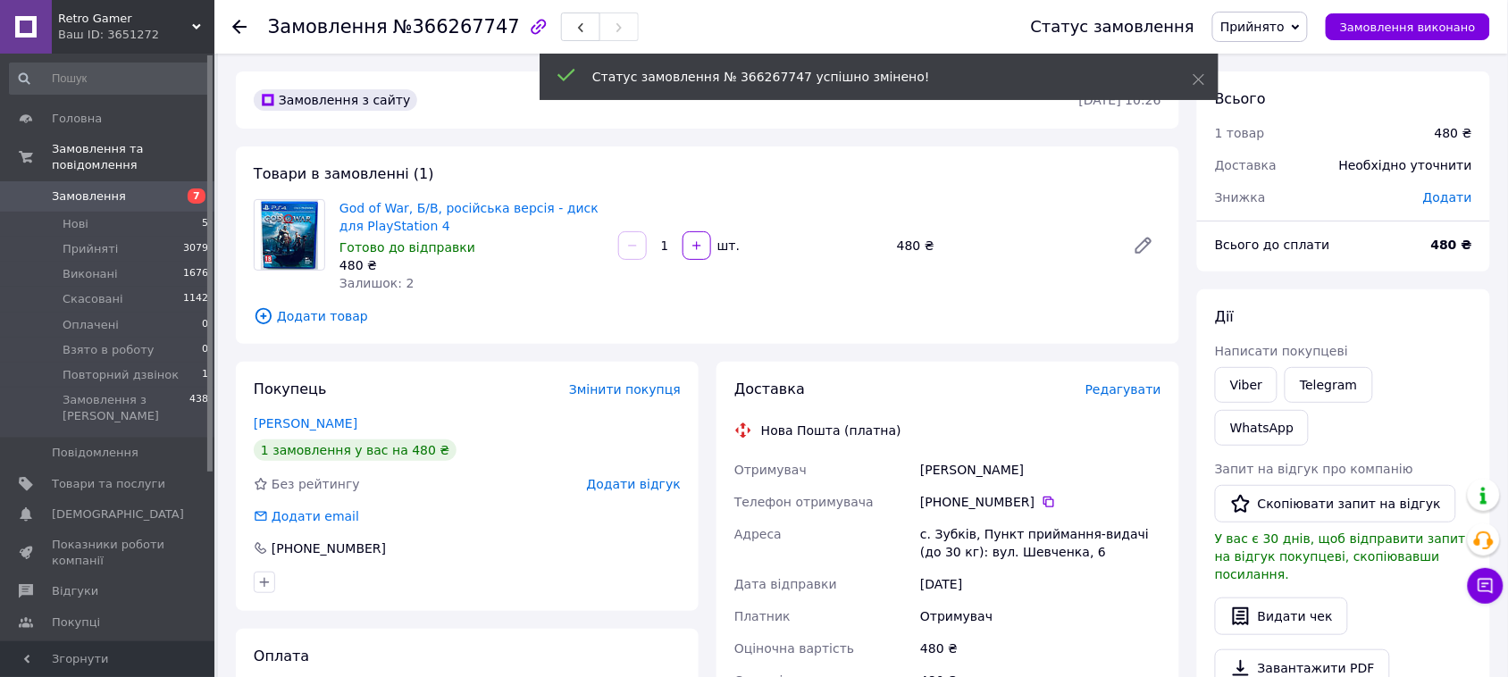
scroll to position [447, 0]
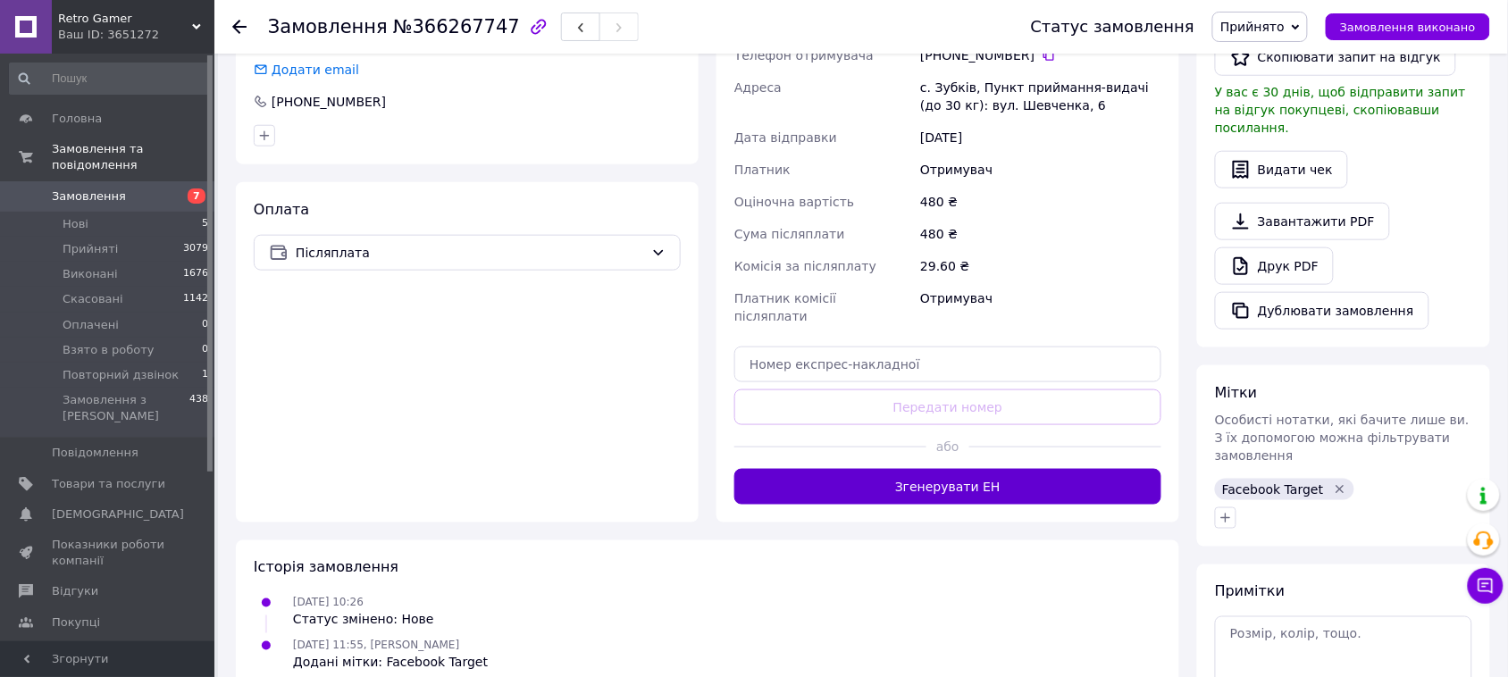
click at [907, 474] on button "Згенерувати ЕН" at bounding box center [947, 487] width 427 height 36
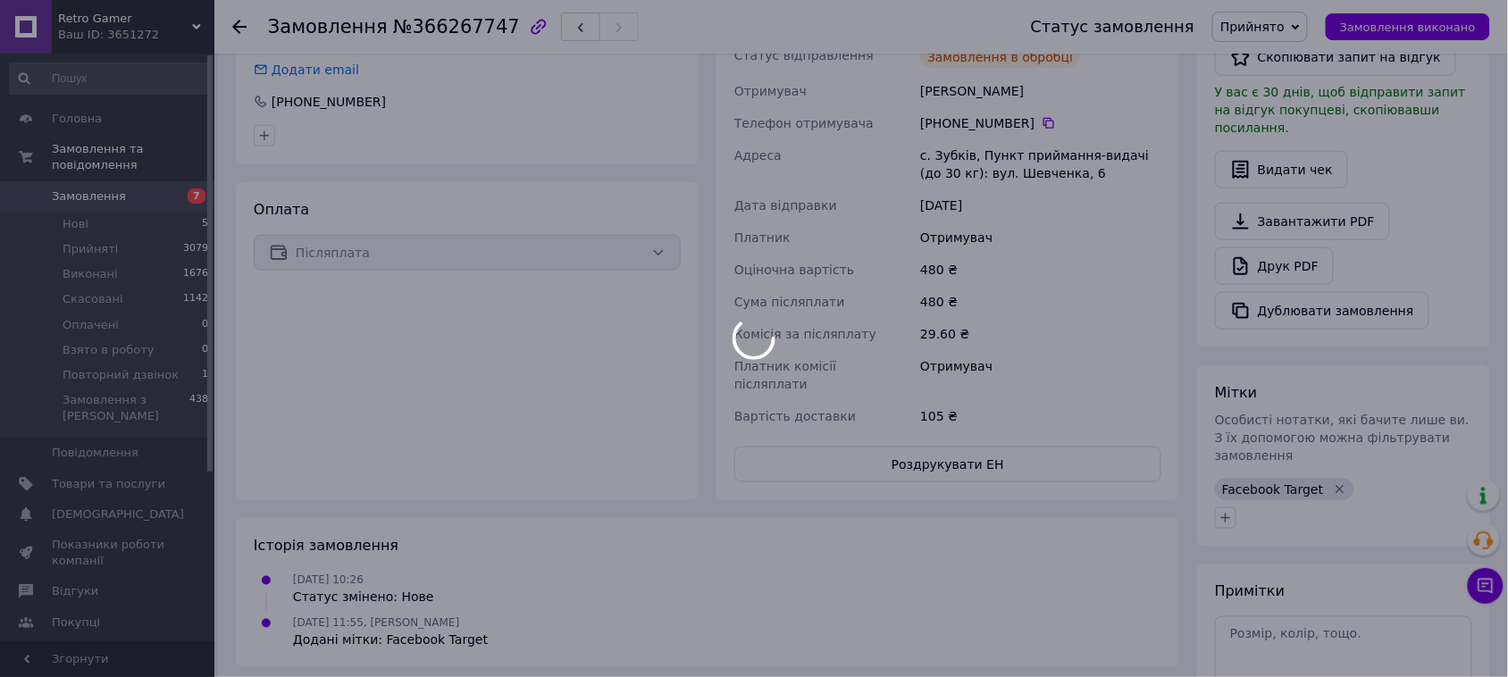
scroll to position [0, 0]
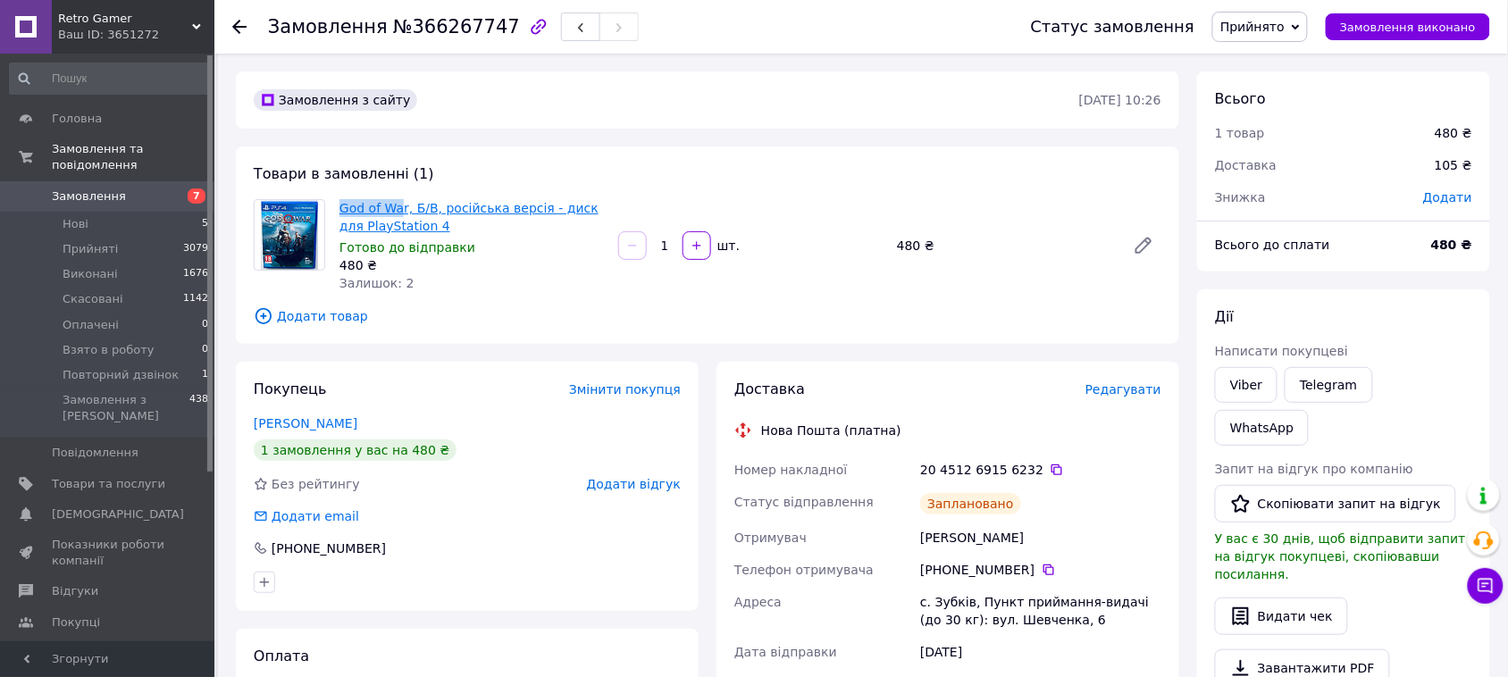
drag, startPoint x: 337, startPoint y: 193, endPoint x: 398, endPoint y: 212, distance: 64.4
click at [398, 212] on div "Товари в замовленні (1) God of War, Б/В, російська версія - диск для PlayStatio…" at bounding box center [708, 245] width 944 height 197
click at [1050, 470] on icon at bounding box center [1057, 470] width 14 height 14
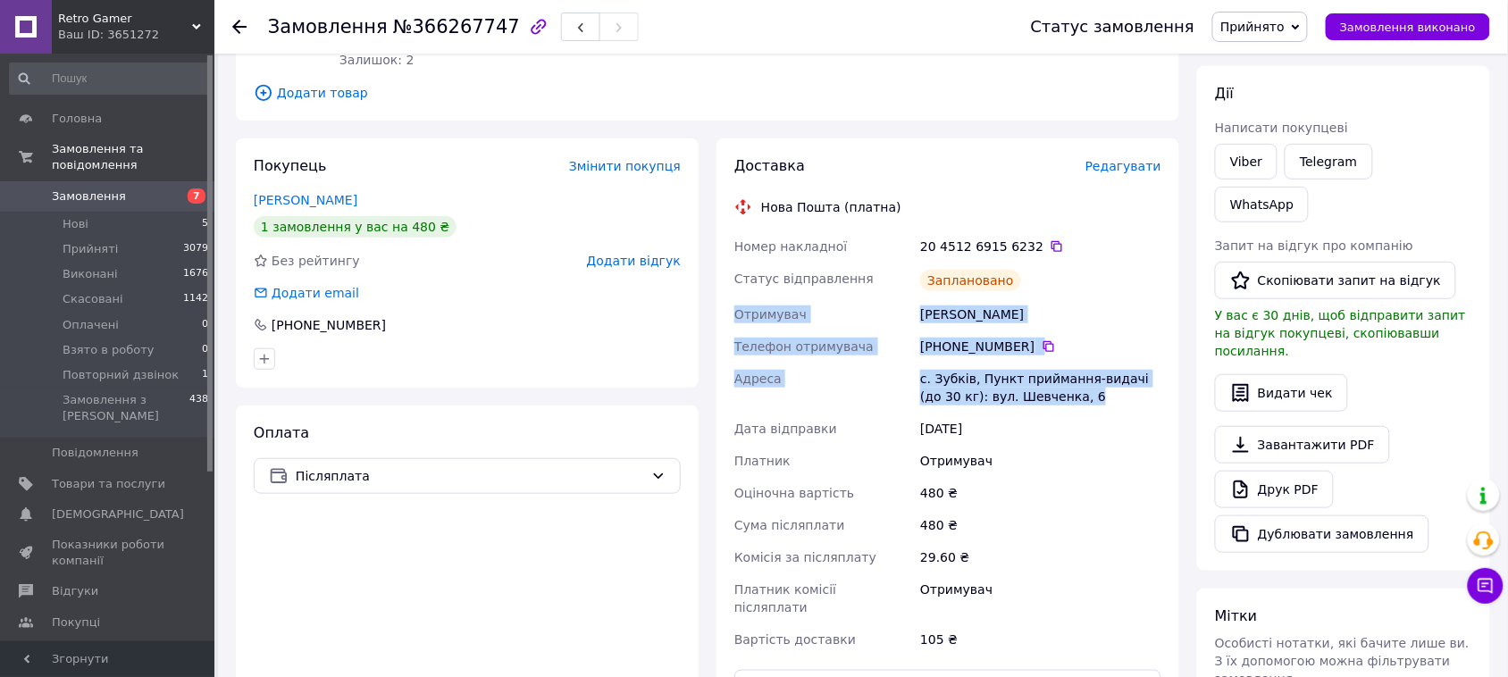
drag, startPoint x: 734, startPoint y: 314, endPoint x: 1072, endPoint y: 393, distance: 347.8
click at [1072, 393] on div "Номер накладної 20 4512 6915 6232   Статус відправлення Заплановано Отримувач К…" at bounding box center [948, 443] width 434 height 425
copy div "Отримувач Коломаз Ліля Телефон отримувача +380 63 149 03 51   Адреса с. Зубків,…"
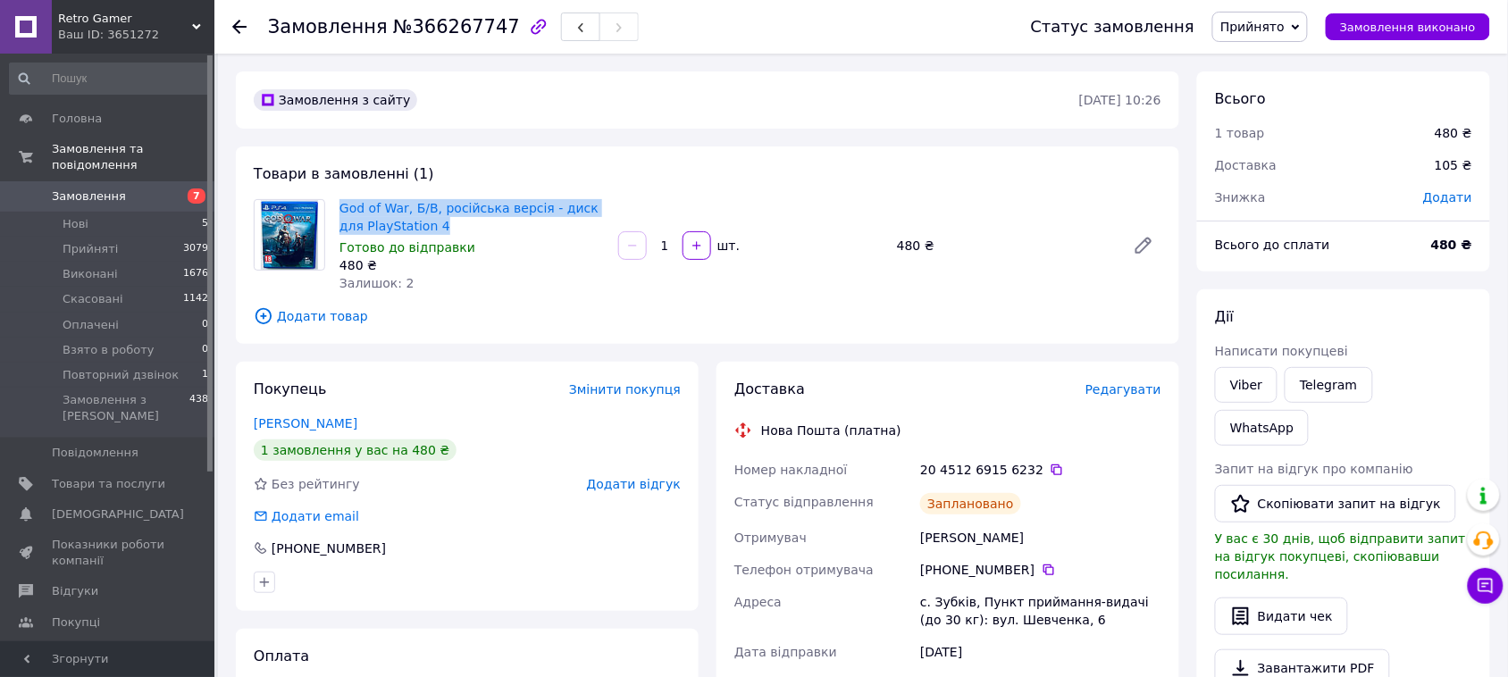
drag, startPoint x: 353, startPoint y: 195, endPoint x: 422, endPoint y: 219, distance: 72.9
click at [422, 219] on div "God of War, Б/В, російська версія - диск для PlayStation 4 Готово до відправки …" at bounding box center [471, 246] width 279 height 100
copy link "God of War, Б/В, російська версія - диск для PlayStation 4"
click at [86, 189] on span "Замовлення" at bounding box center [89, 197] width 74 height 16
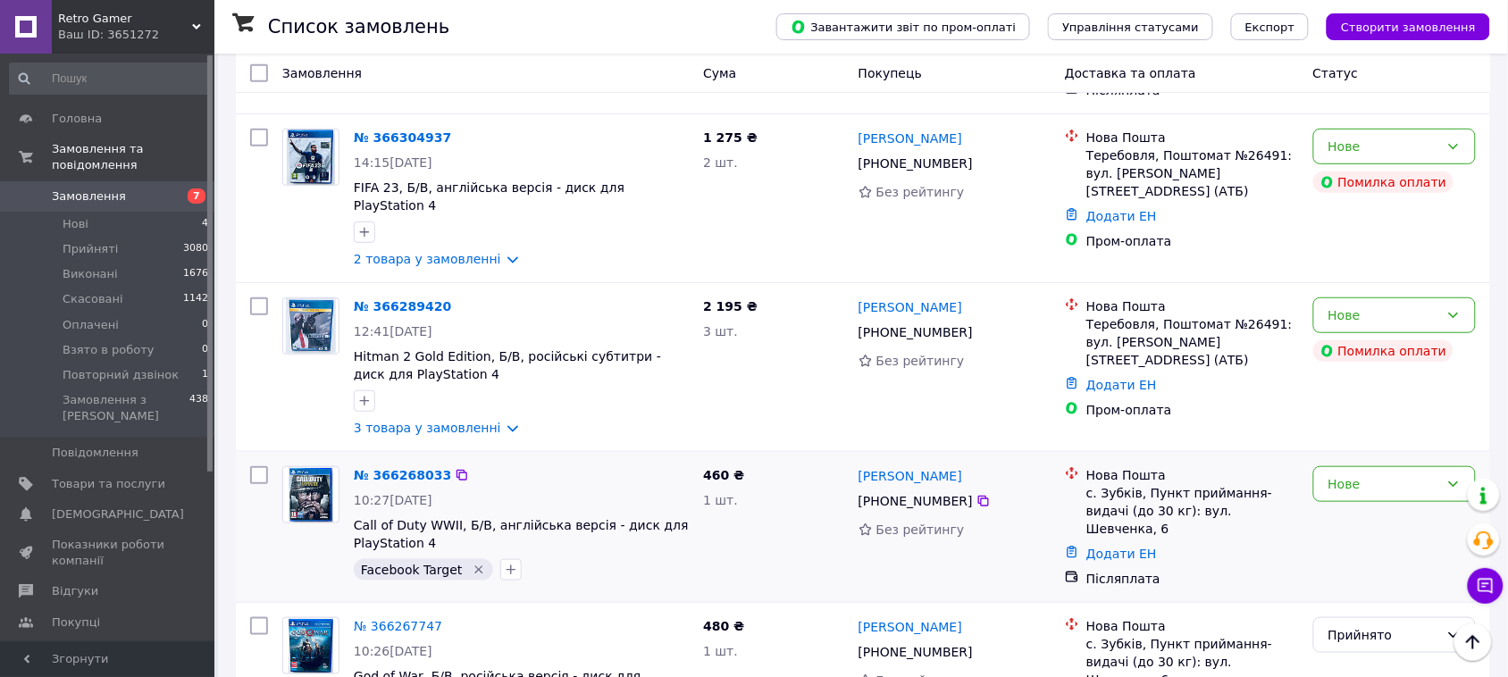
scroll to position [335, 0]
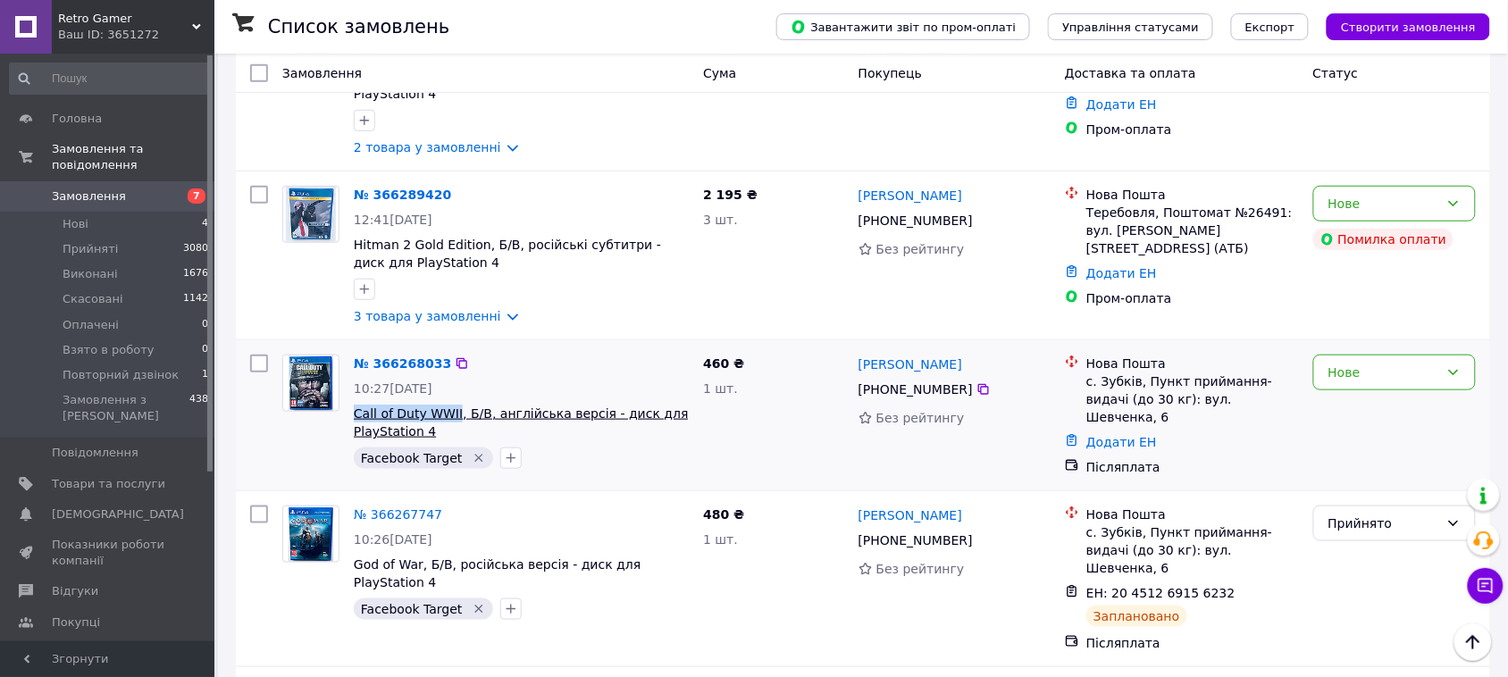
drag, startPoint x: 346, startPoint y: 378, endPoint x: 451, endPoint y: 386, distance: 105.7
click at [451, 386] on div "№ 366268033 10:27, 12.10.2025 Call of Duty WWII, Б/В, англійська версія - диск …" at bounding box center [521, 412] width 349 height 129
copy span "Call of Duty WWII"
click at [977, 382] on icon at bounding box center [984, 389] width 14 height 14
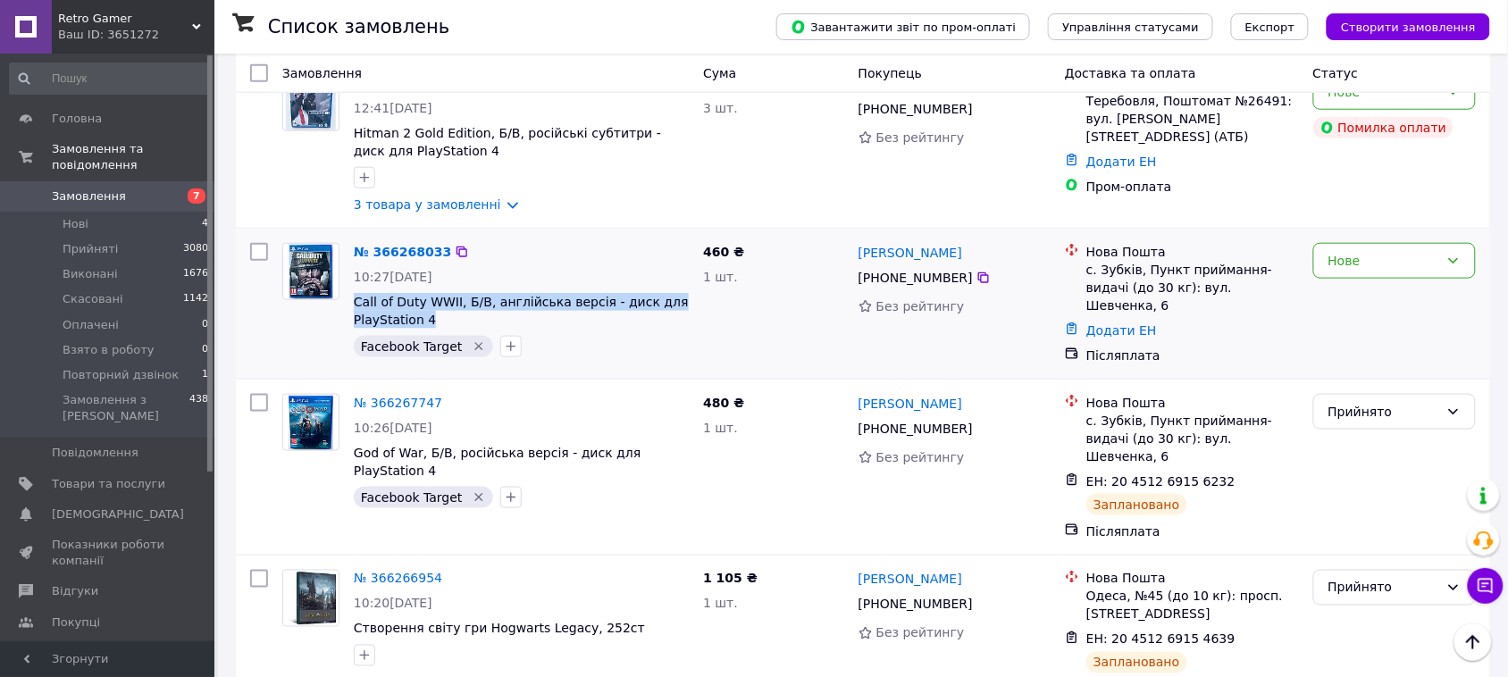
drag, startPoint x: 348, startPoint y: 264, endPoint x: 442, endPoint y: 282, distance: 95.5
click at [442, 282] on div "№ 366268033 10:27, 12.10.2025 Call of Duty WWII, Б/В, англійська версія - диск …" at bounding box center [521, 300] width 349 height 129
click at [407, 396] on link "№ 366267747" at bounding box center [398, 403] width 88 height 14
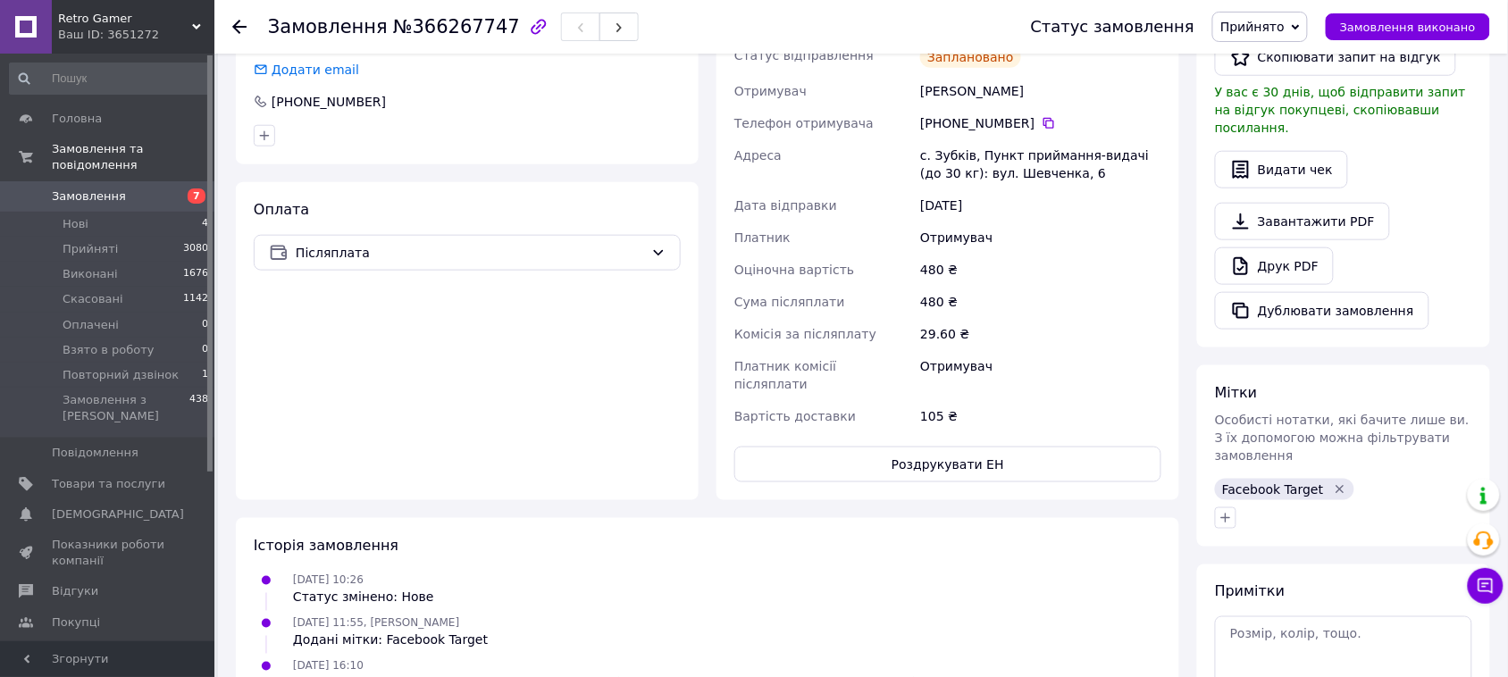
scroll to position [112, 0]
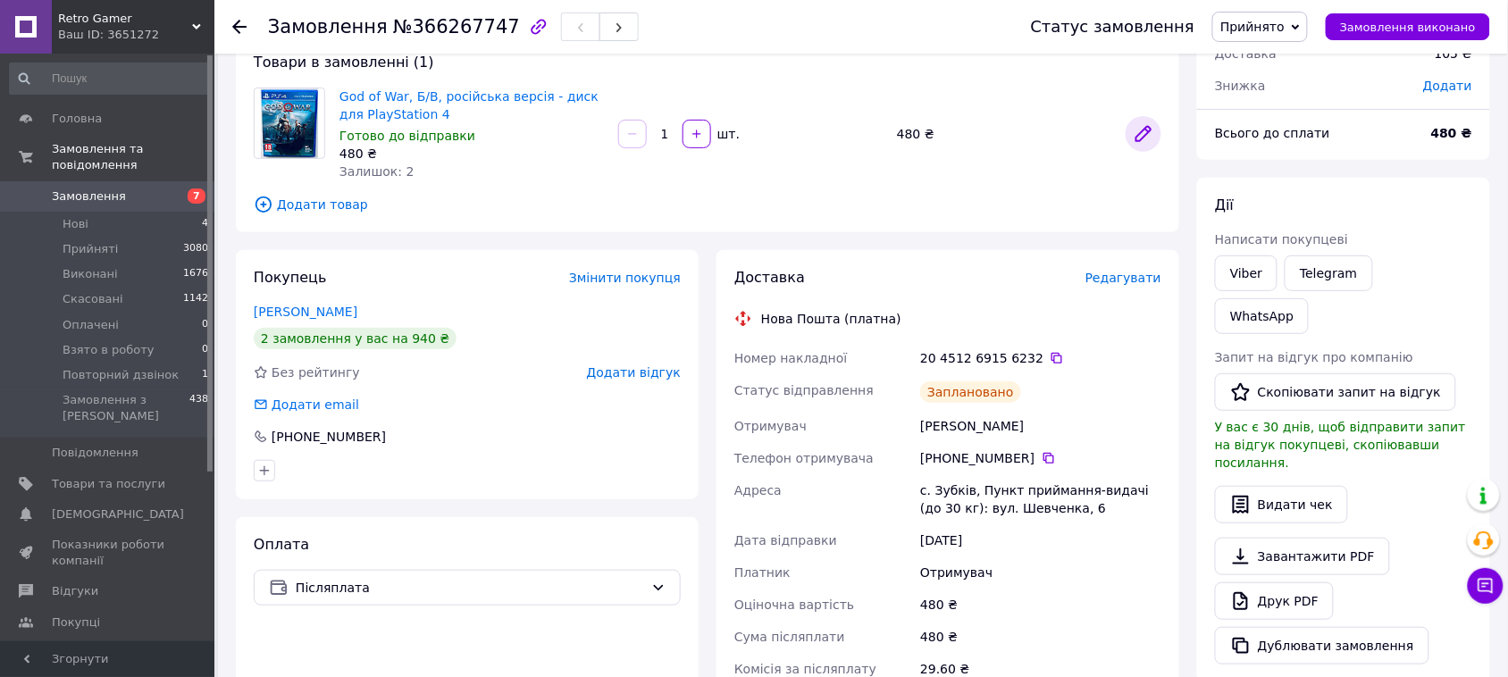
click at [1146, 135] on icon at bounding box center [1144, 134] width 14 height 14
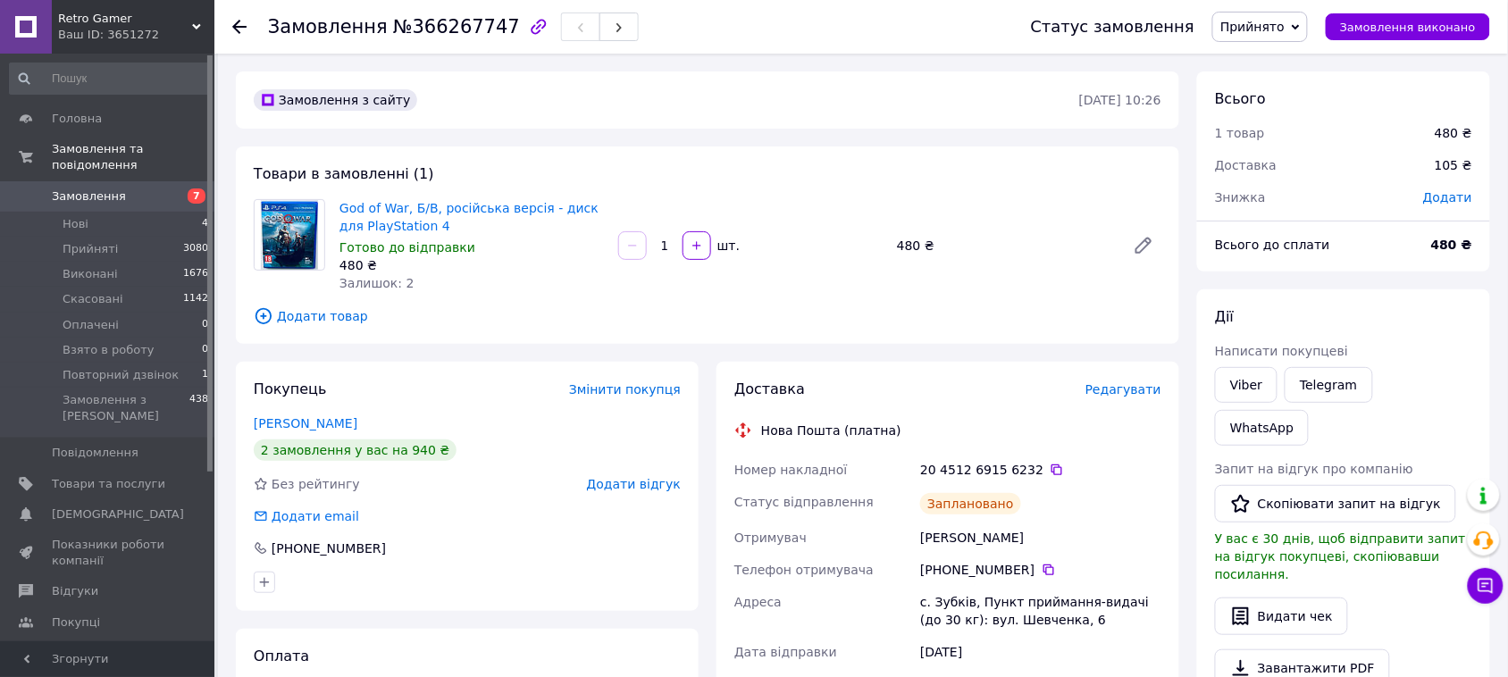
click at [323, 319] on span "Додати товар" at bounding box center [708, 316] width 908 height 20
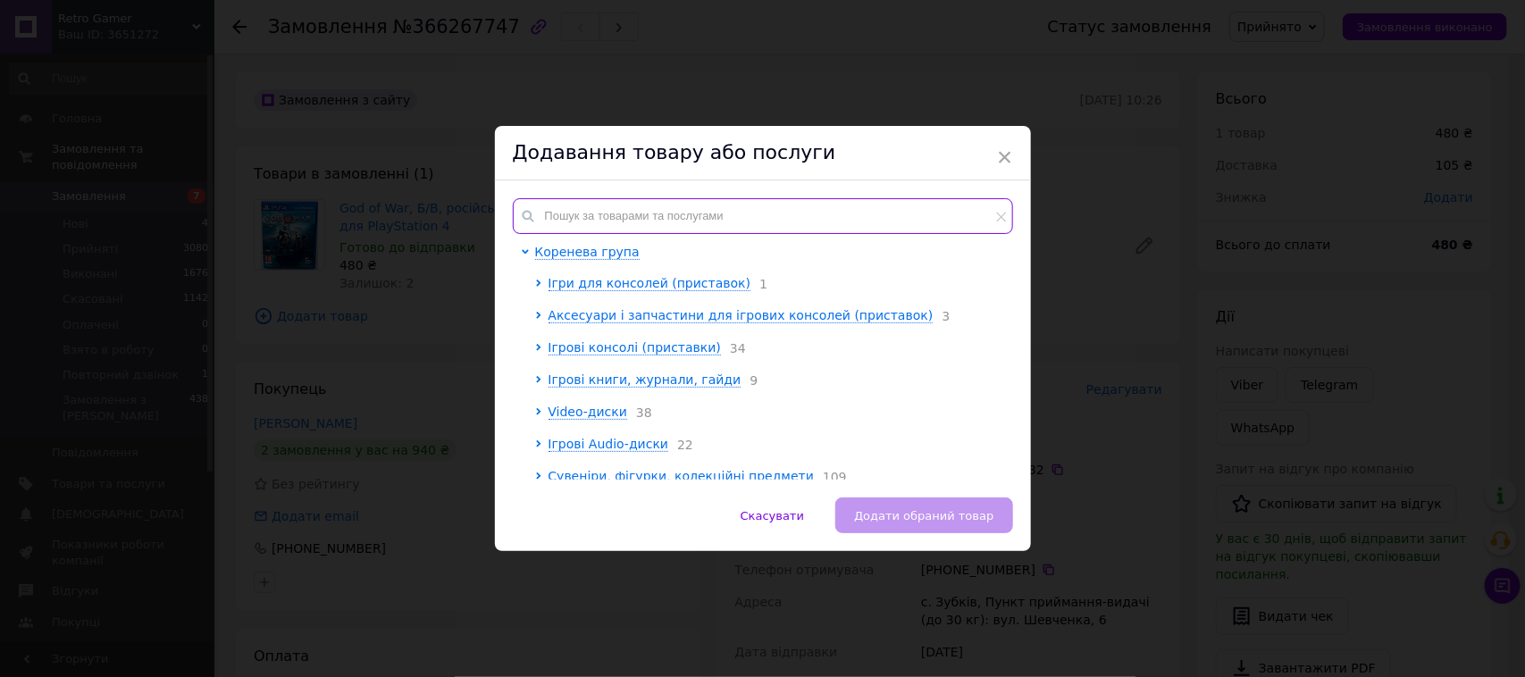
click at [594, 199] on input "text" at bounding box center [763, 216] width 500 height 36
paste input "Call of Duty WWII, Б/В, англійська версія - диск для PlayStation 4"
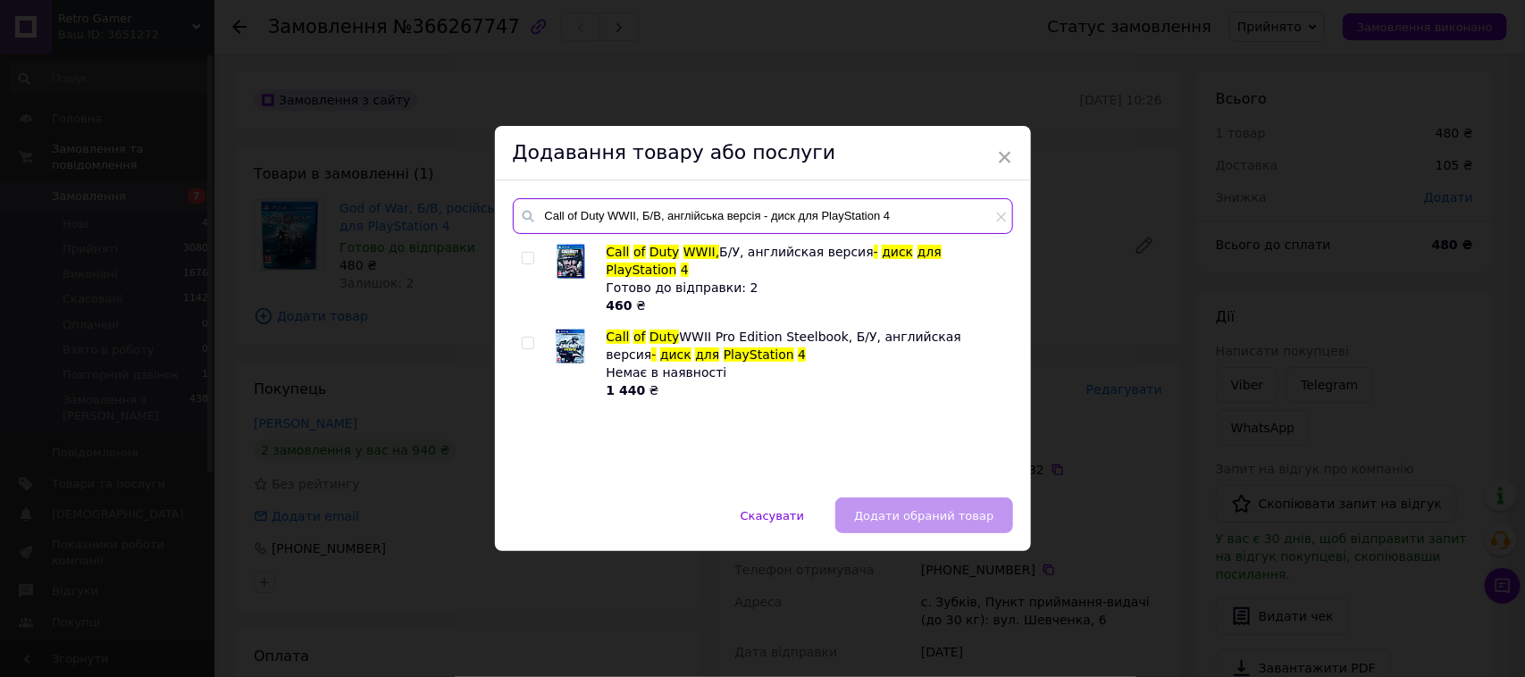
type input "Call of Duty WWII, Б/В, англійська версія - диск для PlayStation 4"
click at [524, 257] on input "checkbox" at bounding box center [528, 259] width 12 height 12
checkbox input "true"
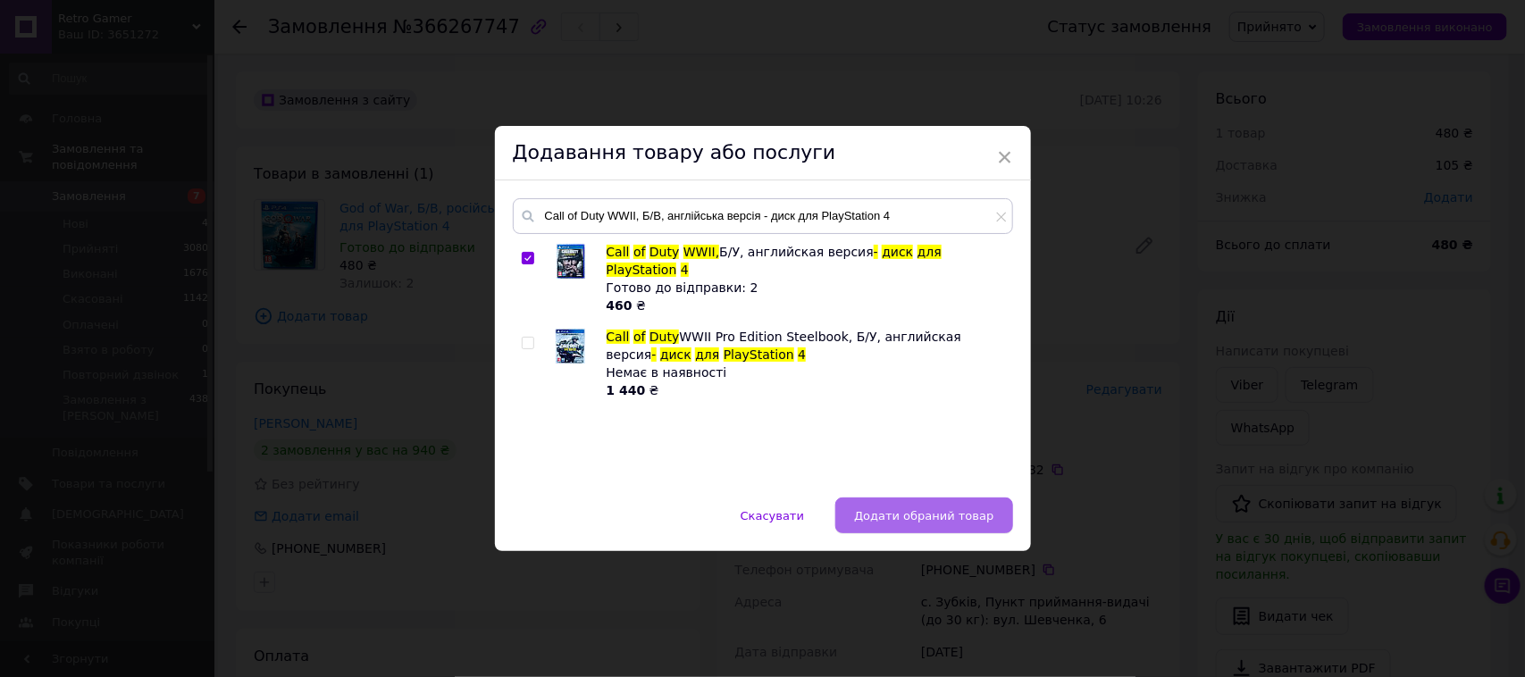
click at [898, 515] on span "Додати обраний товар" at bounding box center [923, 515] width 139 height 13
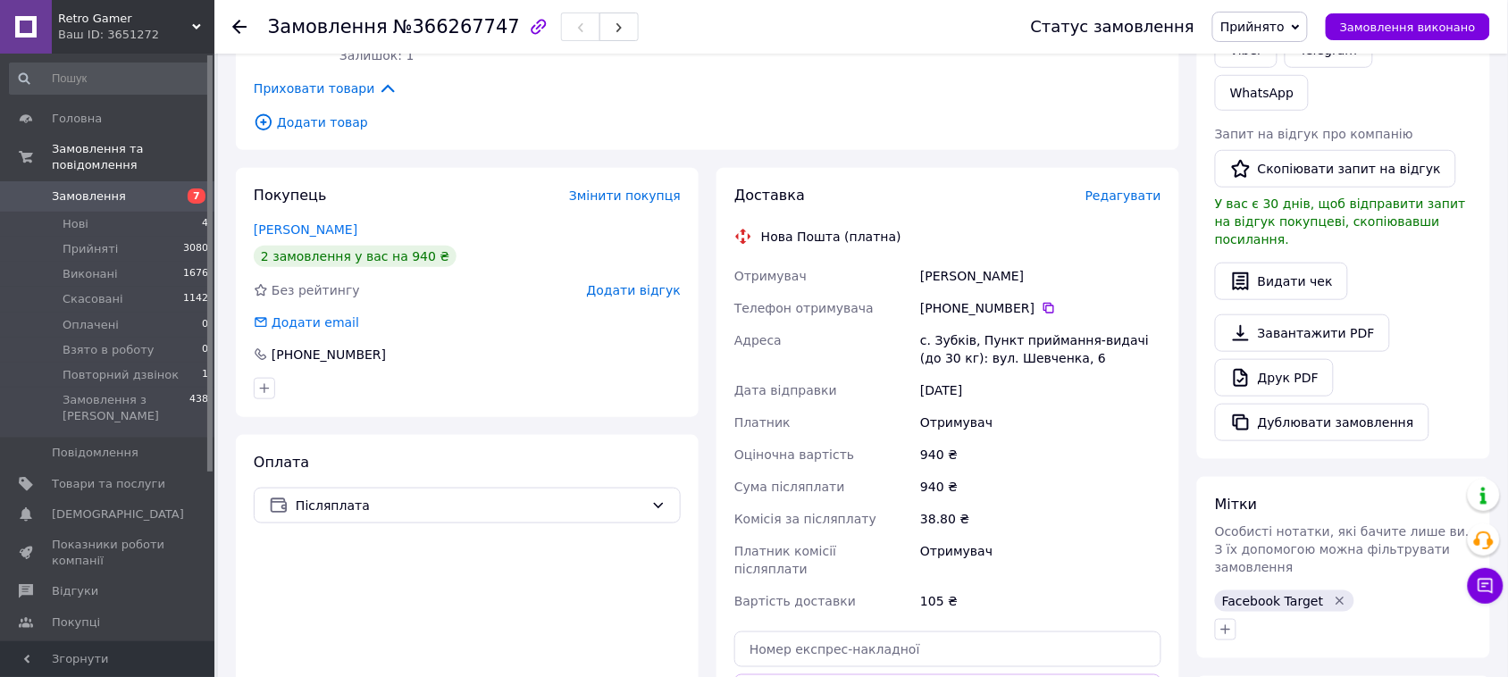
scroll to position [558, 0]
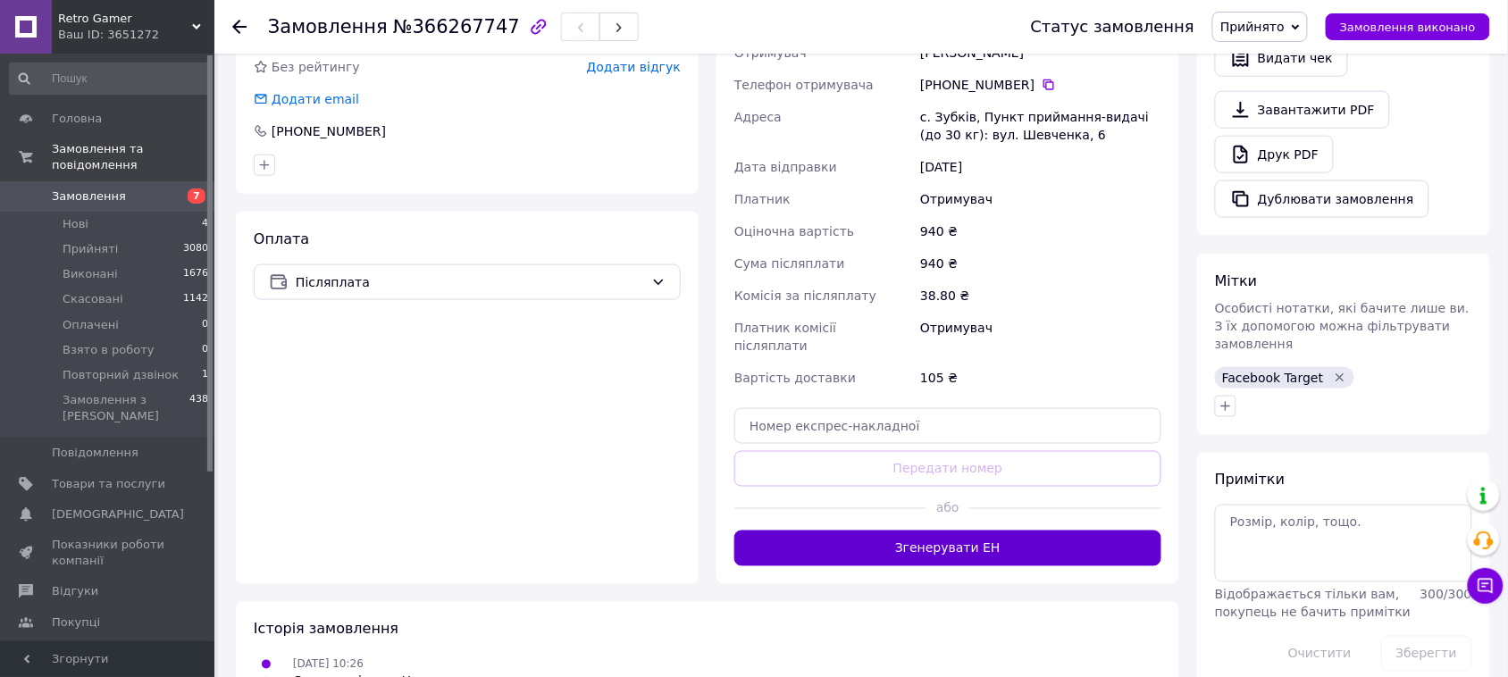
click at [968, 531] on button "Згенерувати ЕН" at bounding box center [947, 549] width 427 height 36
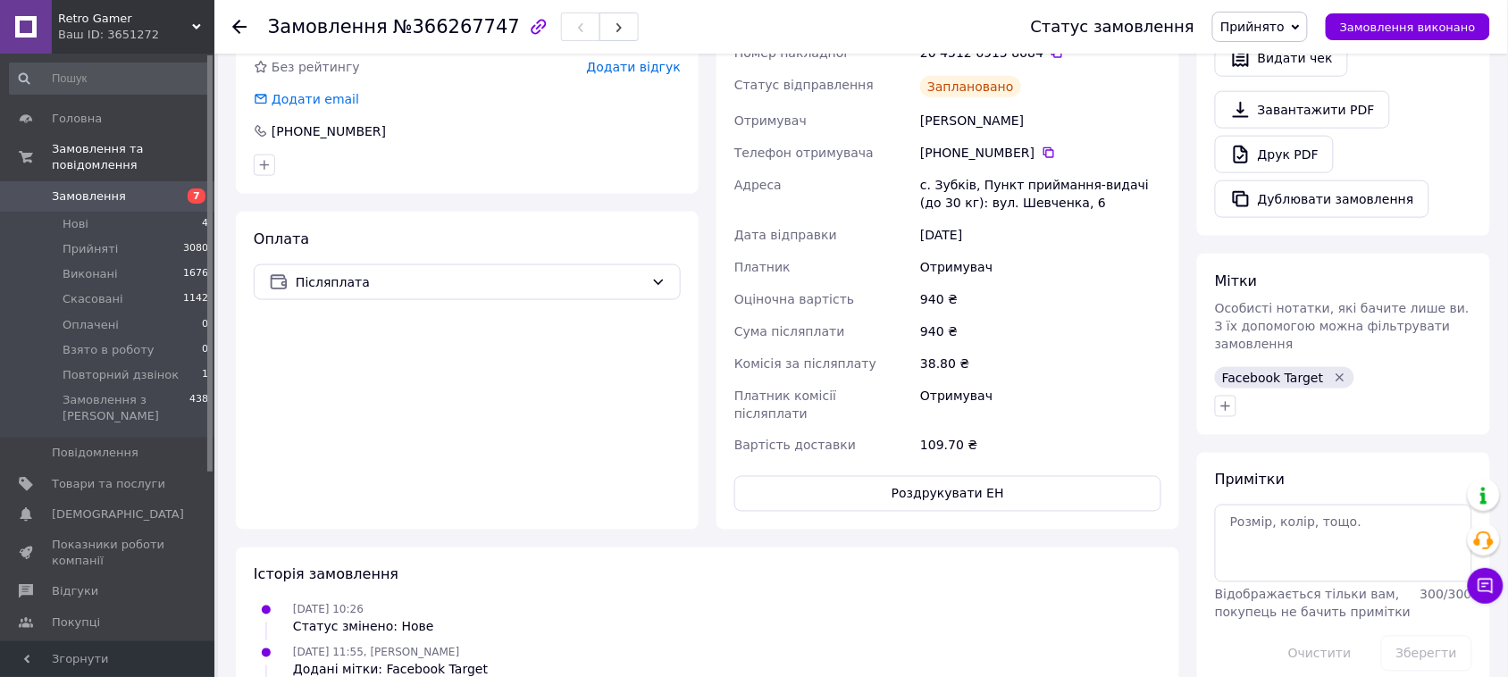
scroll to position [223, 0]
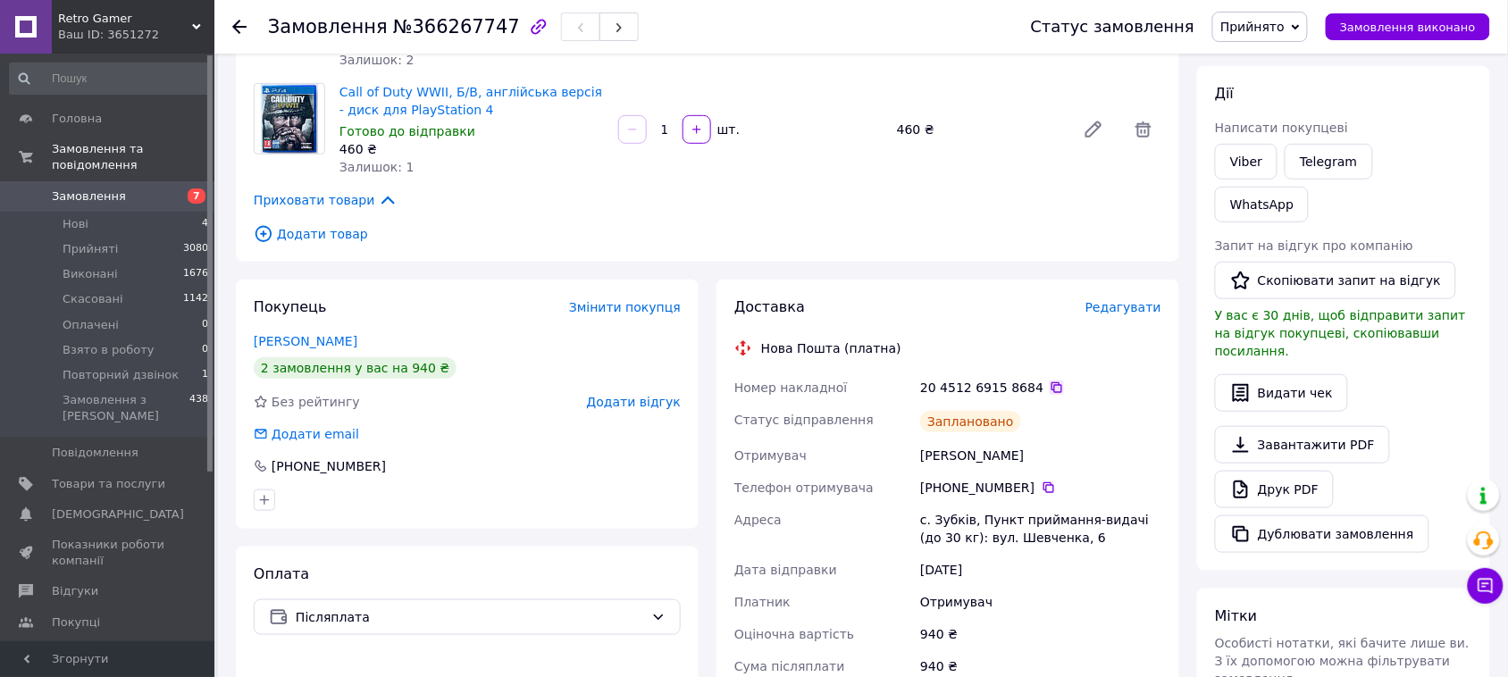
click at [1050, 389] on icon at bounding box center [1057, 388] width 14 height 14
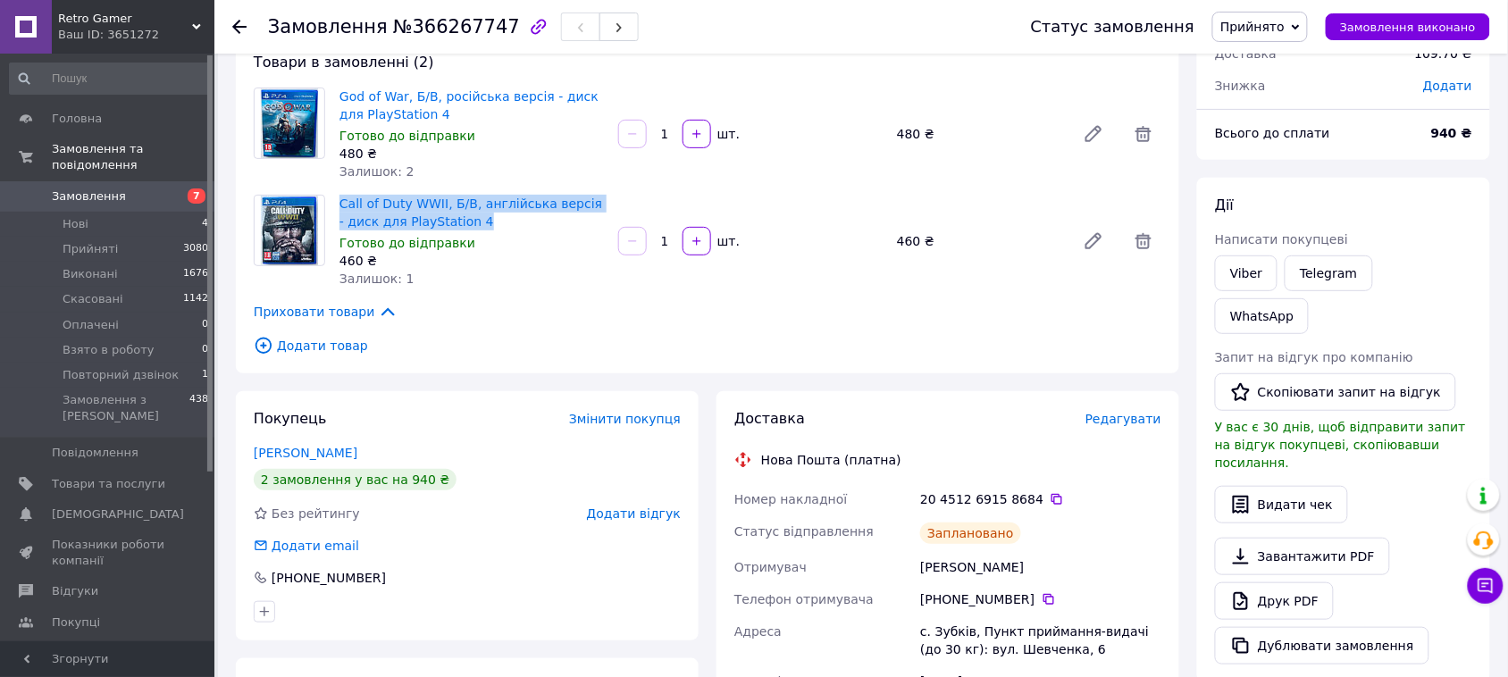
drag, startPoint x: 340, startPoint y: 193, endPoint x: 483, endPoint y: 215, distance: 145.6
click at [483, 215] on div "Call of Duty WWII, Б/В, англійська версія - диск для PlayStation 4 Готово до ві…" at bounding box center [471, 241] width 279 height 100
click at [113, 189] on span "Замовлення" at bounding box center [89, 197] width 74 height 16
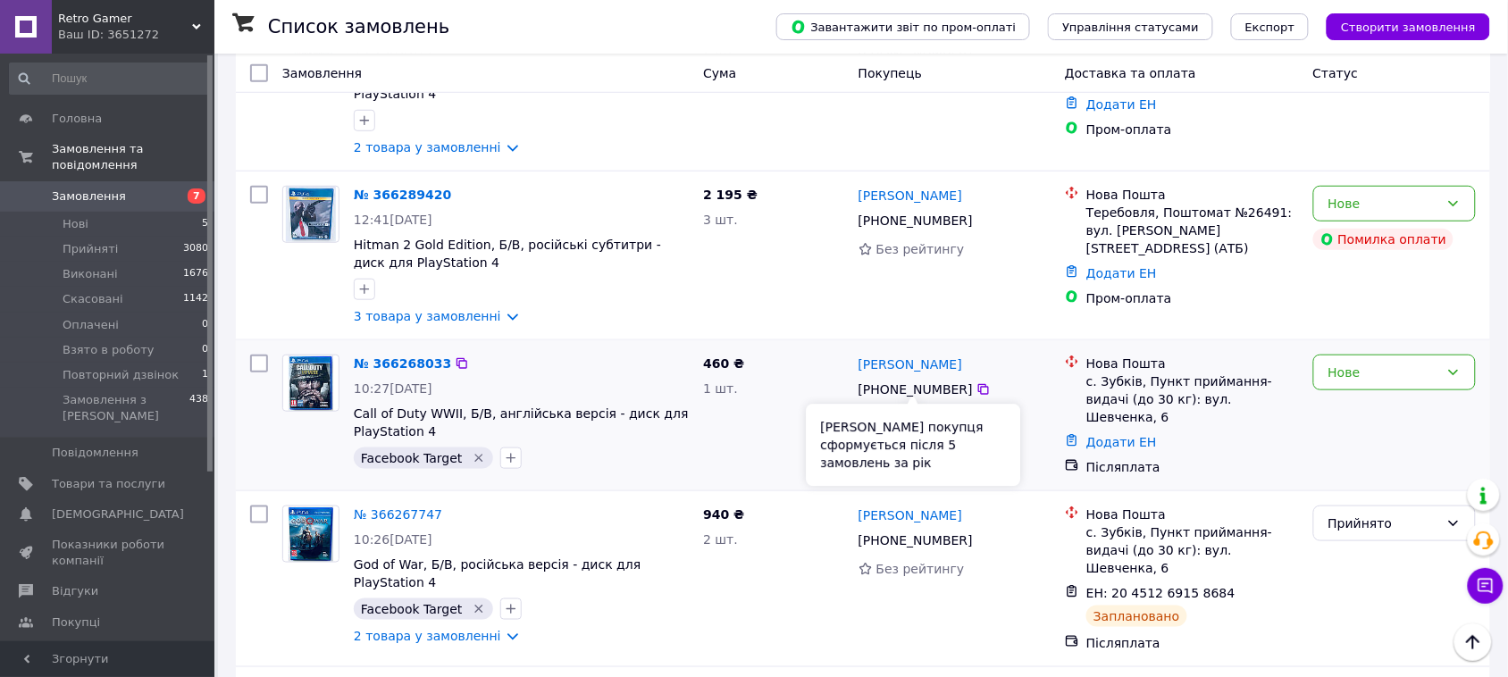
scroll to position [447, 0]
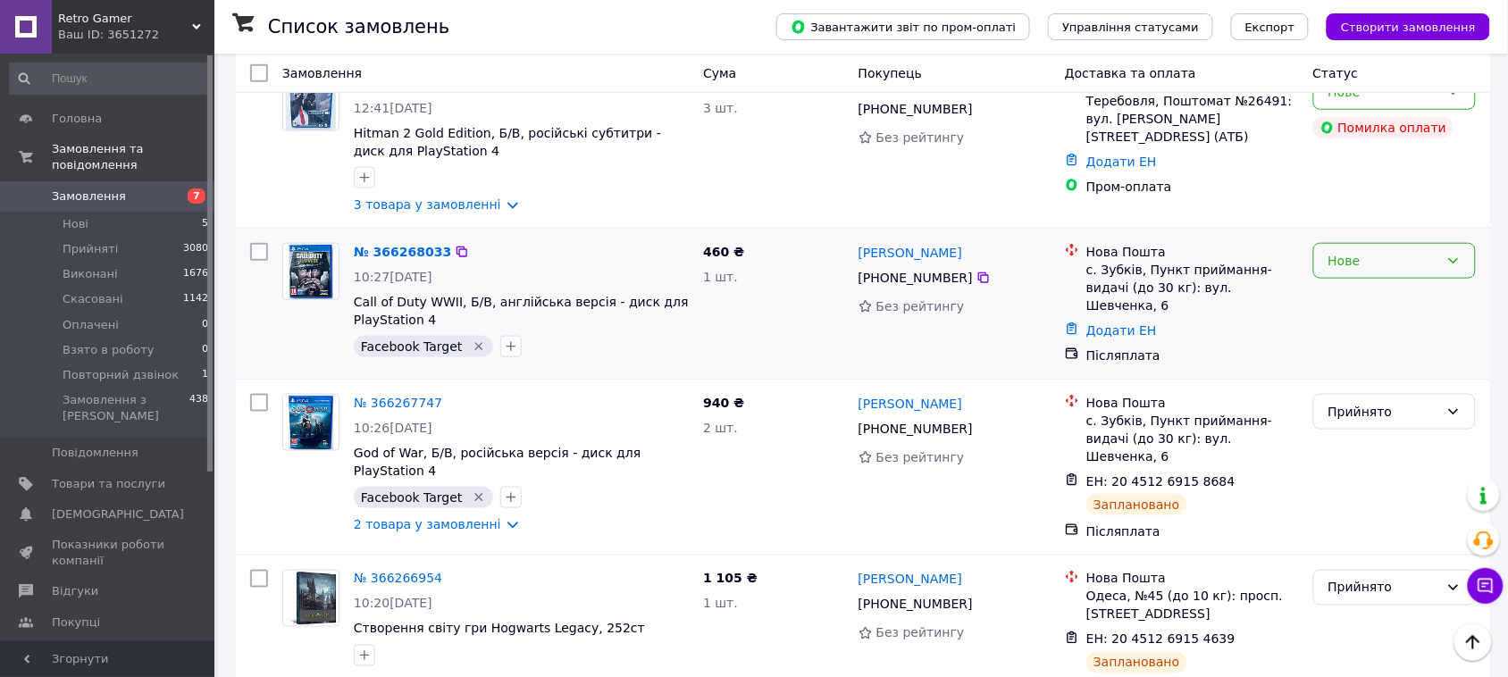
click at [1386, 251] on div "Нове" at bounding box center [1384, 261] width 111 height 20
click at [1356, 331] on li "Скасовано" at bounding box center [1394, 331] width 161 height 32
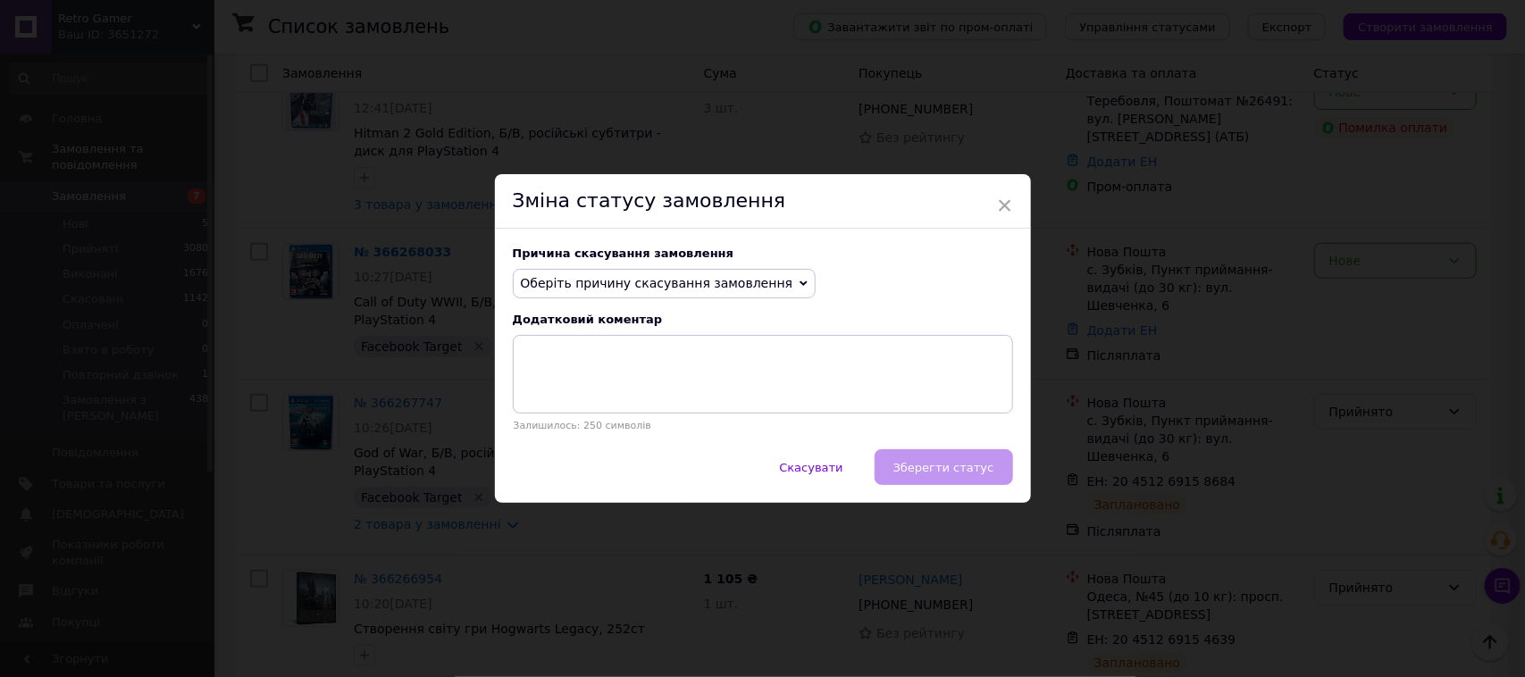
click at [707, 277] on span "Оберіть причину скасування замовлення" at bounding box center [657, 283] width 273 height 14
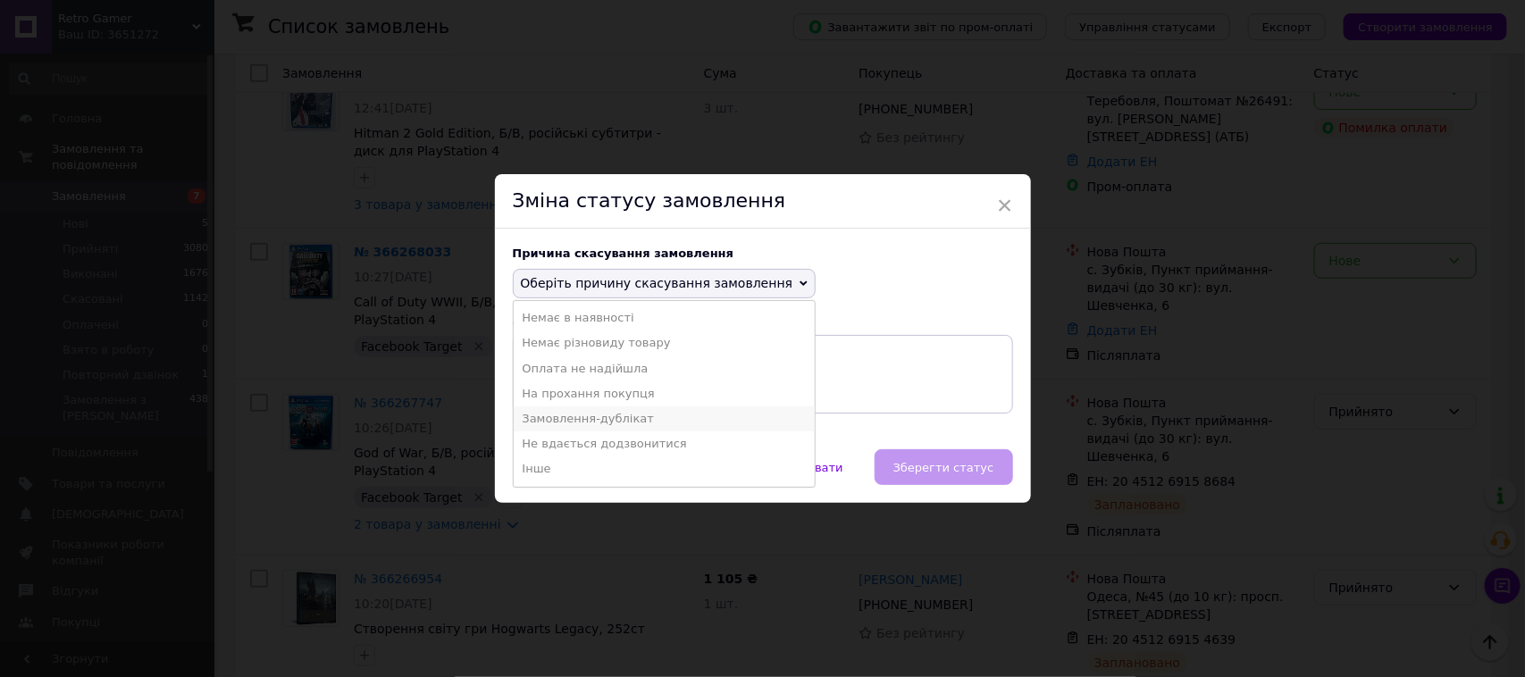
click at [601, 416] on li "Замовлення-дублікат" at bounding box center [665, 419] width 302 height 25
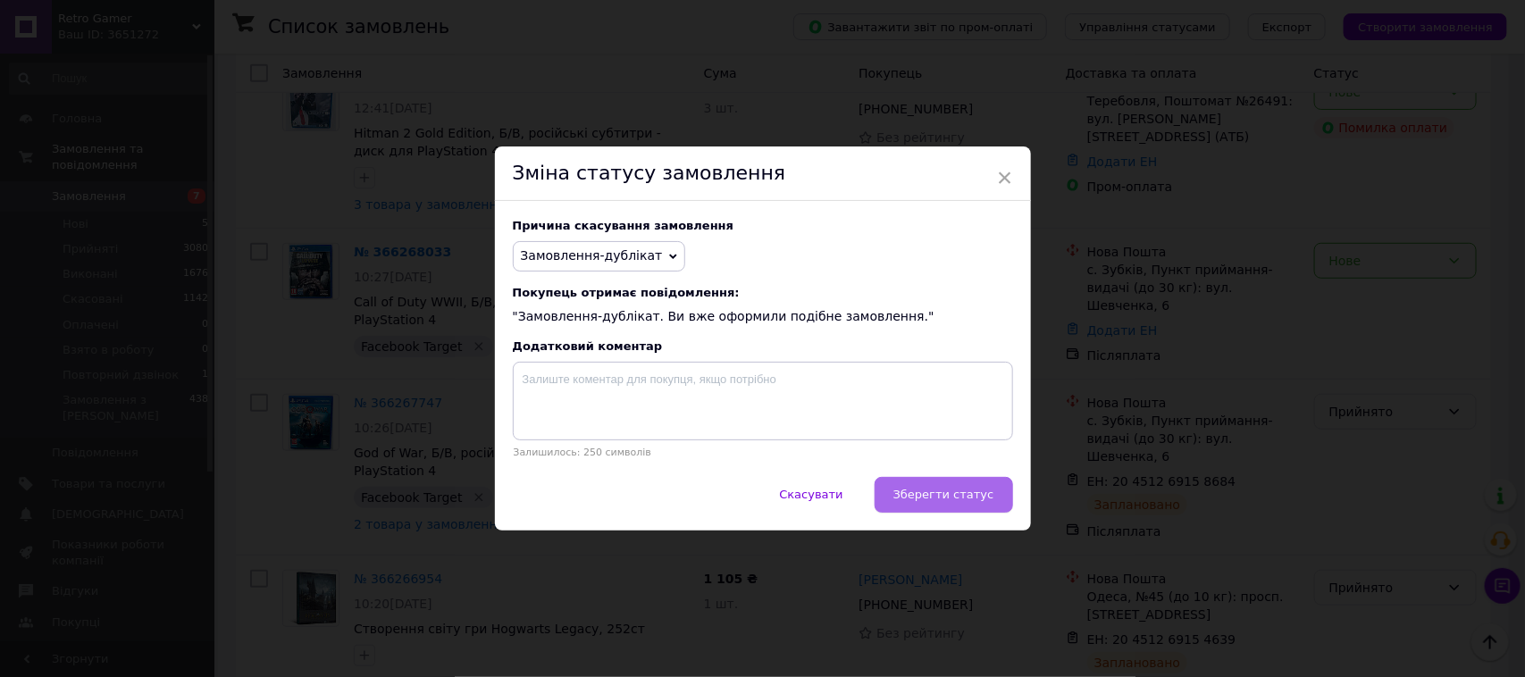
click at [914, 490] on span "Зберегти статус" at bounding box center [943, 494] width 101 height 13
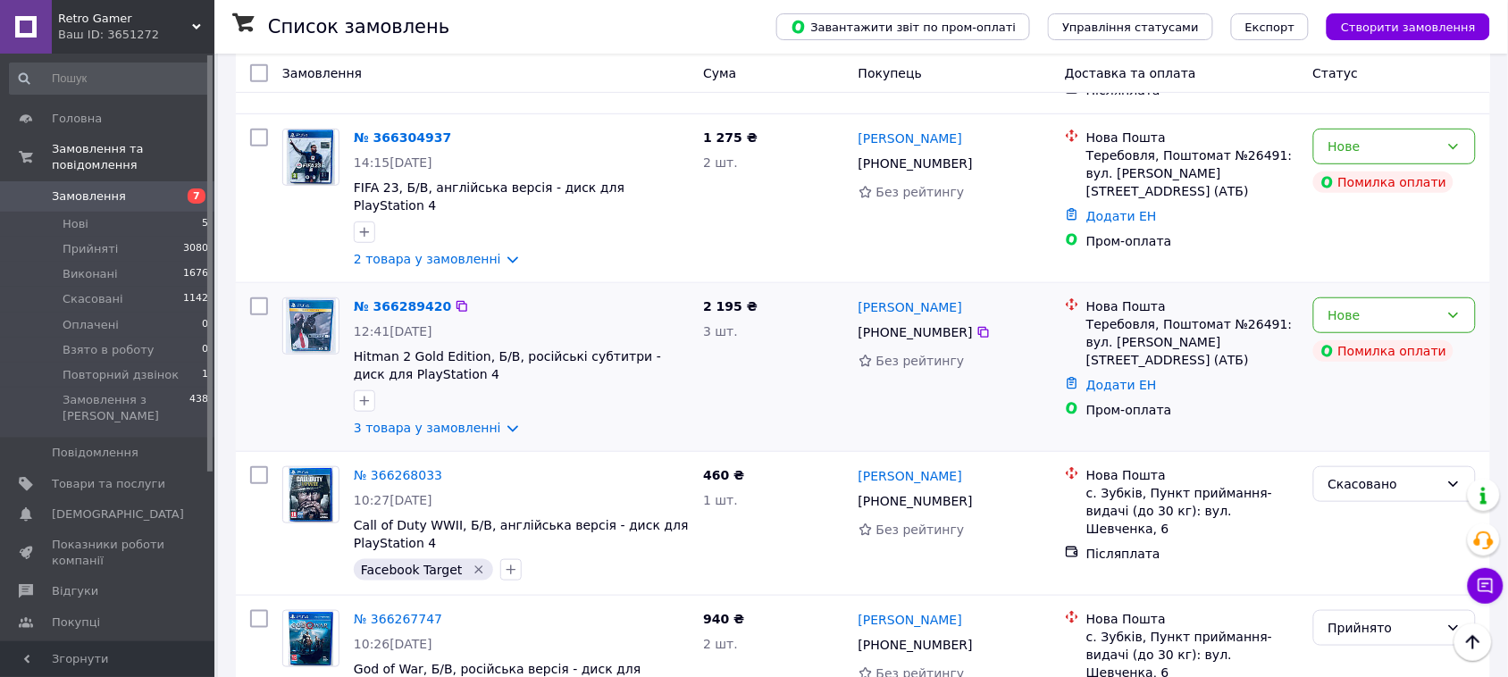
scroll to position [112, 0]
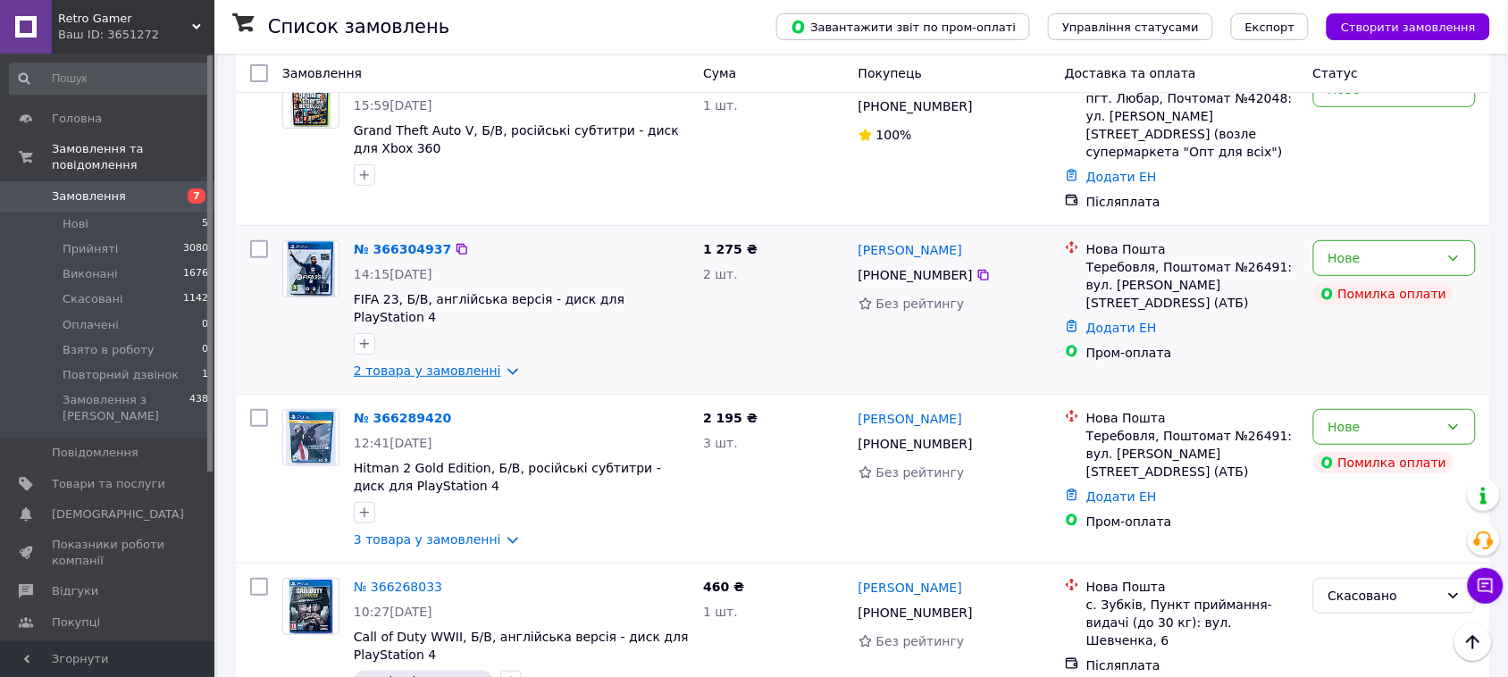
click at [494, 364] on link "2 товара у замовленні" at bounding box center [427, 371] width 147 height 14
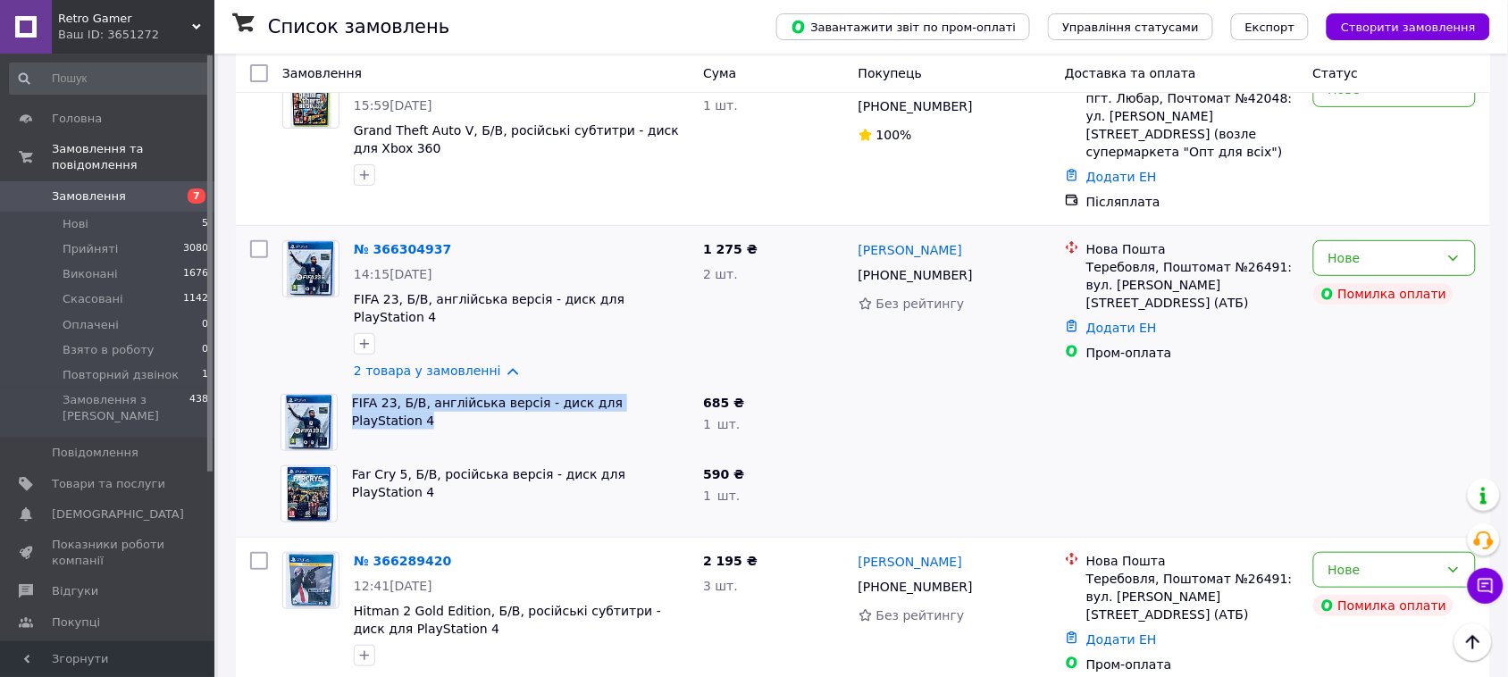
drag, startPoint x: 346, startPoint y: 369, endPoint x: 663, endPoint y: 382, distance: 317.5
click at [663, 387] on div "FIFA 23, Б/В, англійська версія - диск для PlayStation 4" at bounding box center [520, 422] width 351 height 71
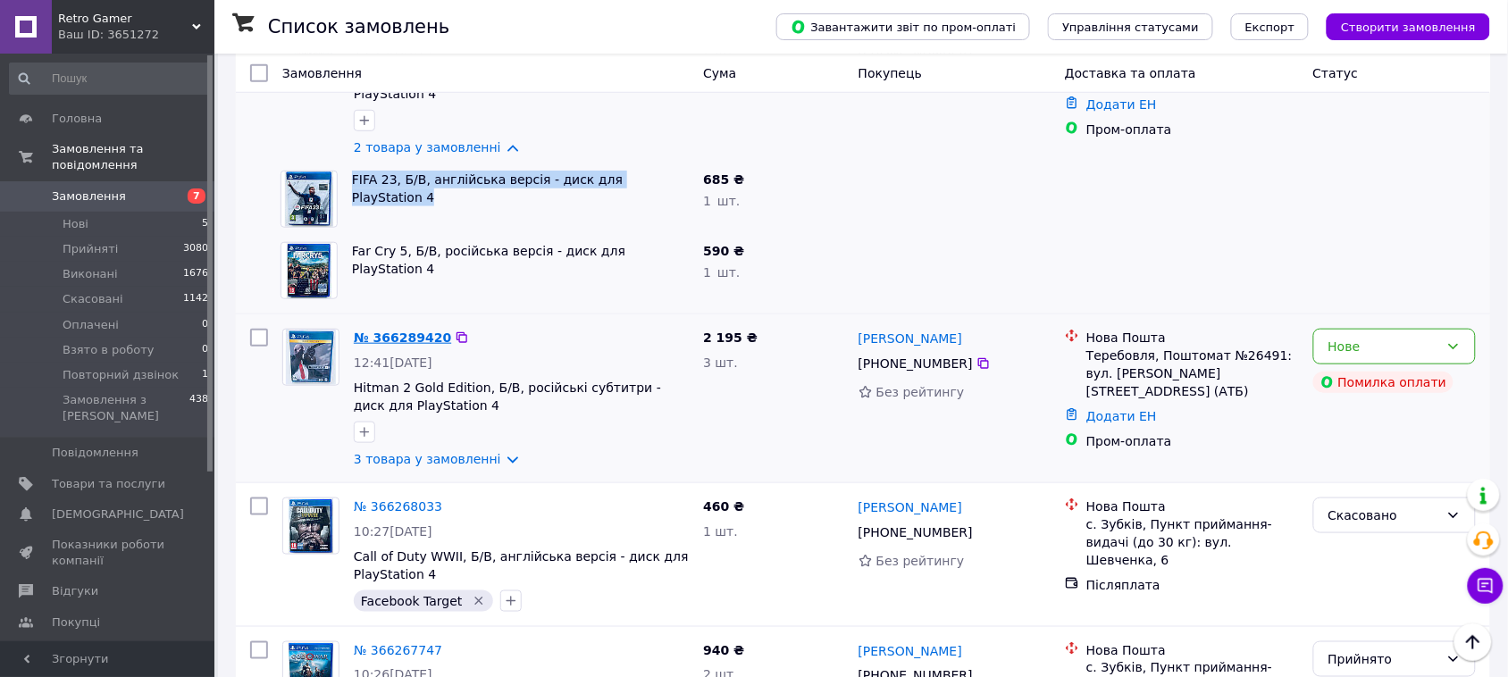
click at [424, 331] on link "№ 366289420" at bounding box center [402, 338] width 97 height 14
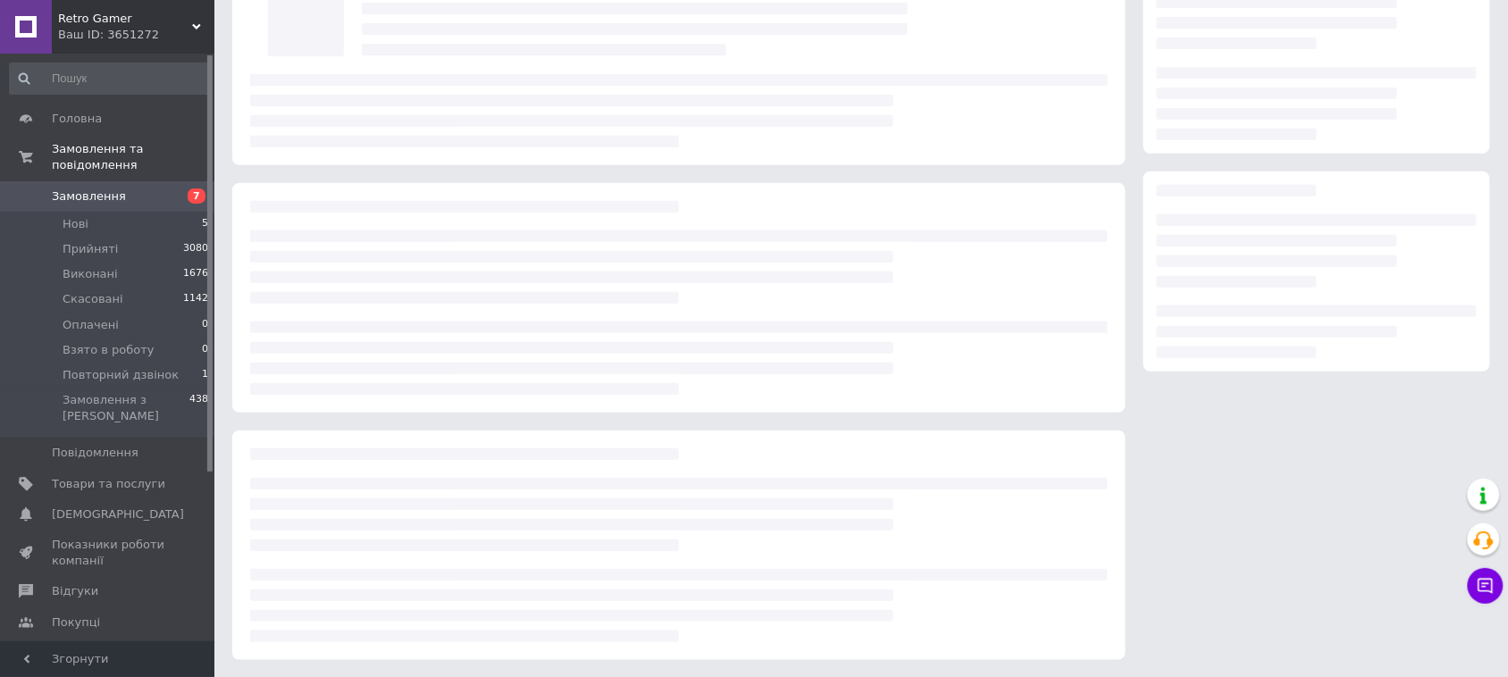
scroll to position [335, 0]
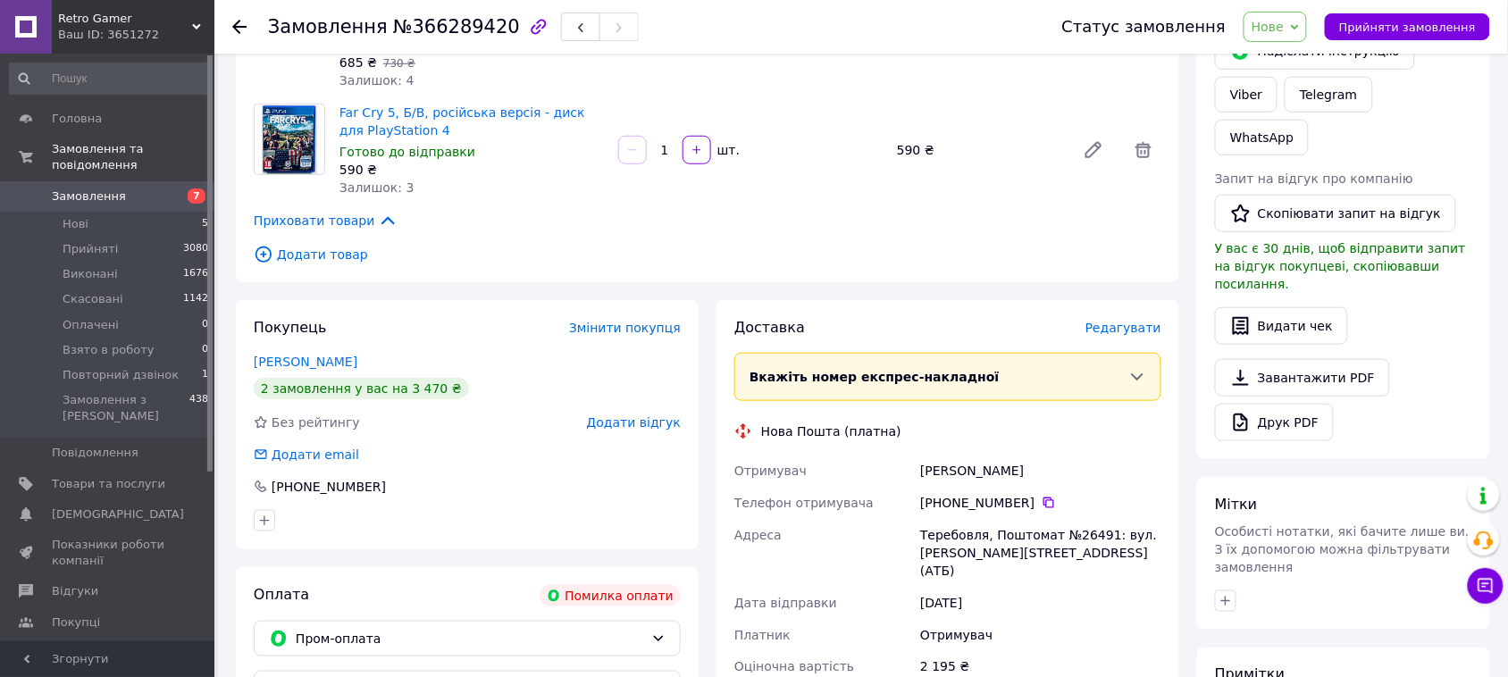
click at [315, 260] on span "Додати товар" at bounding box center [708, 255] width 908 height 20
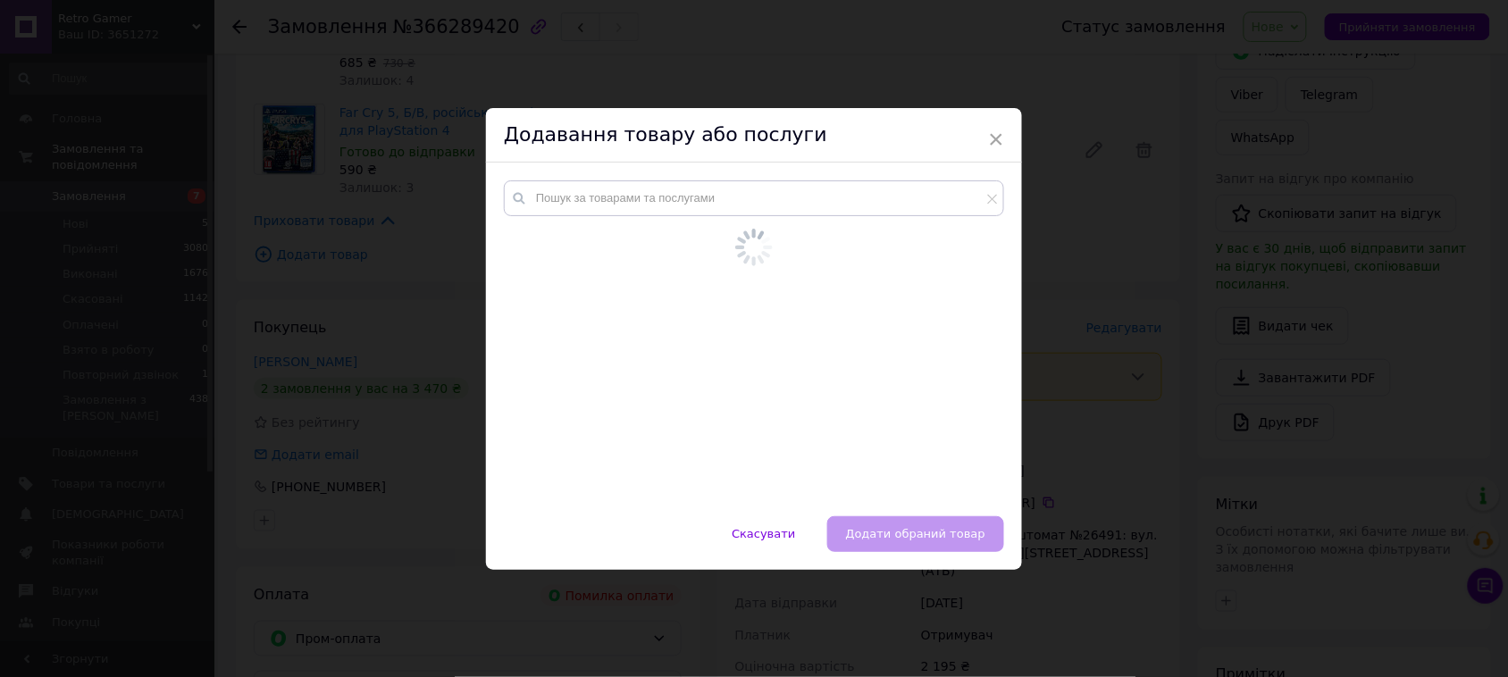
click at [315, 257] on div "× Додавання товару або послуги Скасувати   Додати обраний товар" at bounding box center [754, 338] width 1508 height 677
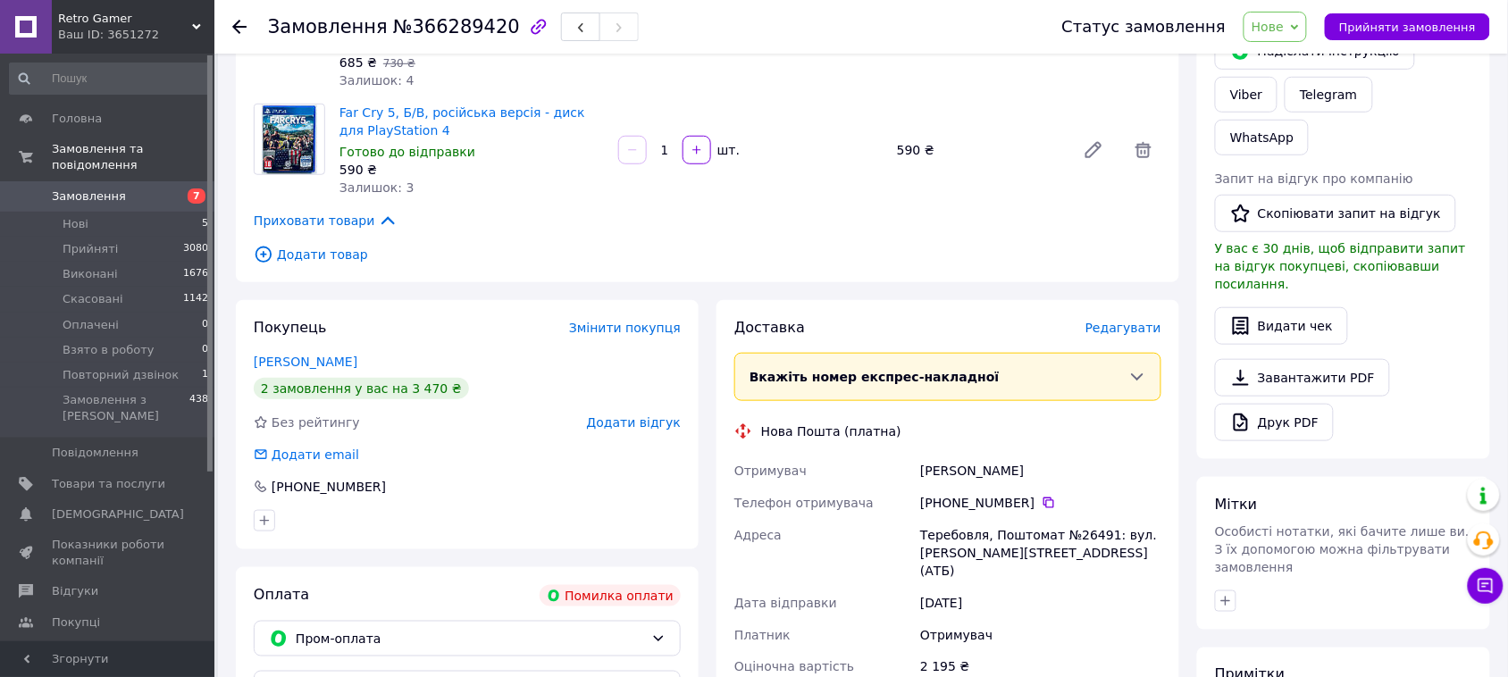
click at [322, 260] on span "Додати товар" at bounding box center [708, 255] width 908 height 20
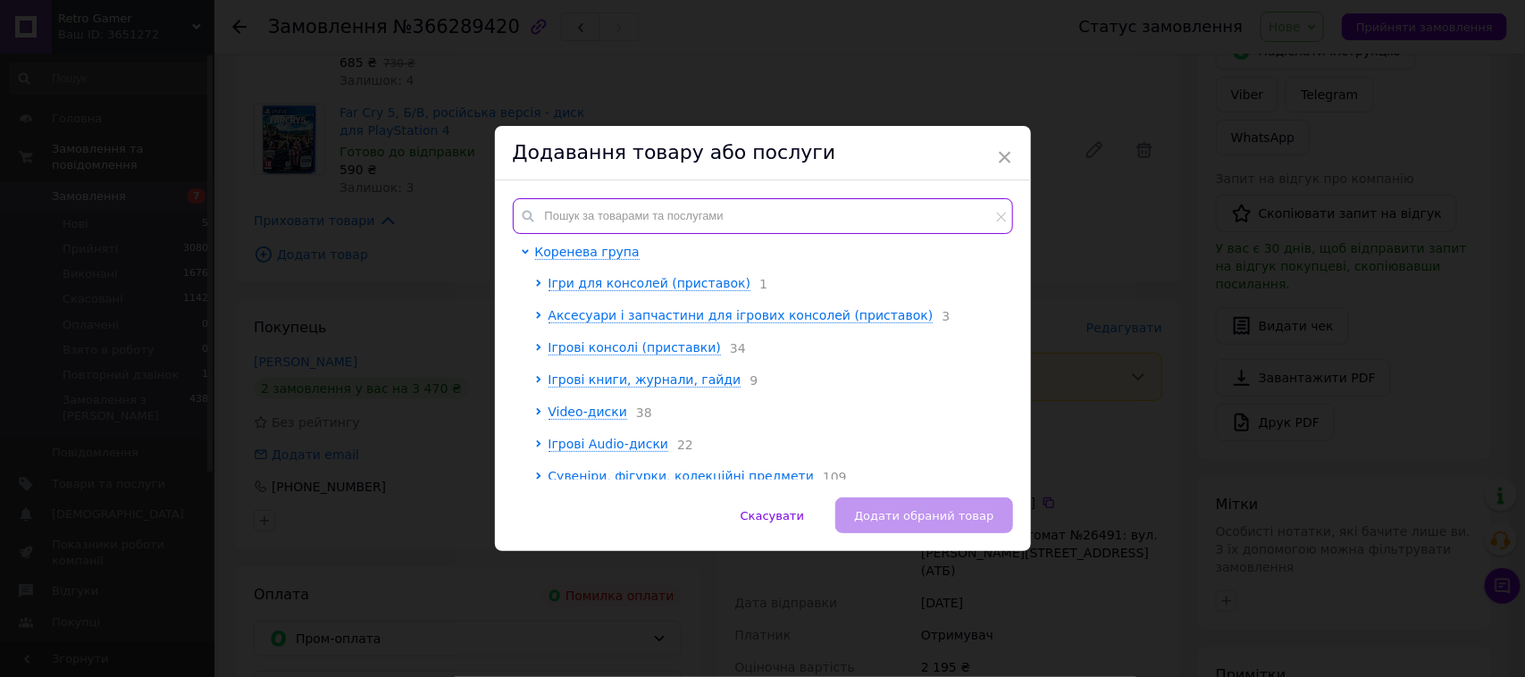
click at [596, 225] on input "text" at bounding box center [763, 216] width 500 height 36
paste input "FIFA 23, Б/В, англійська версія - диск для PlayStation 4"
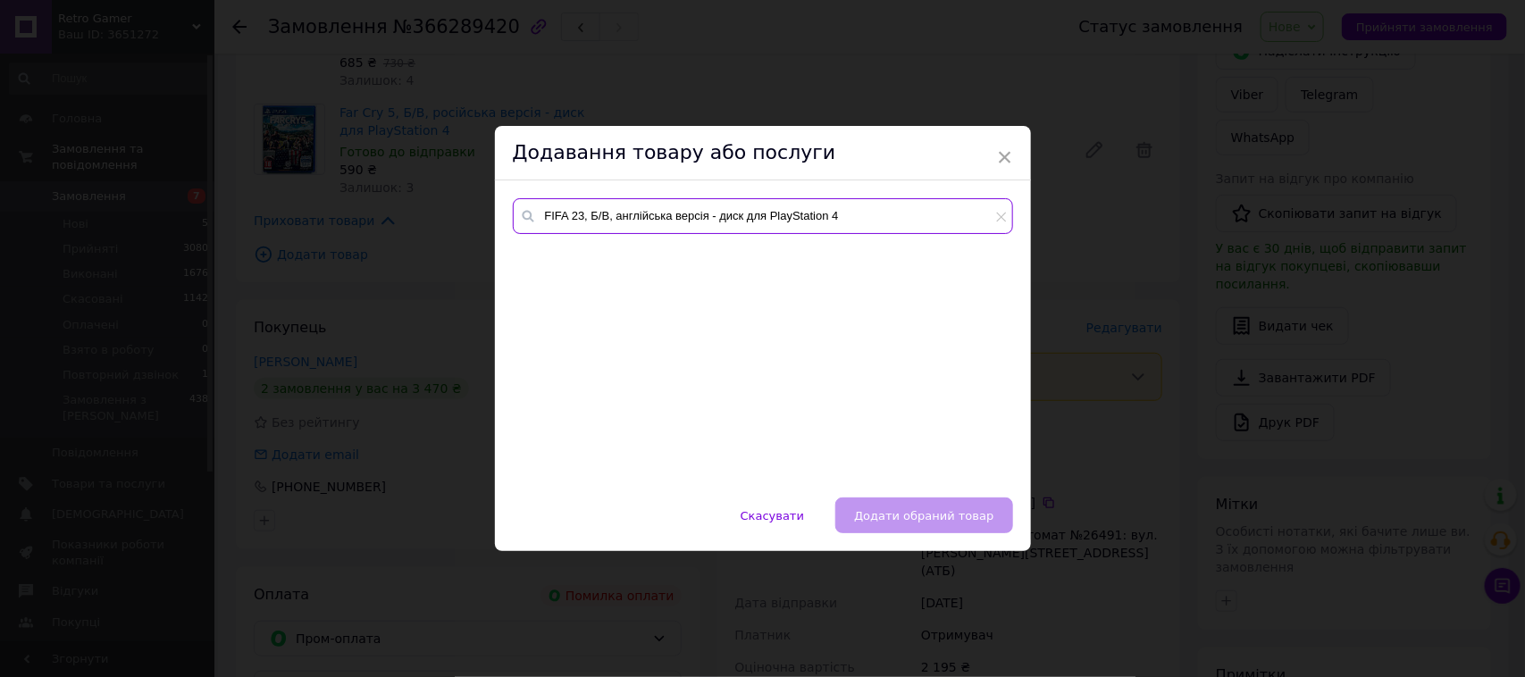
drag, startPoint x: 587, startPoint y: 216, endPoint x: 893, endPoint y: 219, distance: 306.5
click at [893, 219] on input "FIFA 23, Б/В, англійська версія - диск для PlayStation 4" at bounding box center [763, 216] width 500 height 36
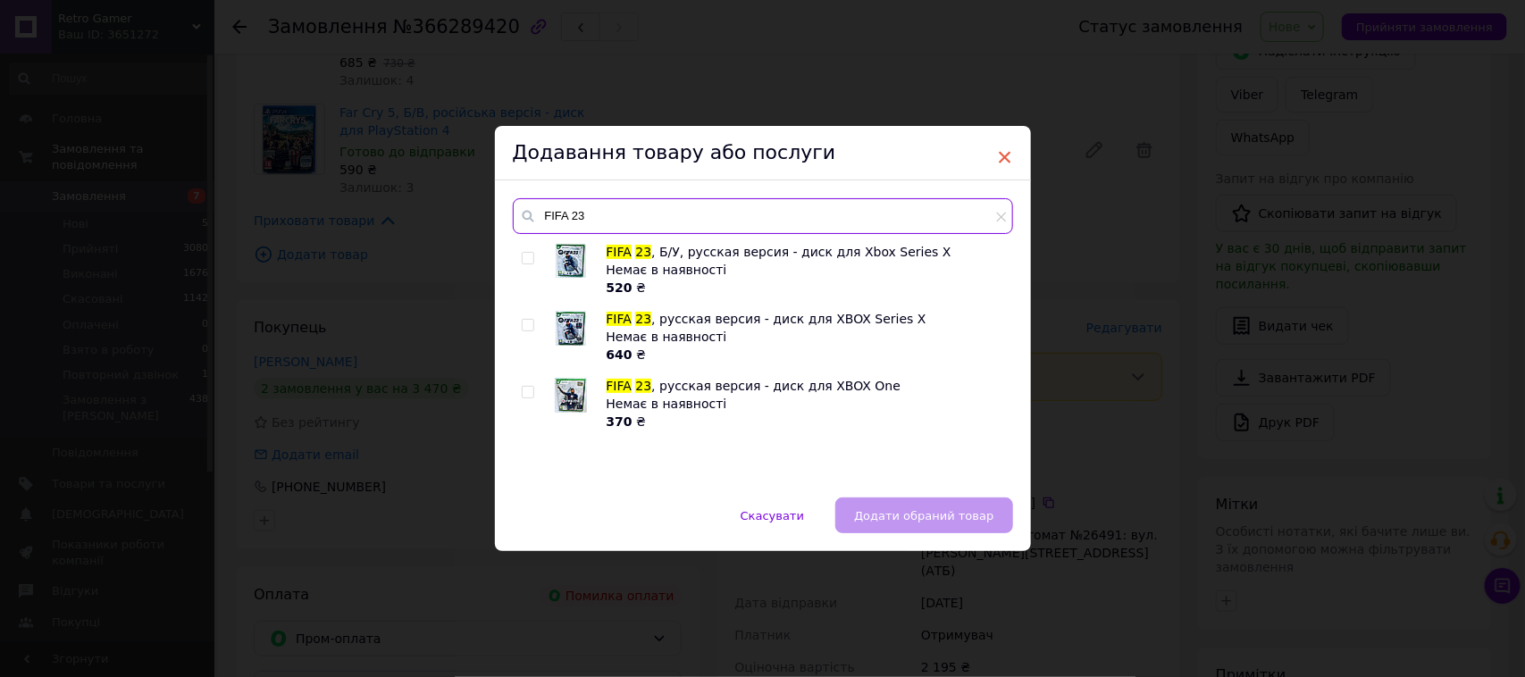
type input "FIFA 23"
click at [1007, 159] on span "×" at bounding box center [1005, 157] width 16 height 30
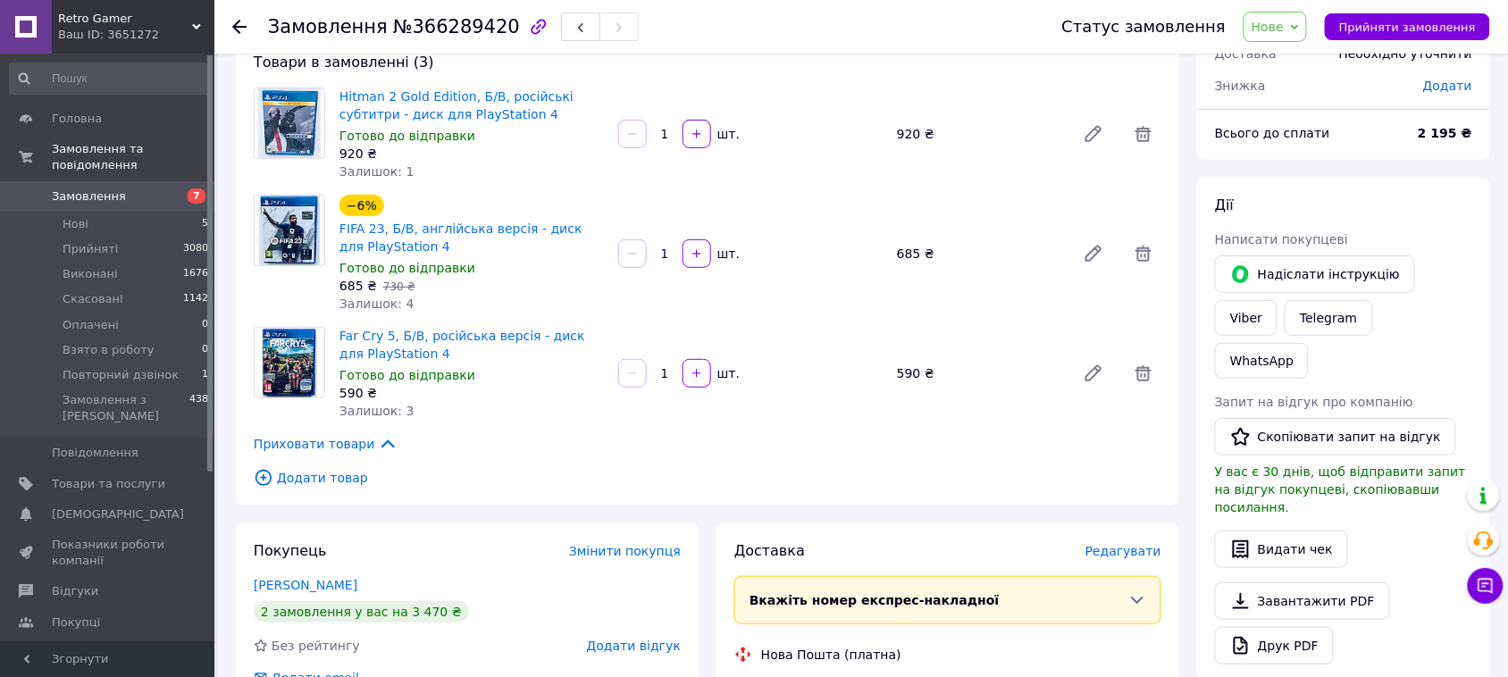
scroll to position [0, 0]
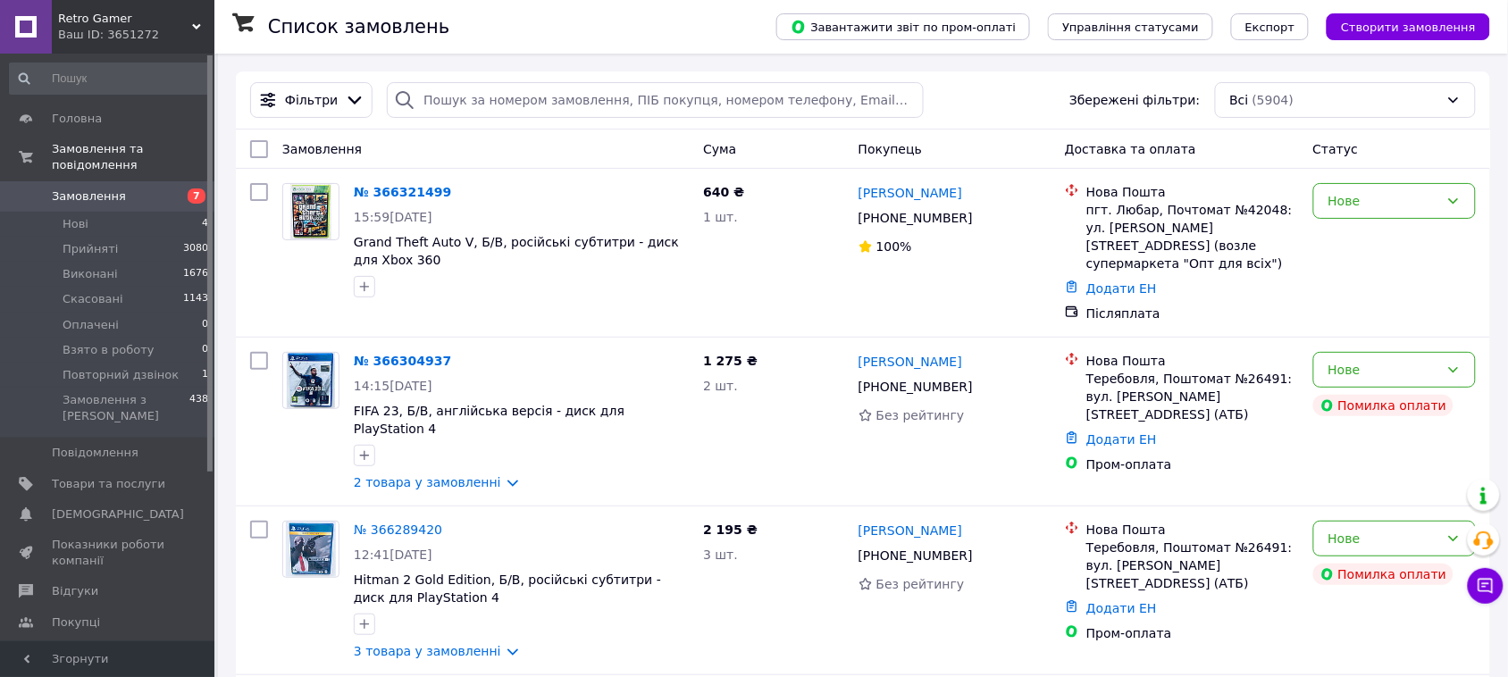
scroll to position [112, 0]
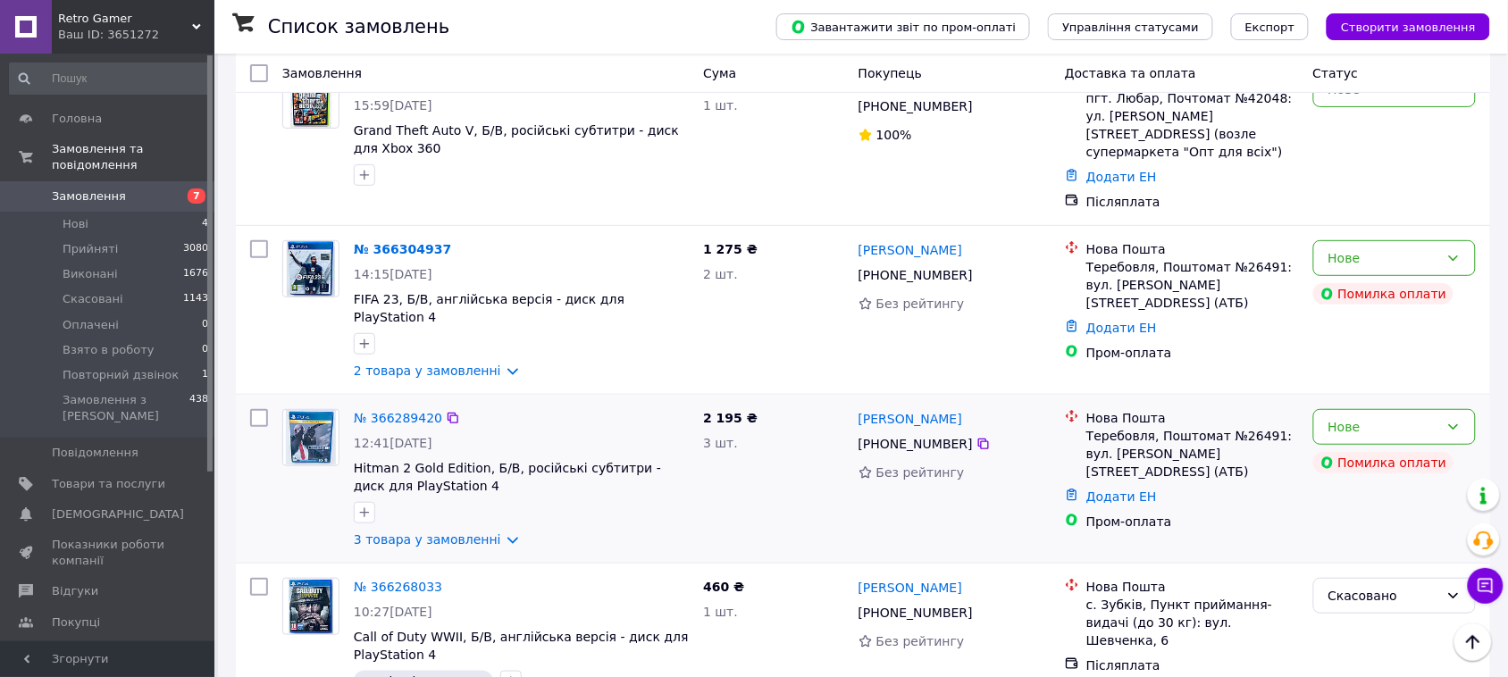
click at [489, 533] on link "3 товара у замовленні" at bounding box center [427, 540] width 147 height 14
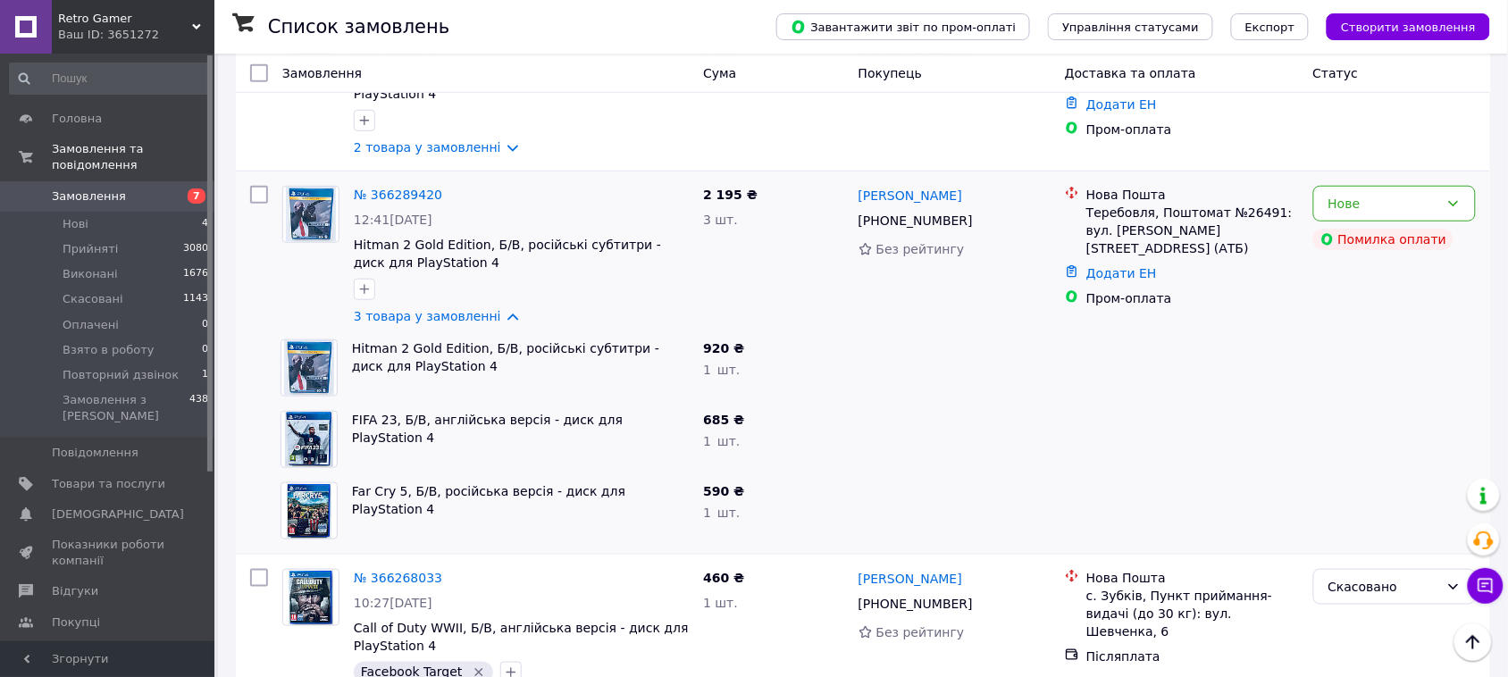
scroll to position [223, 0]
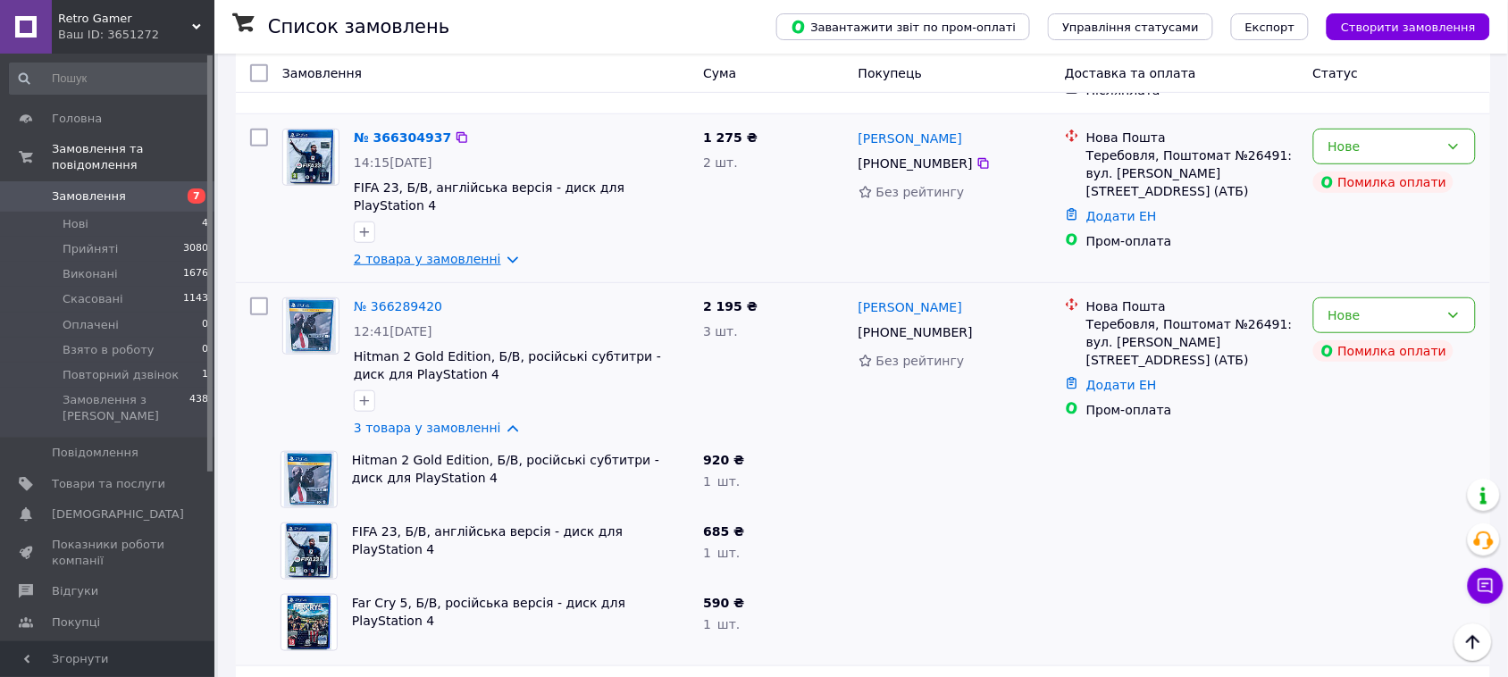
click at [490, 252] on link "2 товара у замовленні" at bounding box center [427, 259] width 147 height 14
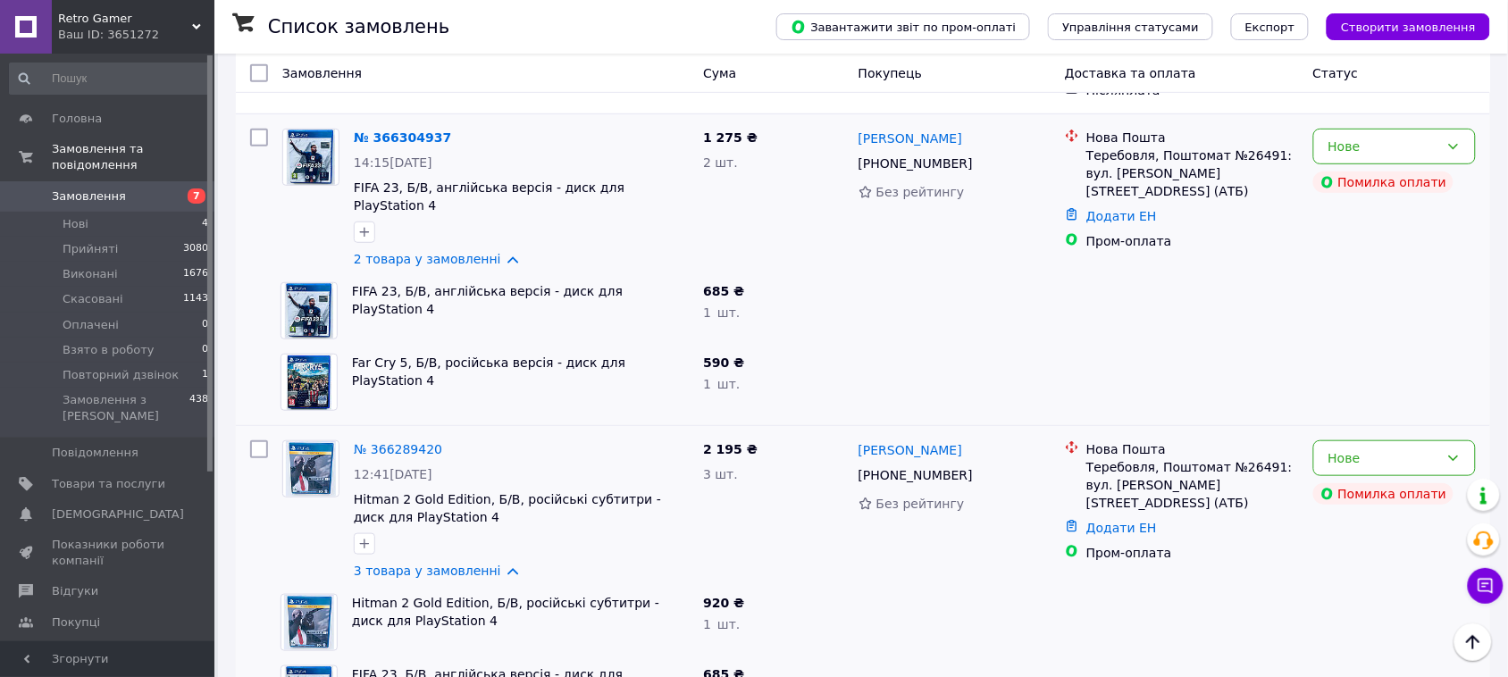
scroll to position [112, 0]
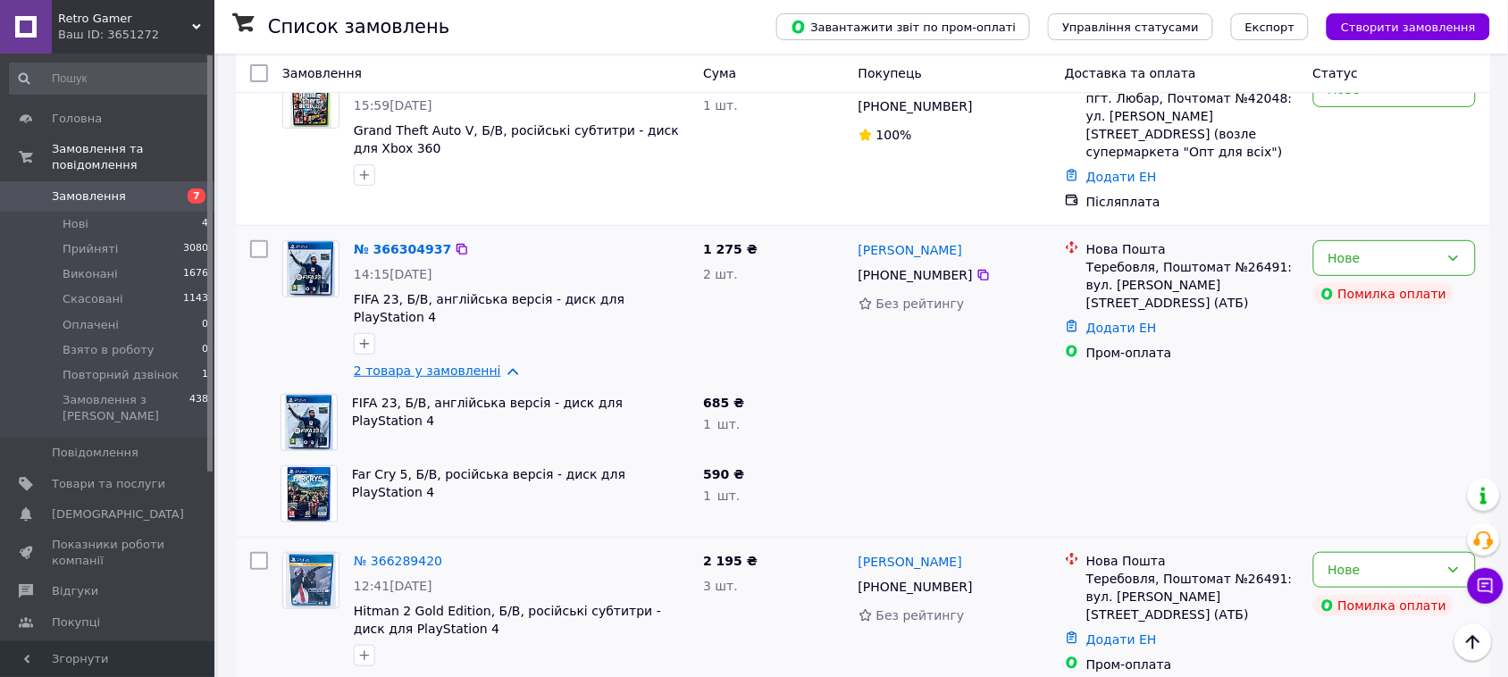
click at [488, 364] on link "2 товара у замовленні" at bounding box center [427, 371] width 147 height 14
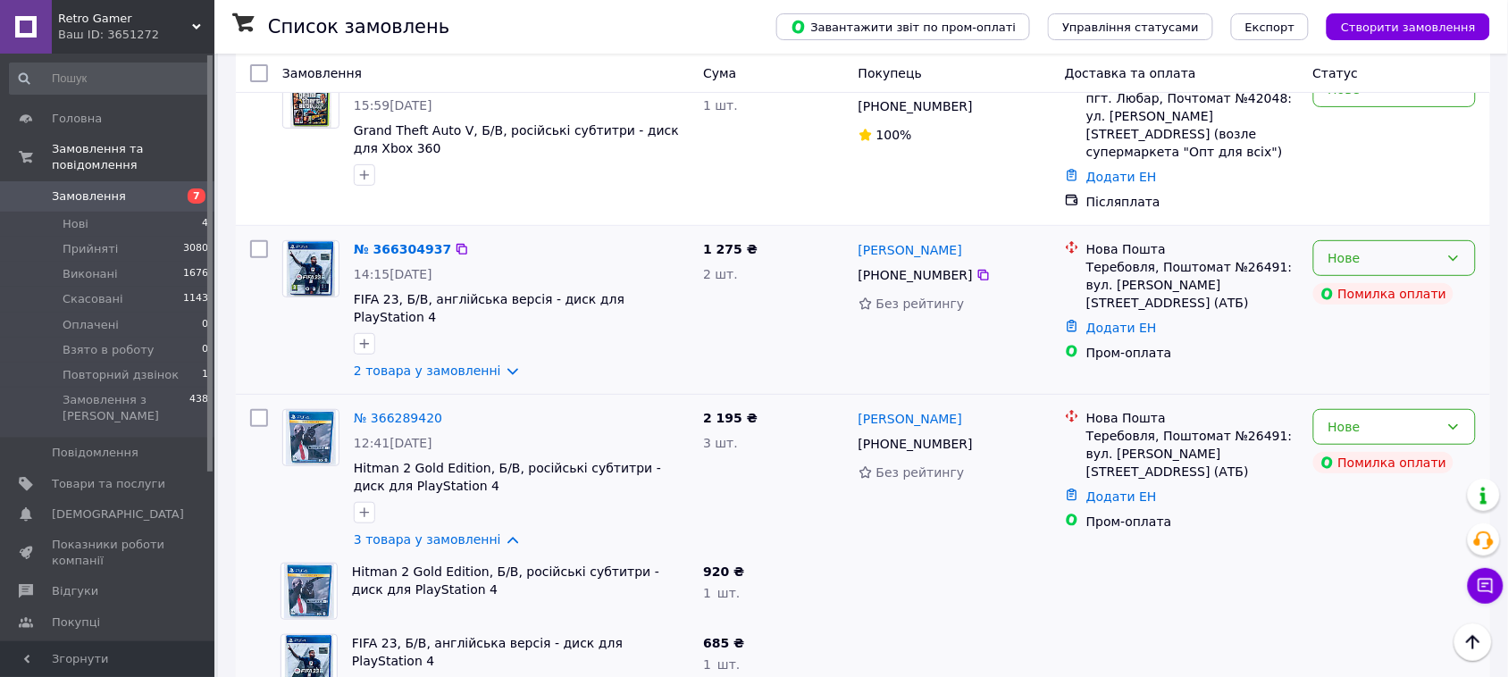
click at [1354, 248] on div "Нове" at bounding box center [1384, 258] width 111 height 20
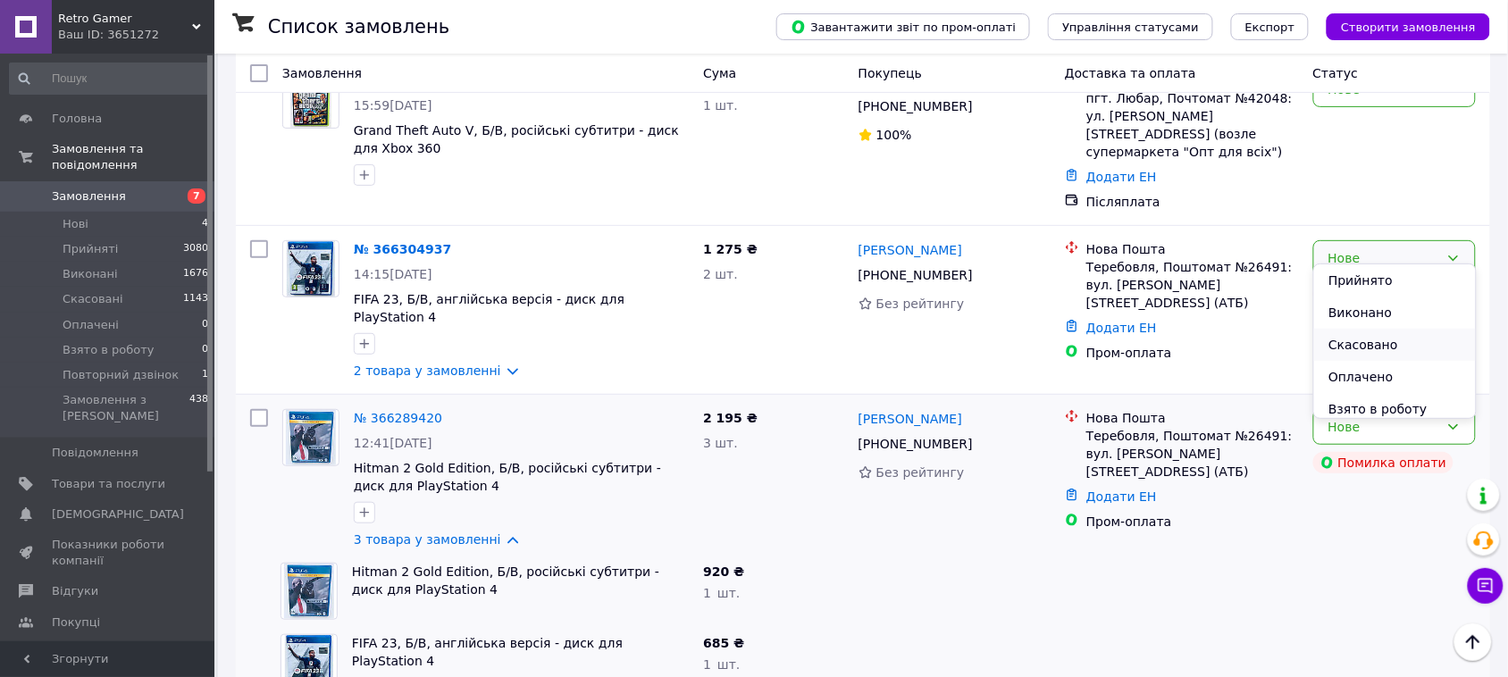
click at [1343, 342] on li "Скасовано" at bounding box center [1394, 345] width 161 height 32
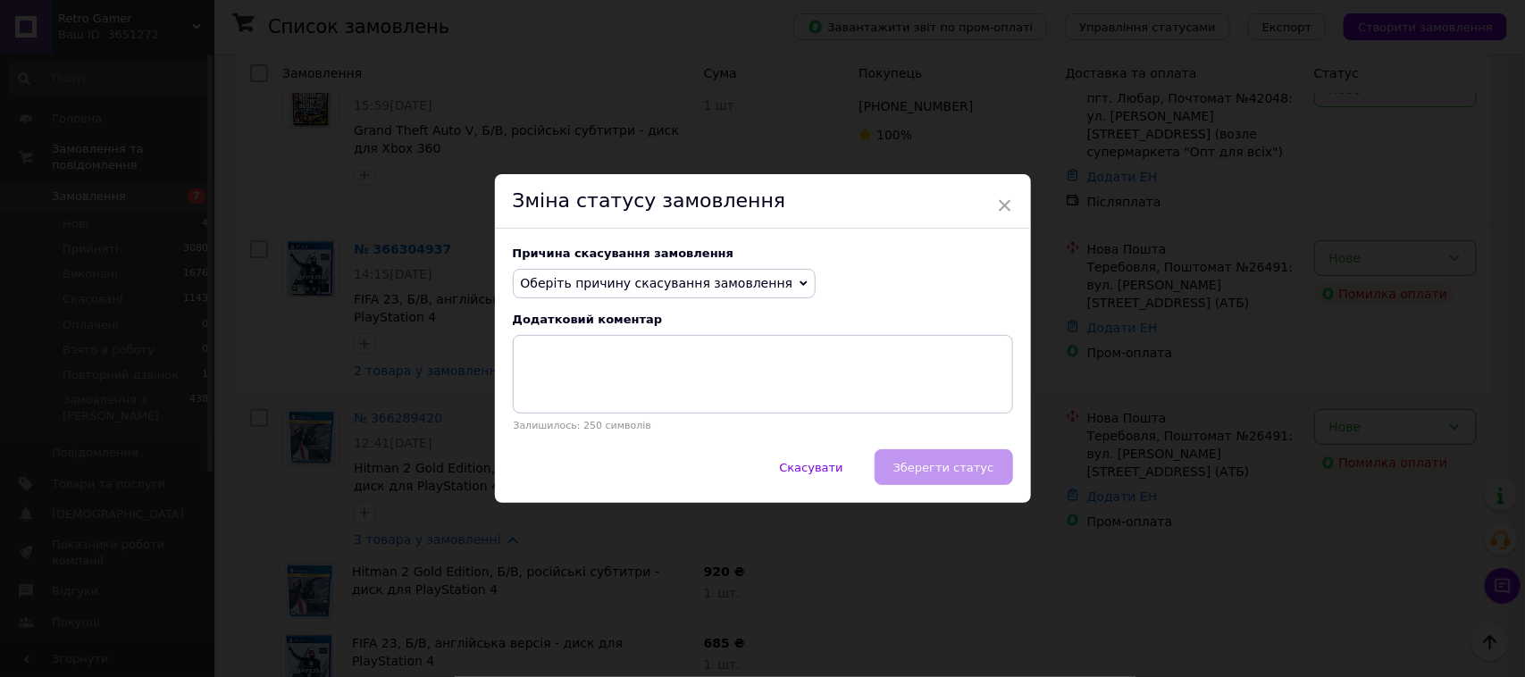
click at [663, 284] on span "Оберіть причину скасування замовлення" at bounding box center [657, 283] width 273 height 14
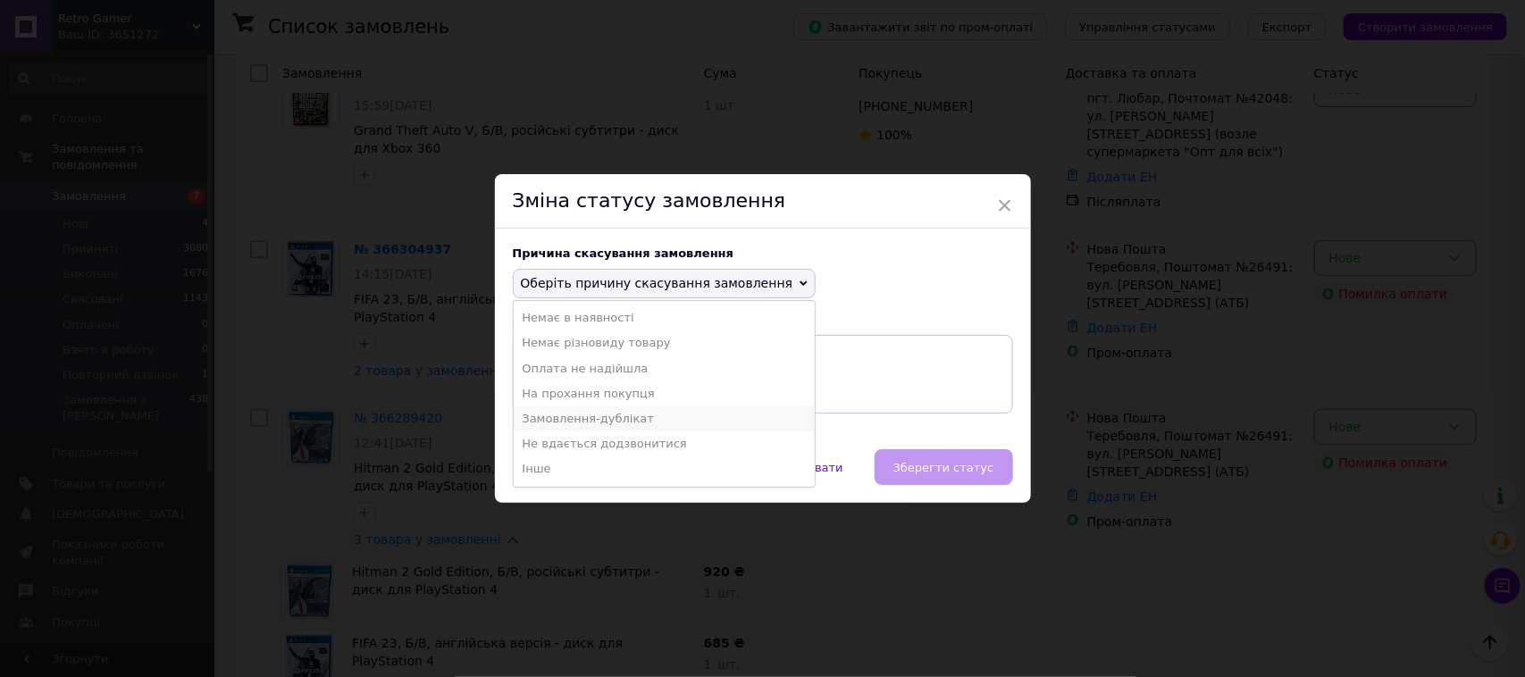
click at [592, 417] on li "Замовлення-дублікат" at bounding box center [665, 419] width 302 height 25
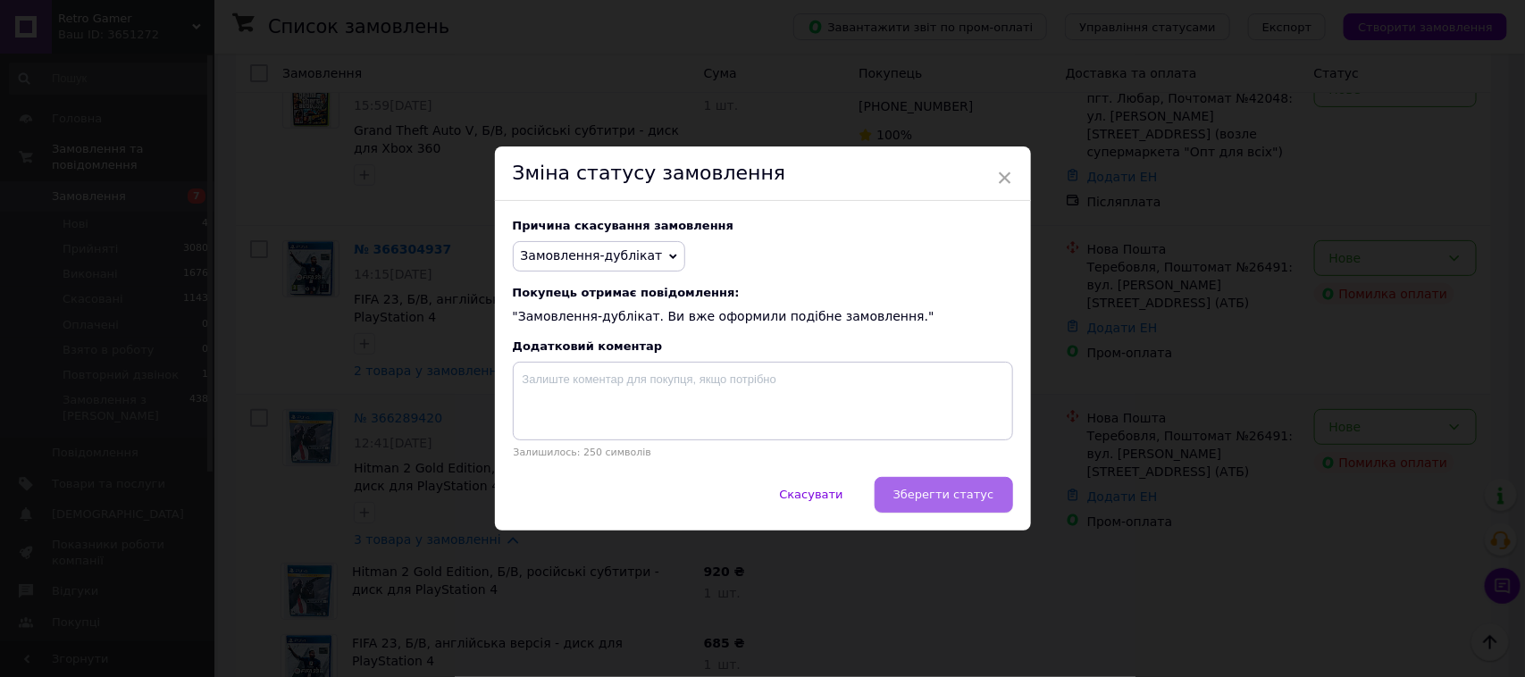
click at [938, 497] on span "Зберегти статус" at bounding box center [943, 494] width 101 height 13
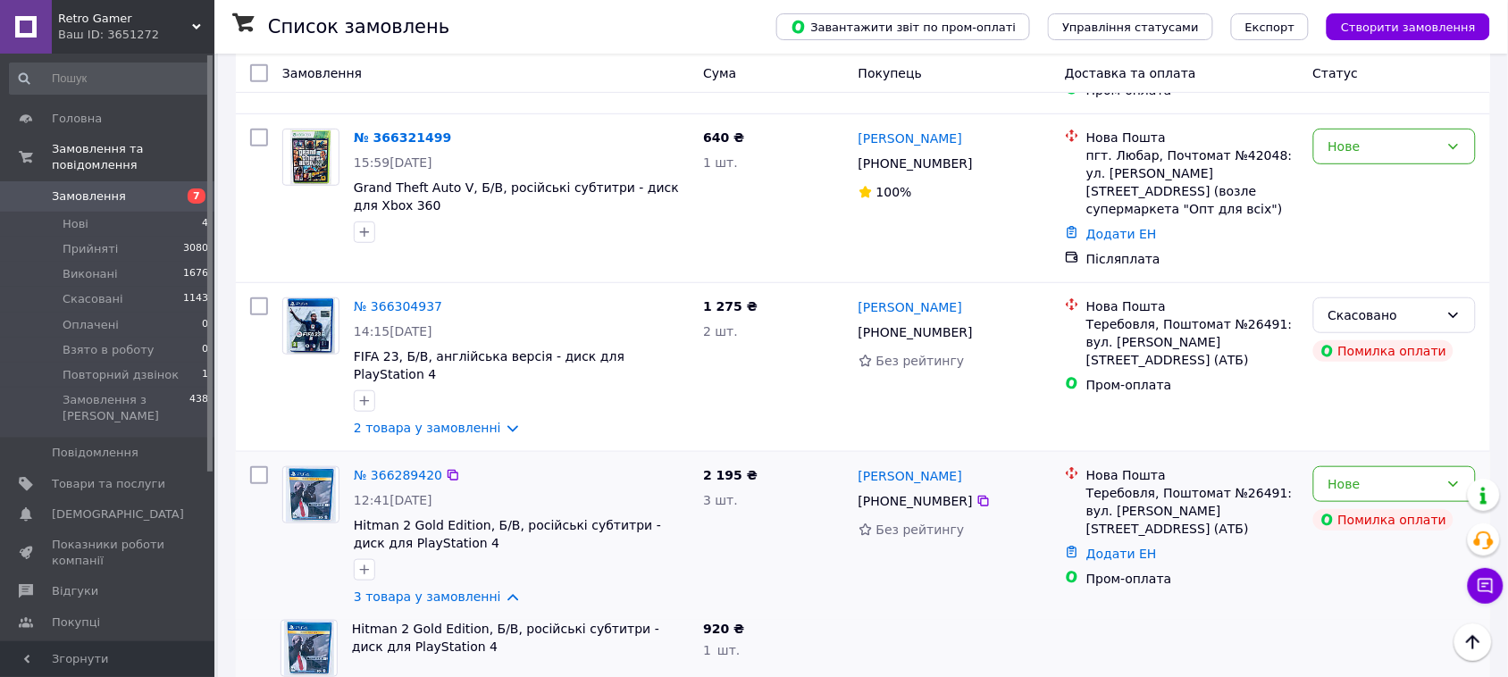
scroll to position [335, 0]
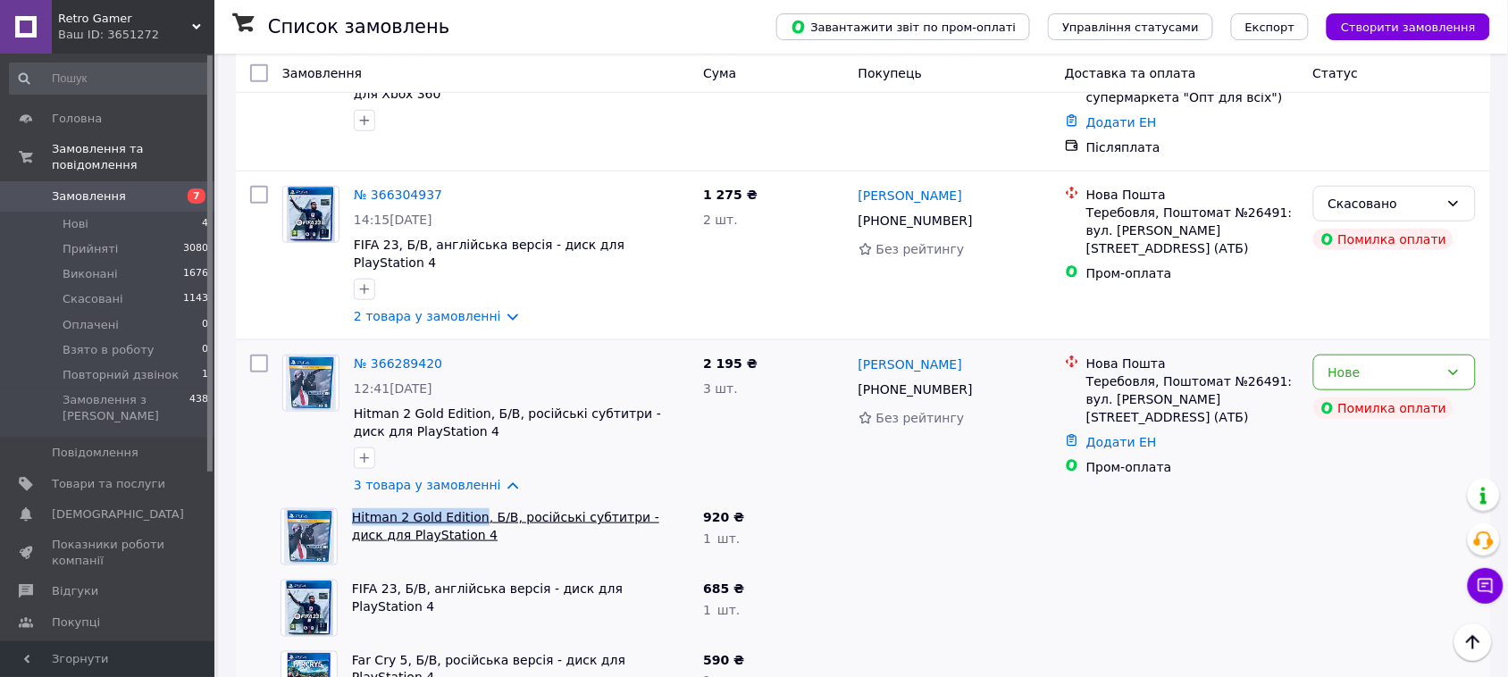
drag, startPoint x: 348, startPoint y: 465, endPoint x: 472, endPoint y: 471, distance: 123.5
click at [472, 501] on div "Hitman 2 Gold Edition, Б/В, російські субтитри - диск для PlayStation 4" at bounding box center [520, 536] width 351 height 71
drag, startPoint x: 347, startPoint y: 533, endPoint x: 389, endPoint y: 542, distance: 42.9
click at [389, 573] on div "FIFA 23, Б/В, англійська версія - диск для PlayStation 4" at bounding box center [520, 608] width 351 height 71
drag, startPoint x: 346, startPoint y: 613, endPoint x: 400, endPoint y: 614, distance: 54.5
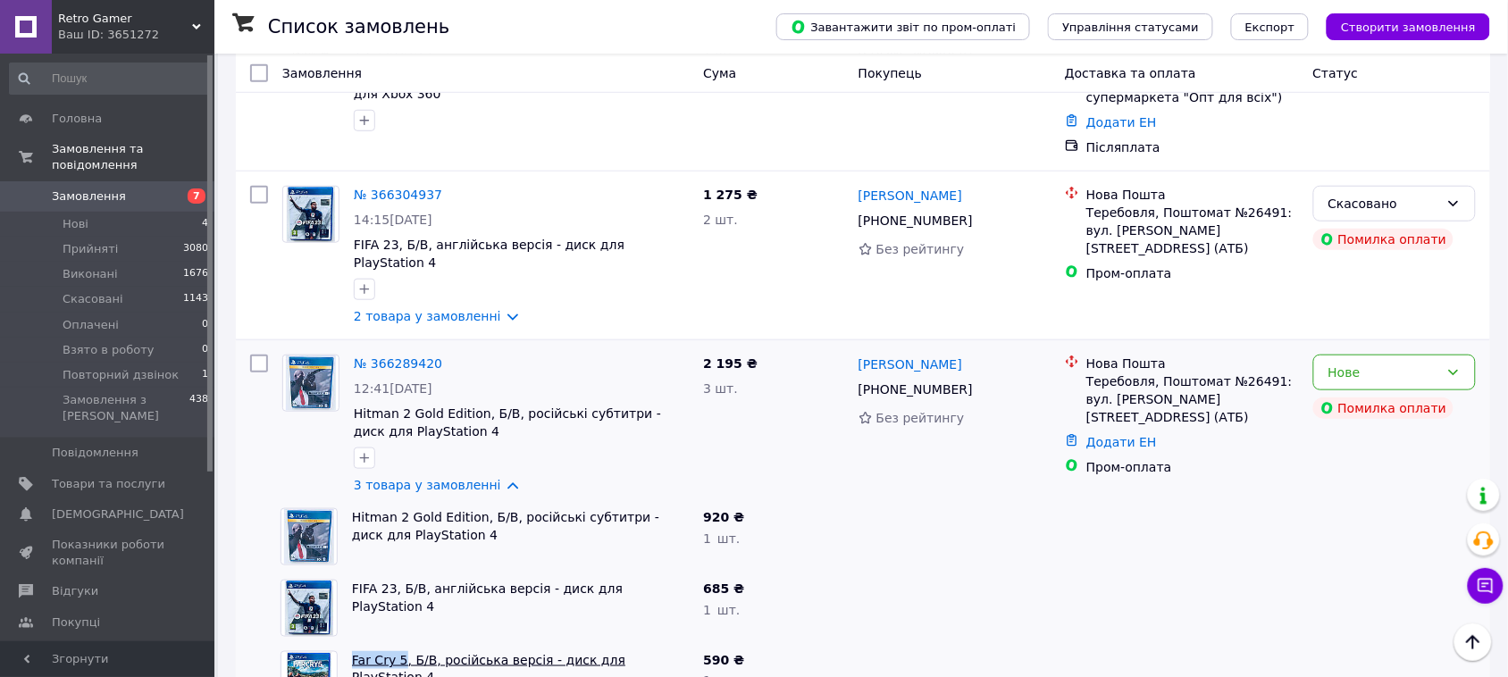
click at [400, 644] on div "Far Cry 5, Б/В, російська версія - диск для PlayStation 4" at bounding box center [520, 679] width 351 height 71
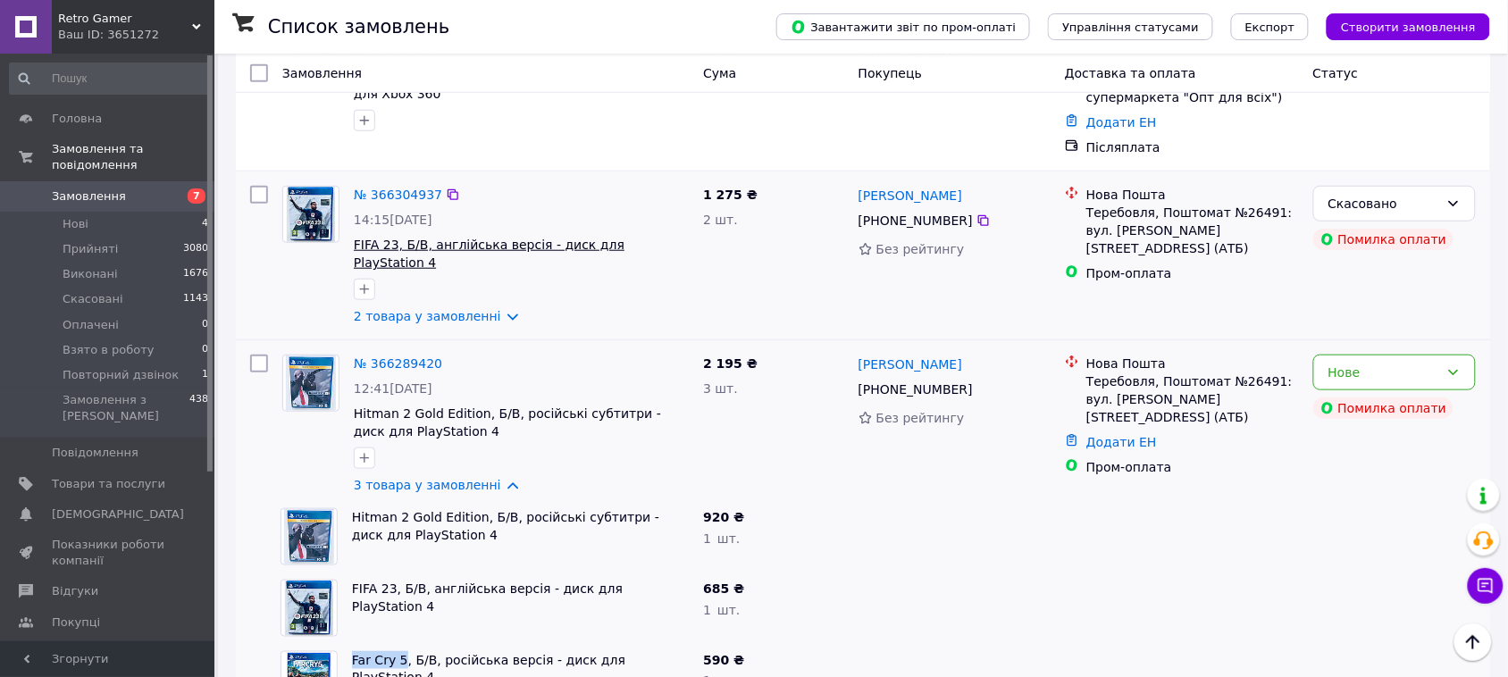
scroll to position [223, 0]
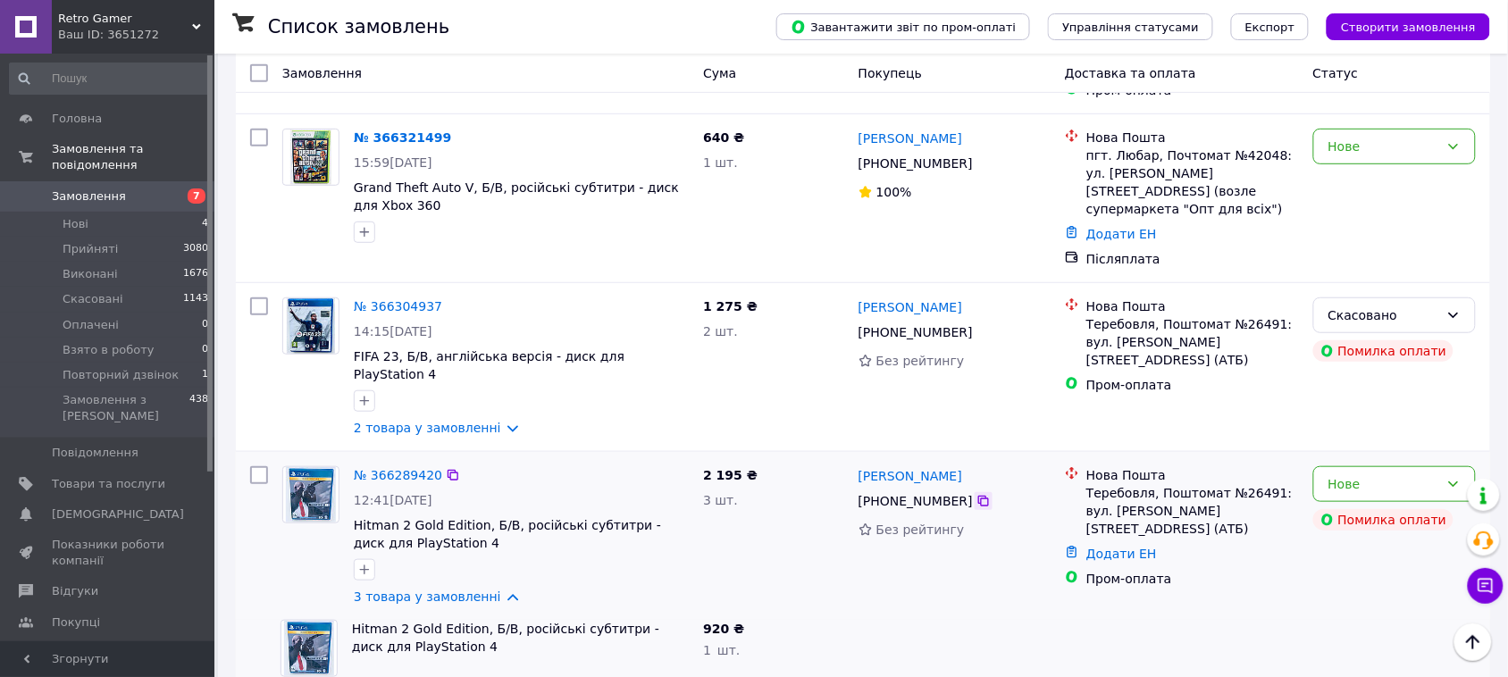
click at [978, 496] on icon at bounding box center [983, 501] width 11 height 11
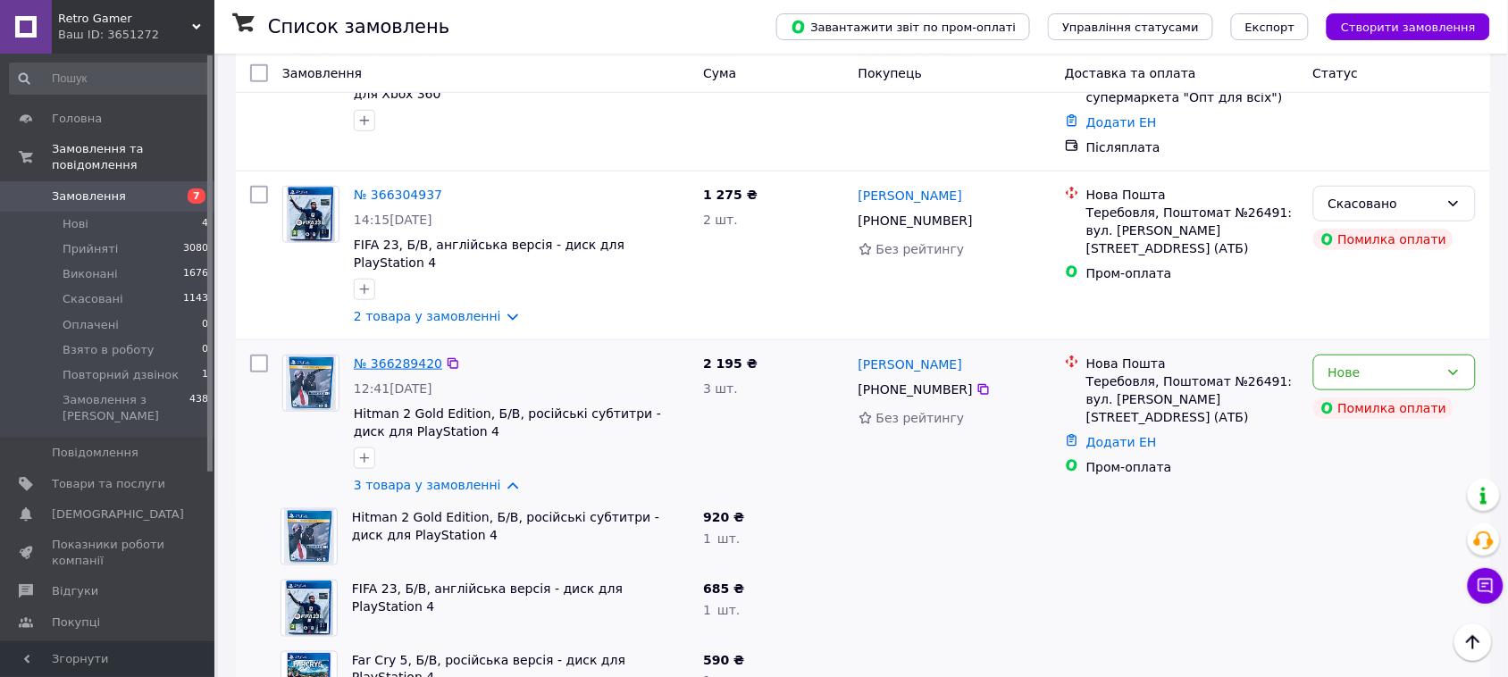
click at [399, 357] on link "№ 366289420" at bounding box center [398, 364] width 88 height 14
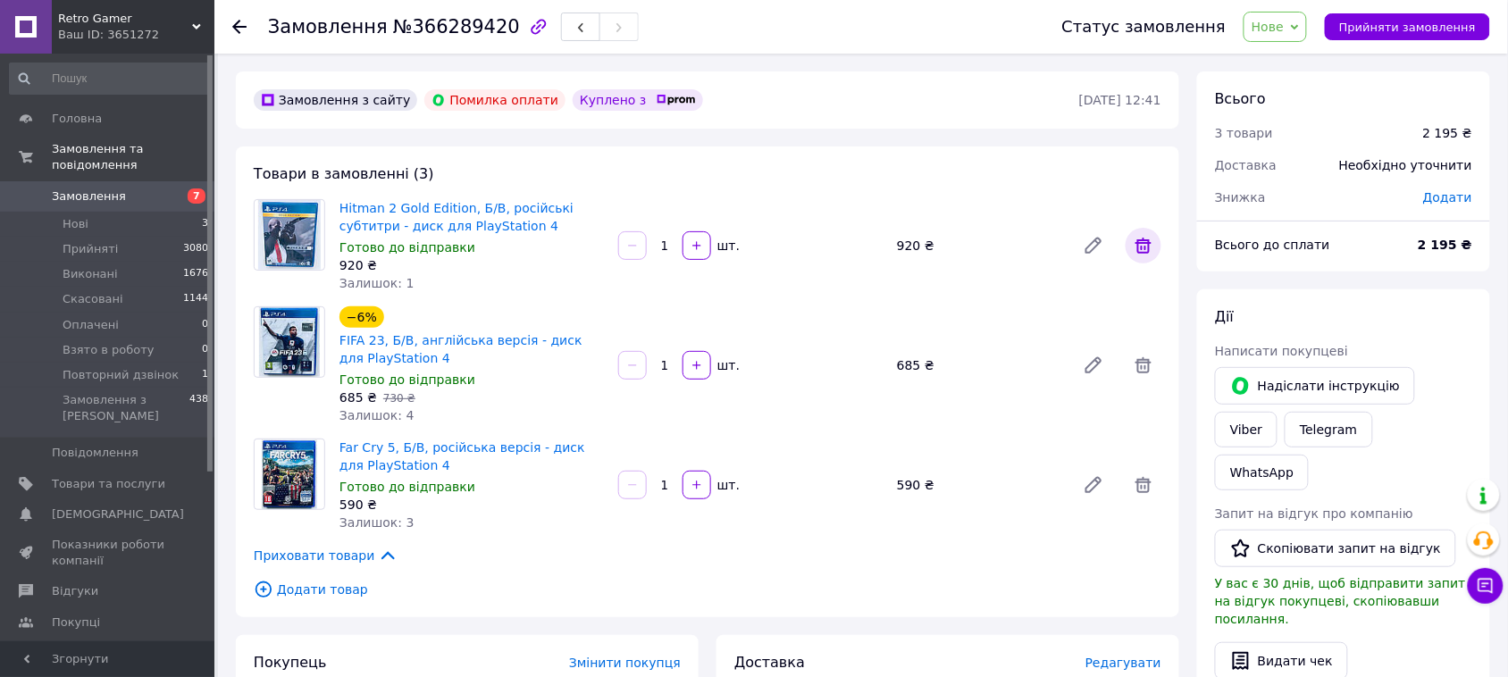
click at [1150, 247] on icon at bounding box center [1144, 246] width 16 height 16
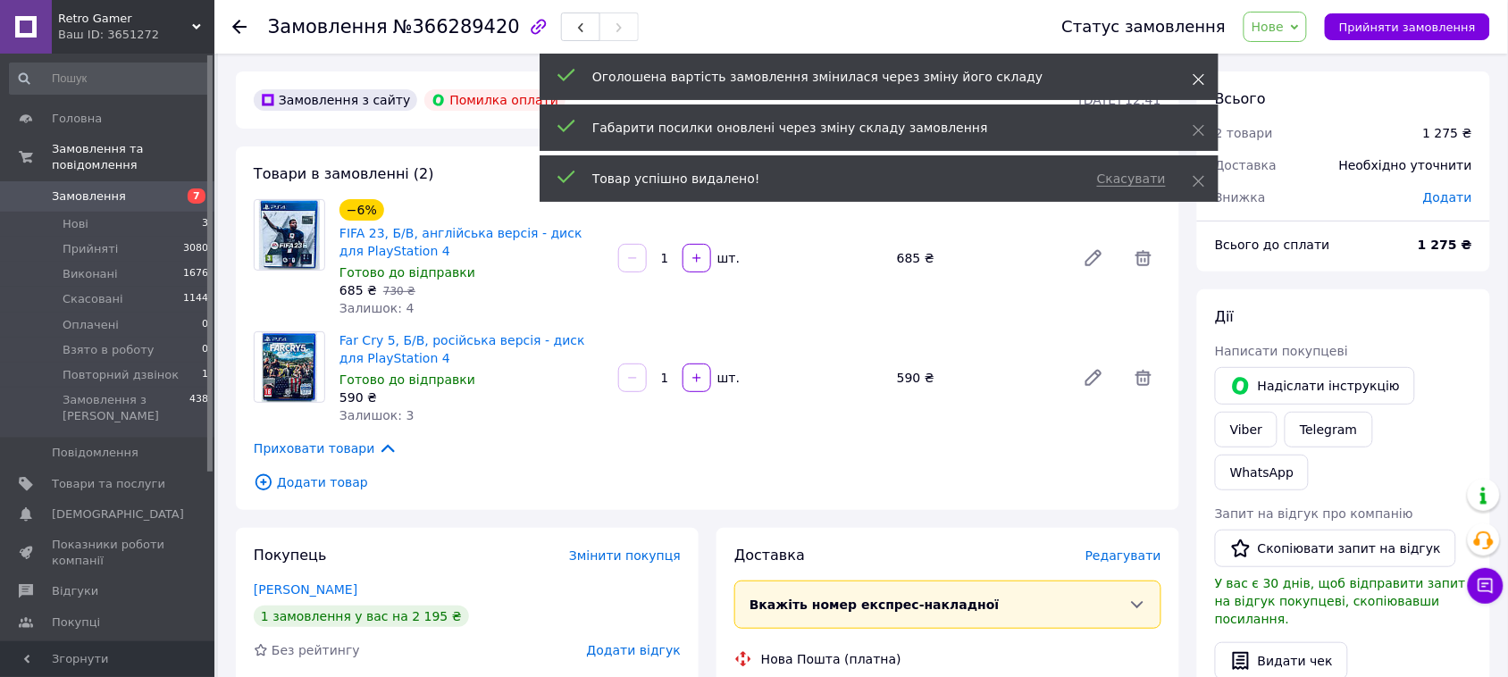
click at [1204, 79] on icon at bounding box center [1199, 79] width 13 height 13
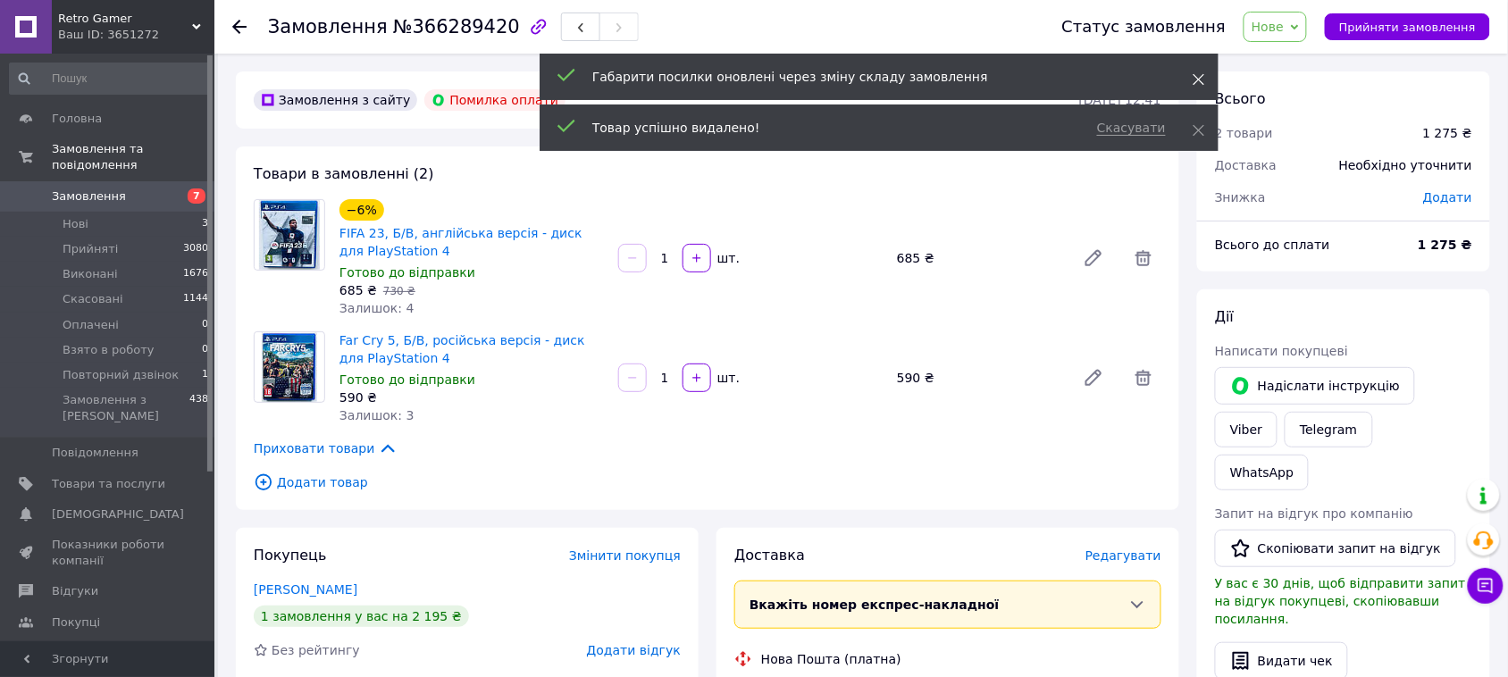
click at [1200, 79] on icon at bounding box center [1199, 79] width 13 height 13
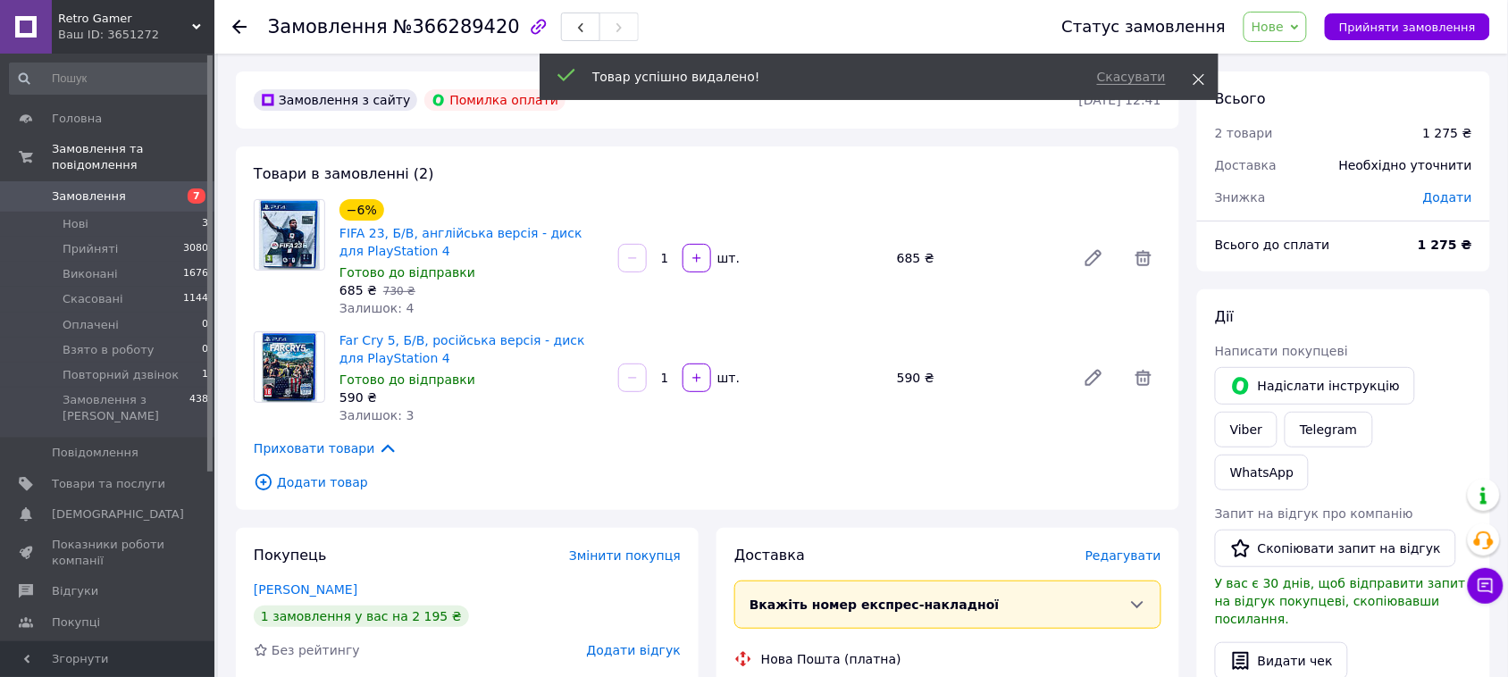
click at [1197, 79] on icon at bounding box center [1199, 79] width 13 height 13
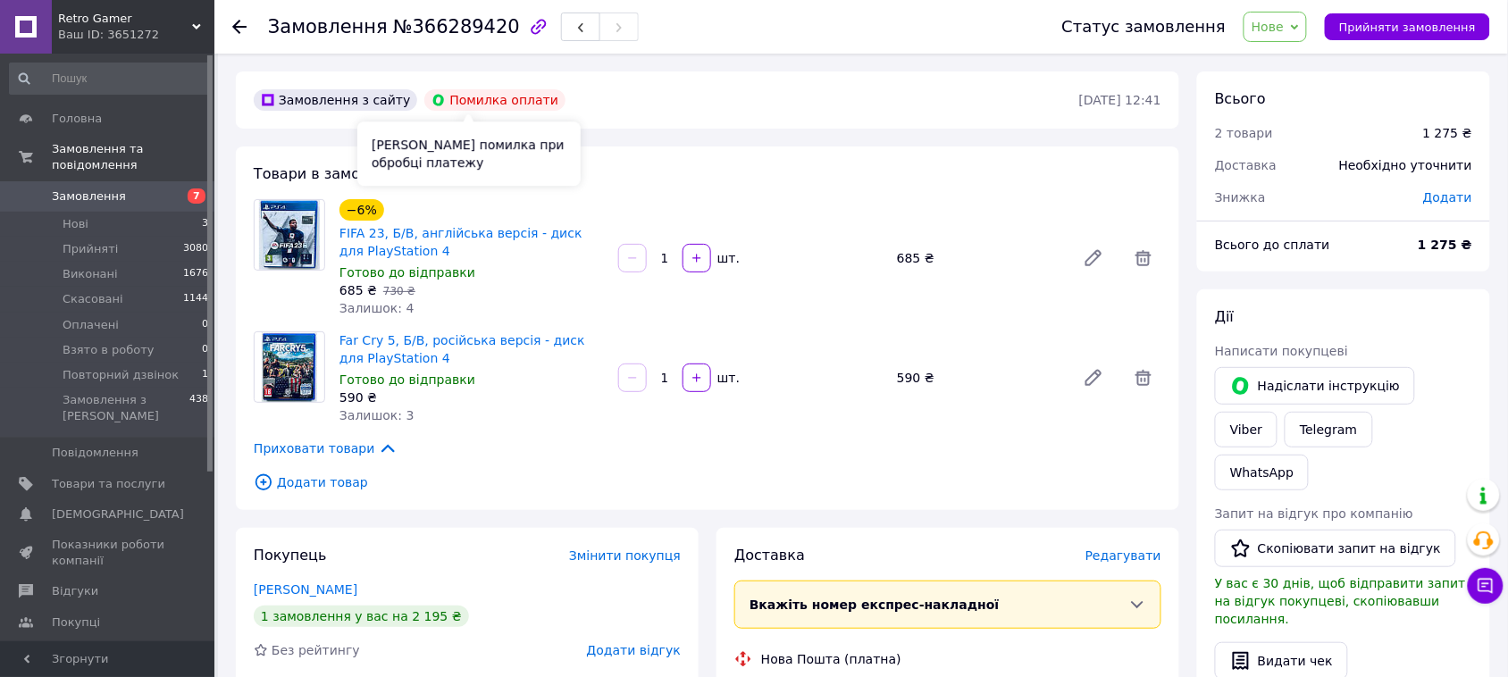
drag, startPoint x: 432, startPoint y: 96, endPoint x: 530, endPoint y: 101, distance: 98.4
click at [530, 101] on div "Помилка оплати" at bounding box center [494, 99] width 141 height 21
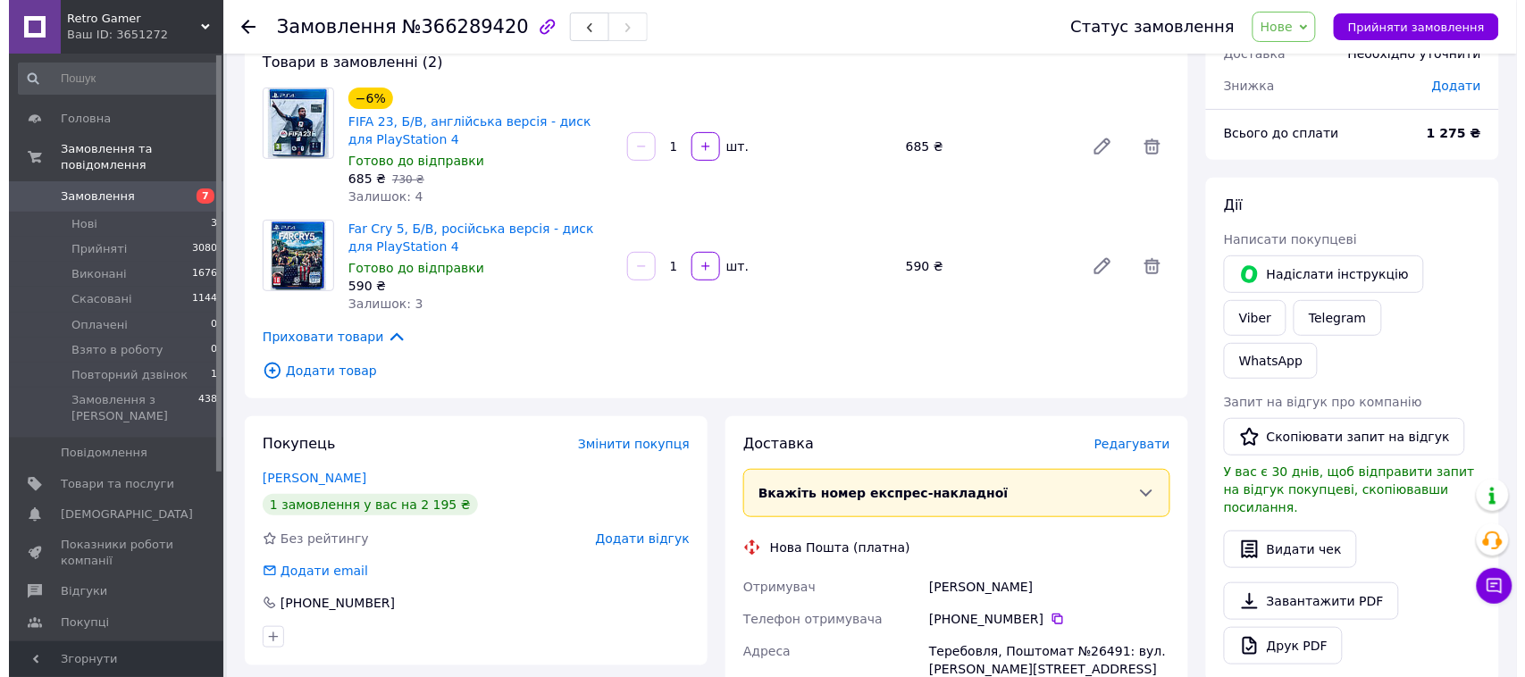
scroll to position [223, 0]
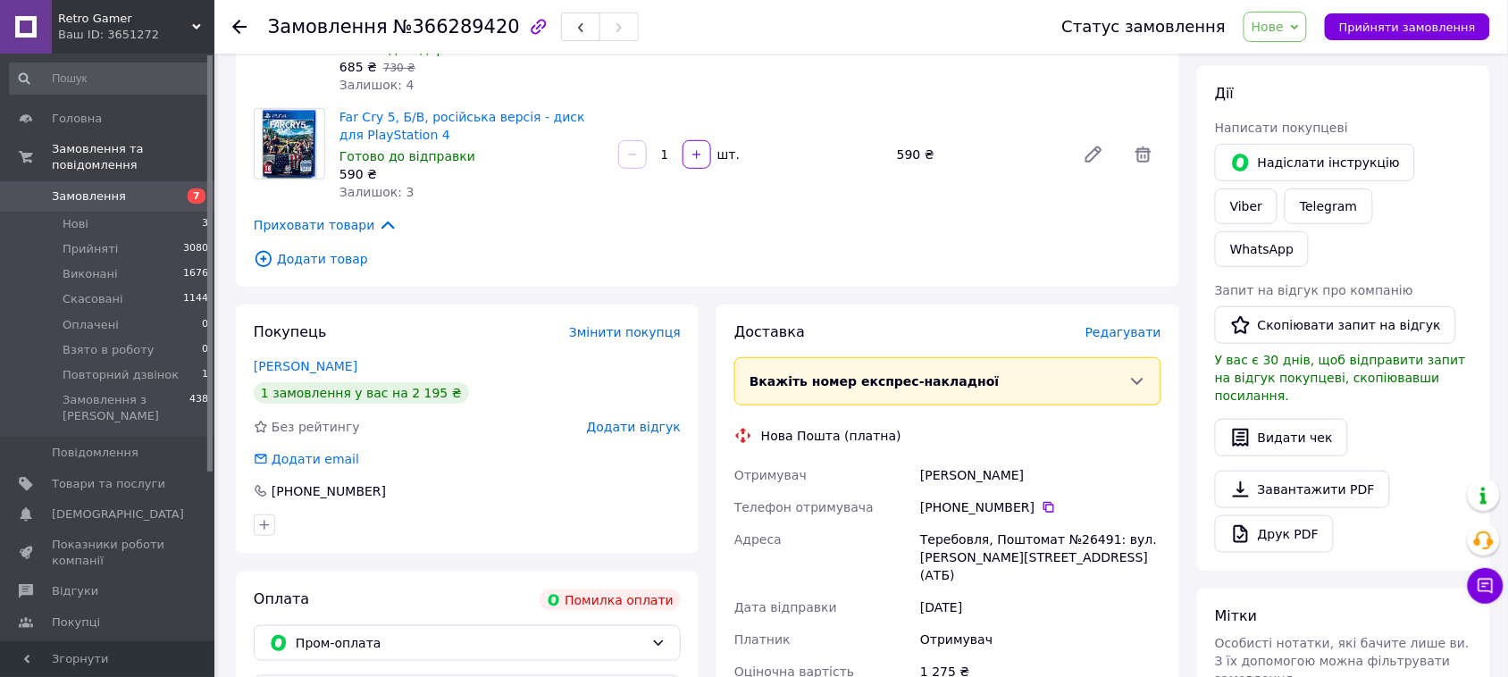
click at [1128, 331] on span "Редагувати" at bounding box center [1124, 332] width 76 height 14
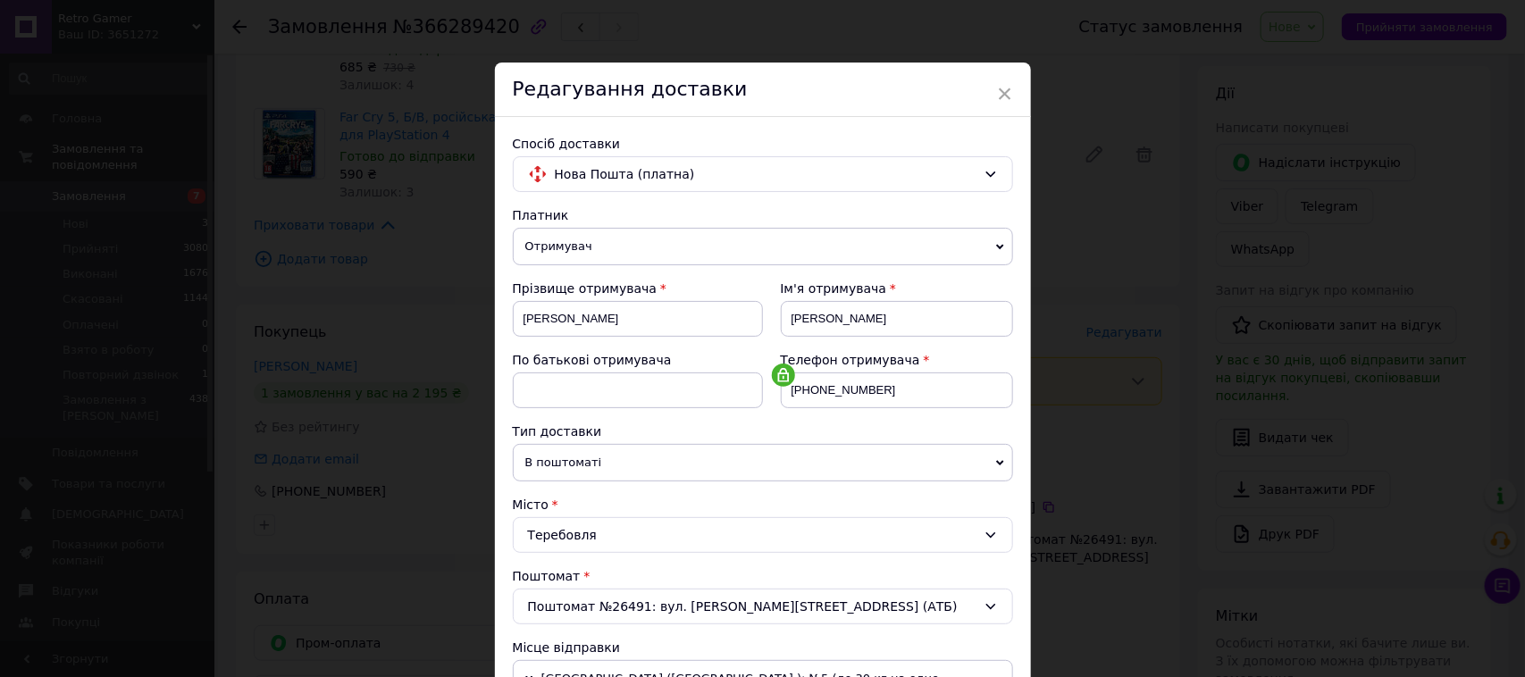
scroll to position [112, 0]
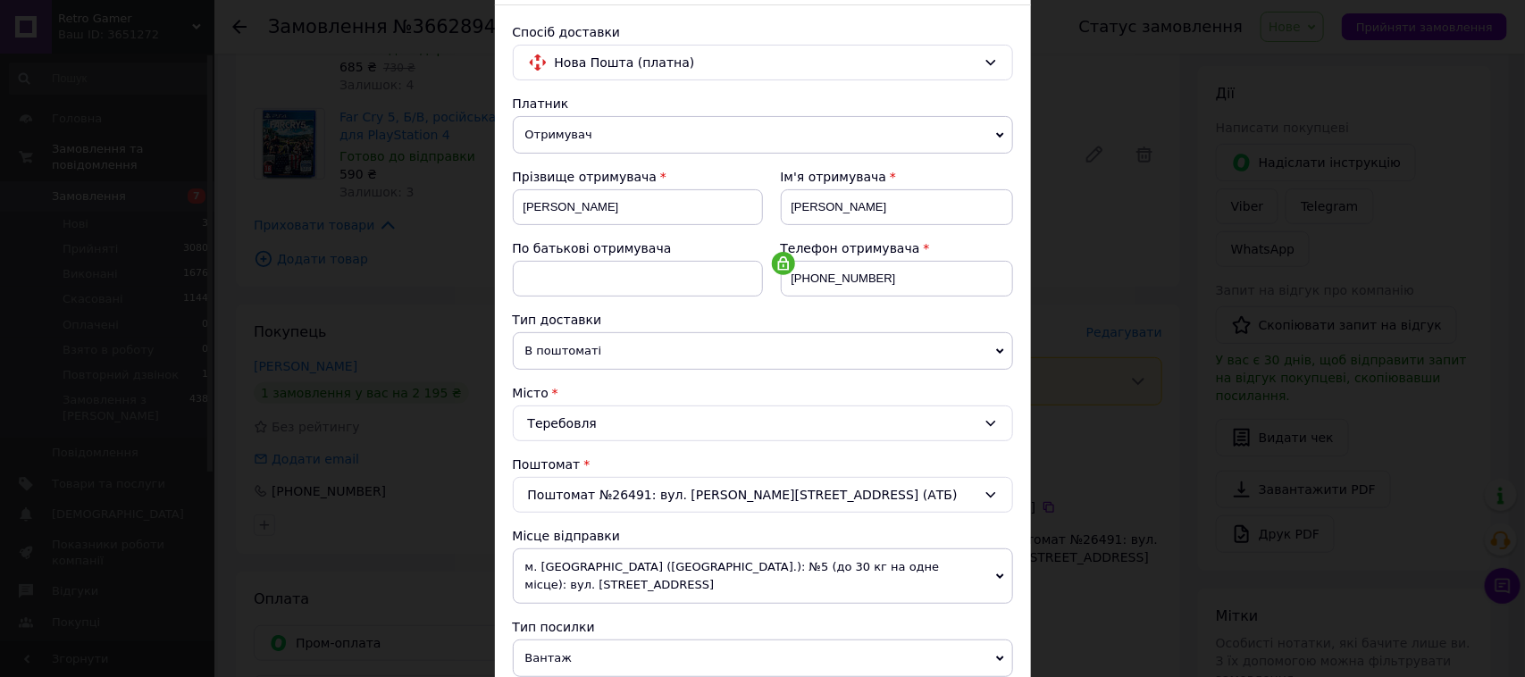
click at [609, 499] on div "Поштомат №26491: вул. Князя Василька, 152 (АТБ)" at bounding box center [763, 495] width 500 height 36
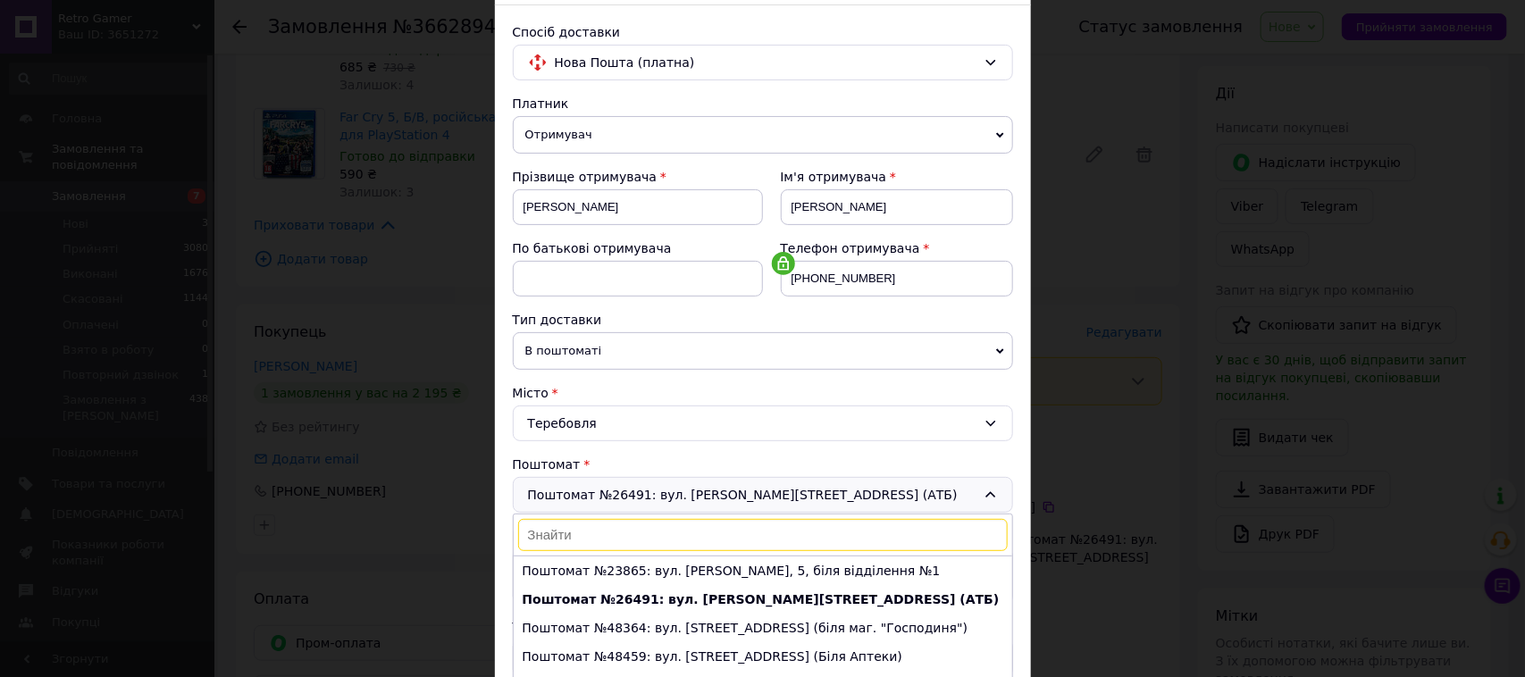
scroll to position [29, 0]
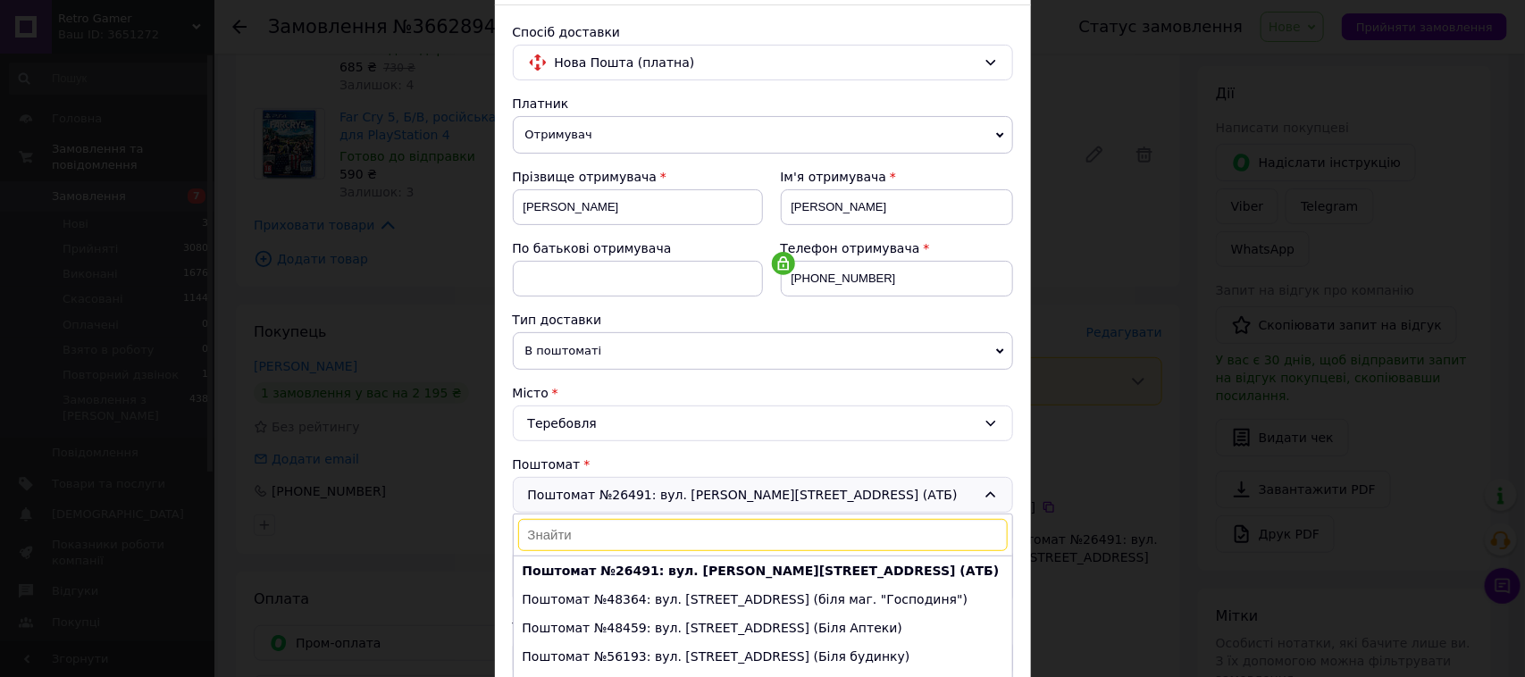
click at [605, 344] on span "В поштоматі" at bounding box center [763, 351] width 500 height 38
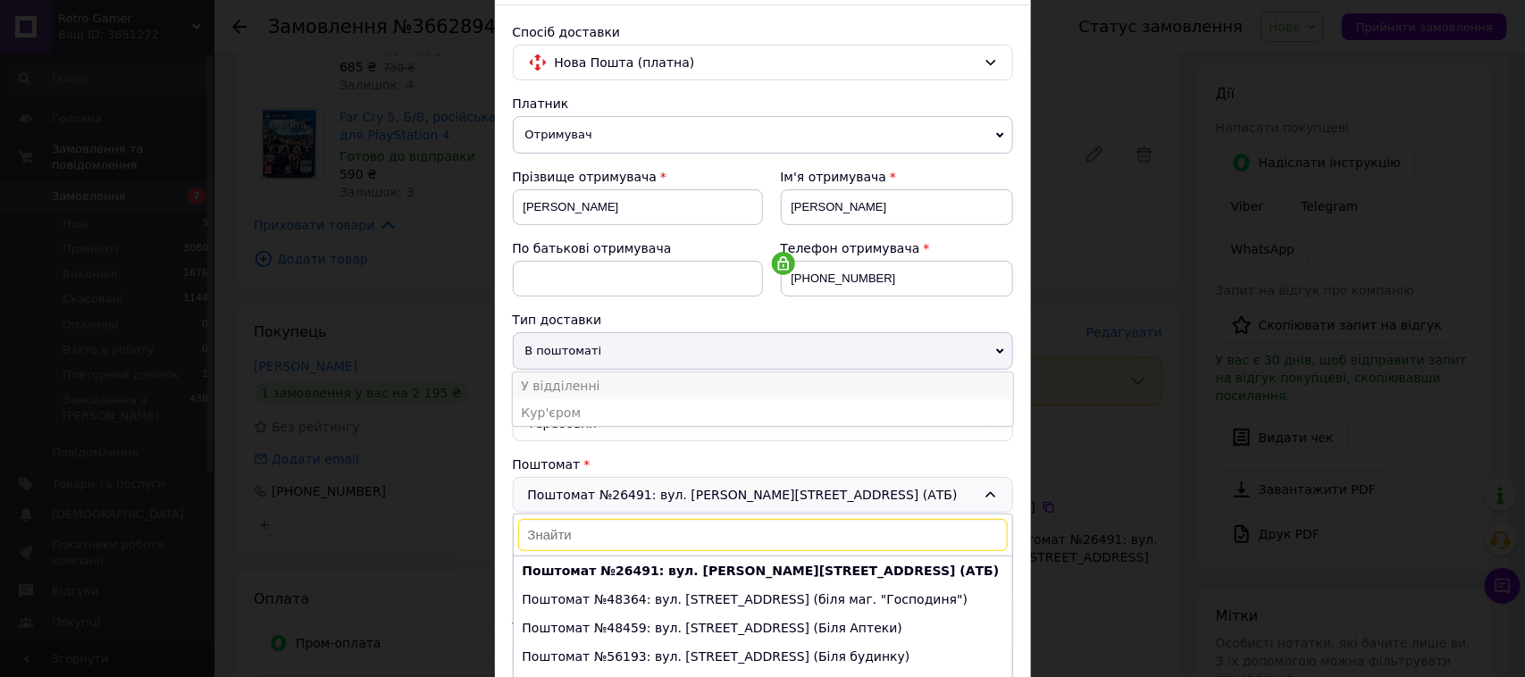
click at [573, 386] on li "У відділенні" at bounding box center [763, 386] width 500 height 27
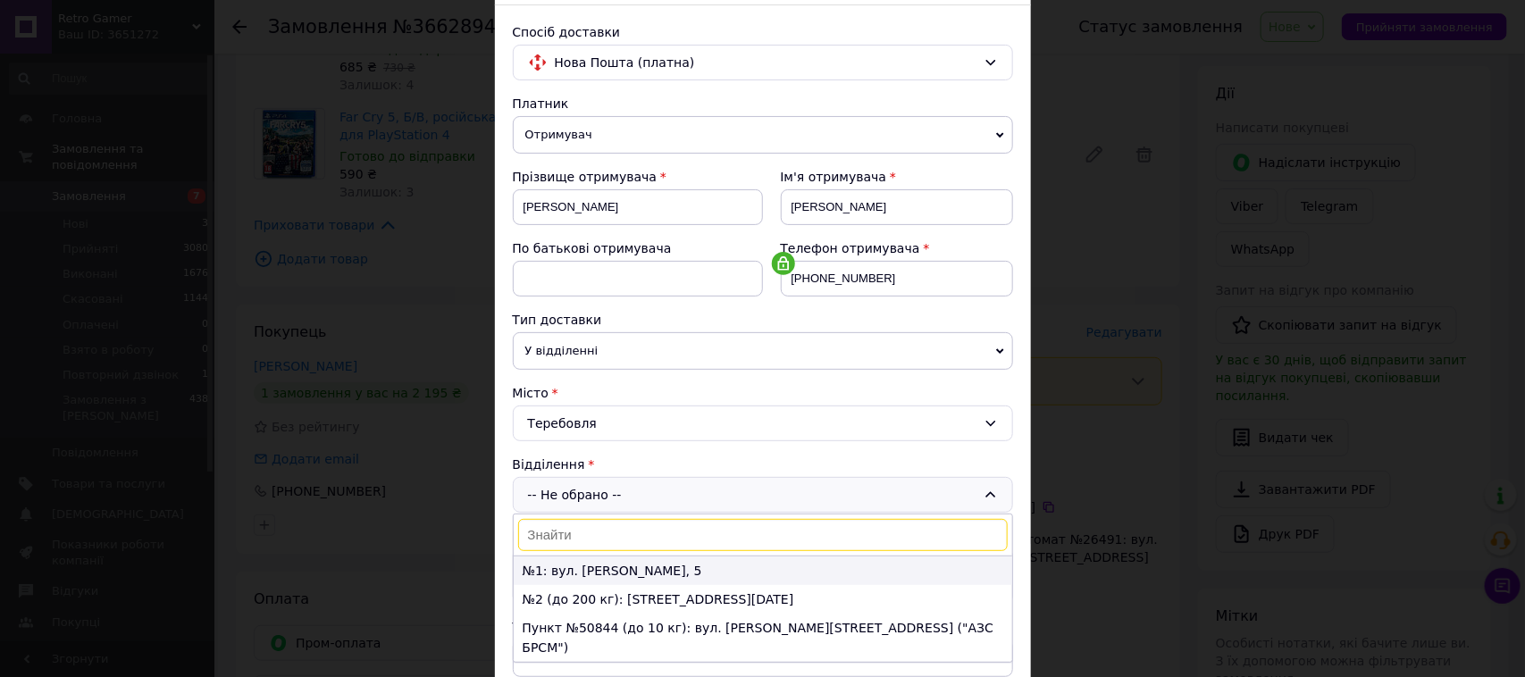
click at [605, 581] on li "№1: вул. Паращука, 5" at bounding box center [763, 571] width 499 height 29
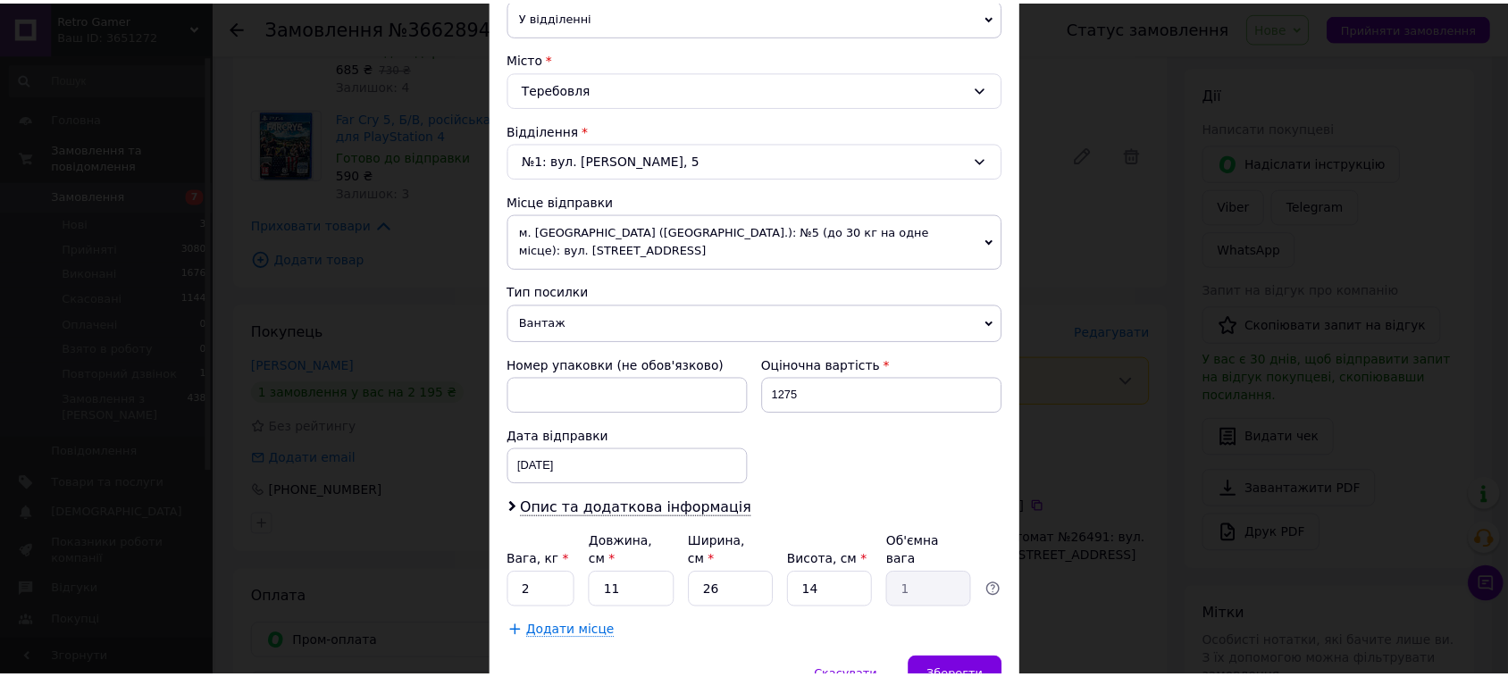
scroll to position [514, 0]
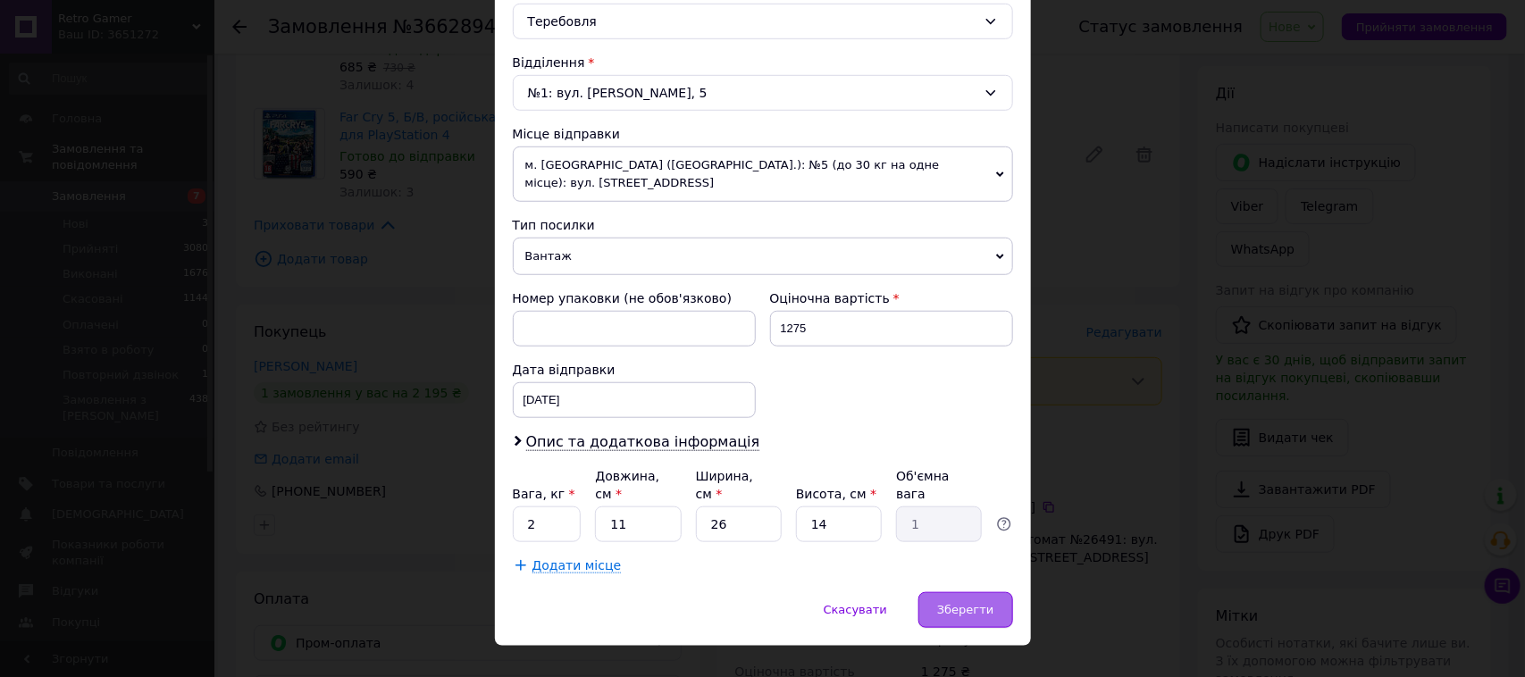
click at [972, 603] on span "Зберегти" at bounding box center [965, 609] width 56 height 13
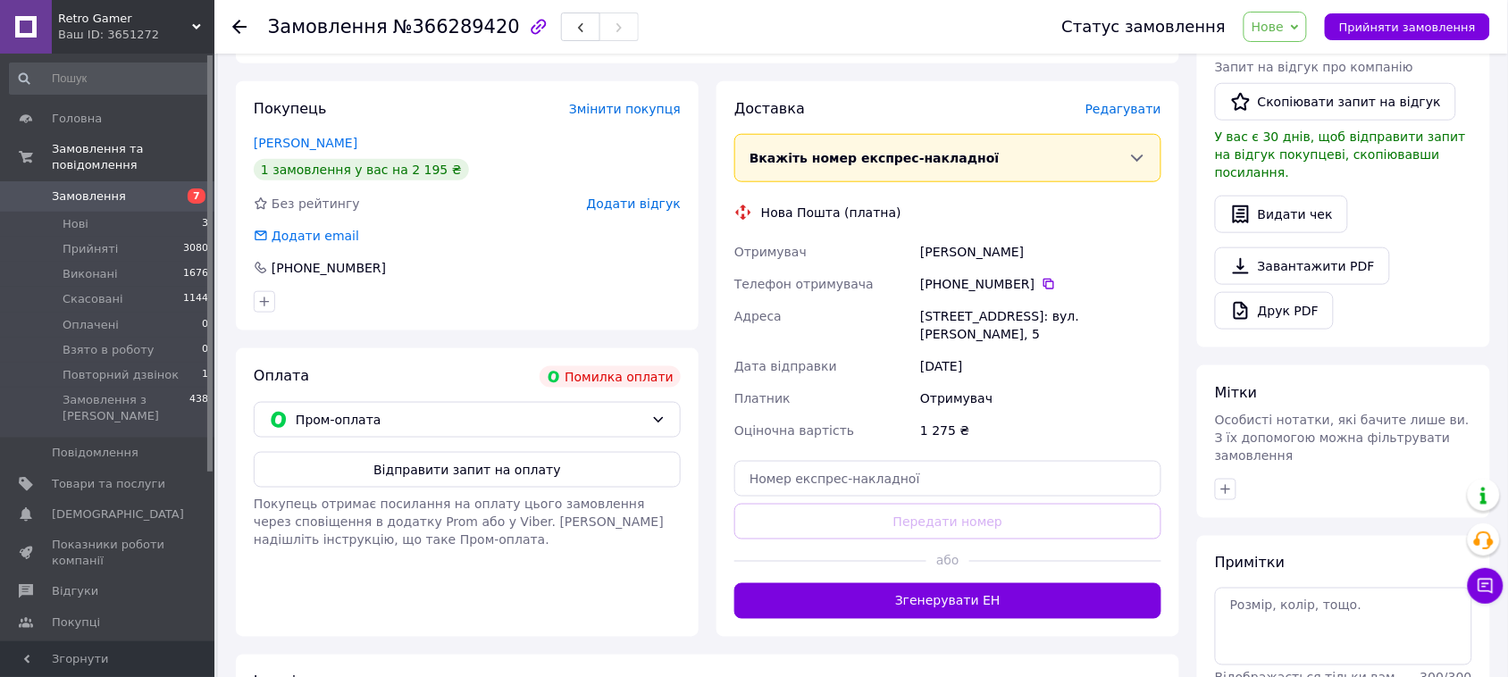
scroll to position [335, 0]
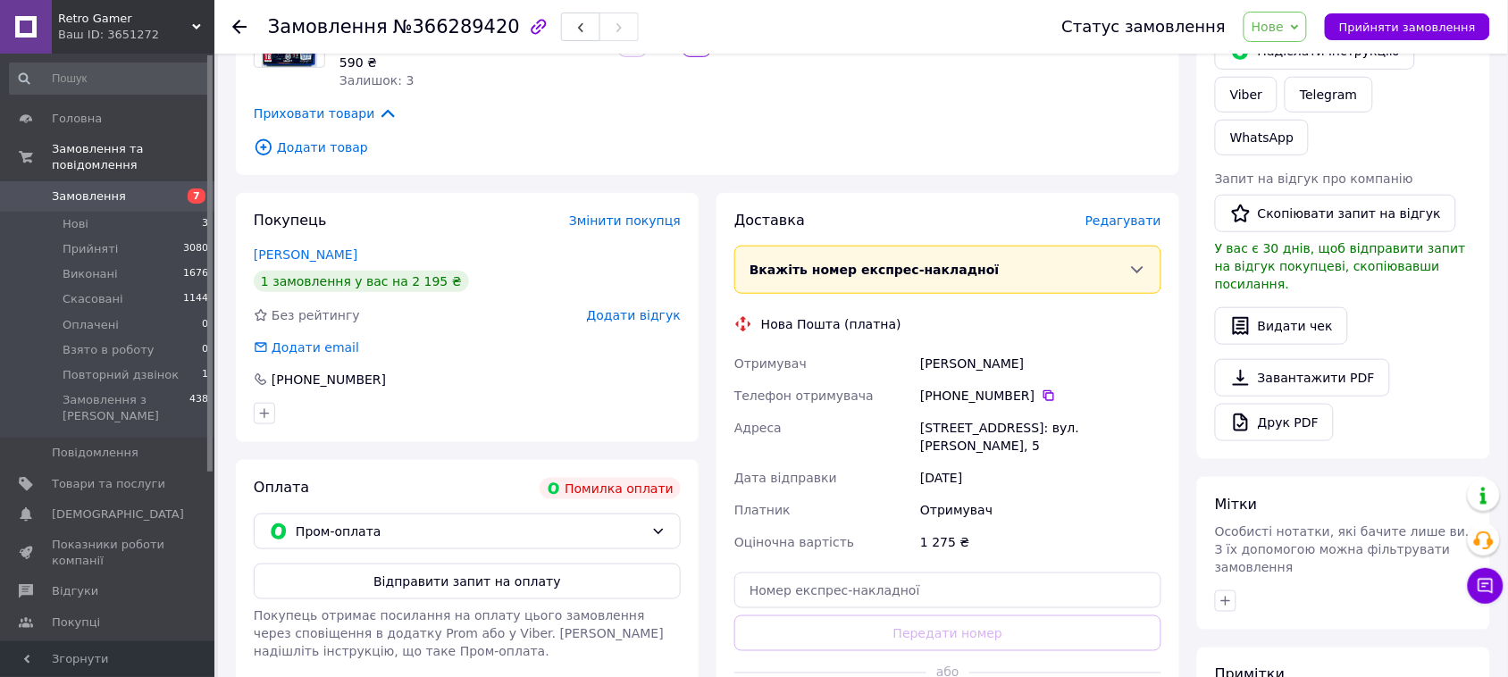
click at [1283, 27] on span "Нове" at bounding box center [1268, 27] width 32 height 14
click at [1311, 167] on li "Взято в роботу" at bounding box center [1312, 169] width 134 height 27
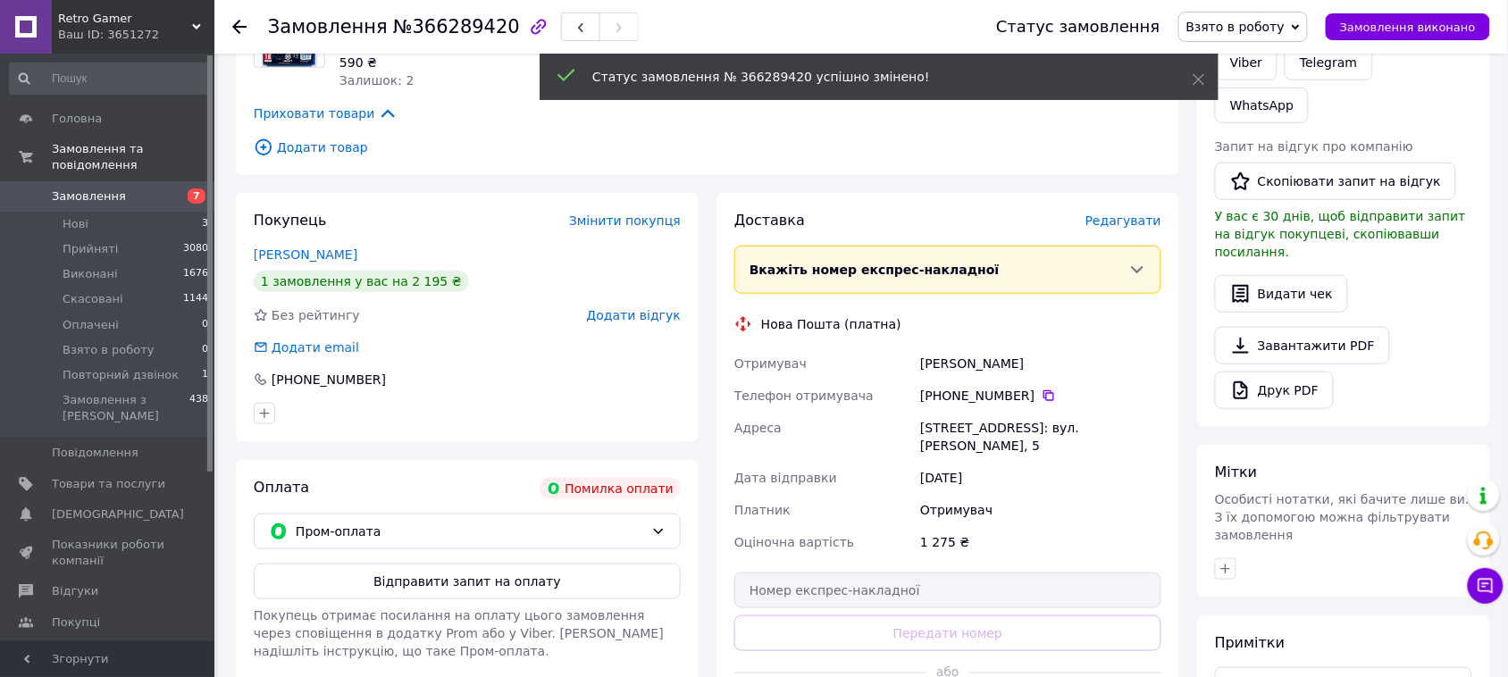
scroll to position [0, 0]
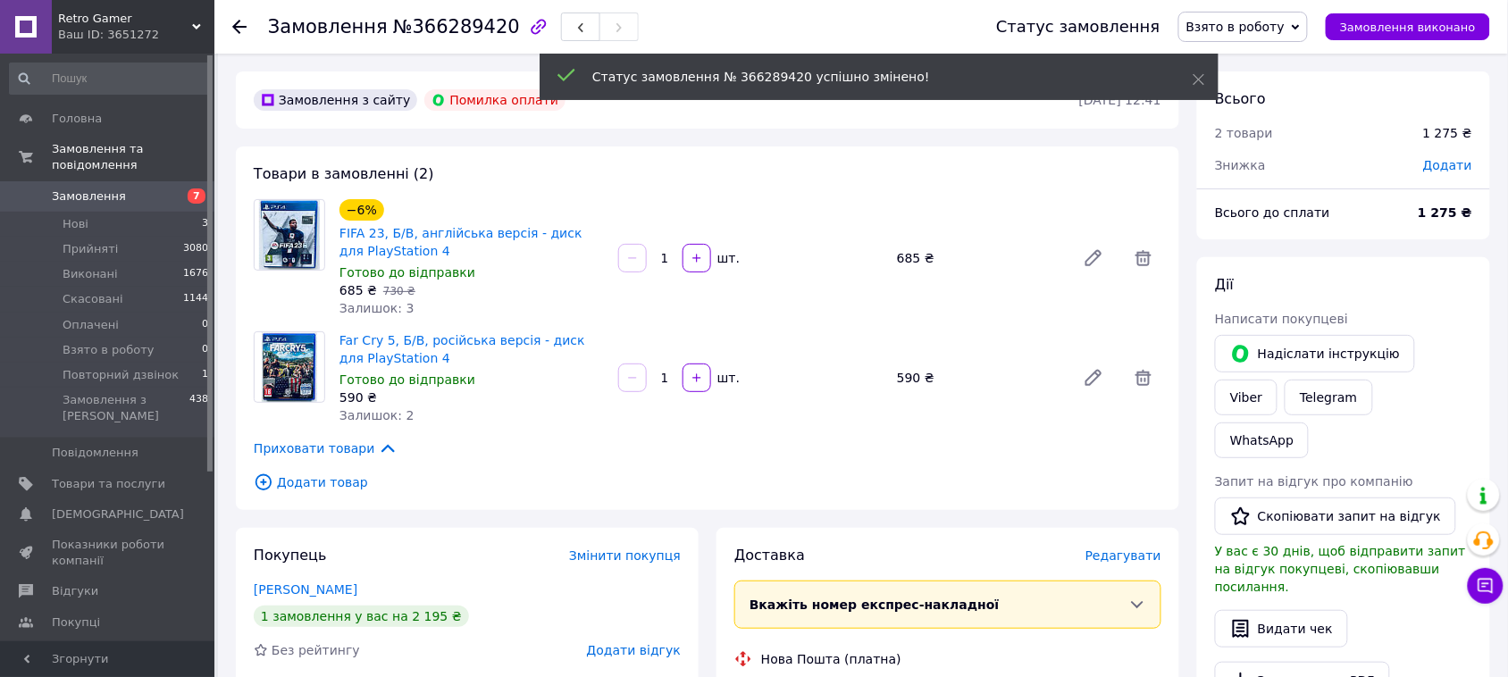
click at [130, 189] on span "Замовлення" at bounding box center [108, 197] width 113 height 16
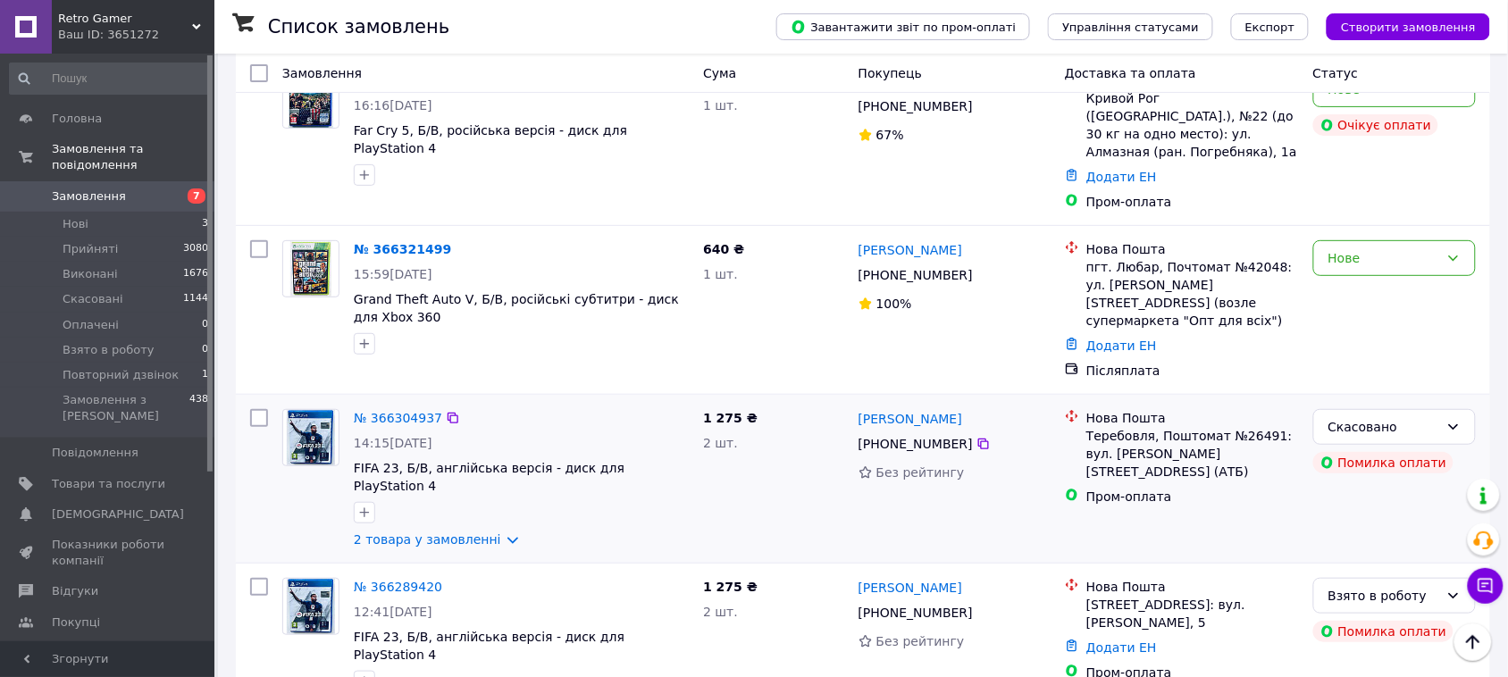
scroll to position [223, 0]
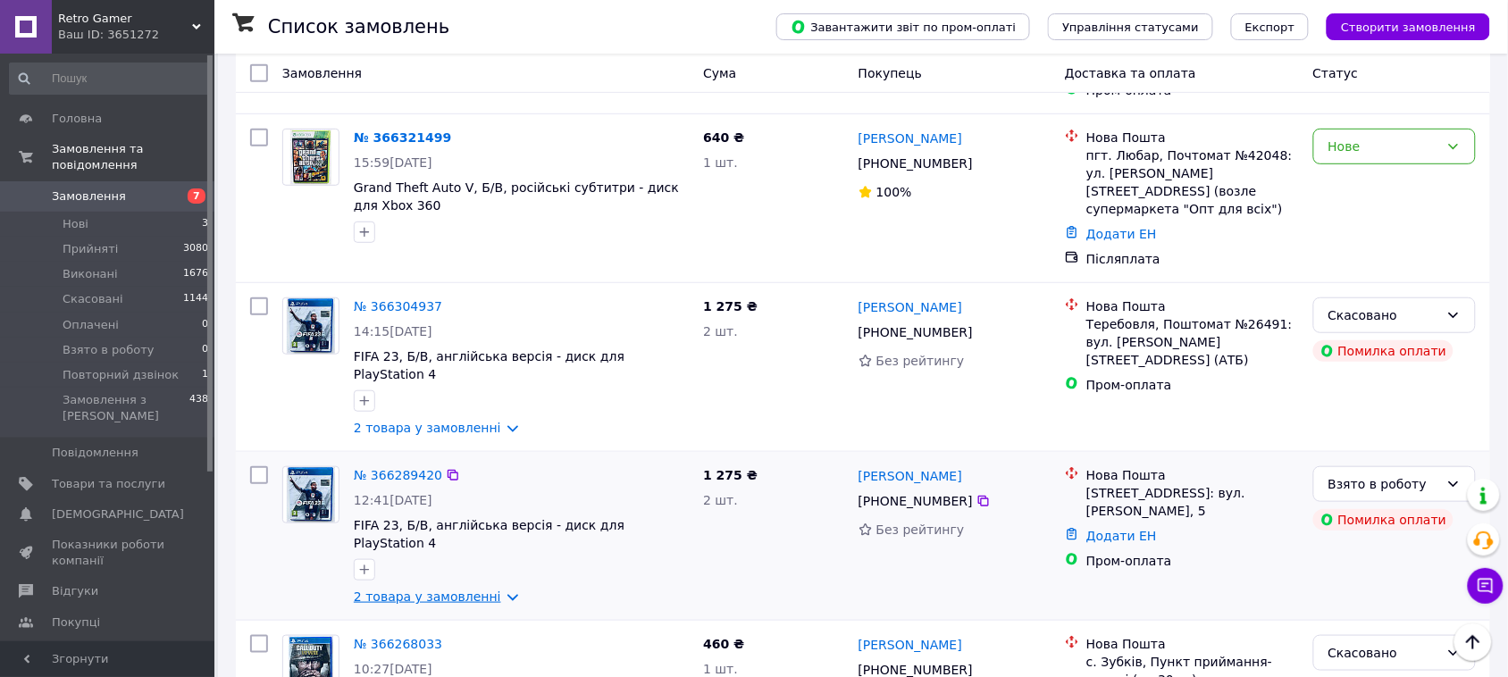
click at [493, 590] on link "2 товара у замовленні" at bounding box center [427, 597] width 147 height 14
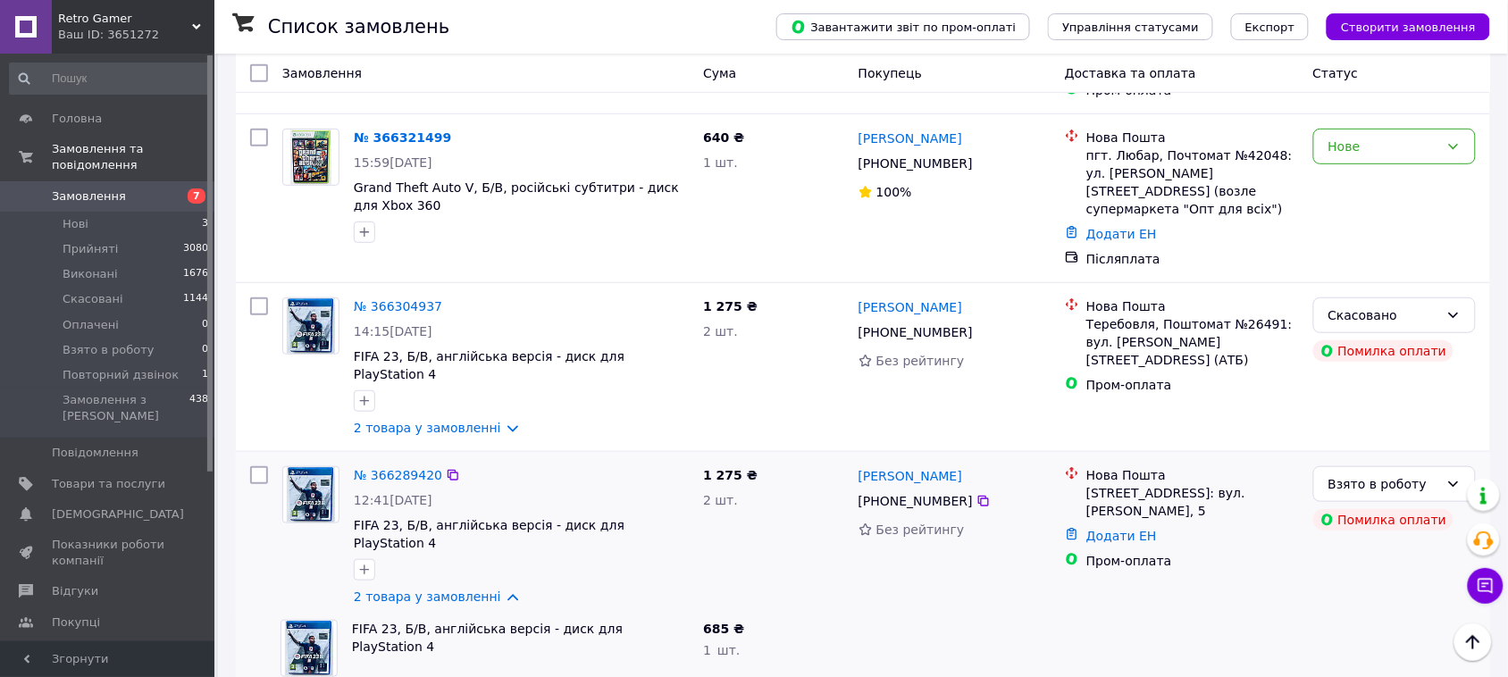
scroll to position [112, 0]
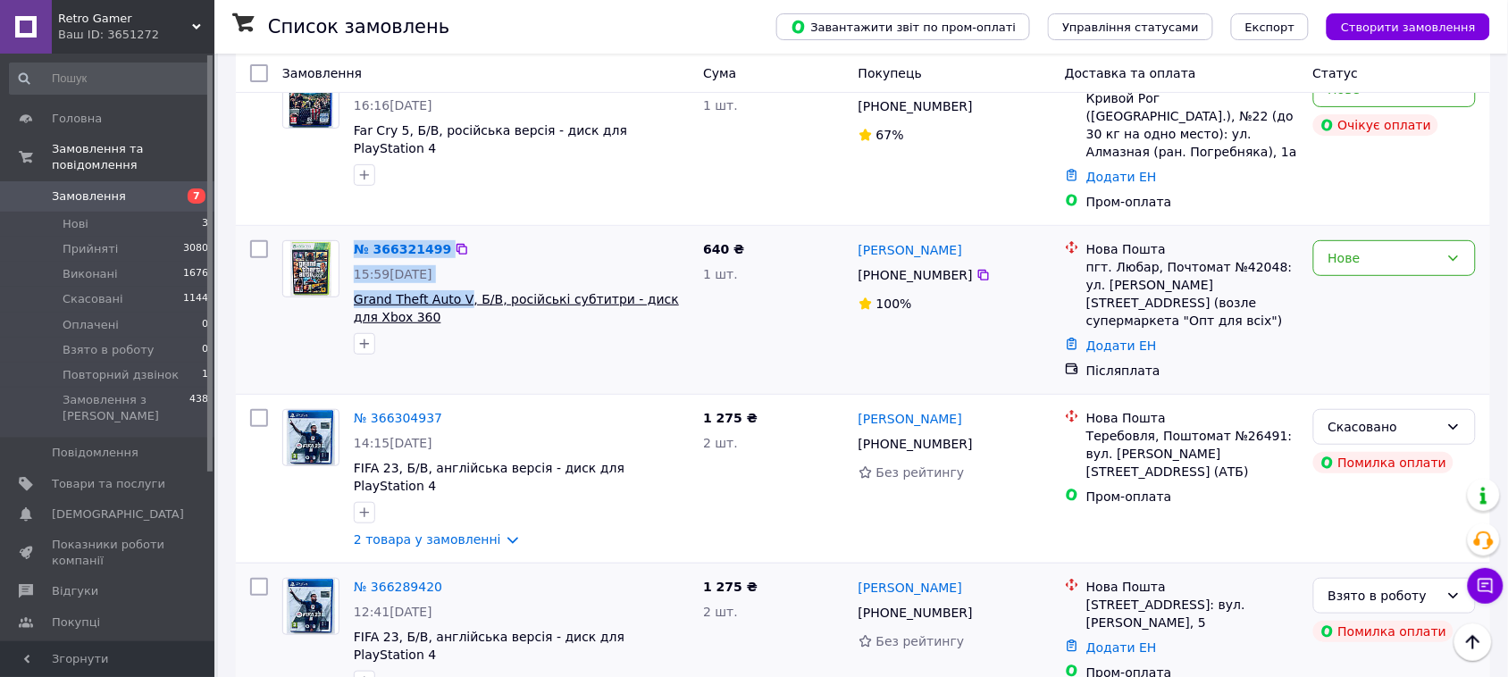
drag, startPoint x: 345, startPoint y: 283, endPoint x: 460, endPoint y: 287, distance: 115.3
click at [460, 287] on div "№ 366321499 15:59, 12.10.2025 Grand Theft Auto V, Б/В, російські субтитри - дис…" at bounding box center [485, 297] width 421 height 129
click at [465, 332] on div at bounding box center [521, 344] width 342 height 29
drag, startPoint x: 347, startPoint y: 282, endPoint x: 457, endPoint y: 288, distance: 110.9
click at [457, 288] on div "№ 366321499 15:59, 12.10.2025 Grand Theft Auto V, Б/В, російські субтитри - дис…" at bounding box center [521, 297] width 349 height 129
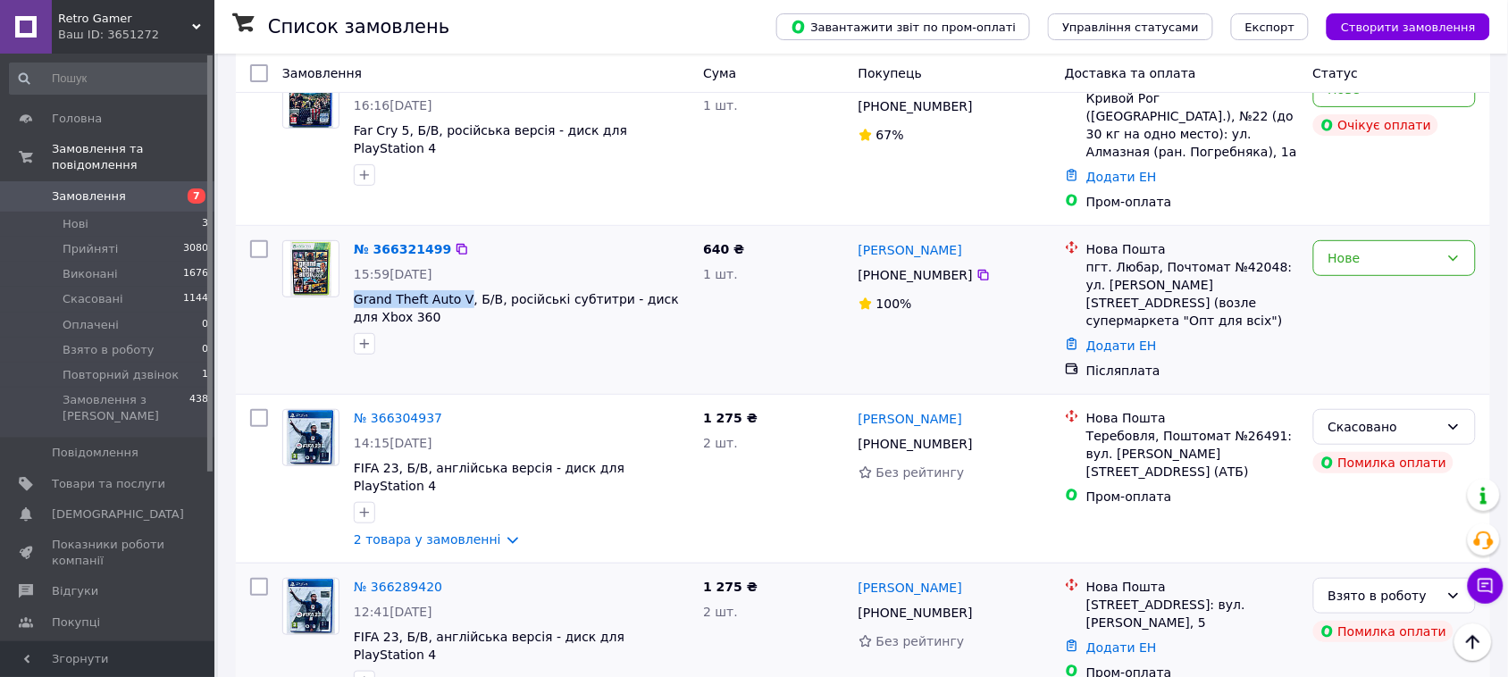
scroll to position [0, 0]
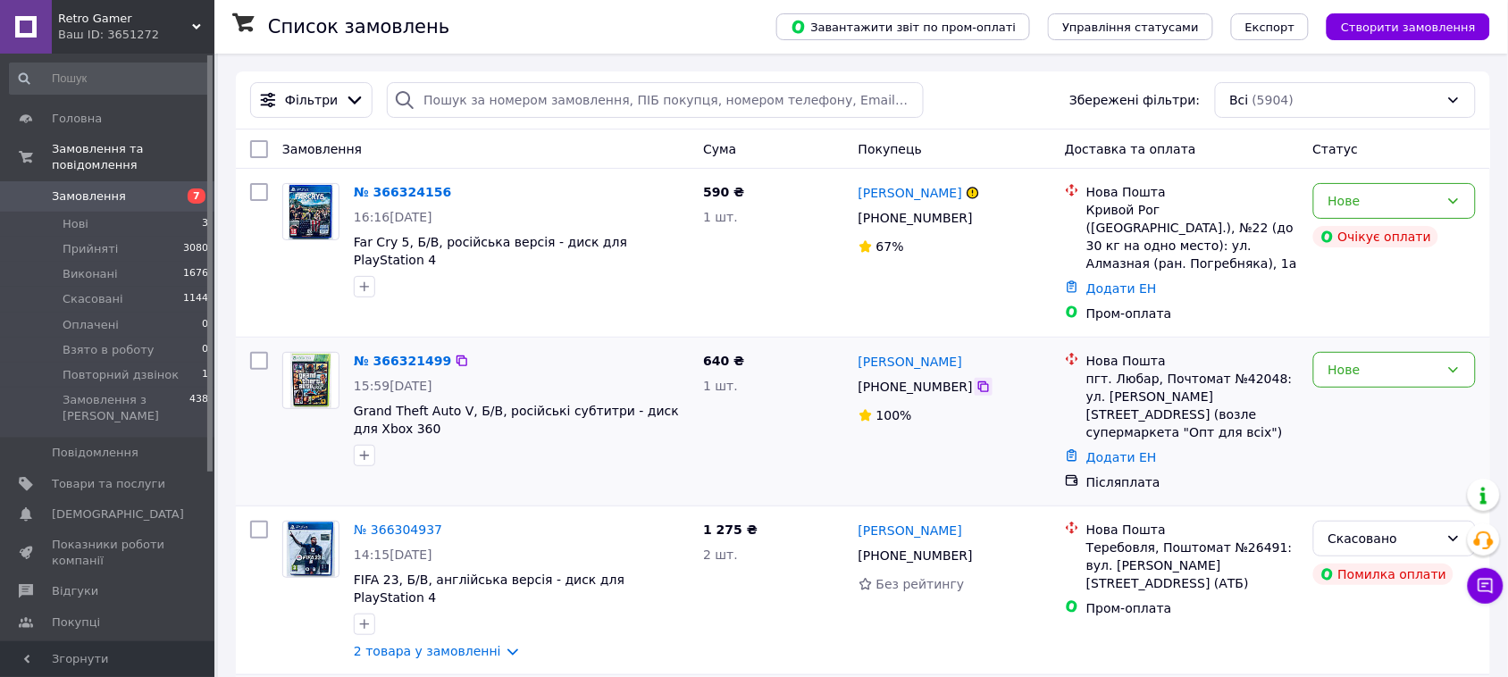
click at [977, 380] on icon at bounding box center [984, 387] width 14 height 14
click at [408, 354] on link "№ 366321499" at bounding box center [402, 361] width 97 height 14
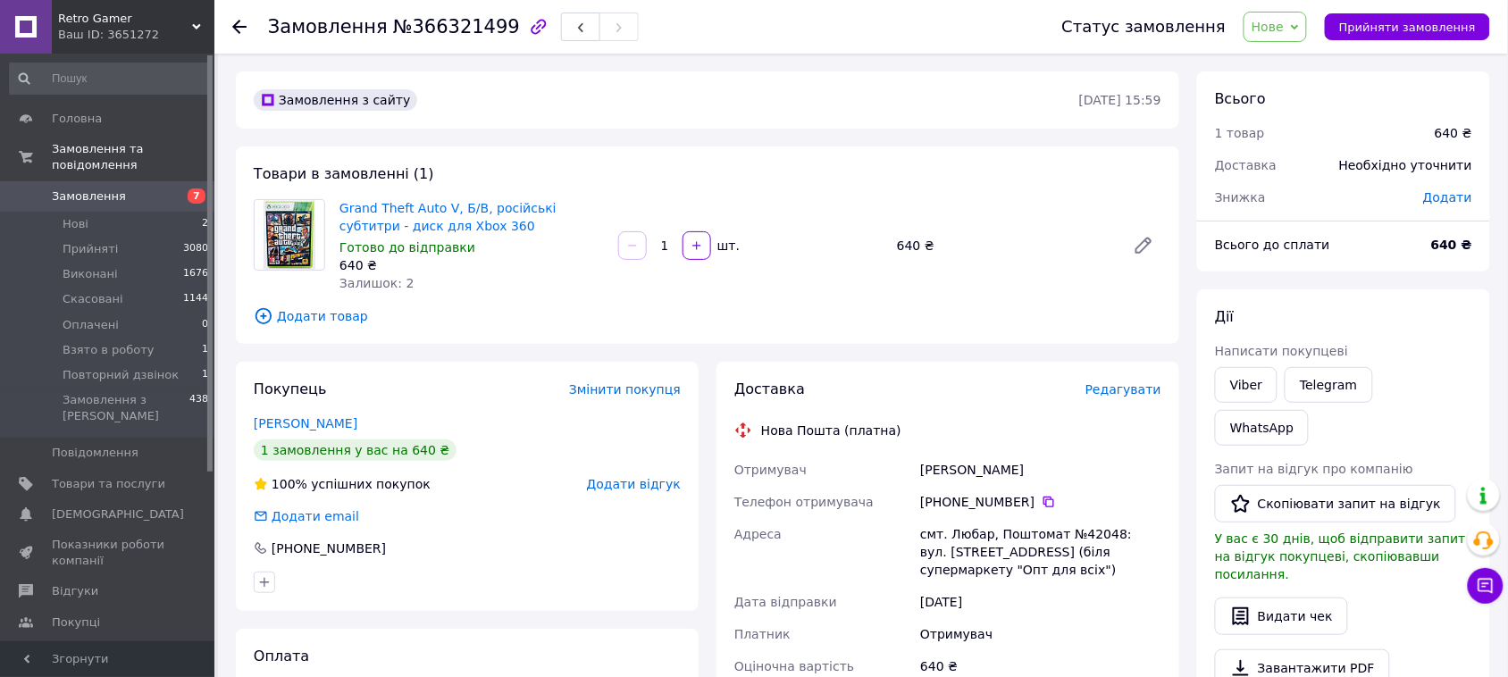
click at [1288, 34] on span "Нове" at bounding box center [1275, 27] width 63 height 30
click at [1273, 63] on li "Прийнято" at bounding box center [1312, 62] width 134 height 27
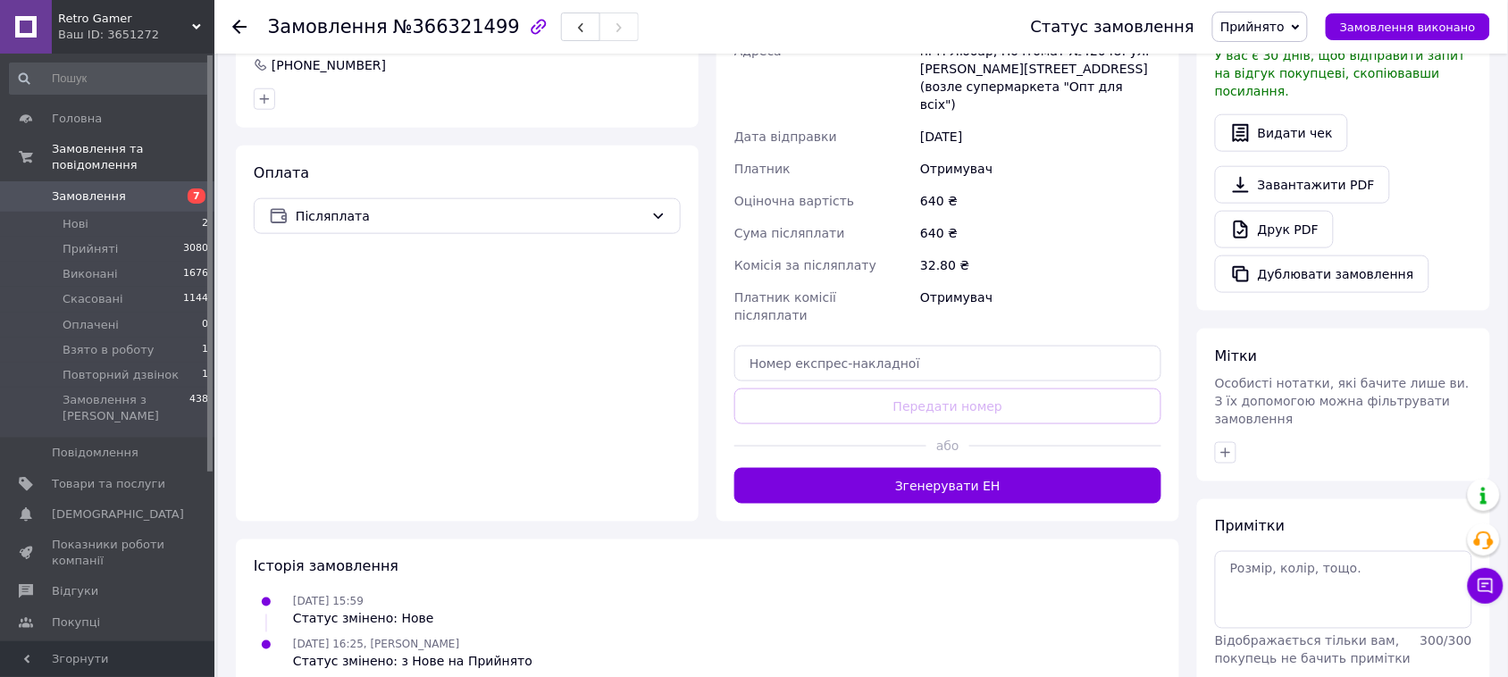
scroll to position [260, 0]
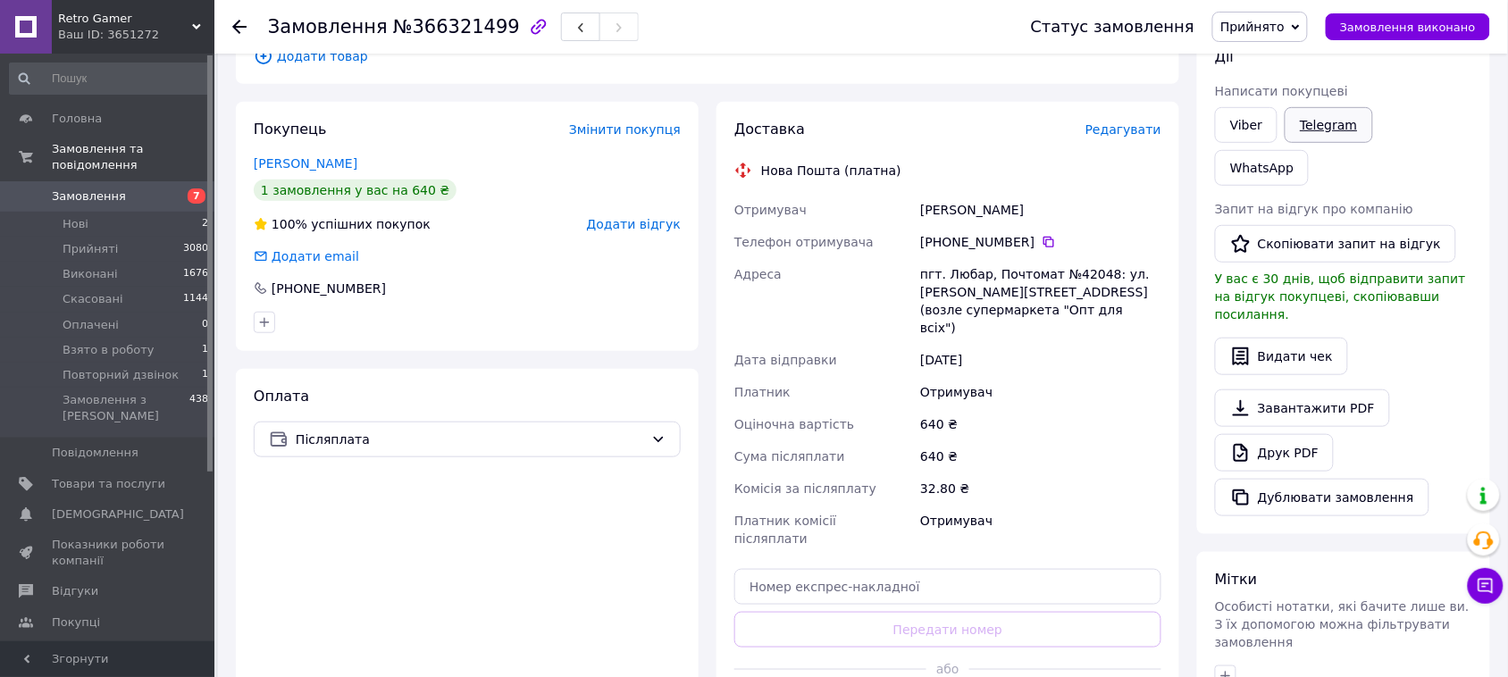
click at [1324, 123] on link "Telegram" at bounding box center [1329, 125] width 88 height 36
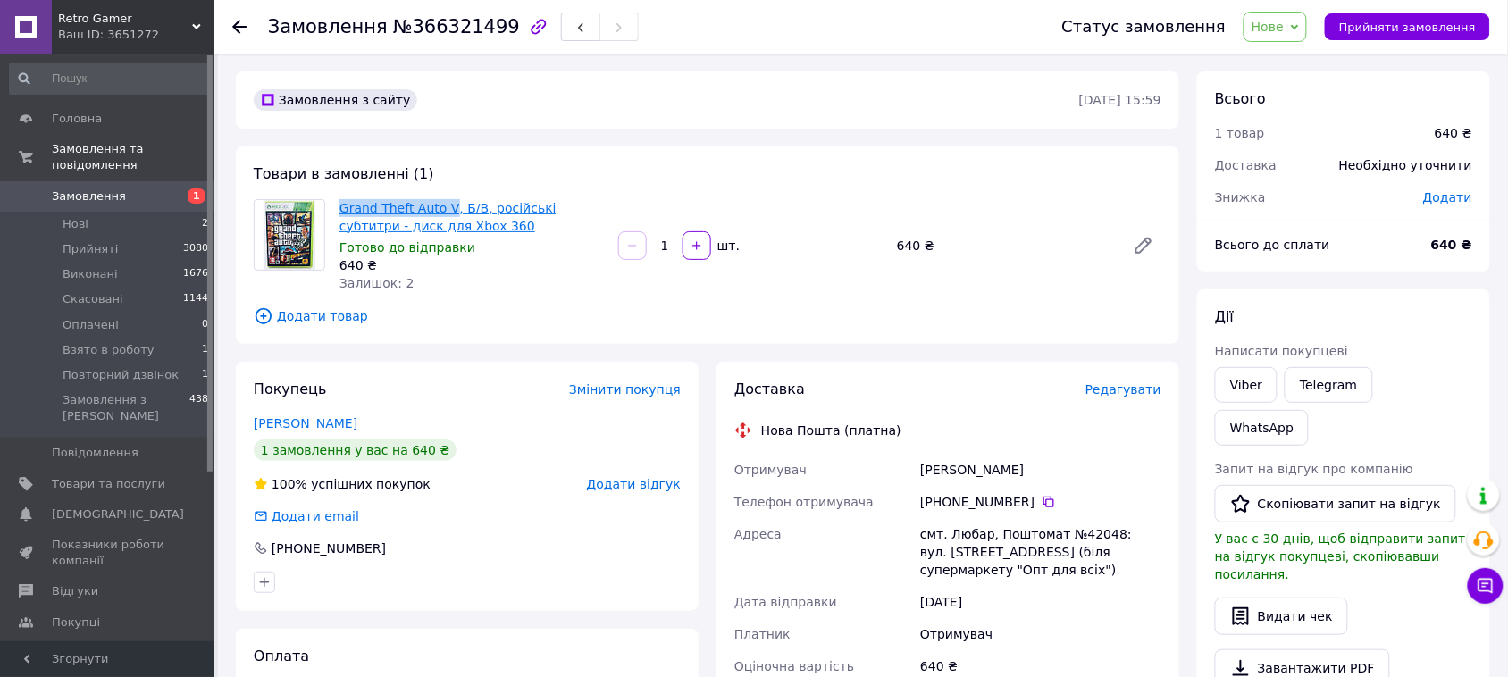
drag, startPoint x: 338, startPoint y: 193, endPoint x: 445, endPoint y: 211, distance: 108.7
click at [445, 211] on div "Товари в замовленні (1) Grand Theft Auto V, Б/В, російські субтитри - диск для …" at bounding box center [708, 245] width 944 height 197
copy link "Grand Theft Auto V"
click at [1284, 29] on span "Нове" at bounding box center [1268, 27] width 32 height 14
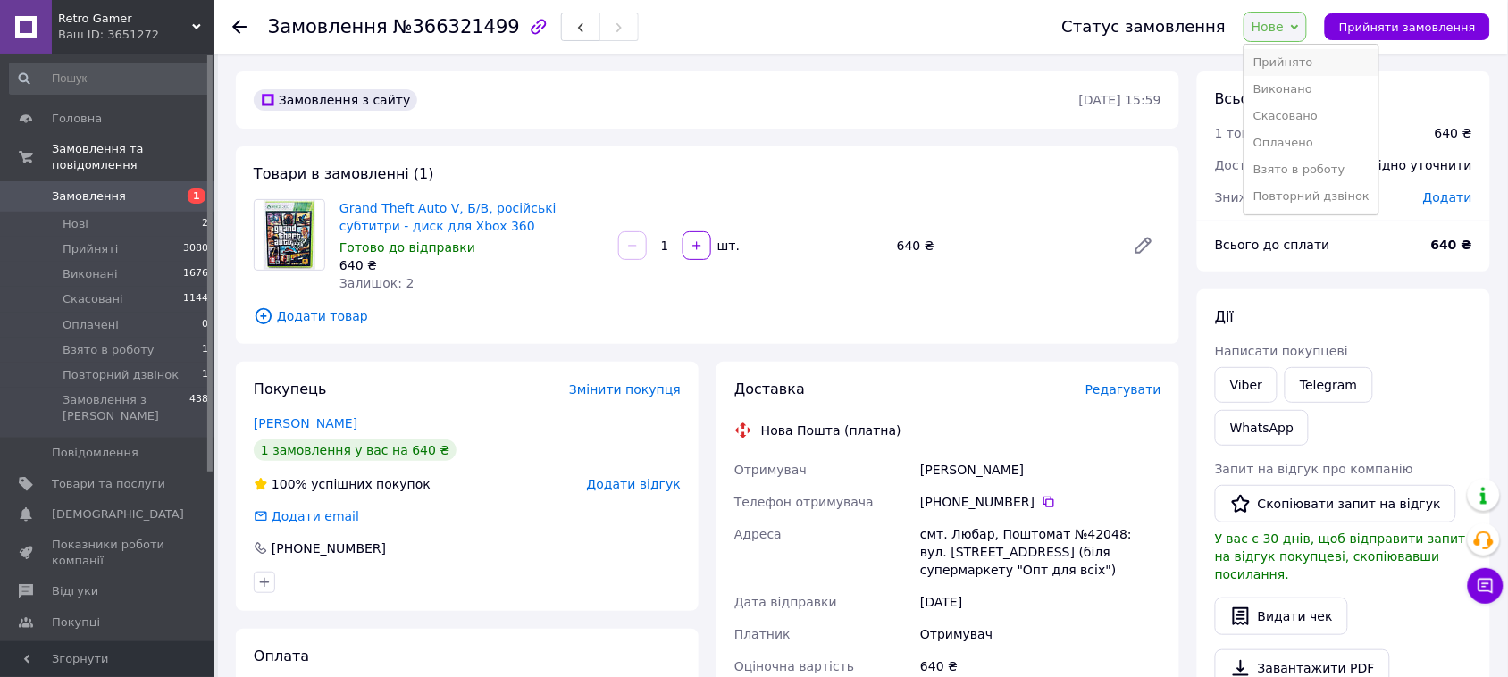
click at [1283, 71] on li "Прийнято" at bounding box center [1312, 62] width 134 height 27
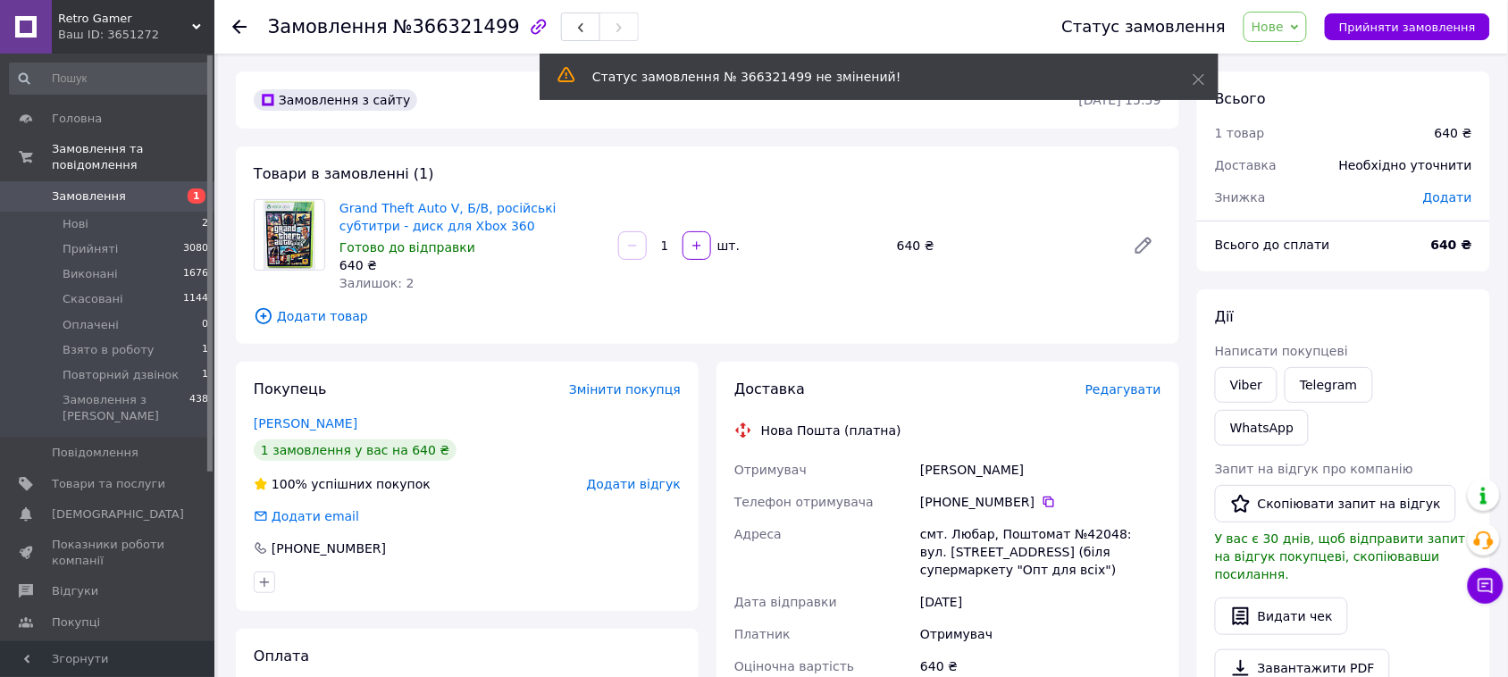
click at [1284, 29] on span "Нове" at bounding box center [1268, 27] width 32 height 14
click at [1288, 55] on li "Прийнято" at bounding box center [1312, 62] width 134 height 27
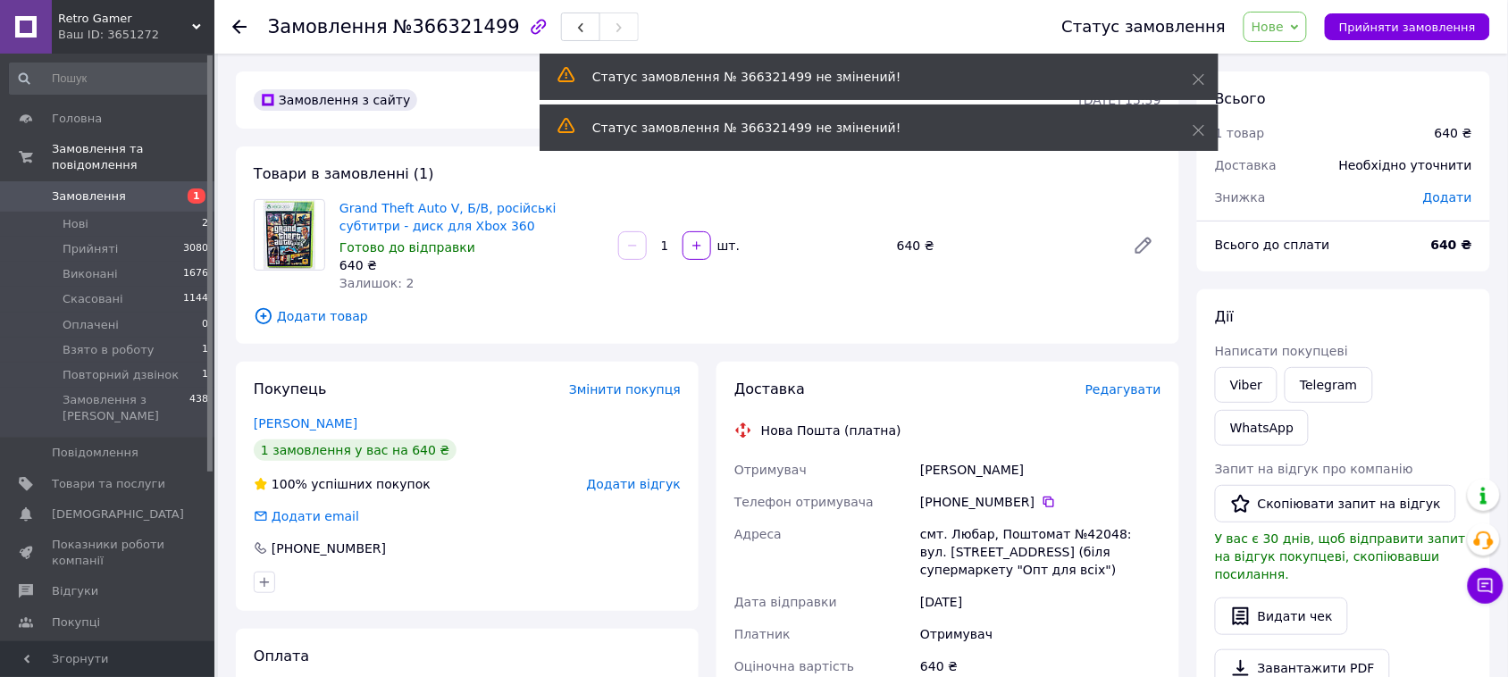
click at [131, 189] on span "Замовлення" at bounding box center [108, 197] width 113 height 16
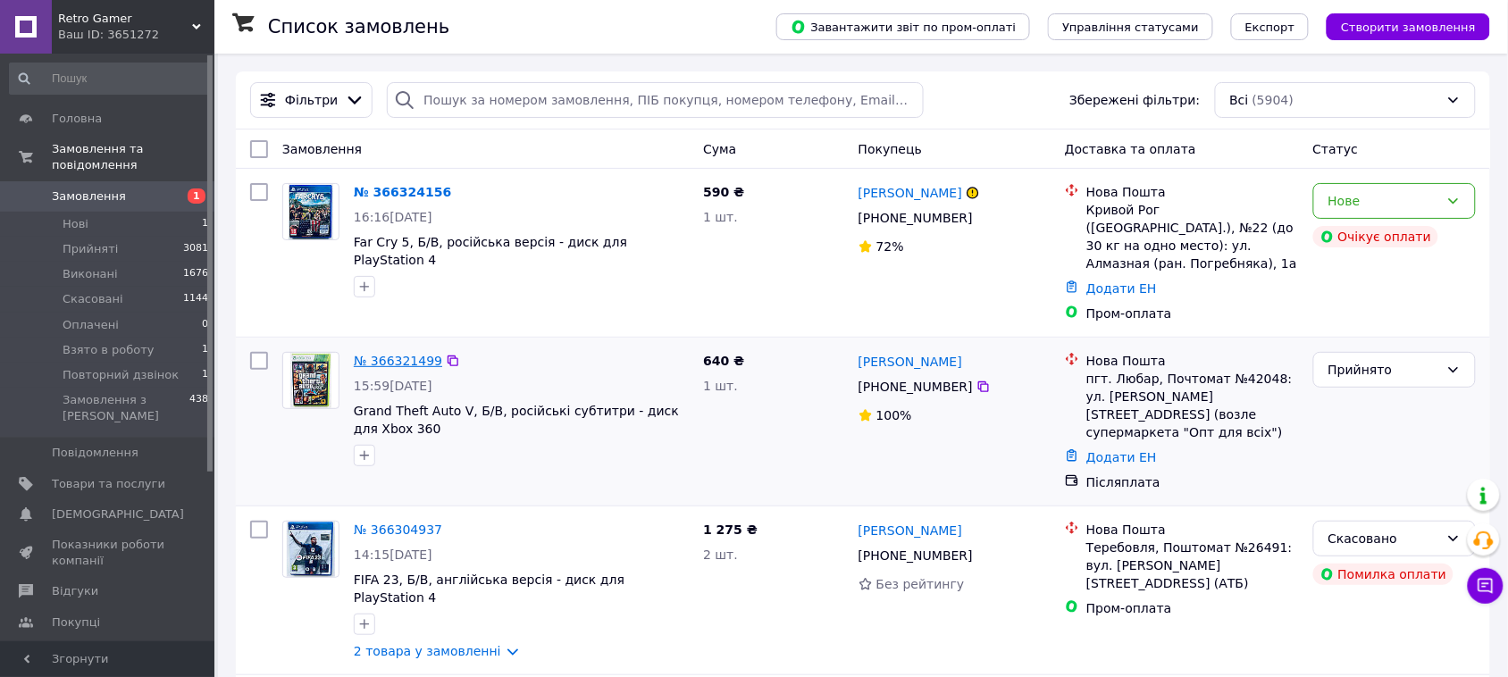
click at [404, 354] on link "№ 366321499" at bounding box center [398, 361] width 88 height 14
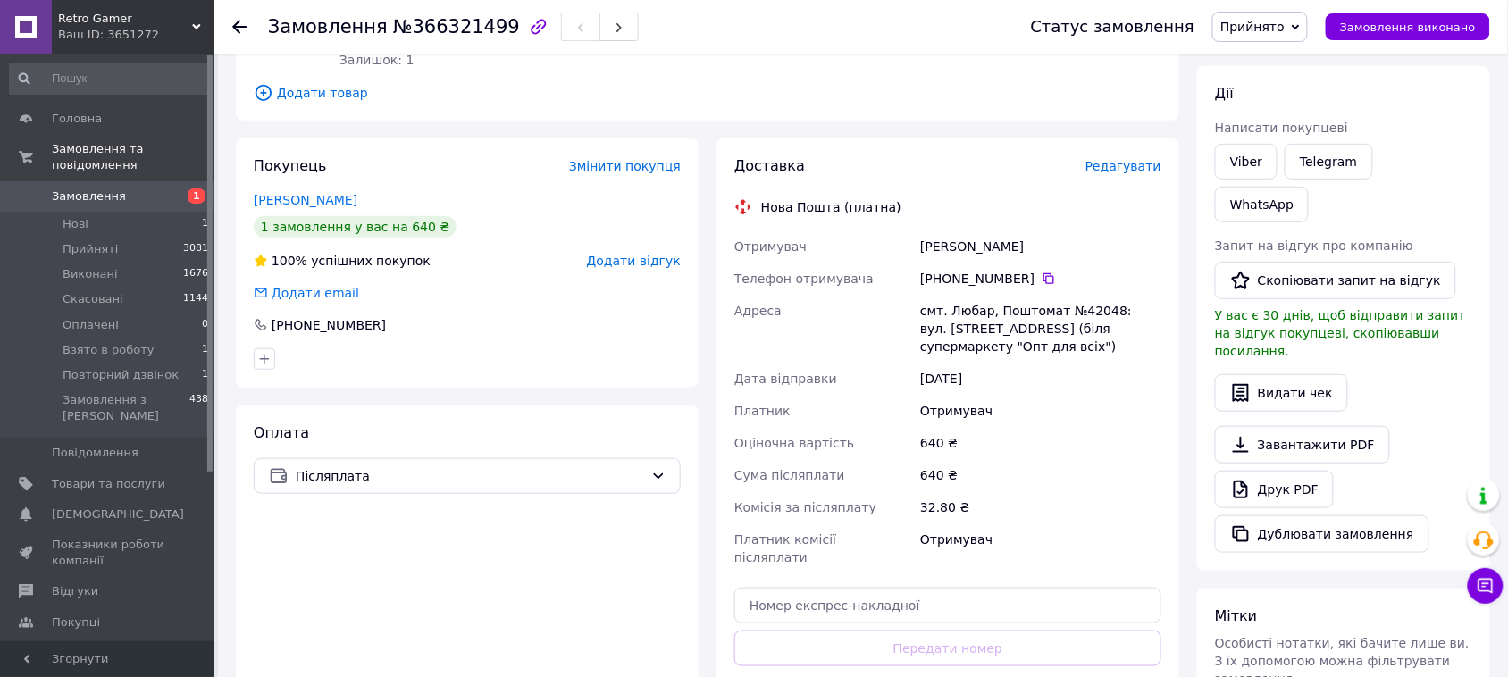
scroll to position [335, 0]
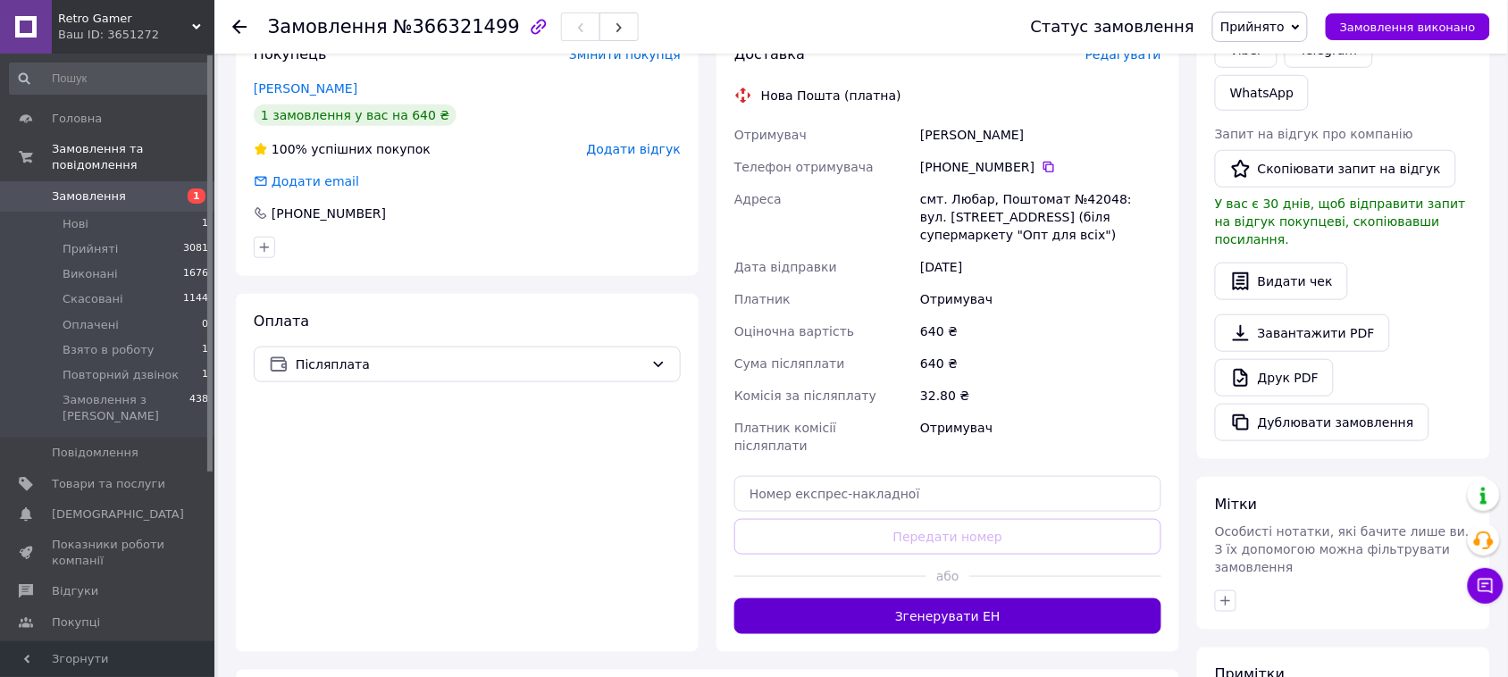
click at [938, 605] on button "Згенерувати ЕН" at bounding box center [947, 617] width 427 height 36
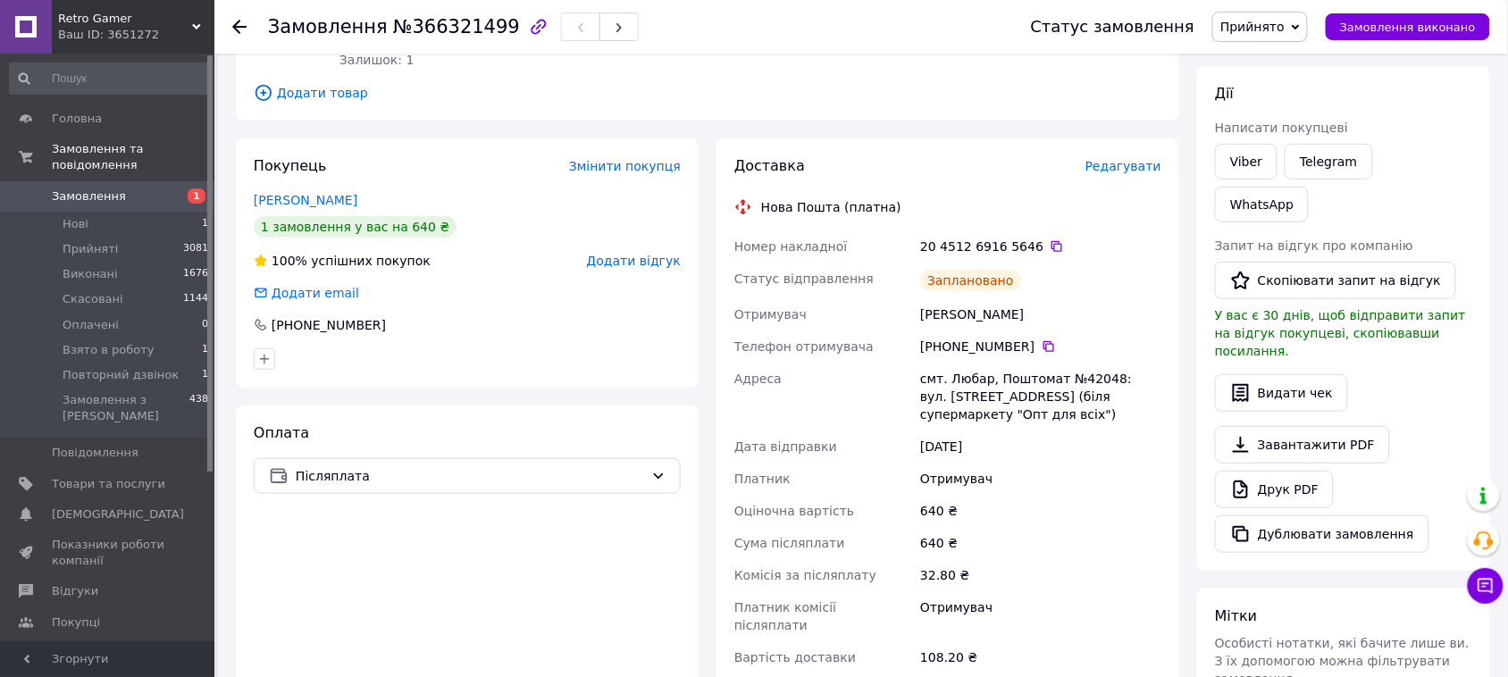
scroll to position [0, 0]
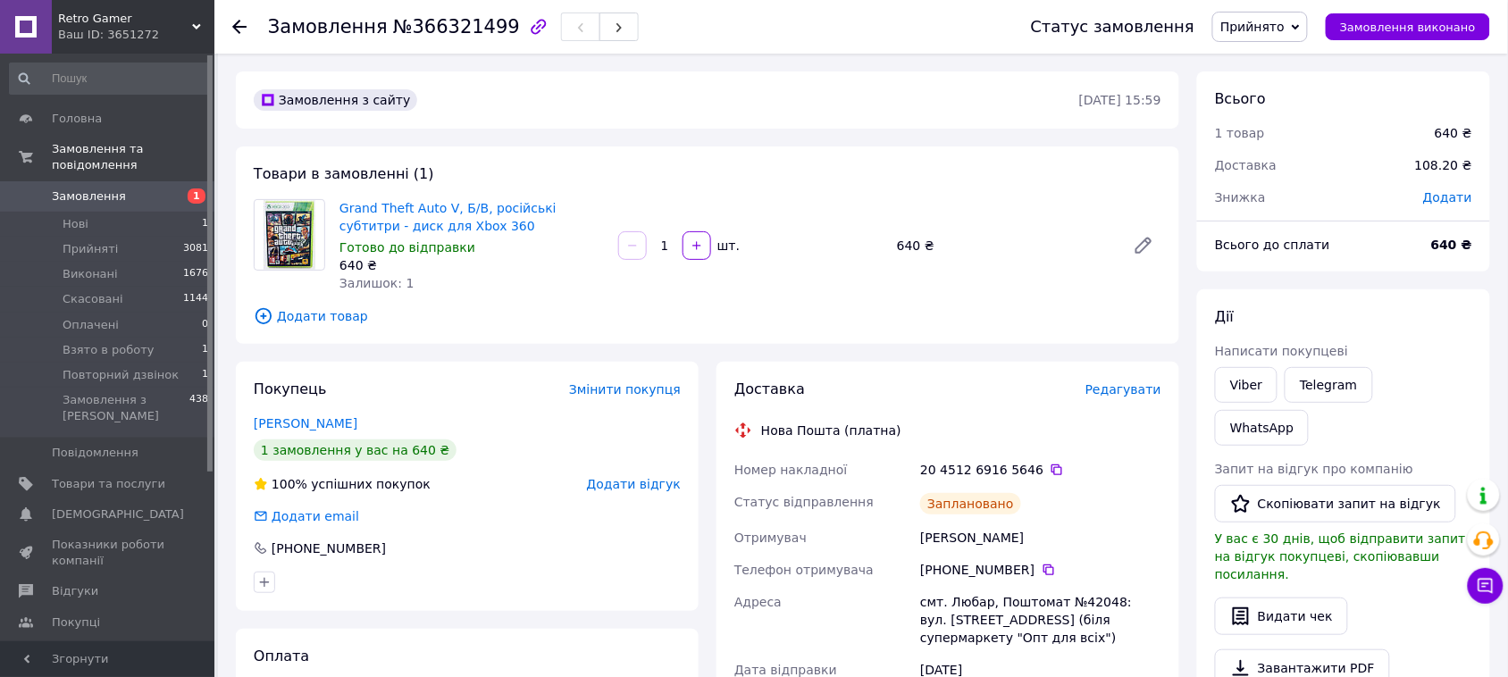
click at [1046, 467] on div "20 4512 6916 5646" at bounding box center [1040, 470] width 241 height 18
click at [1050, 470] on icon at bounding box center [1057, 470] width 14 height 14
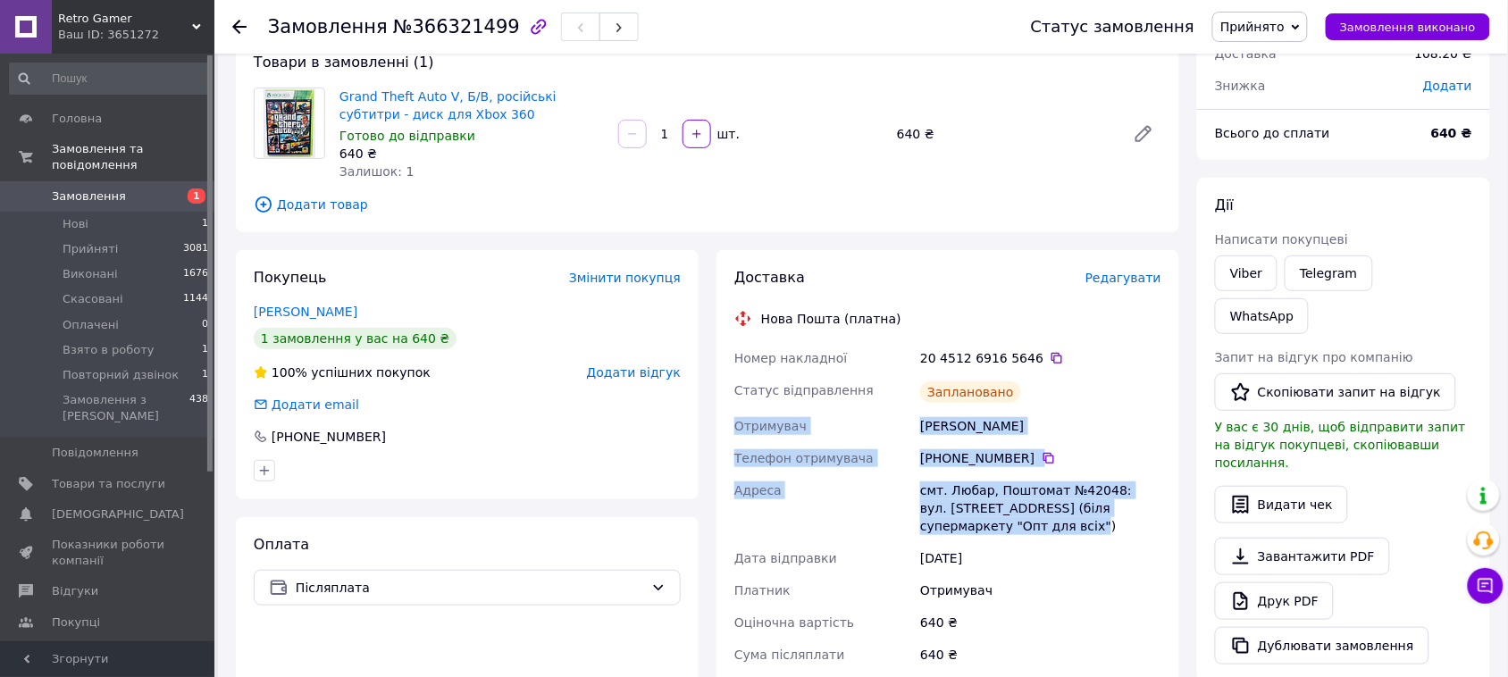
drag, startPoint x: 734, startPoint y: 425, endPoint x: 1020, endPoint y: 530, distance: 305.3
click at [1020, 530] on div "Номер накладної 20 4512 6916 5646   Статус відправлення Заплановано Отримувач Ц…" at bounding box center [948, 563] width 434 height 443
copy div "Отримувач Цимбалюк Ярослав Телефон отримувача +380 96 562 64 78   Адреса смт. Л…"
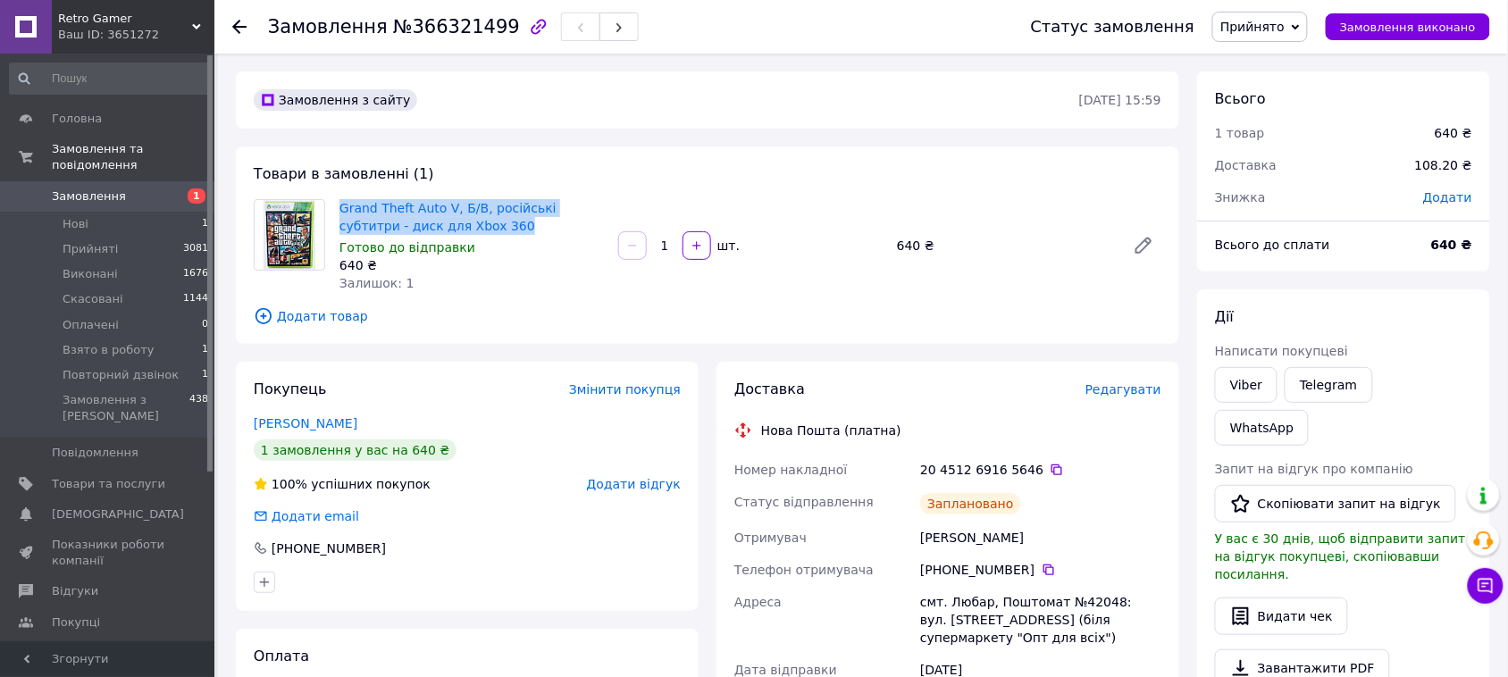
drag, startPoint x: 338, startPoint y: 195, endPoint x: 456, endPoint y: 222, distance: 120.9
click at [456, 222] on div "Grand Theft Auto V, Б/В, російські субтитри - диск для Xbox 360 Готово до відпр…" at bounding box center [471, 246] width 279 height 100
copy link "Grand Theft Auto V, Б/В, російські субтитри - диск для Xbox 360"
click at [529, 297] on div "Товари в замовленні (1) Grand Theft Auto V, Б/В, російські субтитри - диск для …" at bounding box center [708, 245] width 944 height 197
click at [119, 189] on span "Замовлення" at bounding box center [108, 197] width 113 height 16
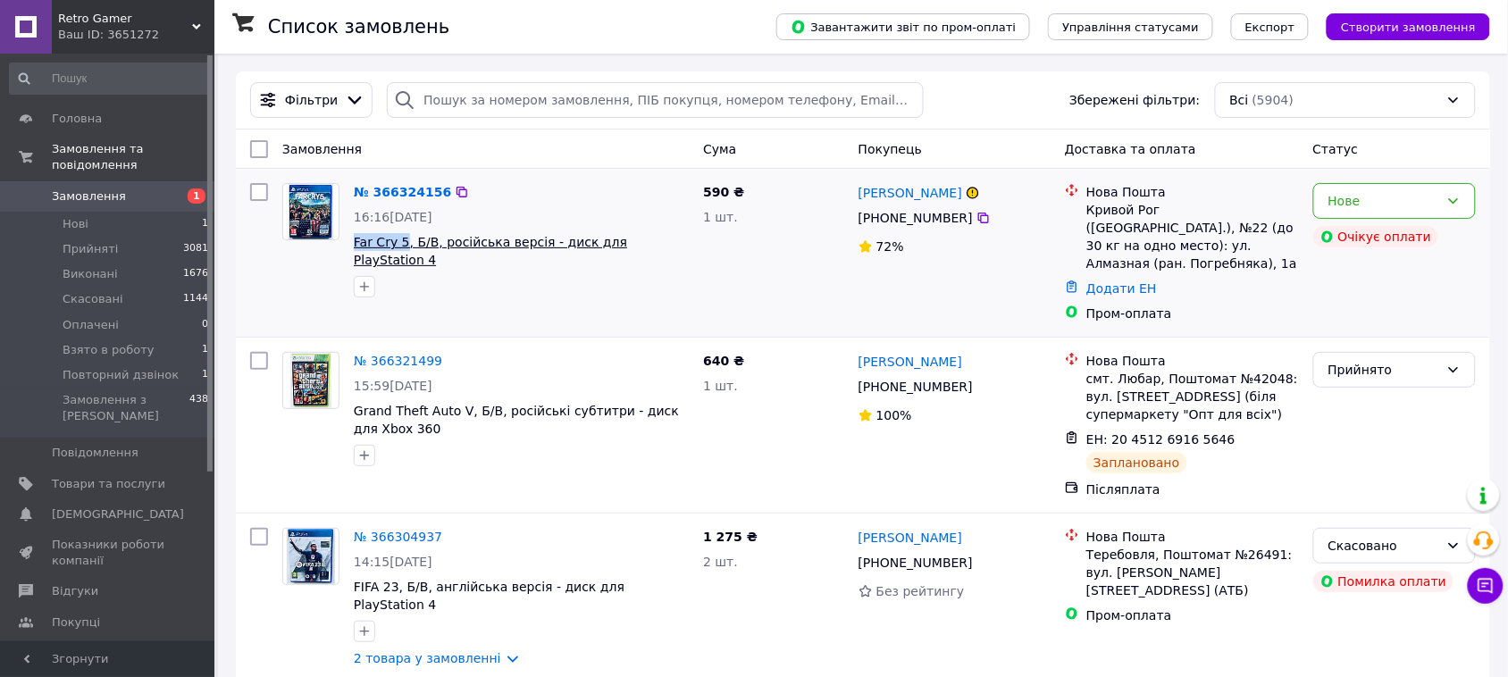
drag, startPoint x: 348, startPoint y: 243, endPoint x: 400, endPoint y: 248, distance: 52.1
click at [400, 248] on div "№ 366324156 16:16, 12.10.2025 Far Cry 5, Б/В, російська версія - диск для PlayS…" at bounding box center [521, 240] width 349 height 129
copy span "Far Cry 5"
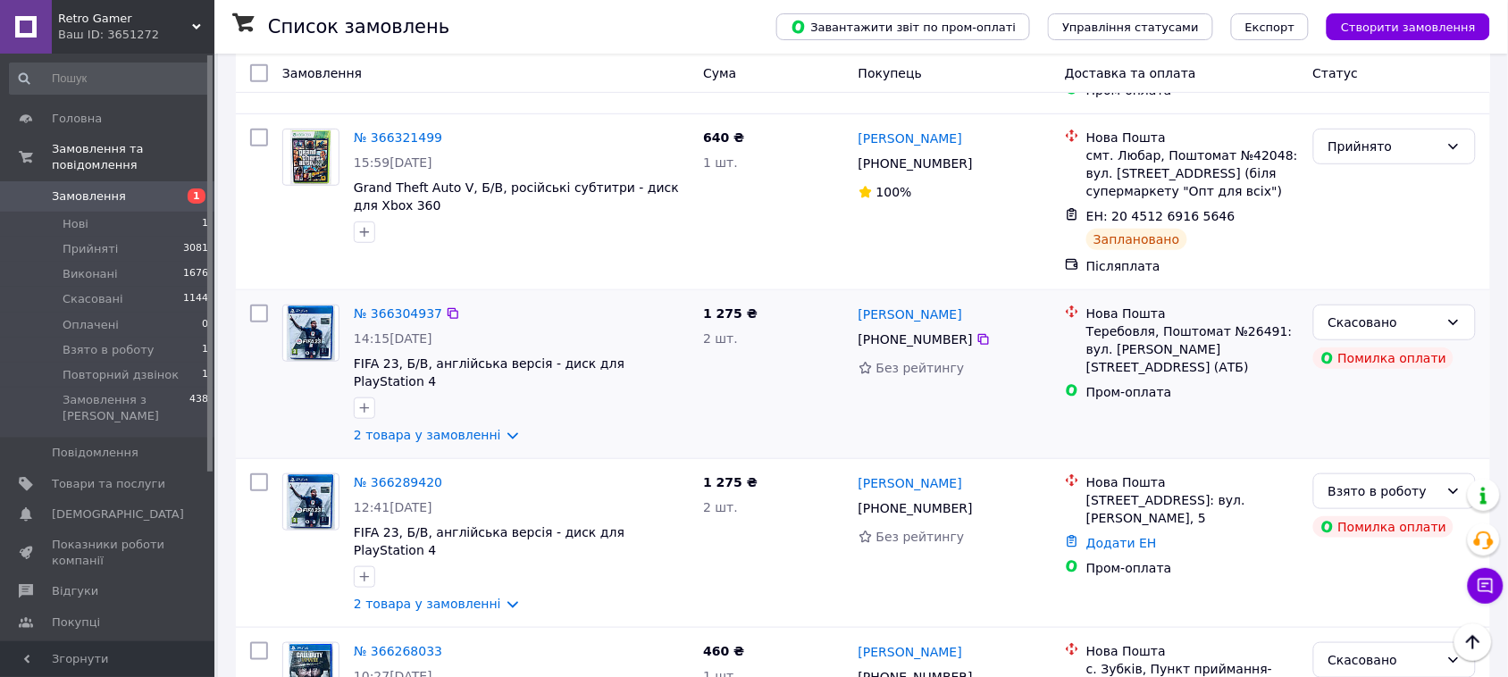
scroll to position [335, 0]
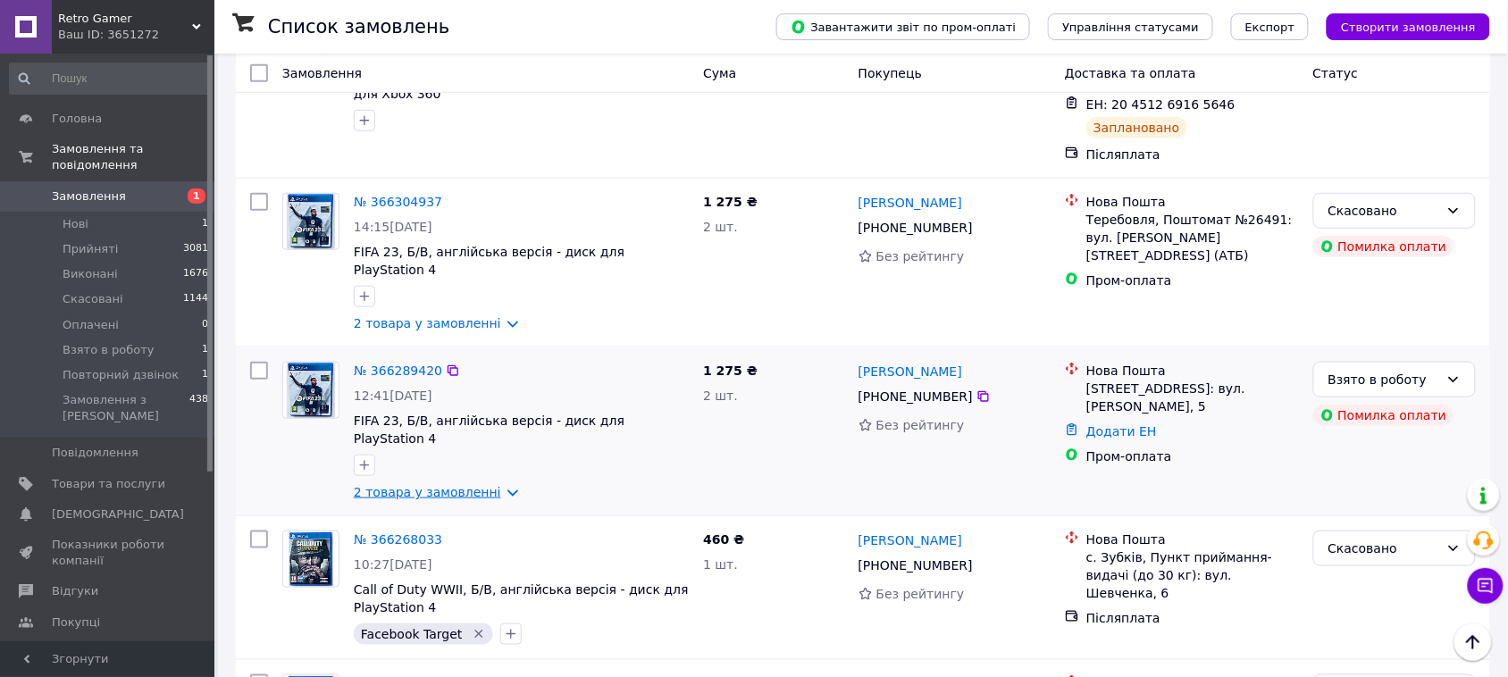
click at [487, 485] on link "2 товара у замовленні" at bounding box center [427, 492] width 147 height 14
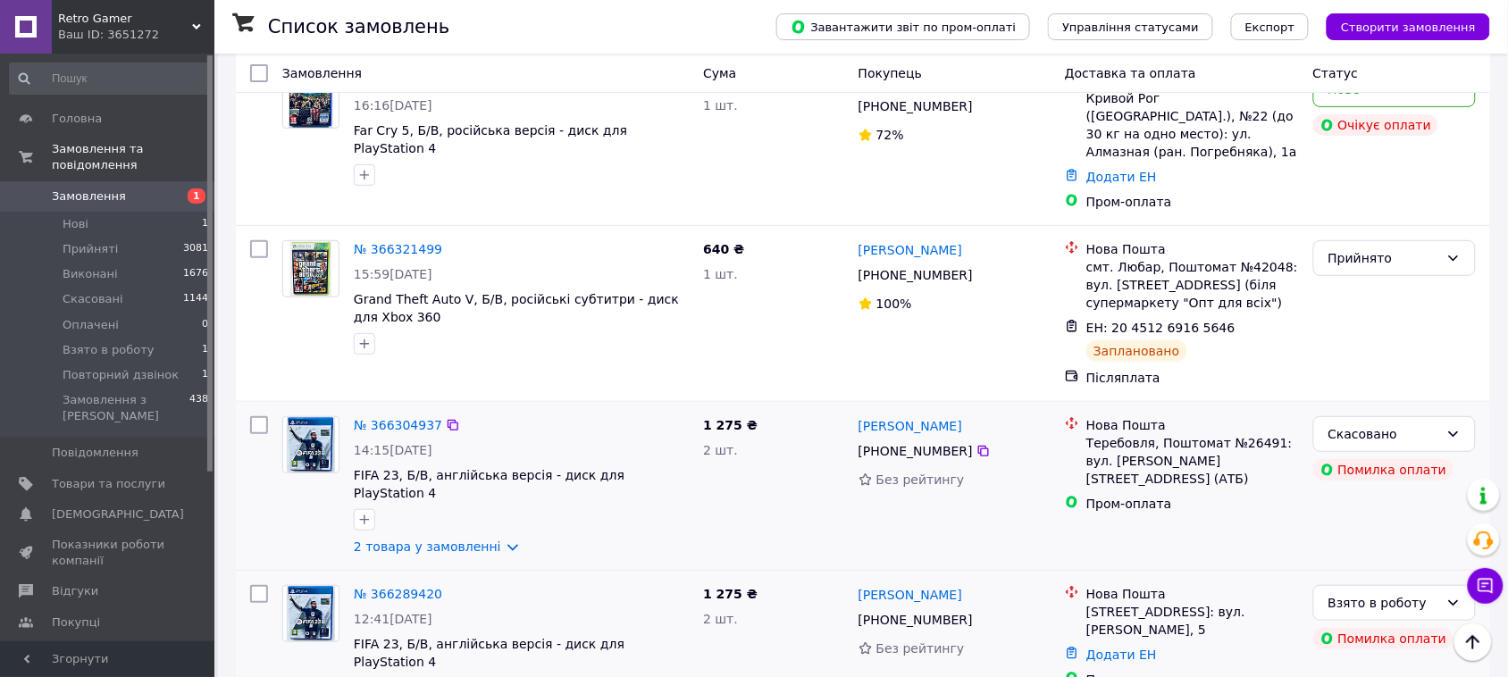
scroll to position [0, 0]
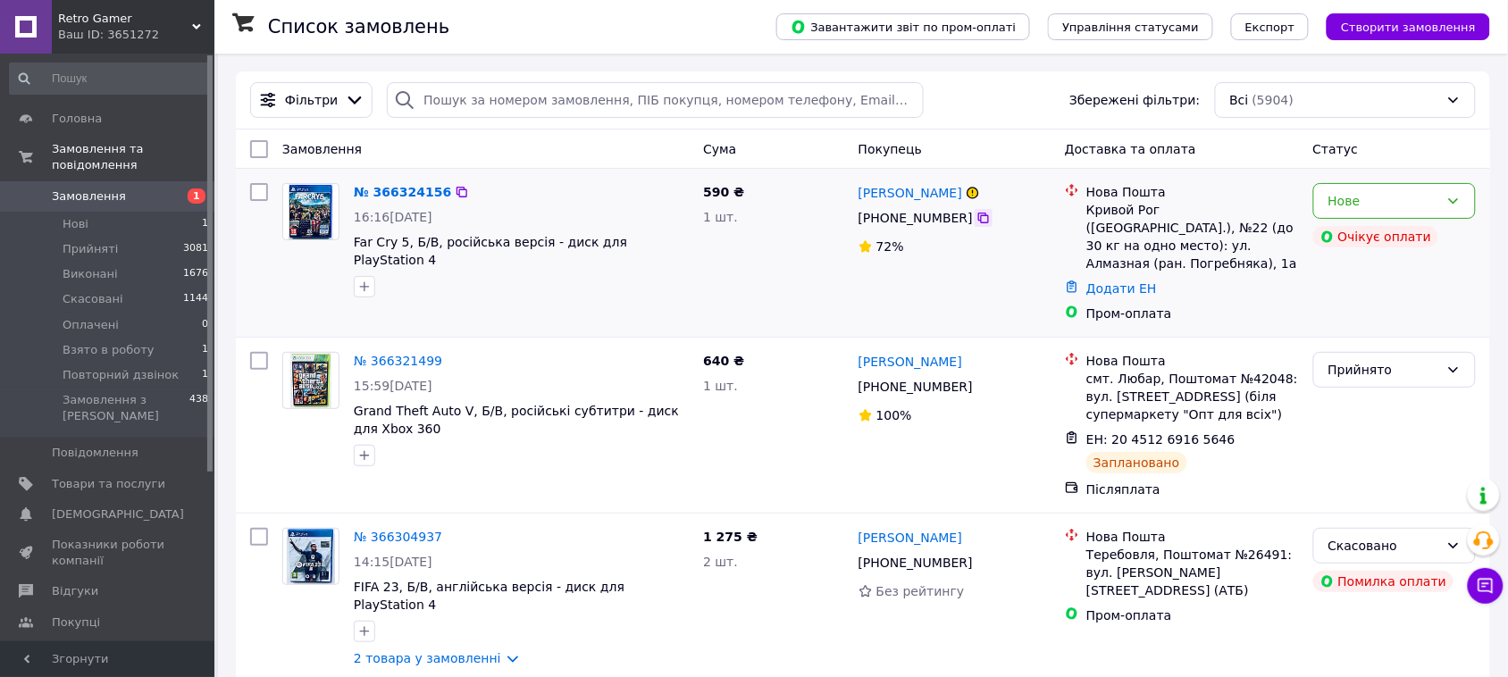
click at [978, 216] on icon at bounding box center [983, 218] width 11 height 11
click at [394, 198] on link "№ 366324156" at bounding box center [402, 192] width 97 height 14
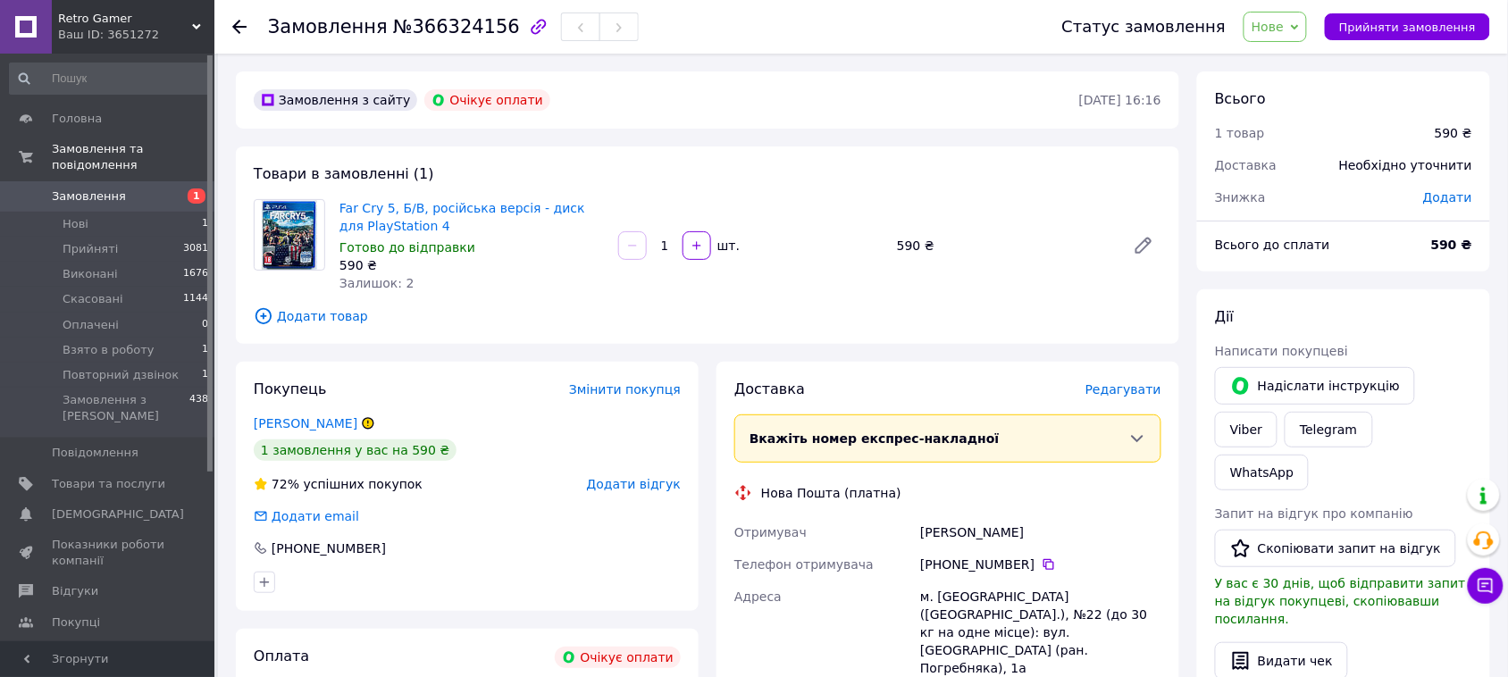
scroll to position [112, 0]
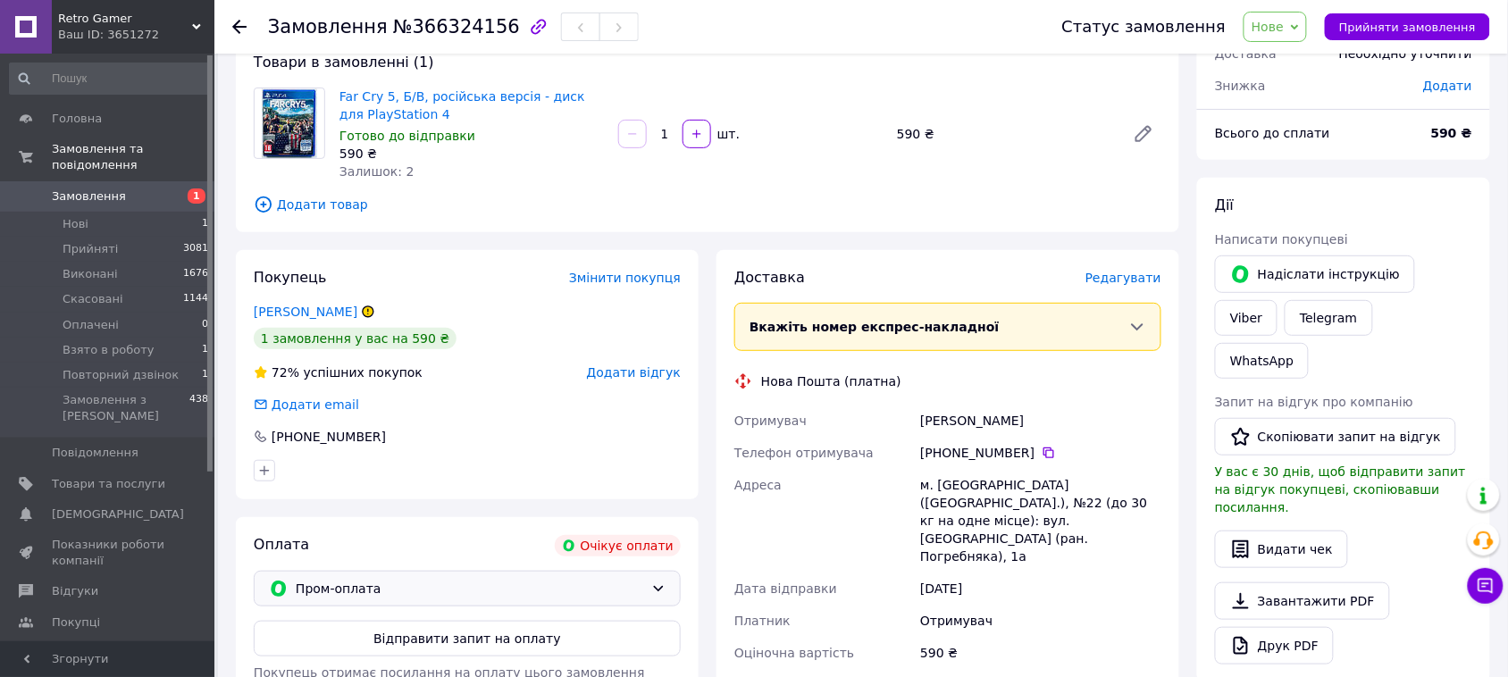
click at [474, 591] on span "Пром-оплата" at bounding box center [470, 589] width 348 height 20
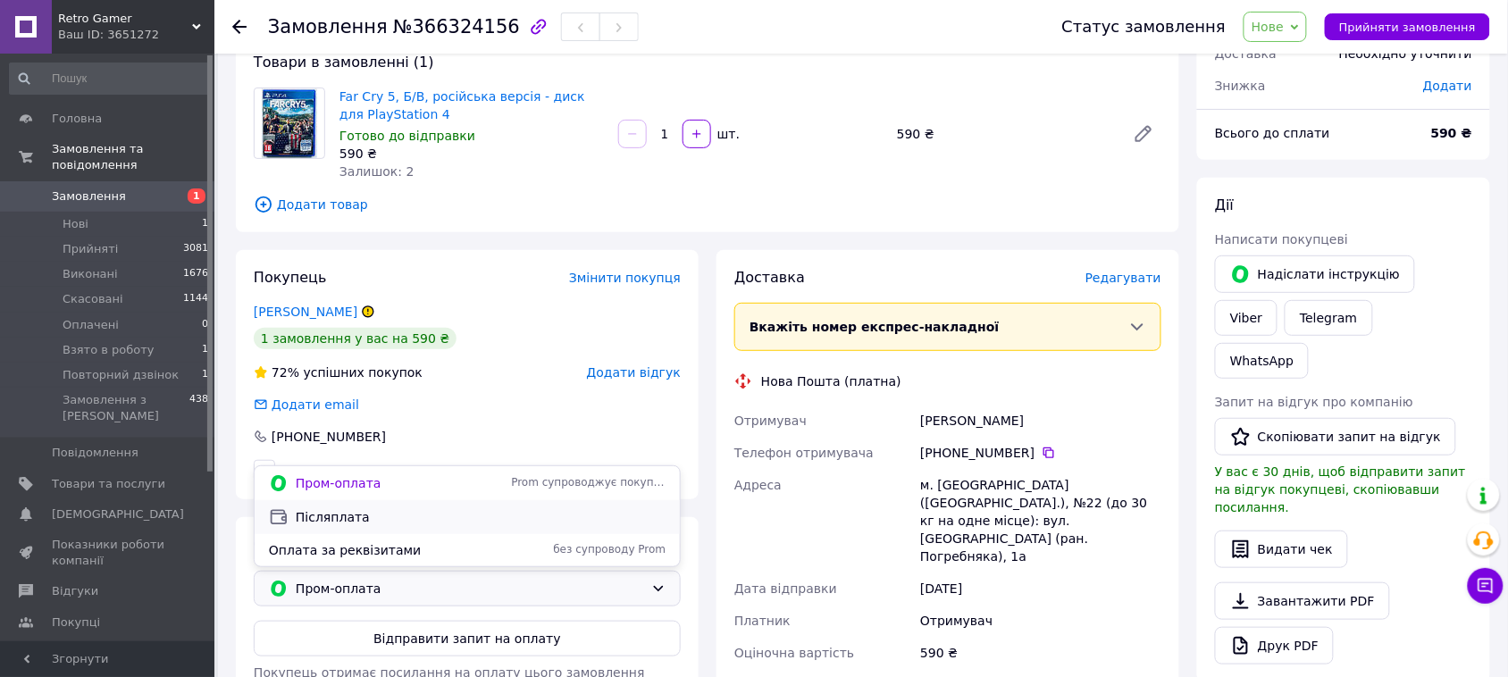
click at [345, 515] on span "Післяплата" at bounding box center [481, 517] width 370 height 18
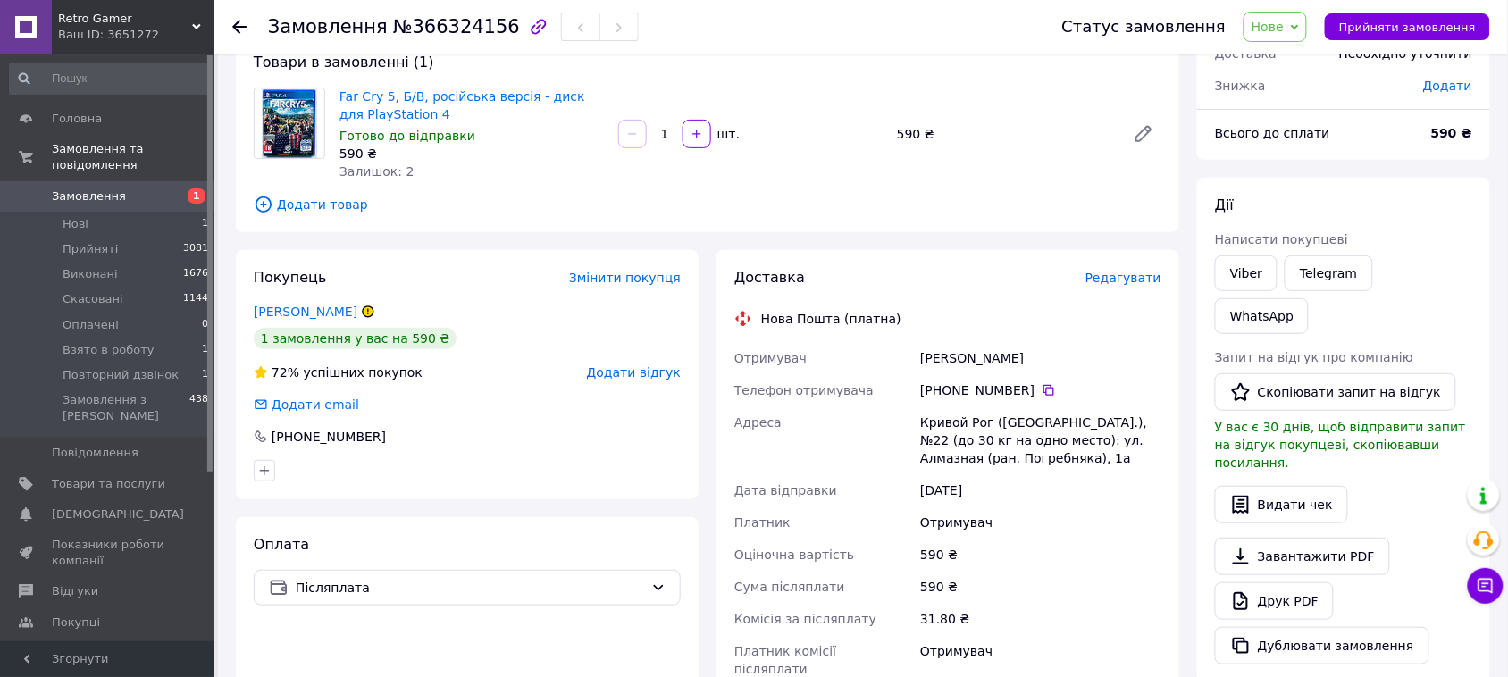
click at [1279, 31] on span "Нове" at bounding box center [1268, 27] width 32 height 14
click at [1285, 64] on li "Прийнято" at bounding box center [1312, 62] width 134 height 27
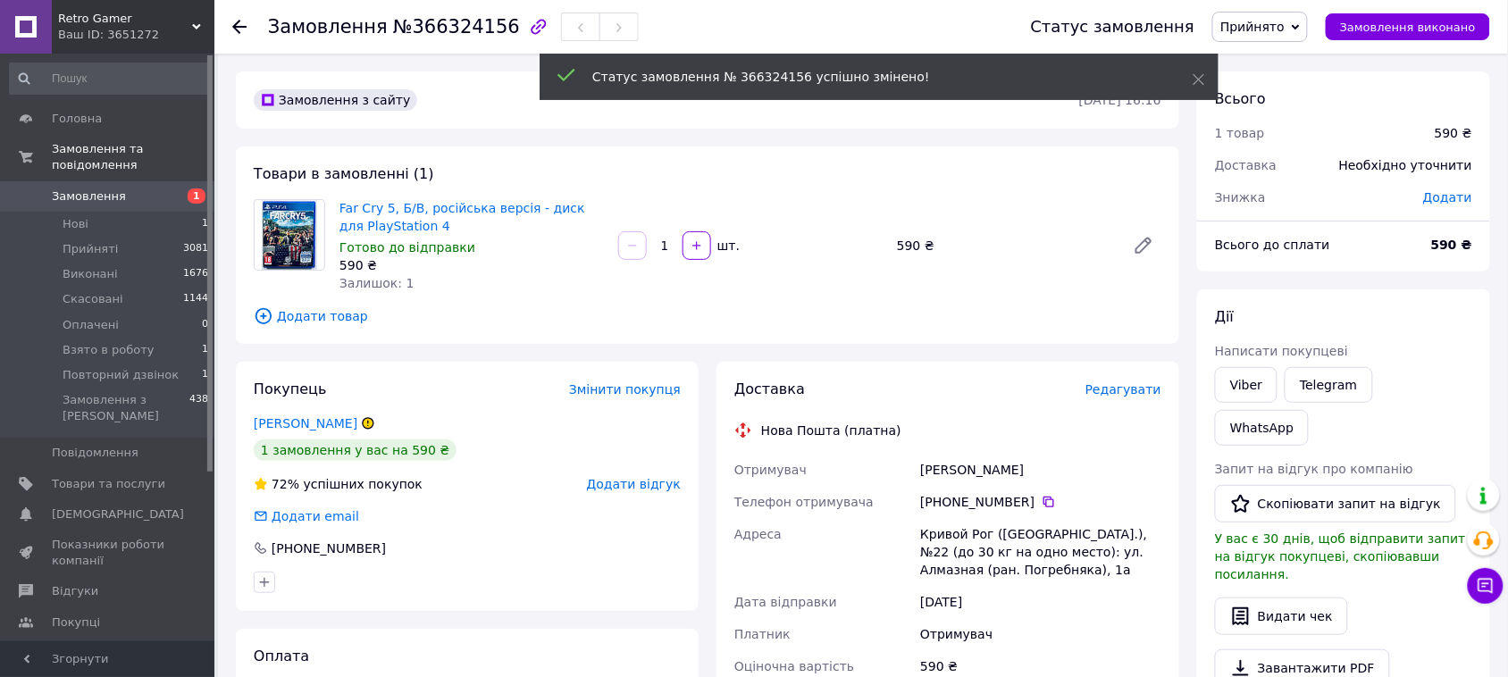
scroll to position [447, 0]
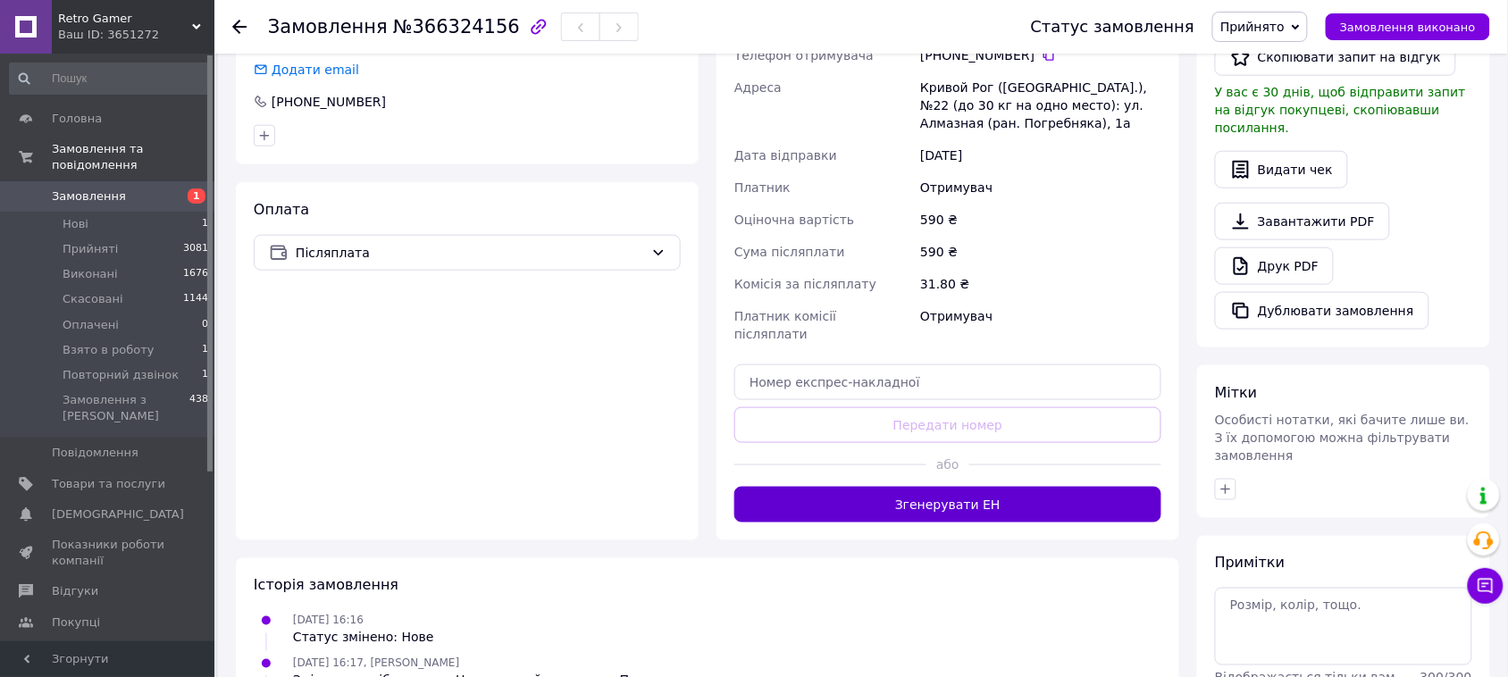
click at [911, 487] on button "Згенерувати ЕН" at bounding box center [947, 505] width 427 height 36
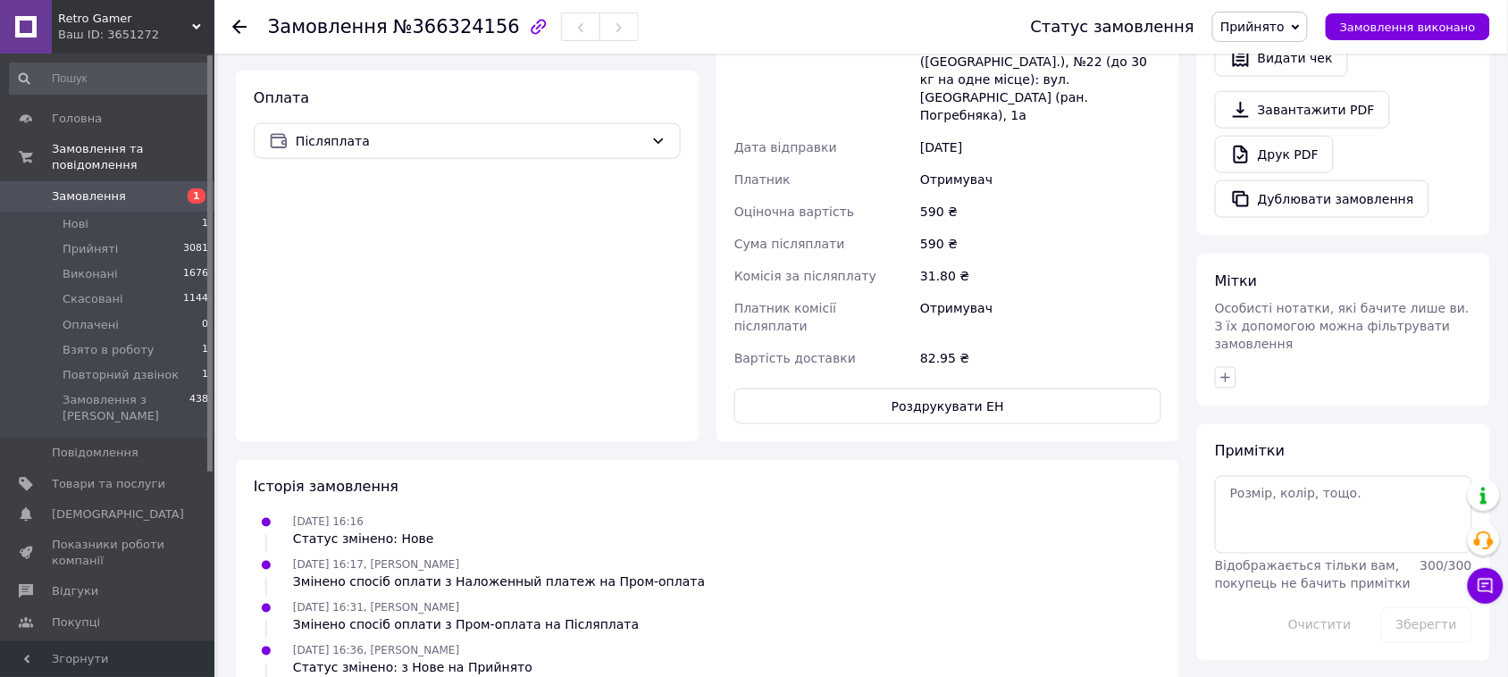
scroll to position [0, 0]
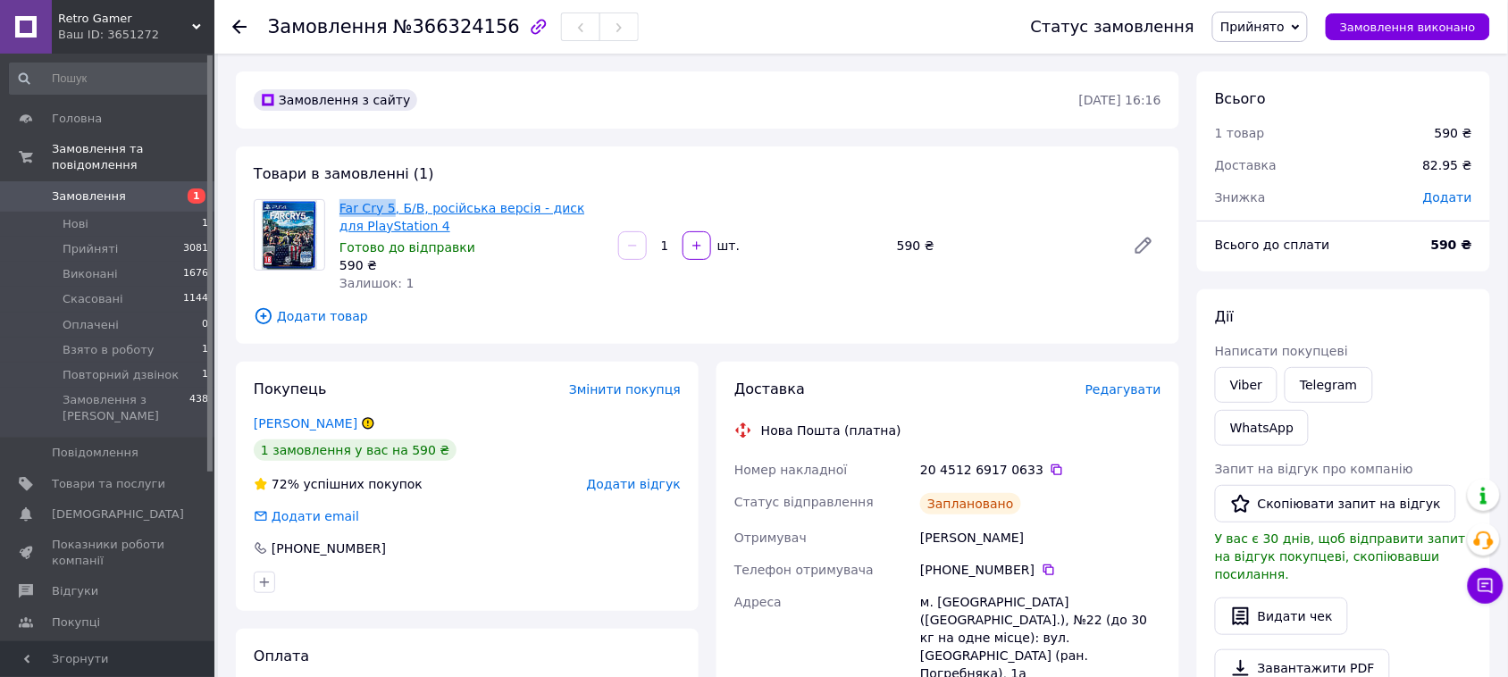
drag, startPoint x: 332, startPoint y: 206, endPoint x: 386, endPoint y: 208, distance: 53.7
click at [386, 208] on div "Far Cry 5, Б/В, російська версія - диск для PlayStation 4 Готово до відправки 5…" at bounding box center [471, 246] width 279 height 100
copy link "Far Cry 5"
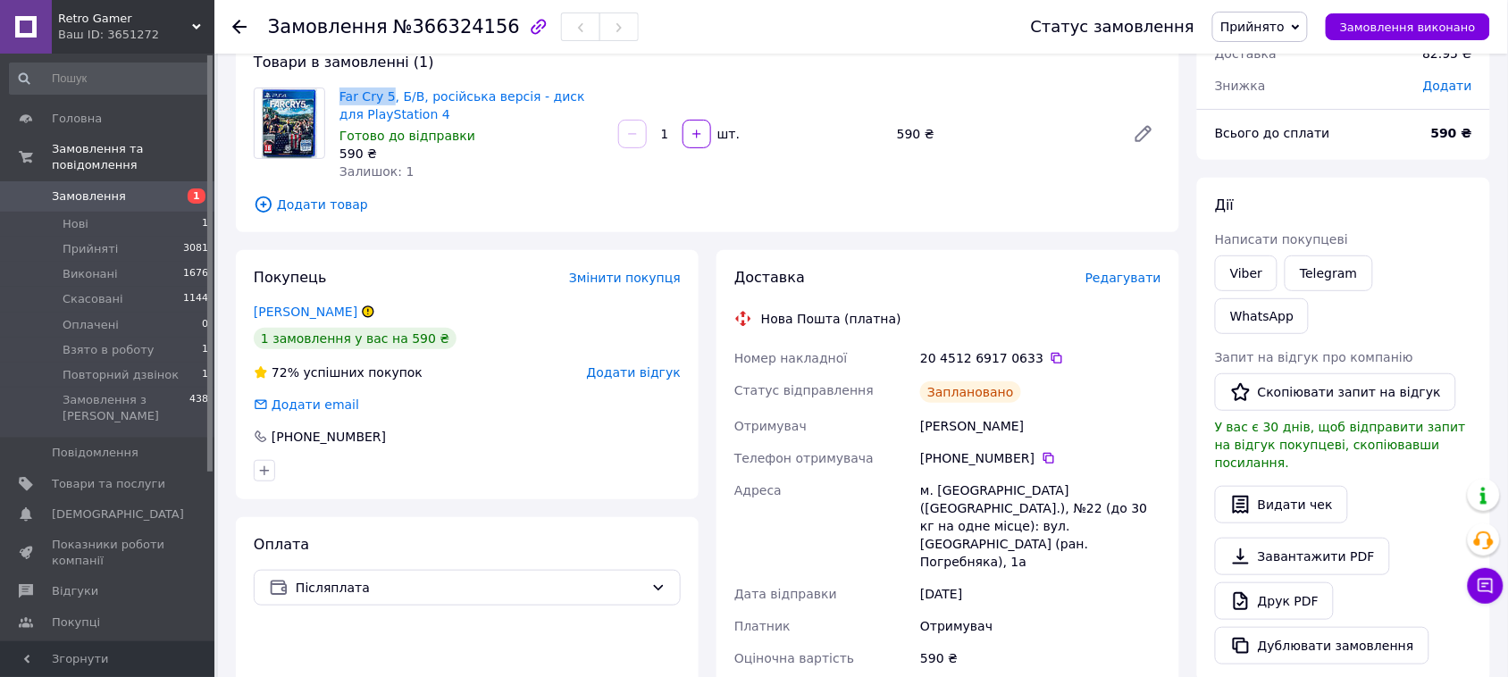
scroll to position [223, 0]
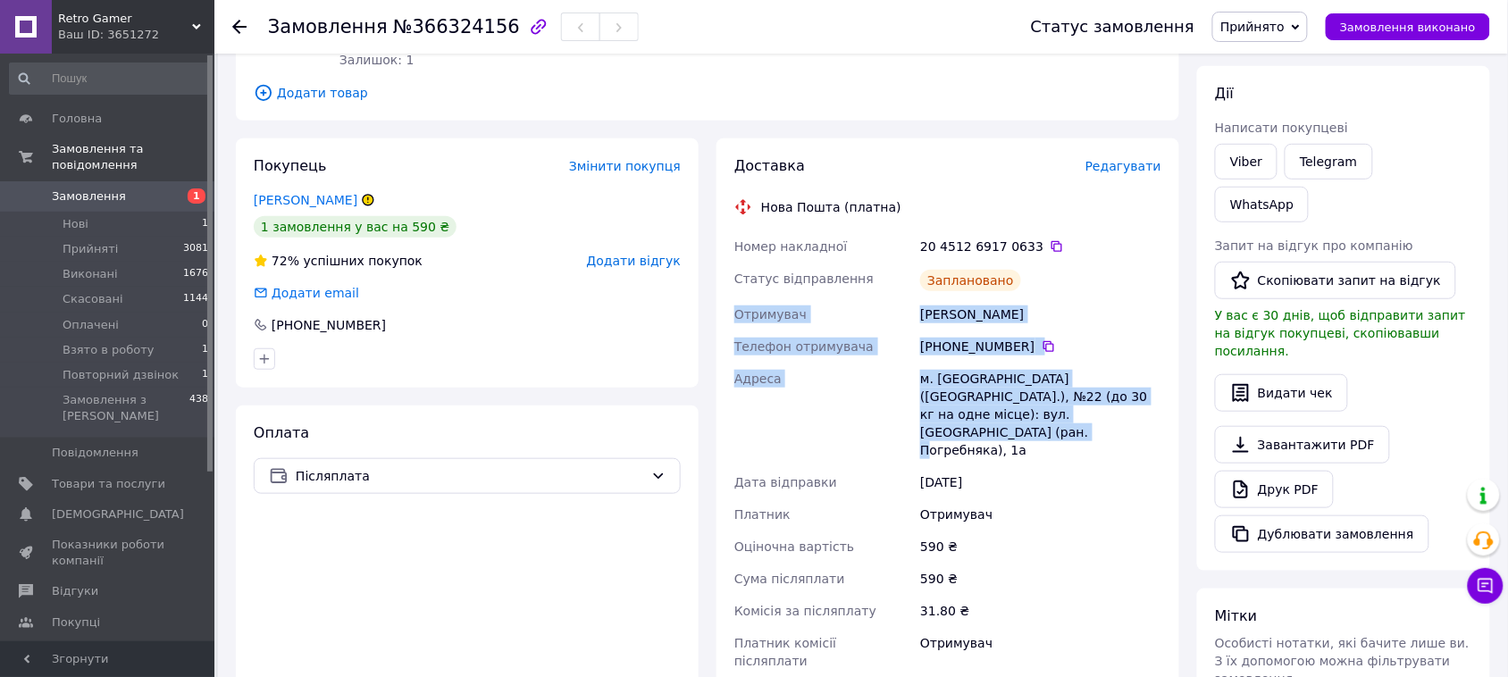
drag, startPoint x: 734, startPoint y: 315, endPoint x: 1101, endPoint y: 411, distance: 378.8
click at [1101, 411] on div "Номер накладної 20 4512 6917 0633   Статус відправлення Заплановано Отримувач П…" at bounding box center [948, 470] width 434 height 479
copy div "Отримувач Постригай Александр Телефон отримувача +380 95 523 30 51   Адреса м. …"
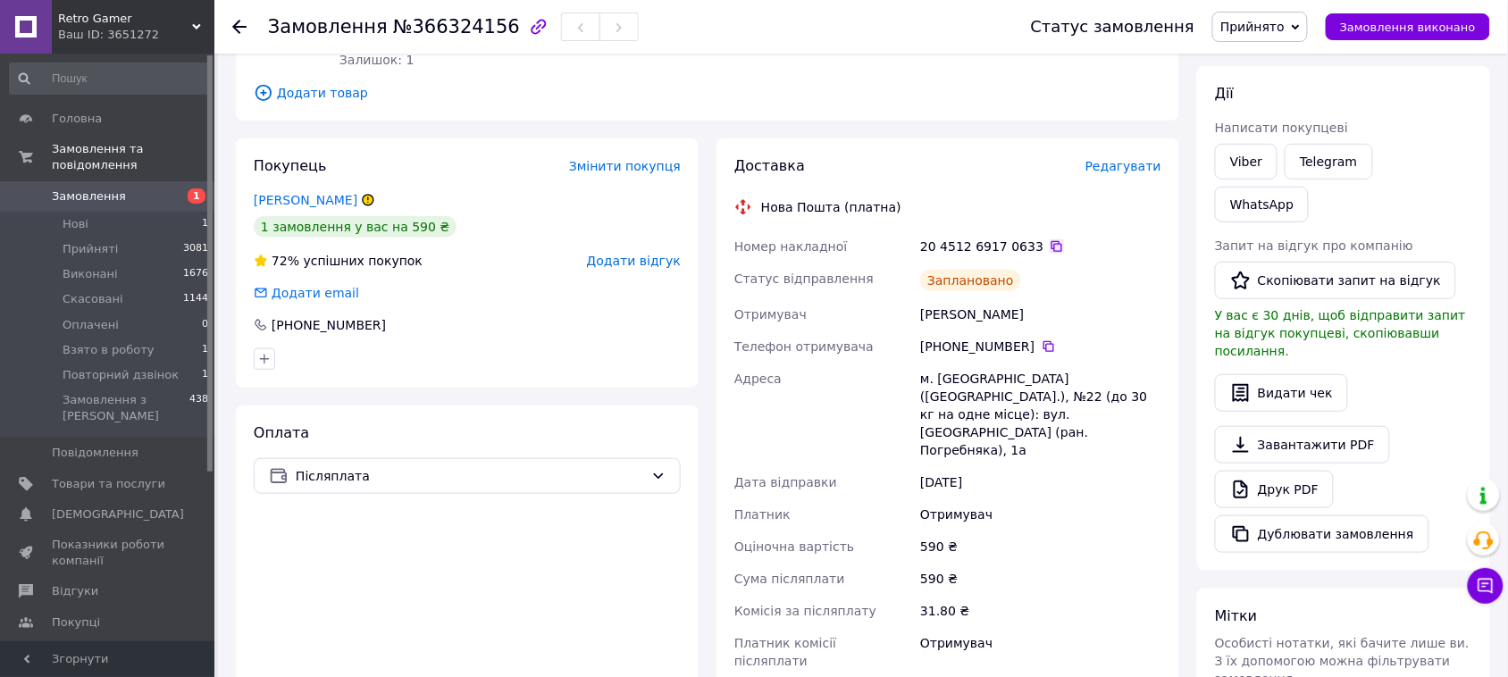
click at [1052, 246] on icon at bounding box center [1057, 246] width 11 height 11
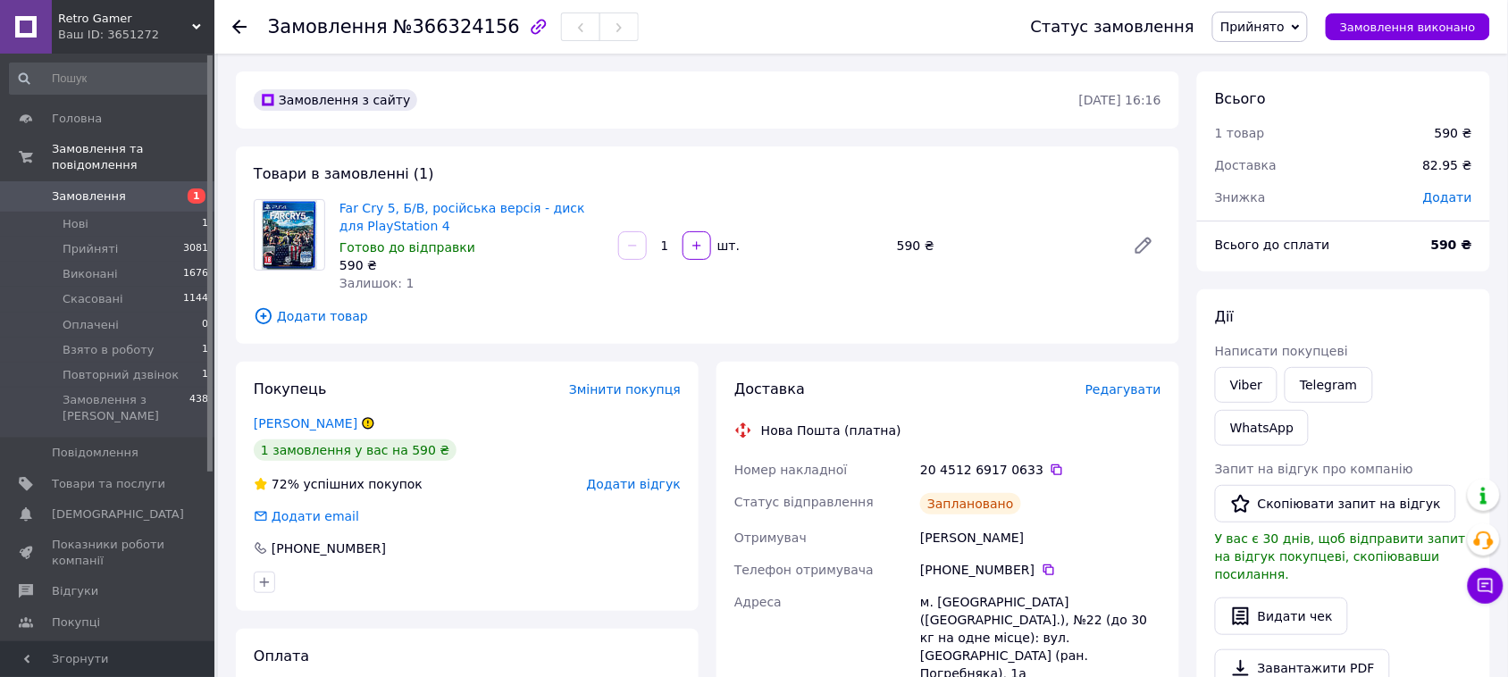
scroll to position [112, 0]
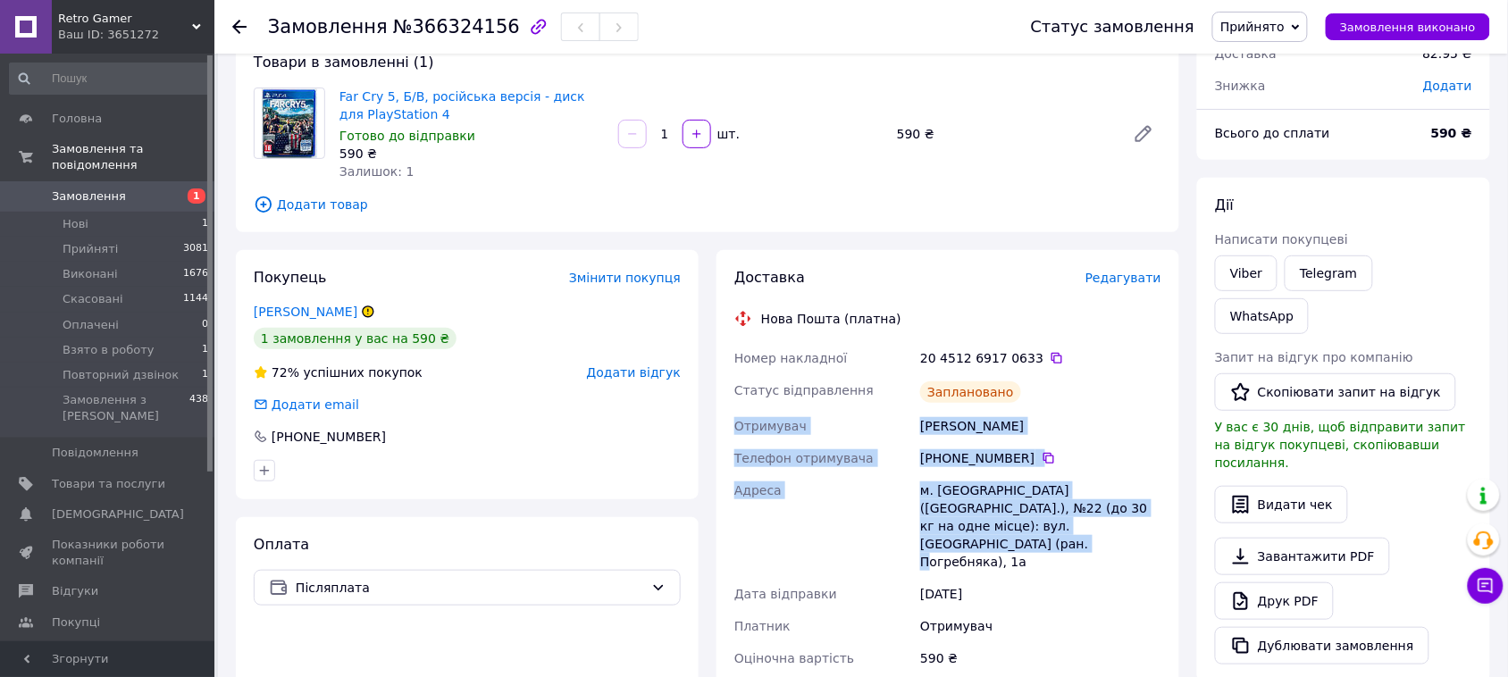
drag, startPoint x: 734, startPoint y: 422, endPoint x: 1106, endPoint y: 527, distance: 387.2
click at [1106, 527] on div "Номер накладної 20 4512 6917 0633   Статус відправлення Заплановано Отримувач П…" at bounding box center [948, 581] width 434 height 479
copy div "Отримувач Постригай Александр Телефон отримувача +380 95 523 30 51   Адреса м. …"
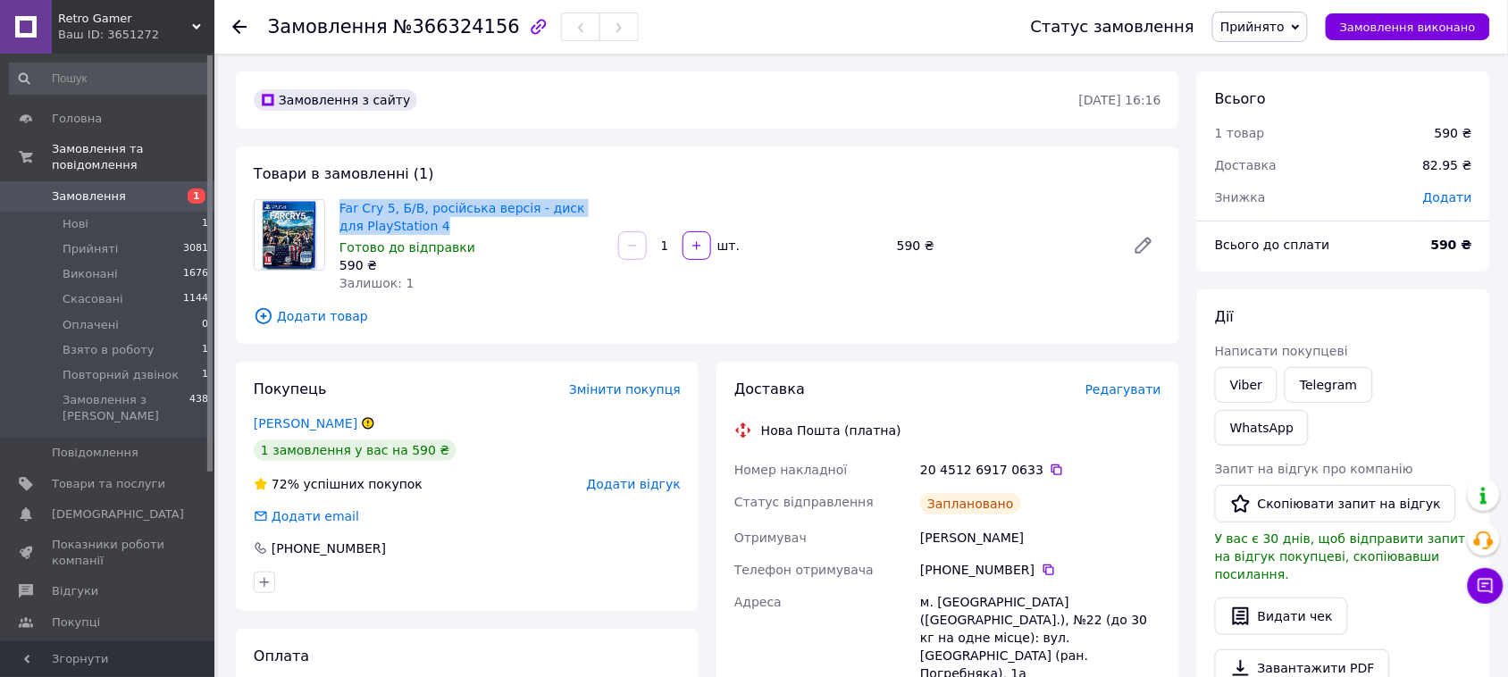
drag, startPoint x: 333, startPoint y: 194, endPoint x: 422, endPoint y: 222, distance: 92.7
click at [422, 222] on div "Товари в замовленні (1) Far Cry 5, Б/В, російська версія - диск для PlayStation…" at bounding box center [708, 245] width 944 height 197
copy link "Far Cry 5, Б/В, російська версія - диск для PlayStation 4"
click at [95, 189] on span "Замовлення" at bounding box center [89, 197] width 74 height 16
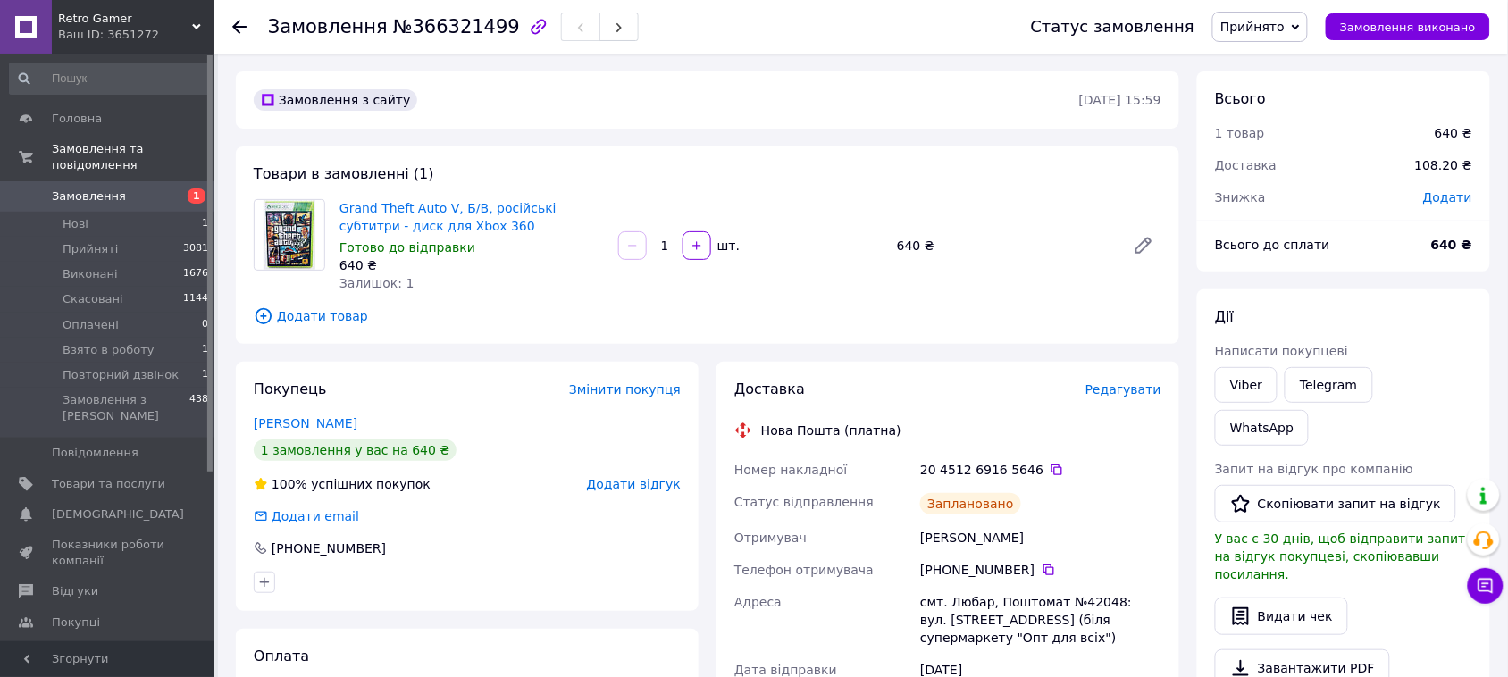
scroll to position [112, 0]
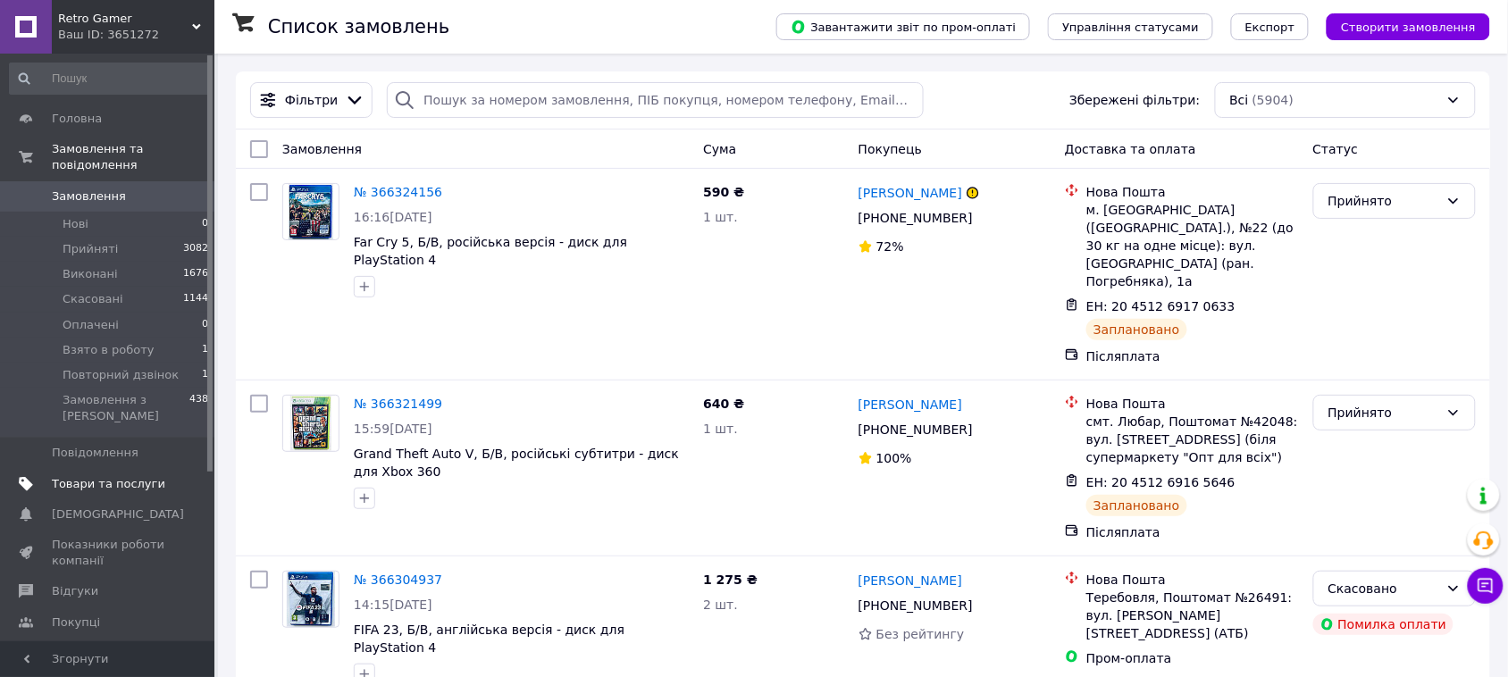
click at [107, 476] on span "Товари та послуги" at bounding box center [108, 484] width 113 height 16
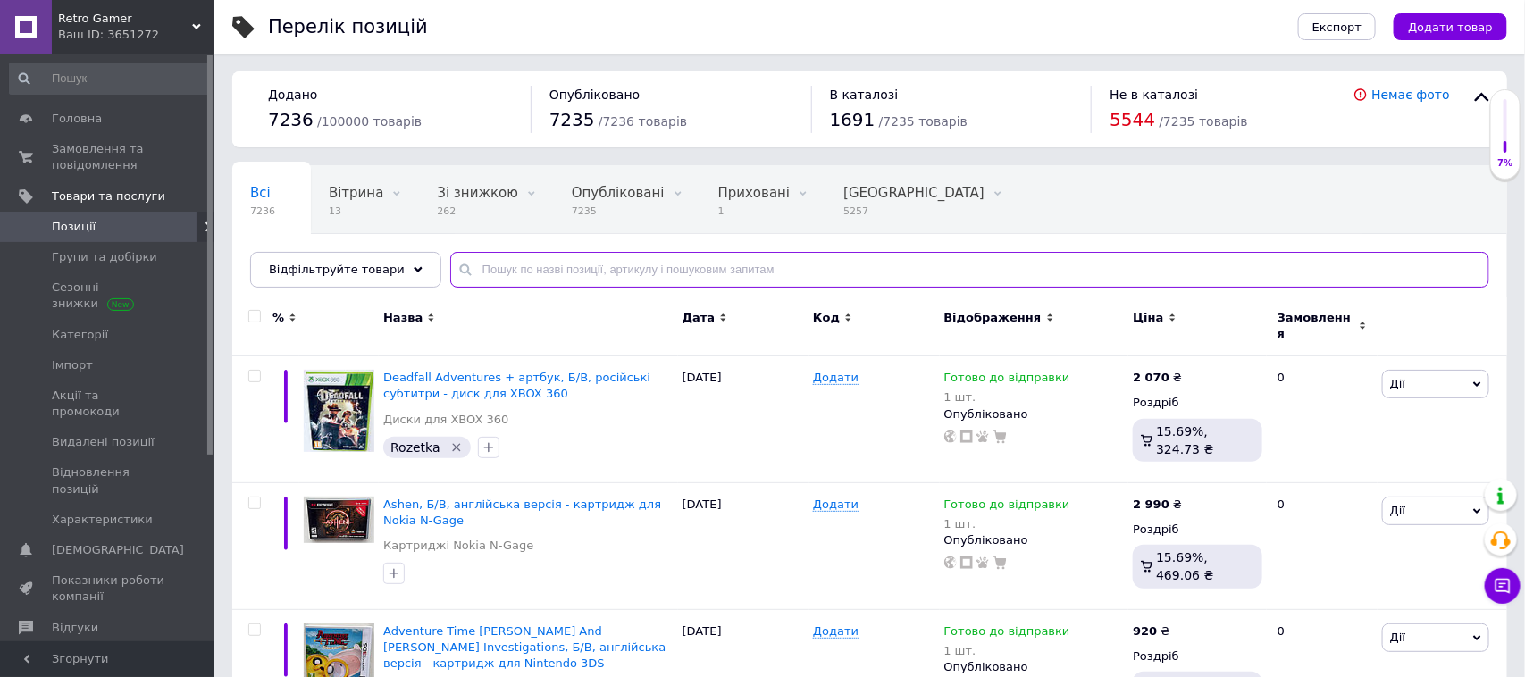
click at [574, 271] on input "text" at bounding box center [969, 270] width 1039 height 36
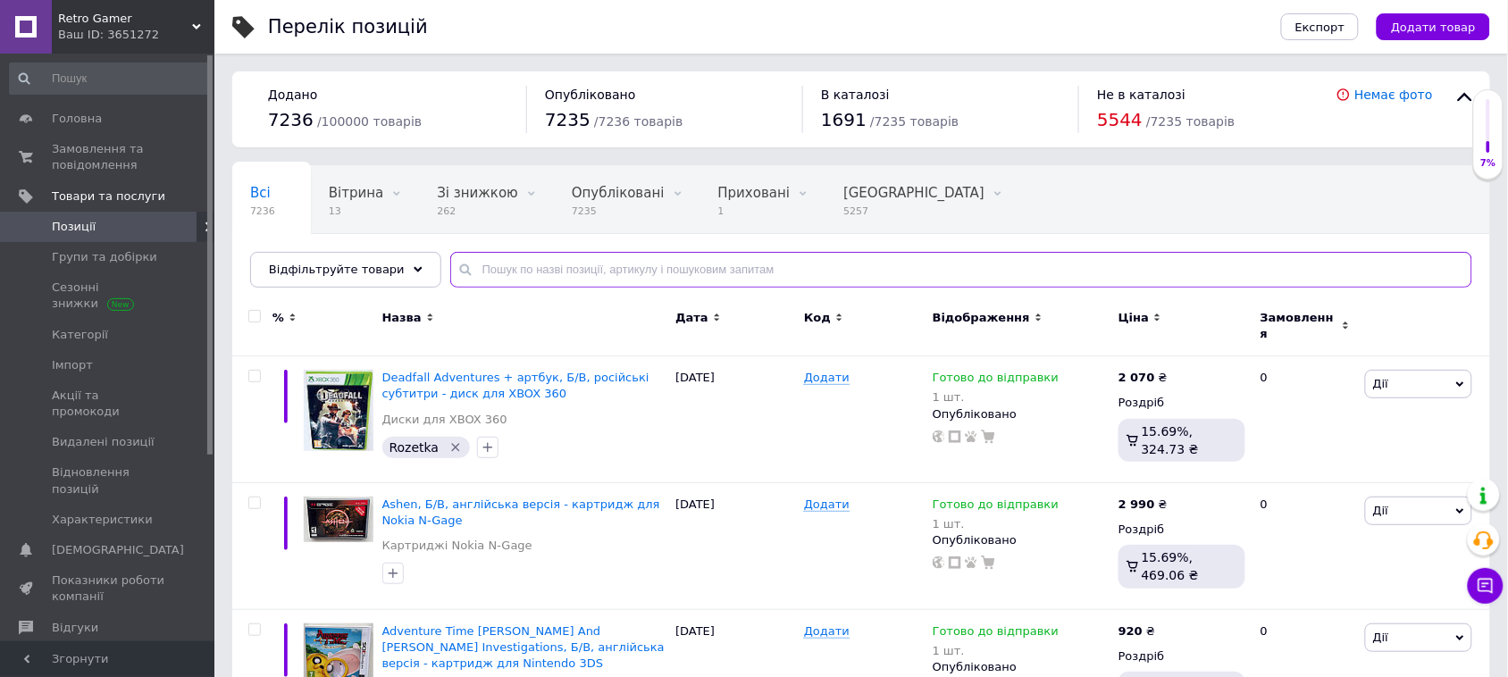
paste input "[PERSON_NAME] DiRT Classics"
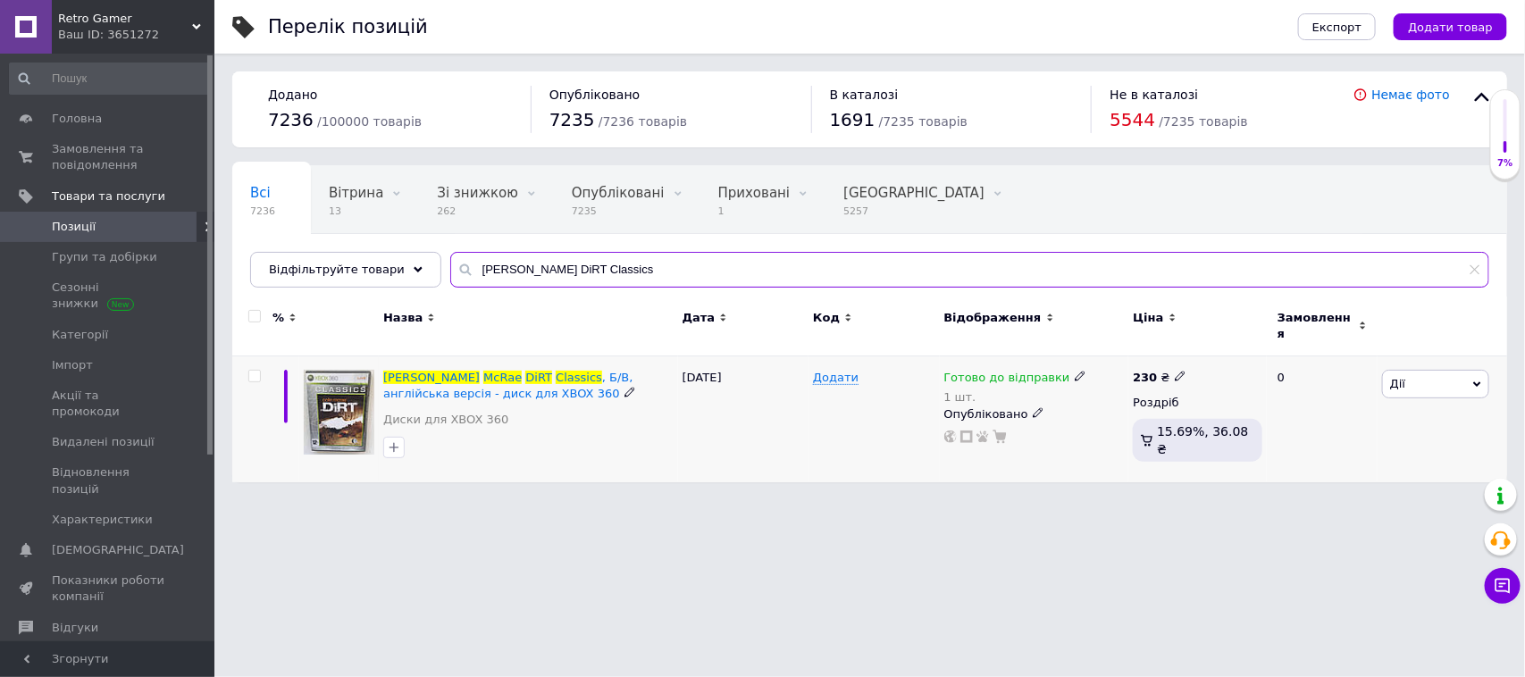
type input "[PERSON_NAME] DiRT Classics"
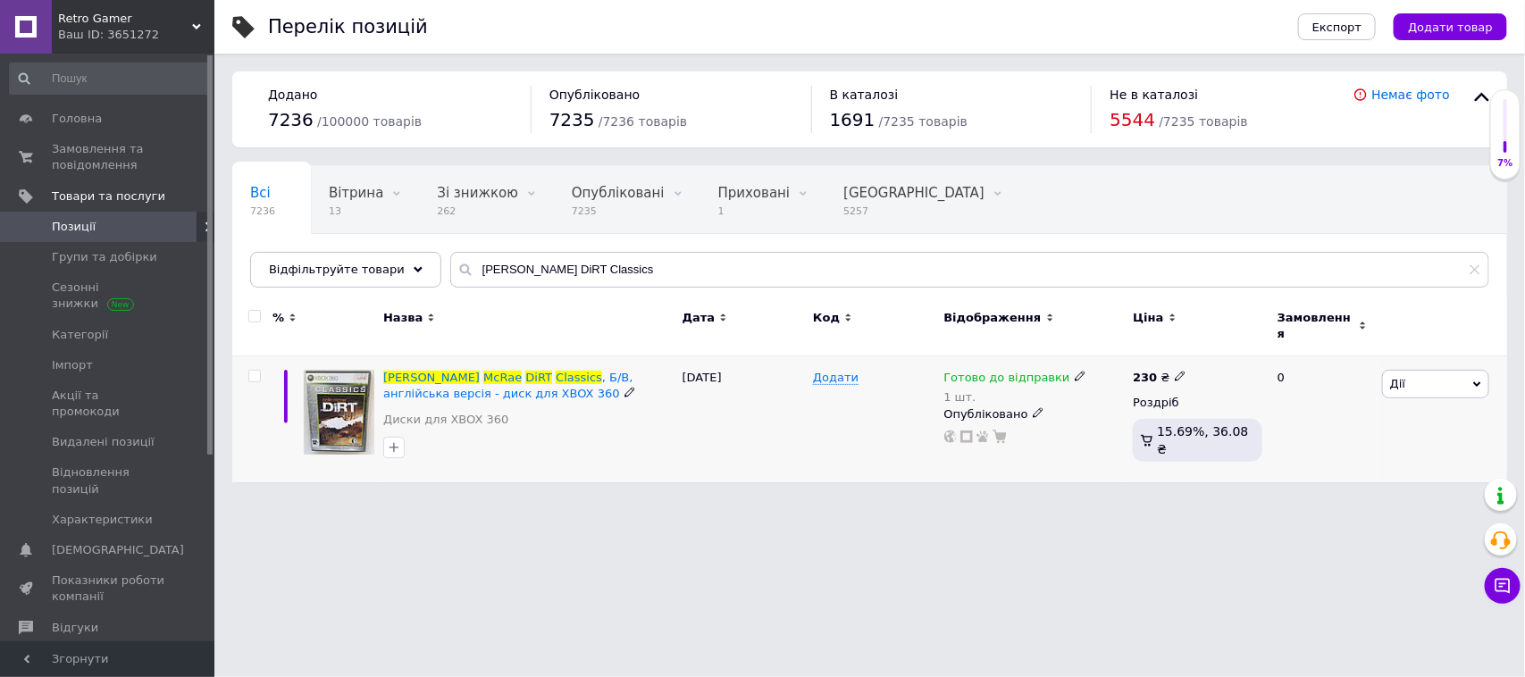
click at [1075, 372] on use at bounding box center [1080, 377] width 10 height 10
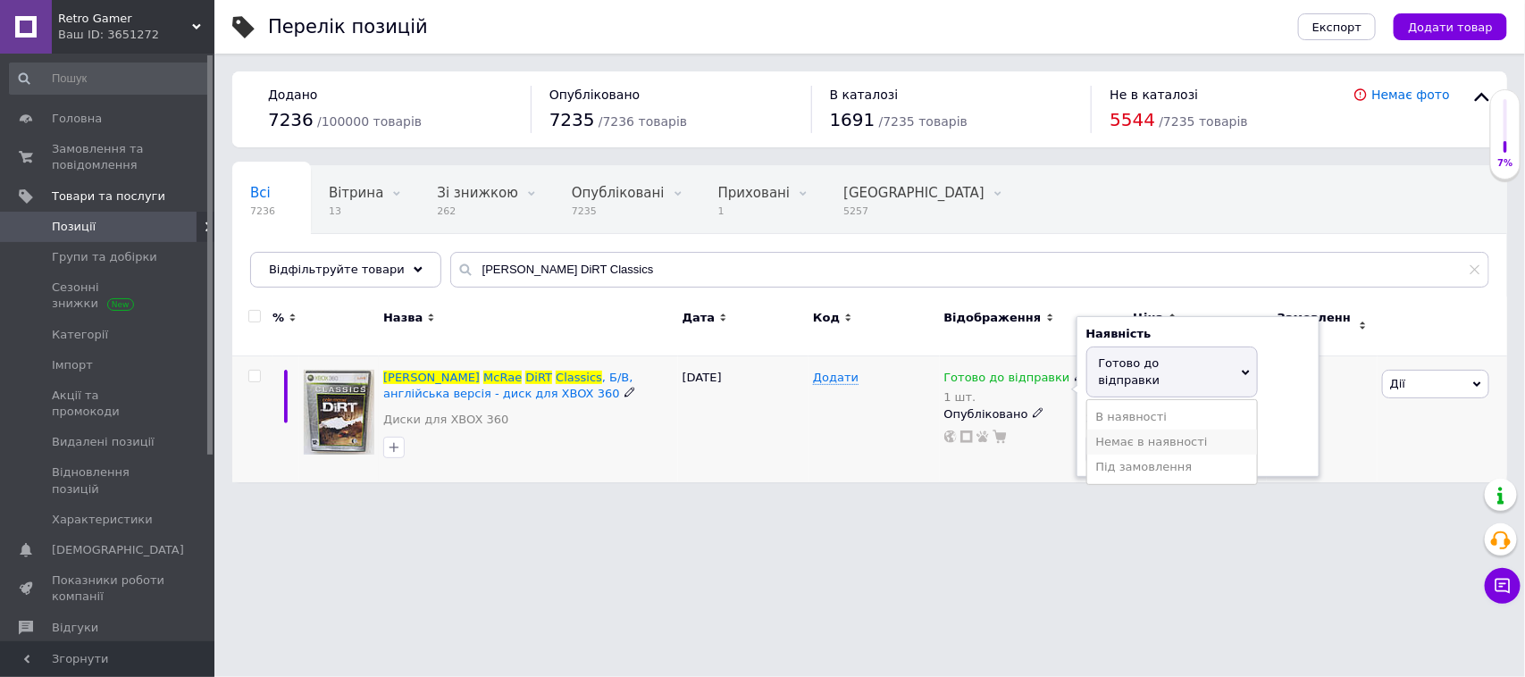
click at [1121, 430] on li "Немає в наявності" at bounding box center [1172, 442] width 170 height 25
drag, startPoint x: 1110, startPoint y: 418, endPoint x: 1078, endPoint y: 422, distance: 31.5
click at [1078, 422] on div "Наявність Немає в наявності В наявності Під замовлення Готово до відправки Зали…" at bounding box center [1198, 388] width 243 height 145
type input "0"
click at [815, 432] on div "Додати" at bounding box center [874, 420] width 130 height 126
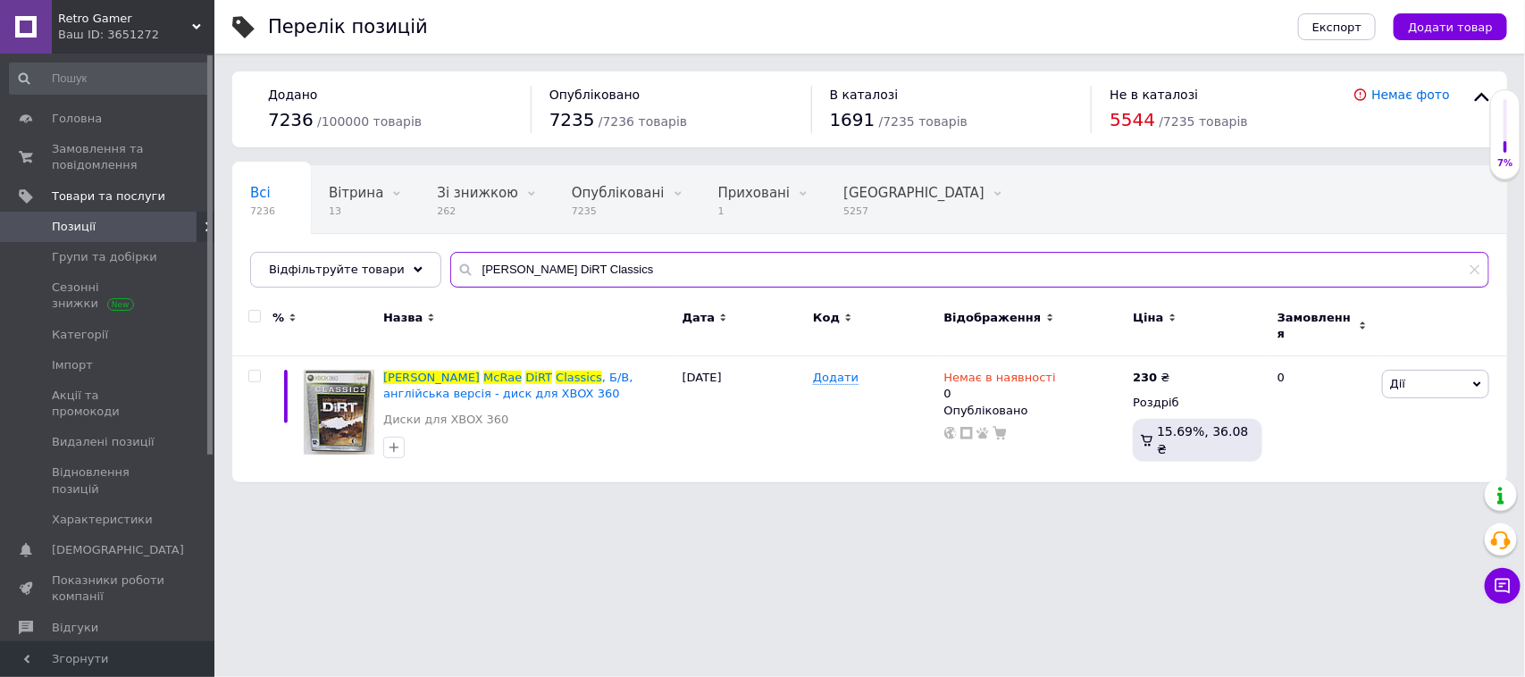
click at [497, 266] on input "[PERSON_NAME] DiRT Classics" at bounding box center [969, 270] width 1039 height 36
click at [533, 275] on input "[PERSON_NAME] DiRT Classics" at bounding box center [969, 270] width 1039 height 36
paste input "Fallout 4, Б/В, англійська версія - диск для PlayStation 4"
type input "Fallout 4, Б/В, англійська версія - диск для PlayStation 4"
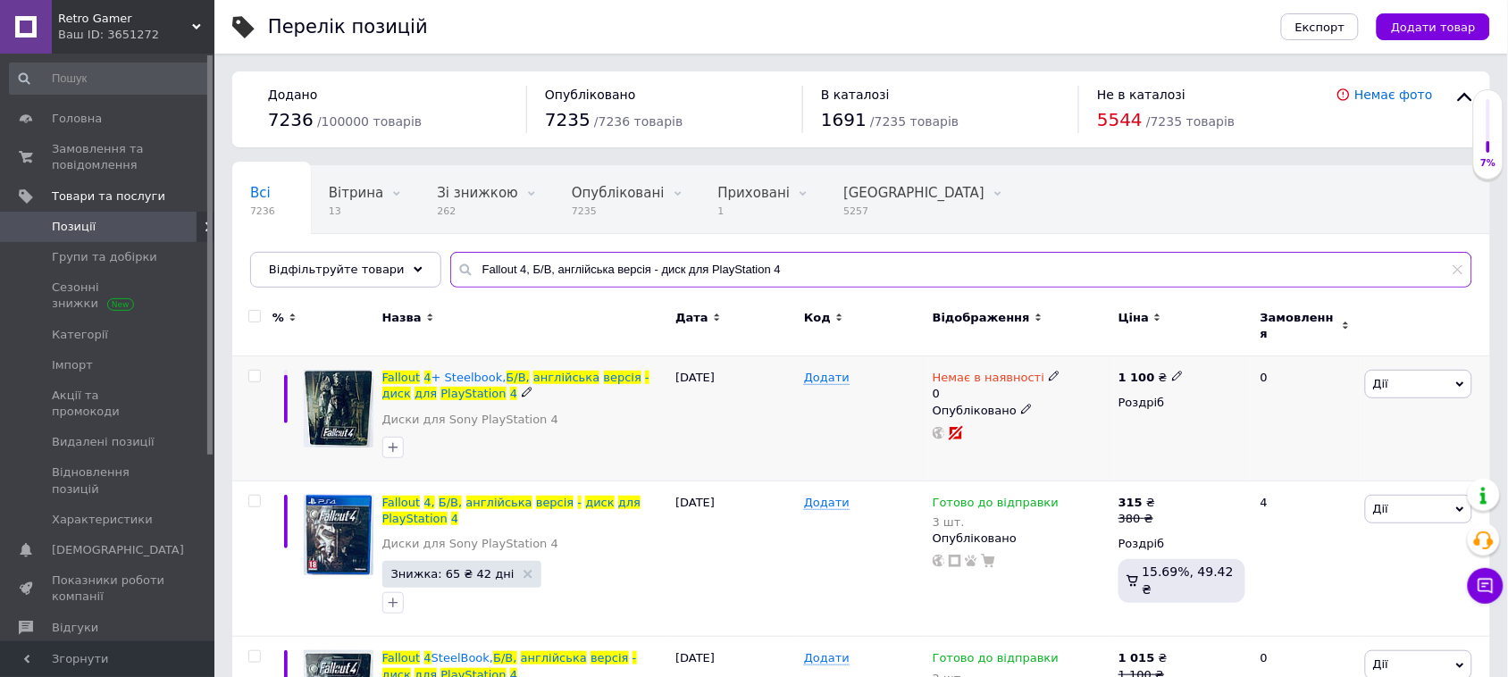
scroll to position [112, 0]
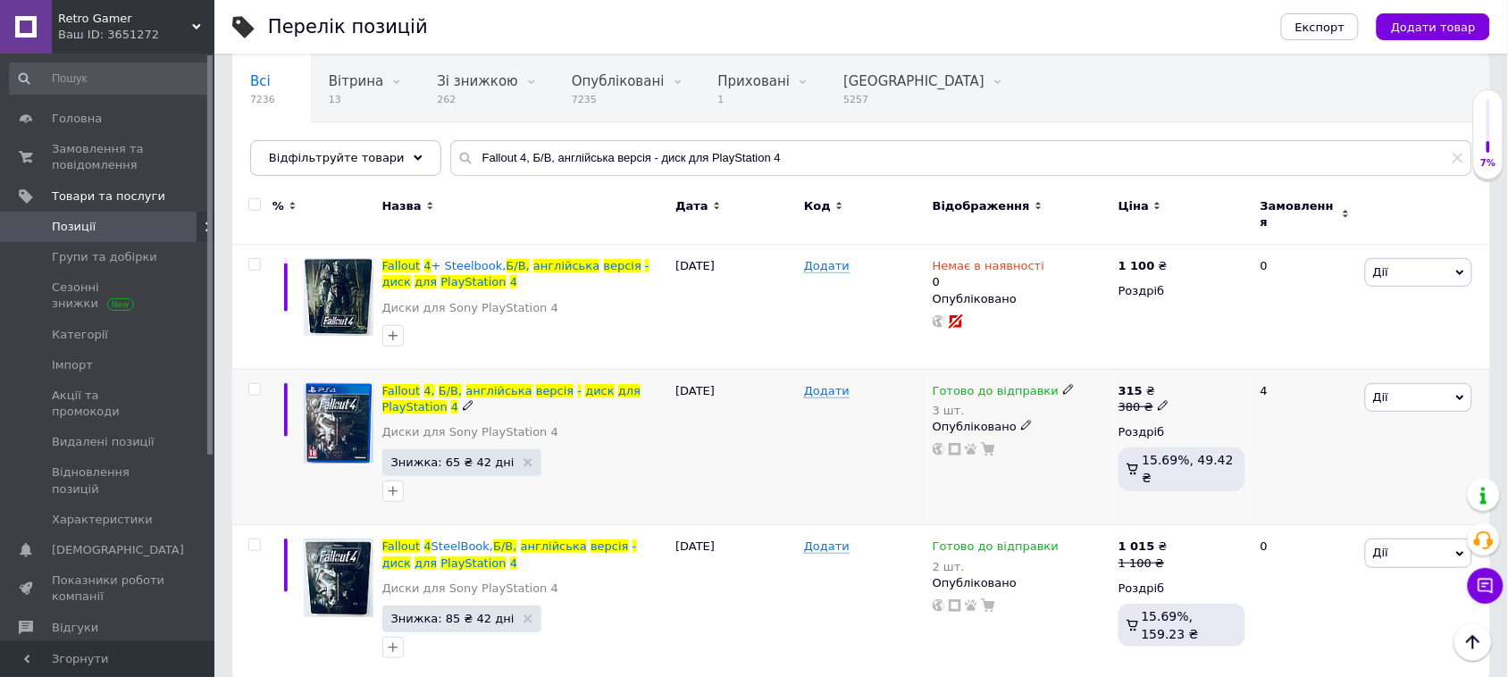
click at [1063, 384] on icon at bounding box center [1068, 389] width 11 height 11
click at [1282, 424] on div "Залишки 3 шт." at bounding box center [1186, 452] width 223 height 56
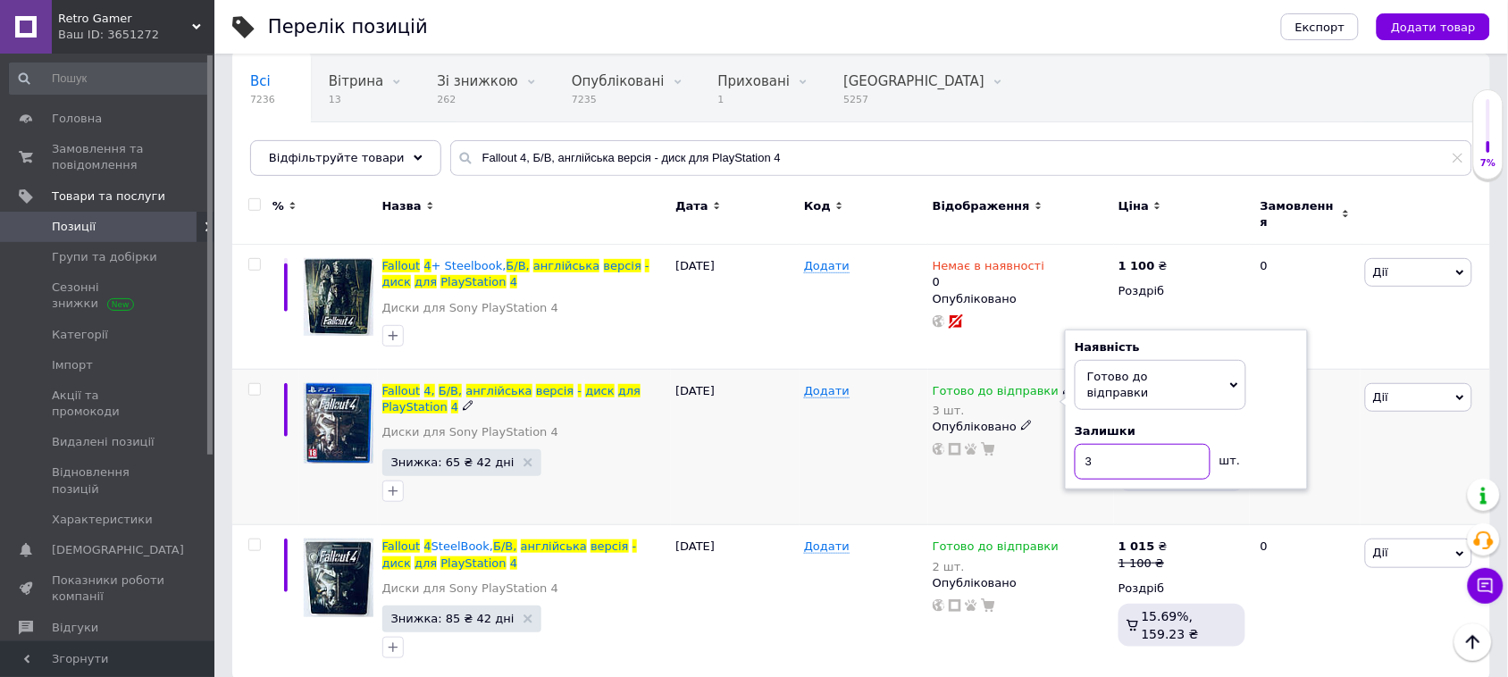
drag, startPoint x: 1108, startPoint y: 438, endPoint x: 1060, endPoint y: 440, distance: 48.3
click at [1061, 440] on div "Готово до відправки 3 шт. Наявність [PERSON_NAME] до відправки В наявності Нема…" at bounding box center [1021, 420] width 177 height 74
type input "2"
click at [778, 442] on div "[DATE]" at bounding box center [735, 447] width 129 height 156
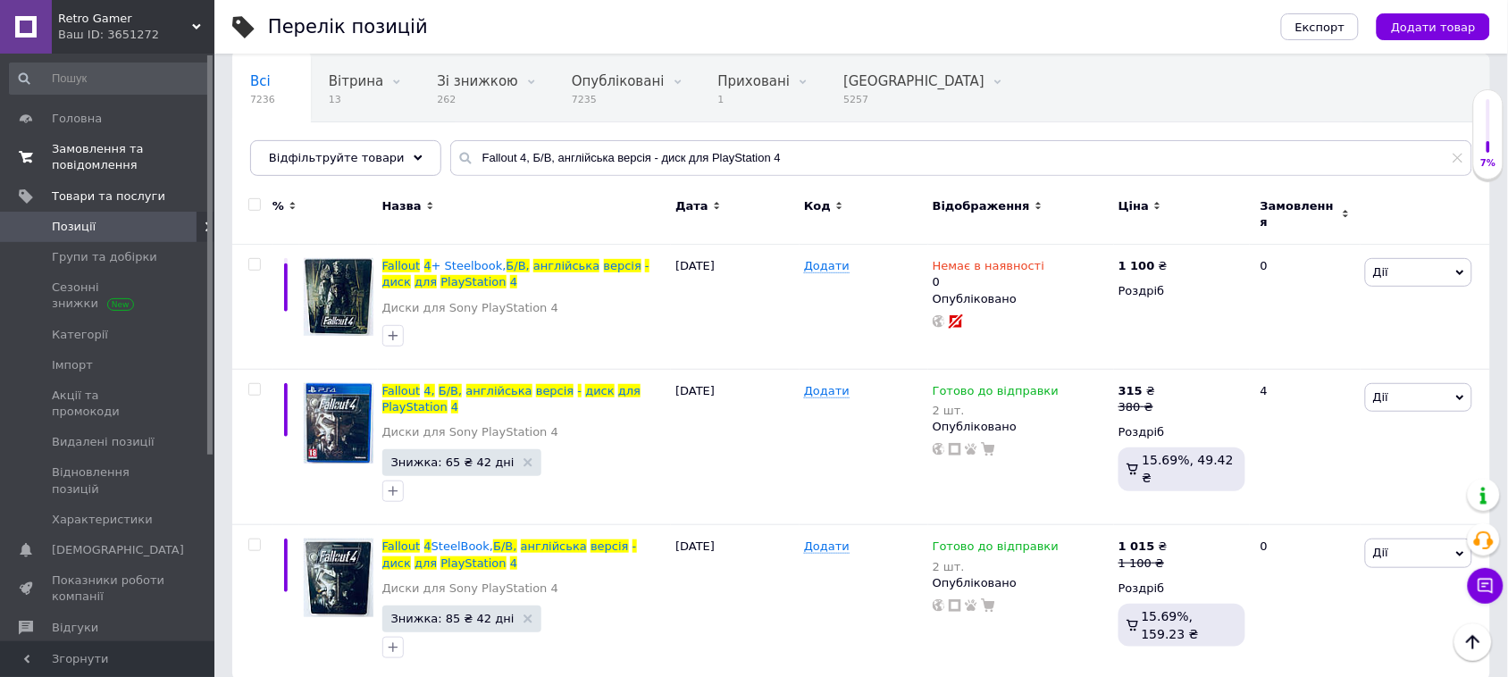
click at [85, 148] on span "Замовлення та повідомлення" at bounding box center [108, 157] width 113 height 32
